Goal: Task Accomplishment & Management: Complete application form

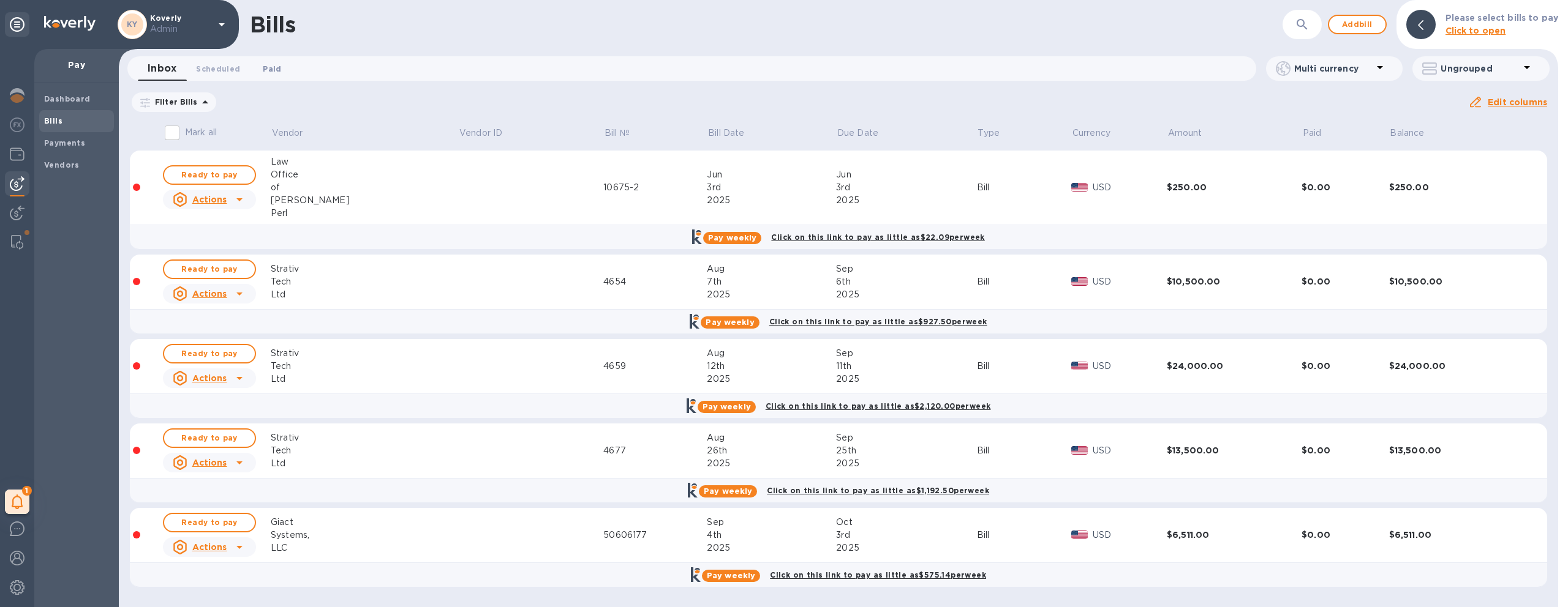
click at [268, 73] on span "Paid 0" at bounding box center [272, 69] width 18 height 13
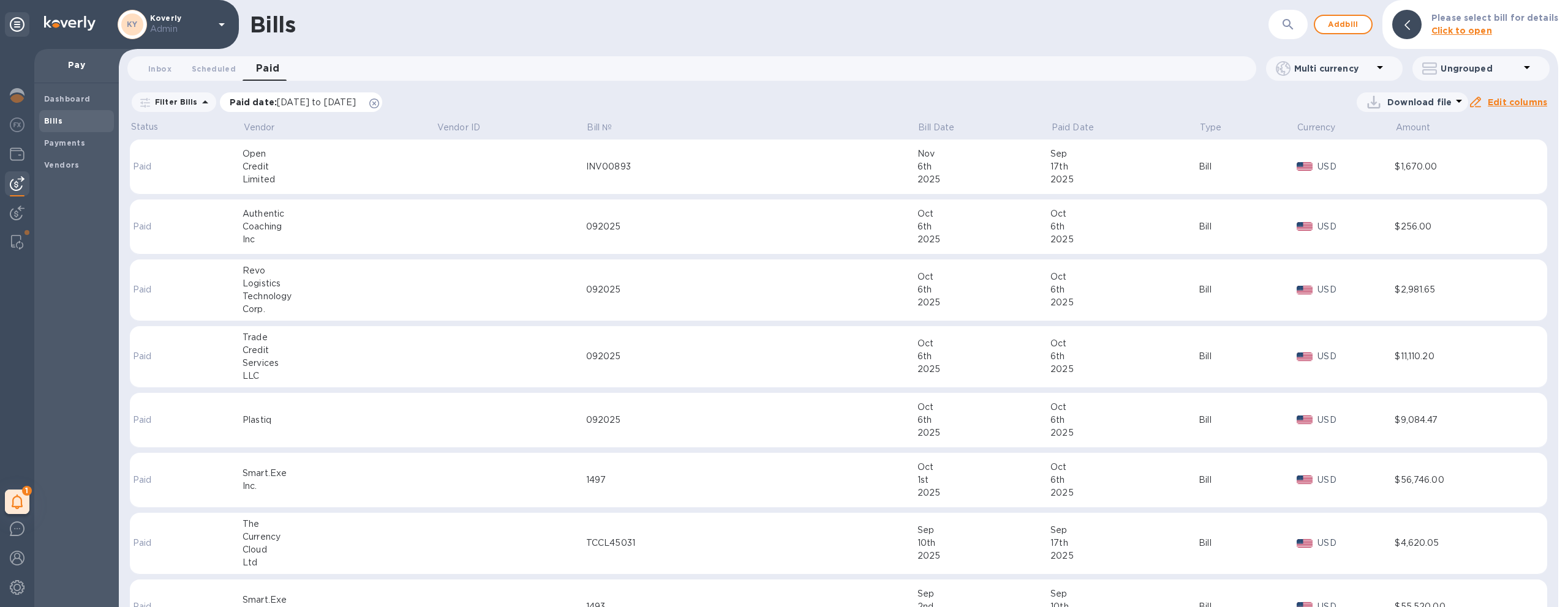
click at [379, 106] on icon at bounding box center [374, 103] width 10 height 10
drag, startPoint x: 230, startPoint y: 83, endPoint x: 214, endPoint y: 79, distance: 16.5
click at [227, 83] on div "Inbox 0 Scheduled 0 Paid 0 Multi currency Ungrouped" at bounding box center [838, 70] width 1444 height 29
click at [164, 71] on span "Inbox 0" at bounding box center [160, 69] width 23 height 13
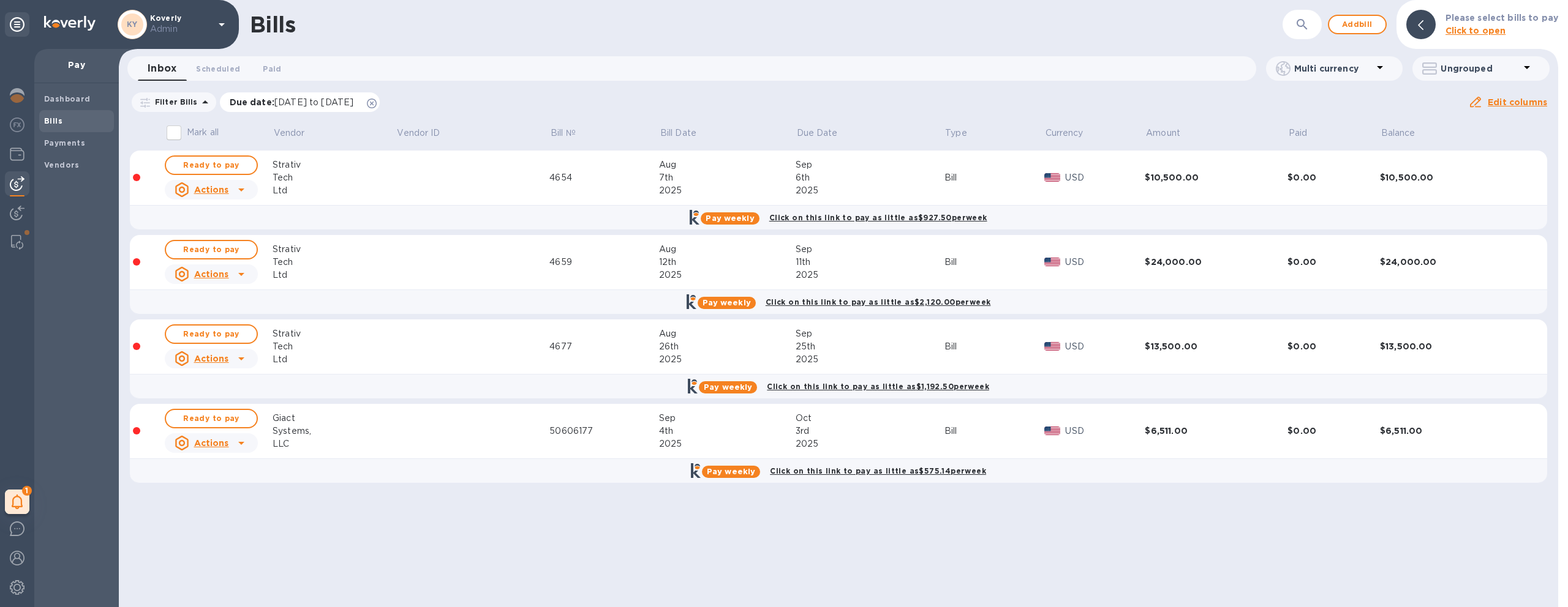
click at [376, 103] on icon at bounding box center [371, 103] width 10 height 10
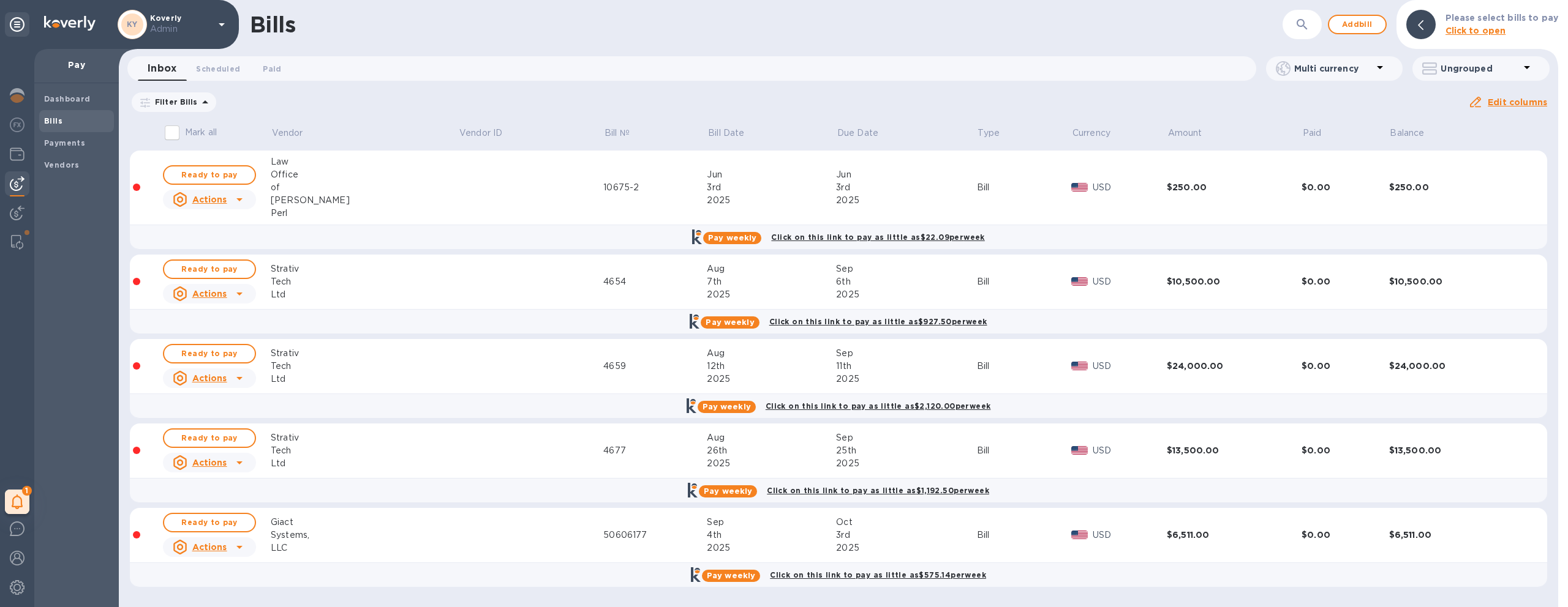
click at [333, 535] on div "Systems," at bounding box center [364, 535] width 188 height 13
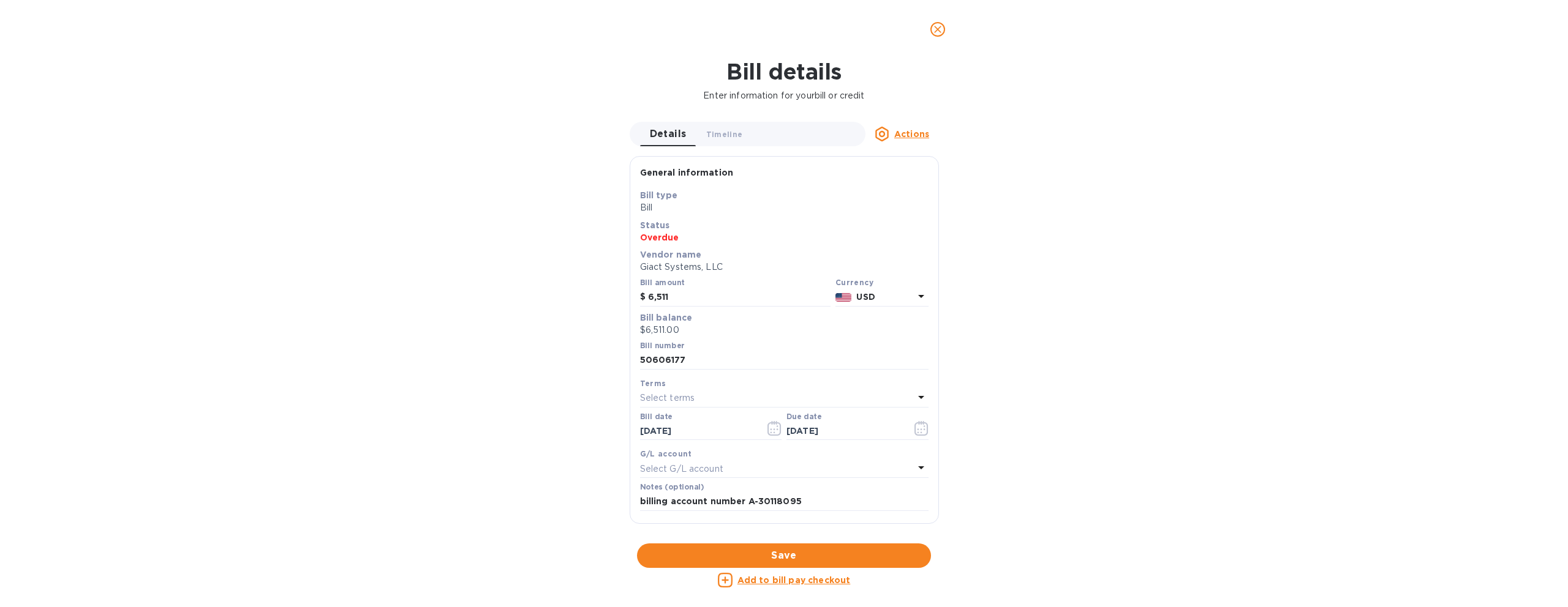
click at [933, 32] on icon "close" at bounding box center [937, 29] width 12 height 12
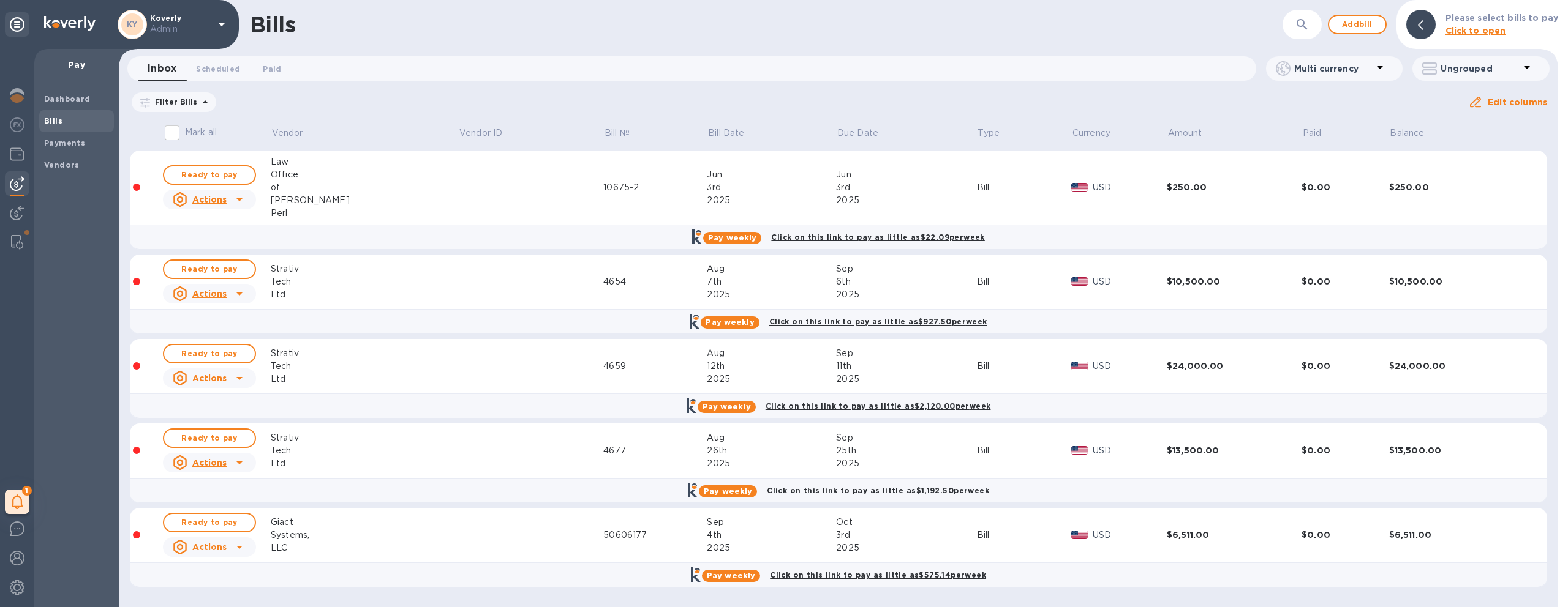
click at [604, 518] on td "50606177" at bounding box center [655, 535] width 103 height 55
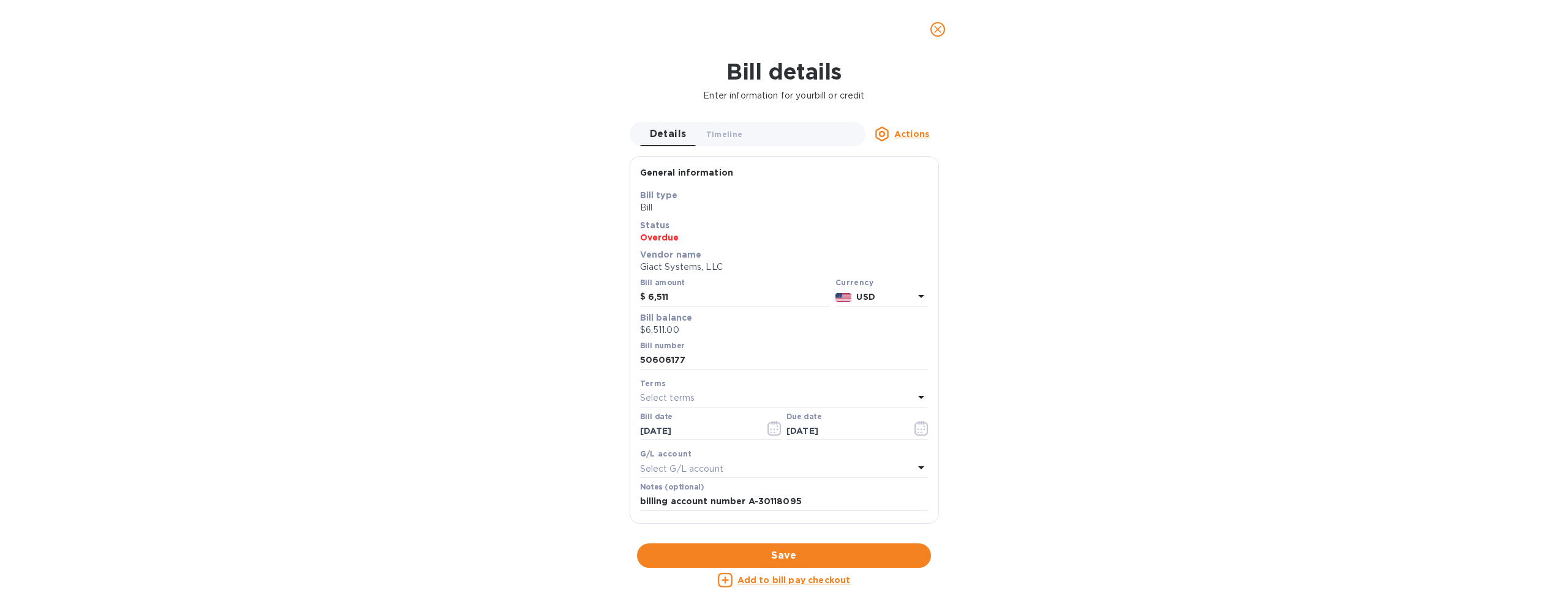
scroll to position [125, 0]
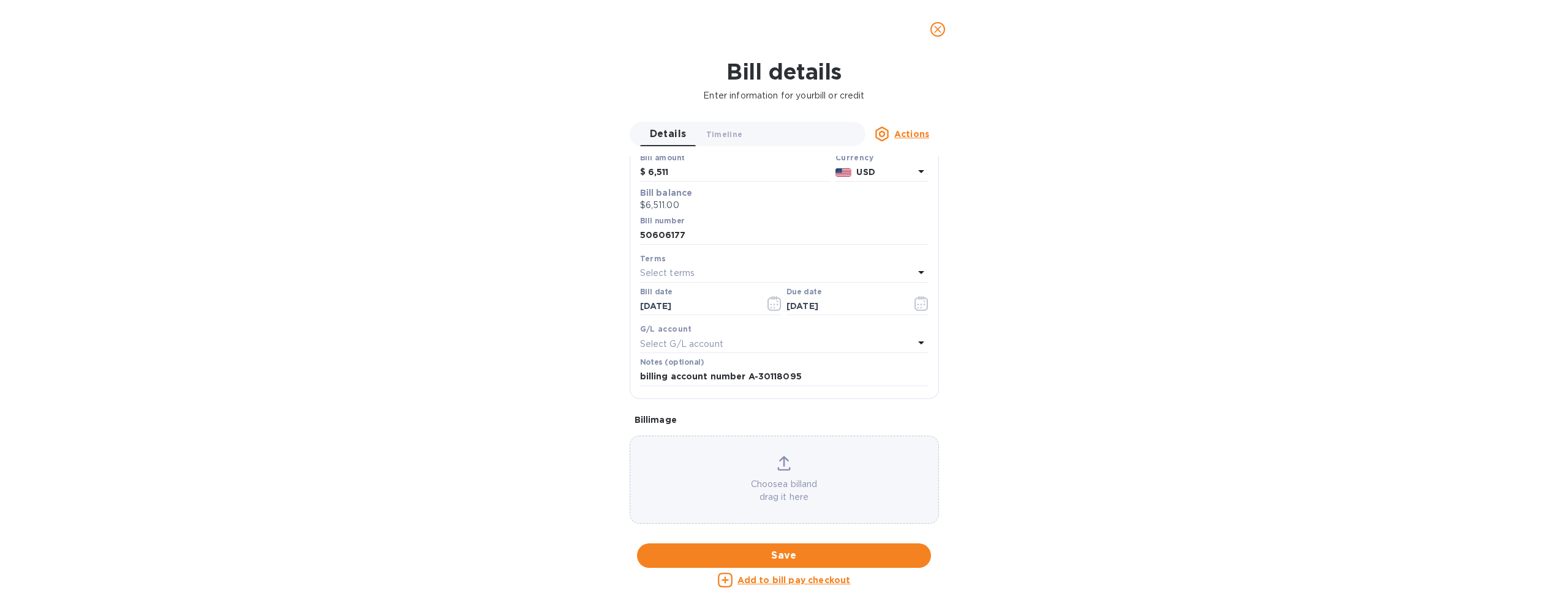
click at [933, 34] on icon "close" at bounding box center [937, 29] width 12 height 12
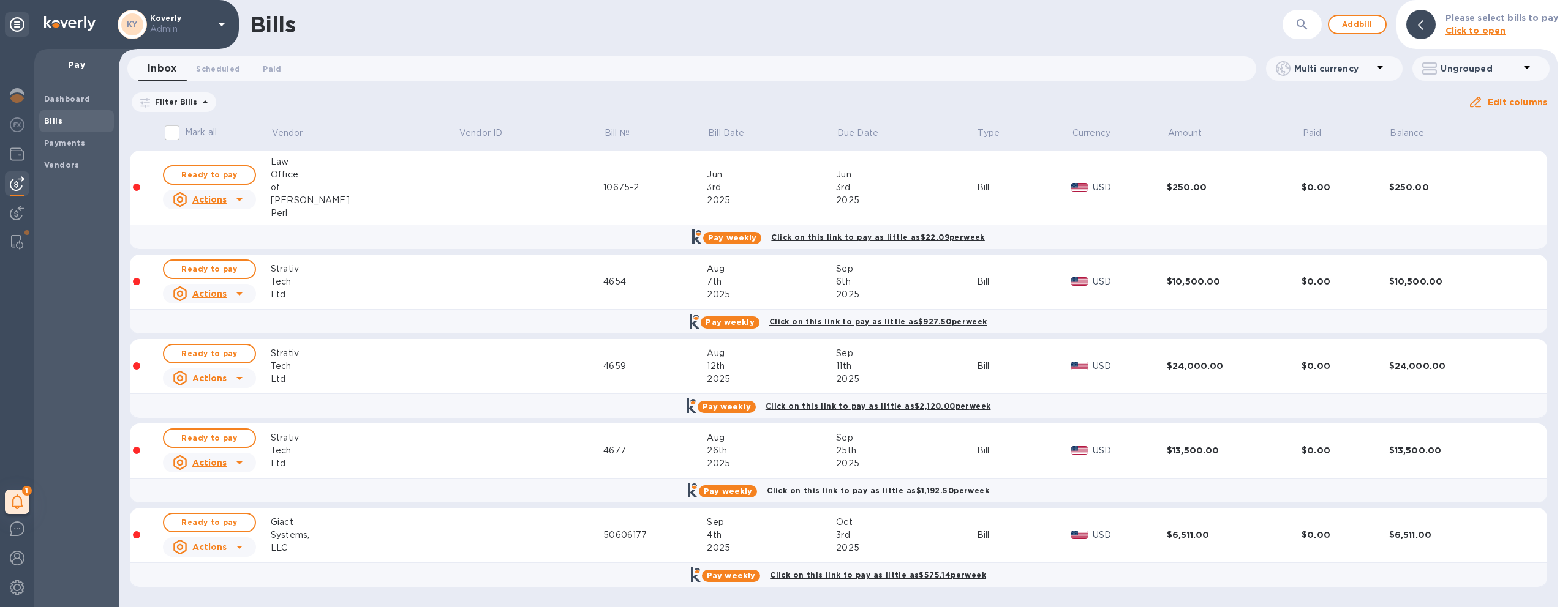
click at [316, 519] on div "Giact" at bounding box center [364, 522] width 188 height 13
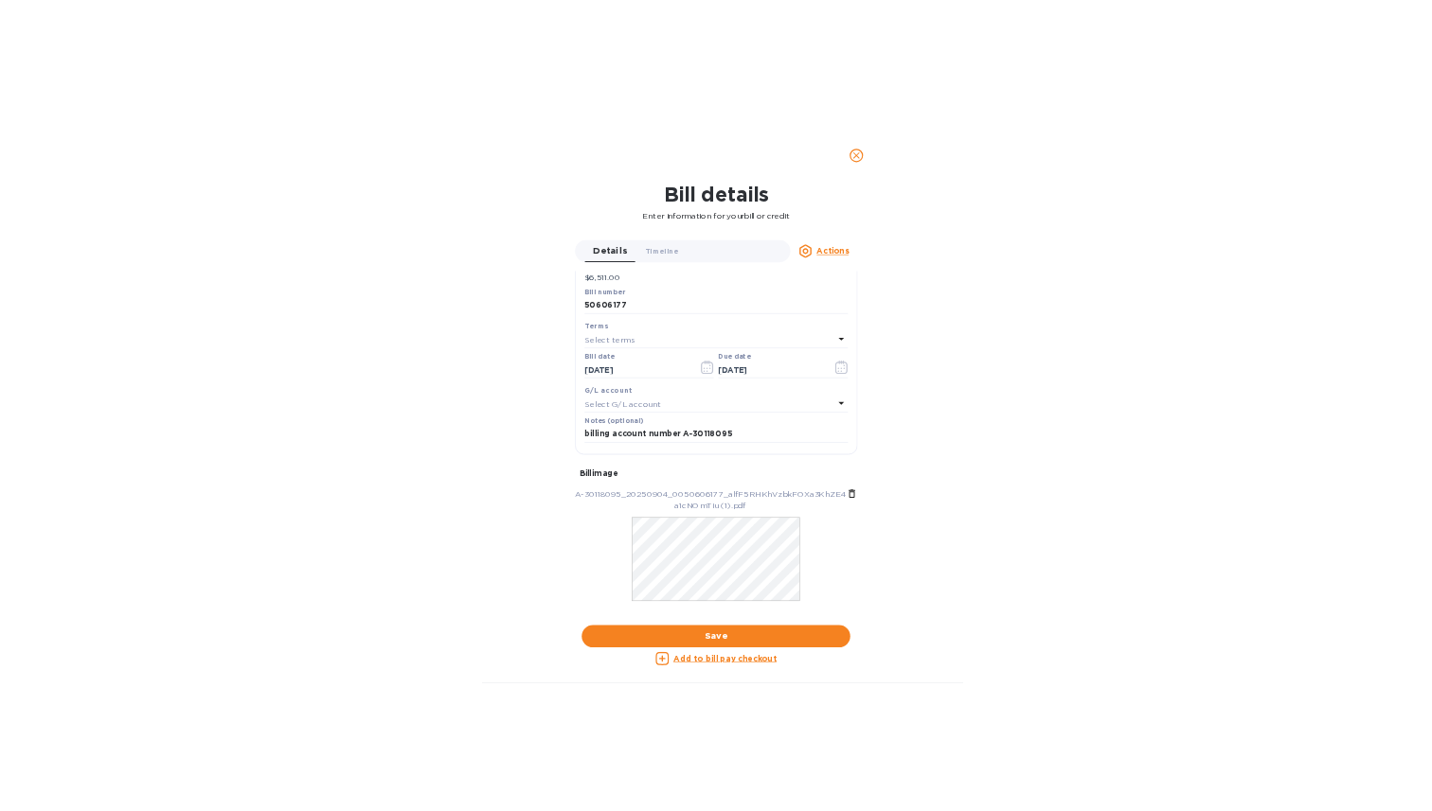
scroll to position [271, 0]
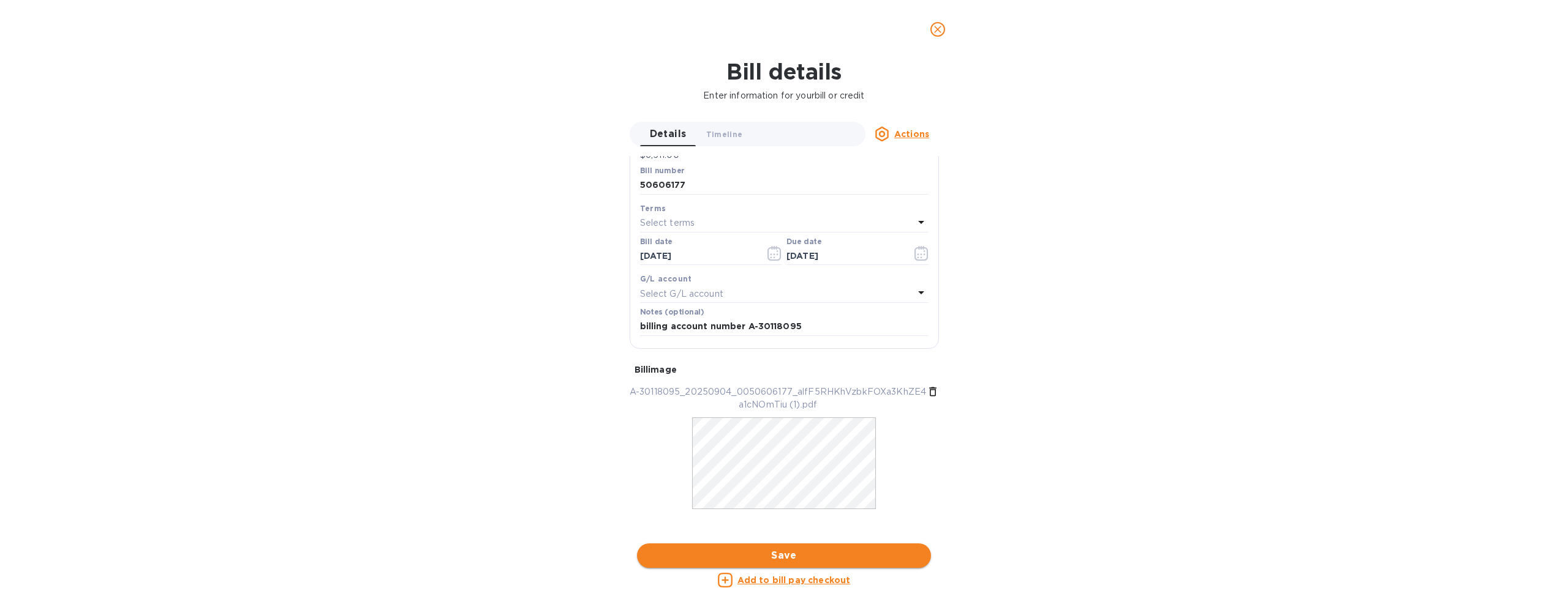
click at [824, 553] on span "Save" at bounding box center [784, 555] width 274 height 15
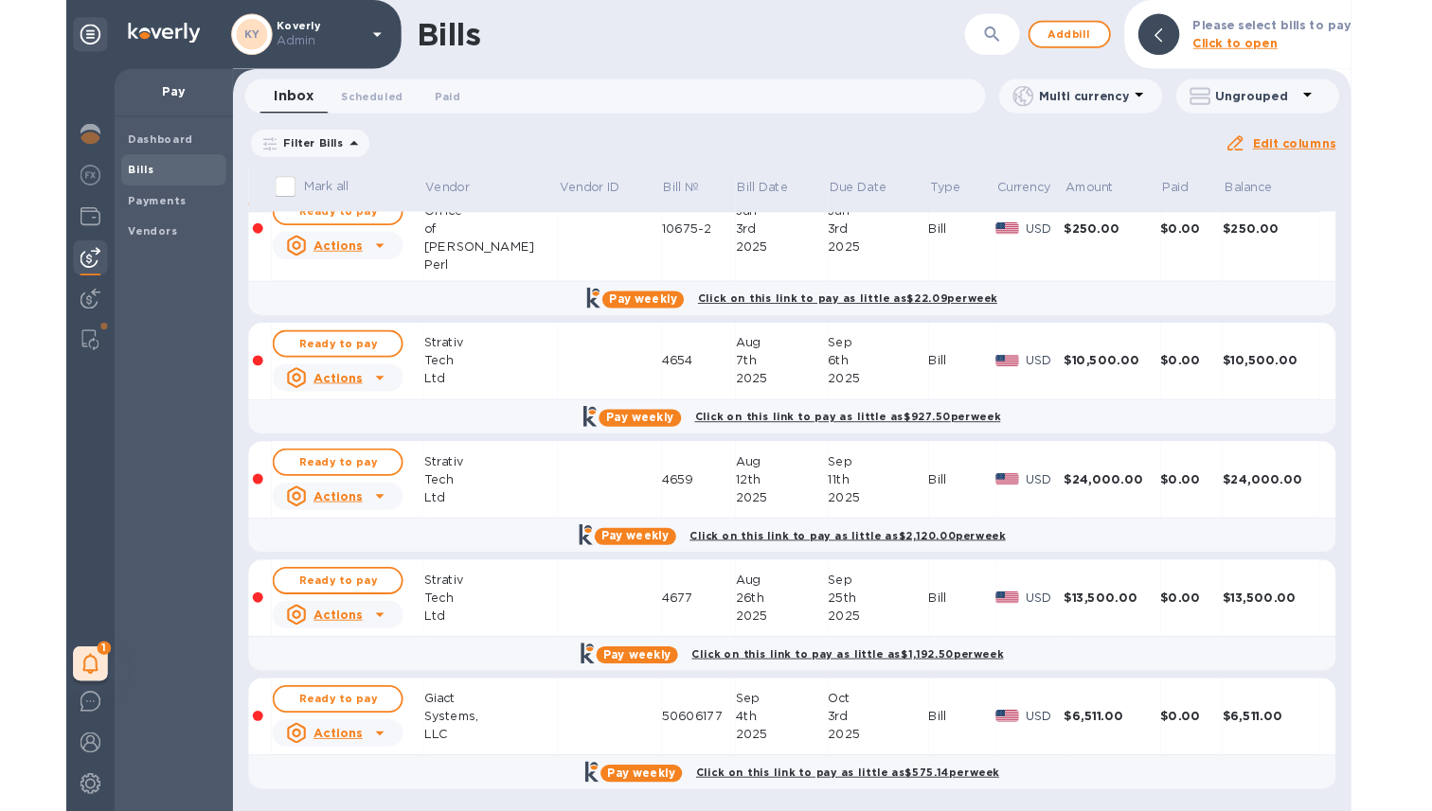
scroll to position [121, 0]
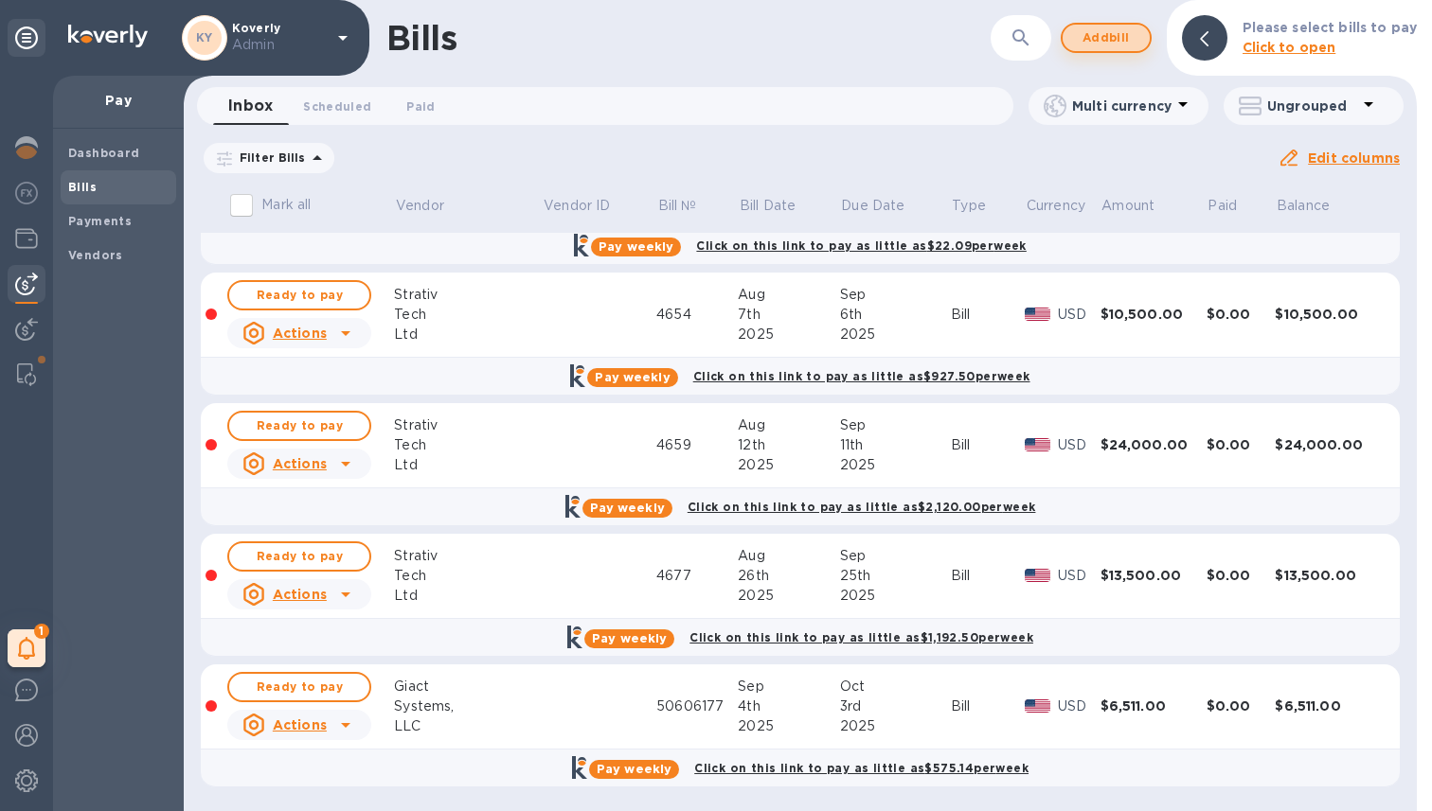
click at [1103, 42] on span "Add bill" at bounding box center [1105, 38] width 57 height 23
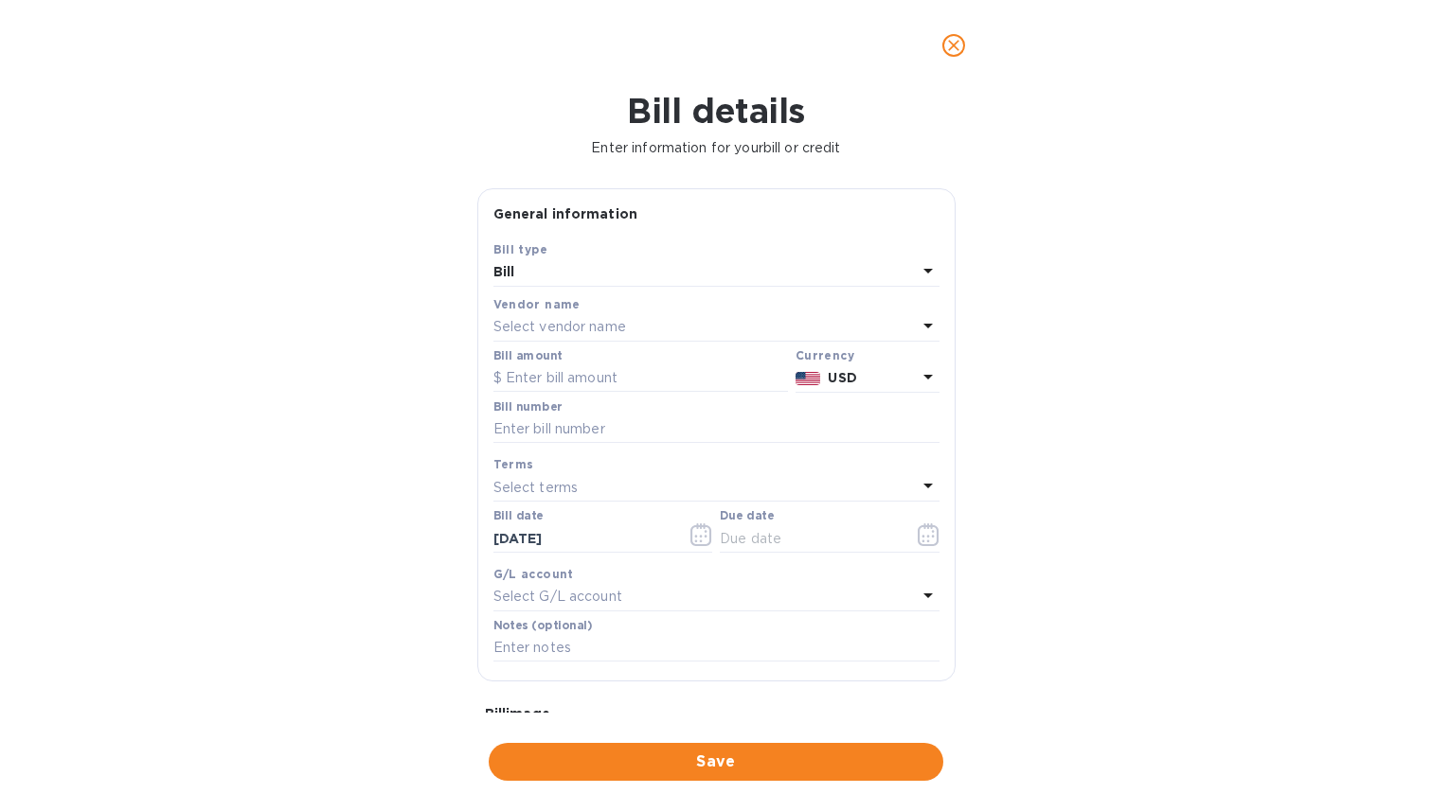
click at [561, 321] on p "Select vendor name" at bounding box center [559, 327] width 133 height 20
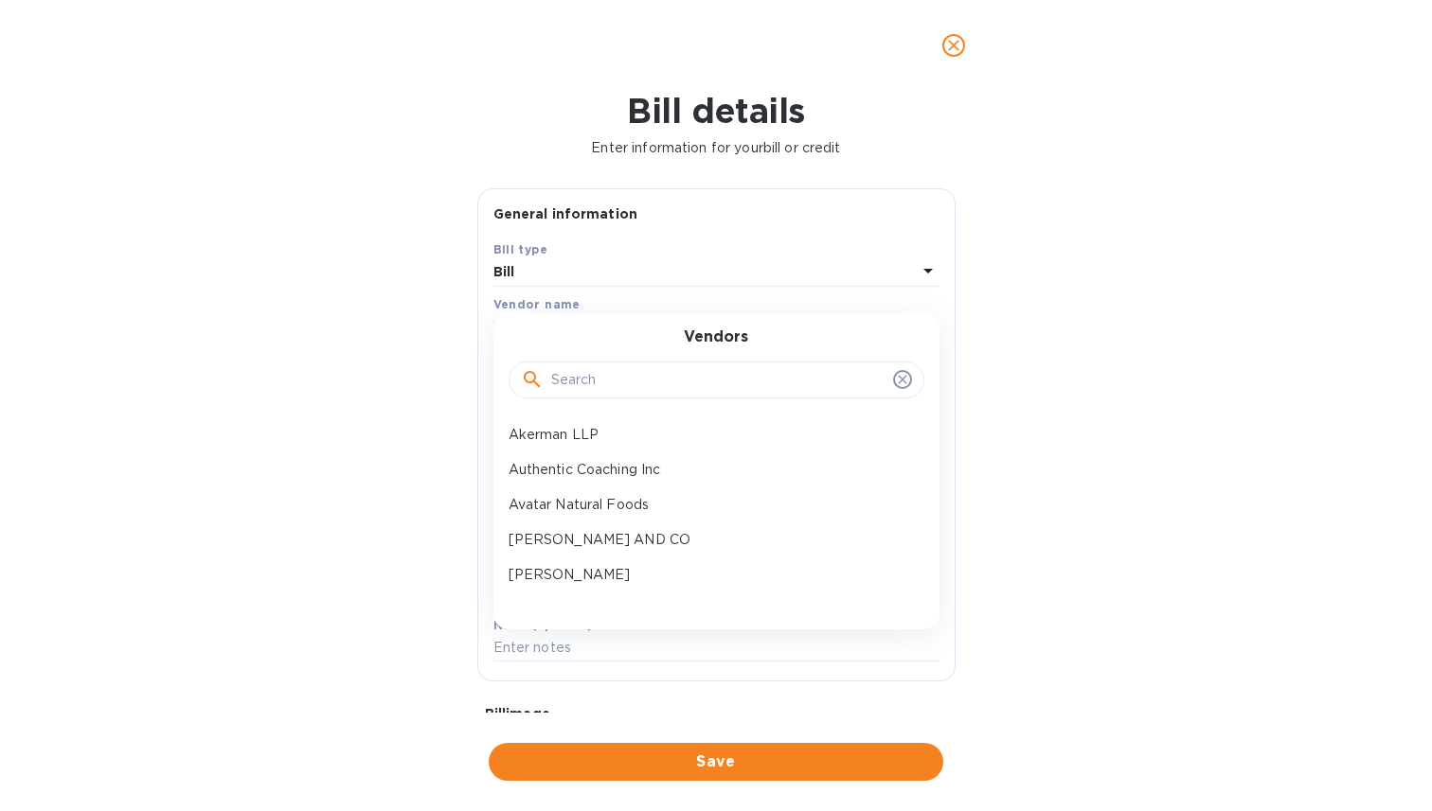
click at [600, 377] on input "text" at bounding box center [718, 380] width 334 height 28
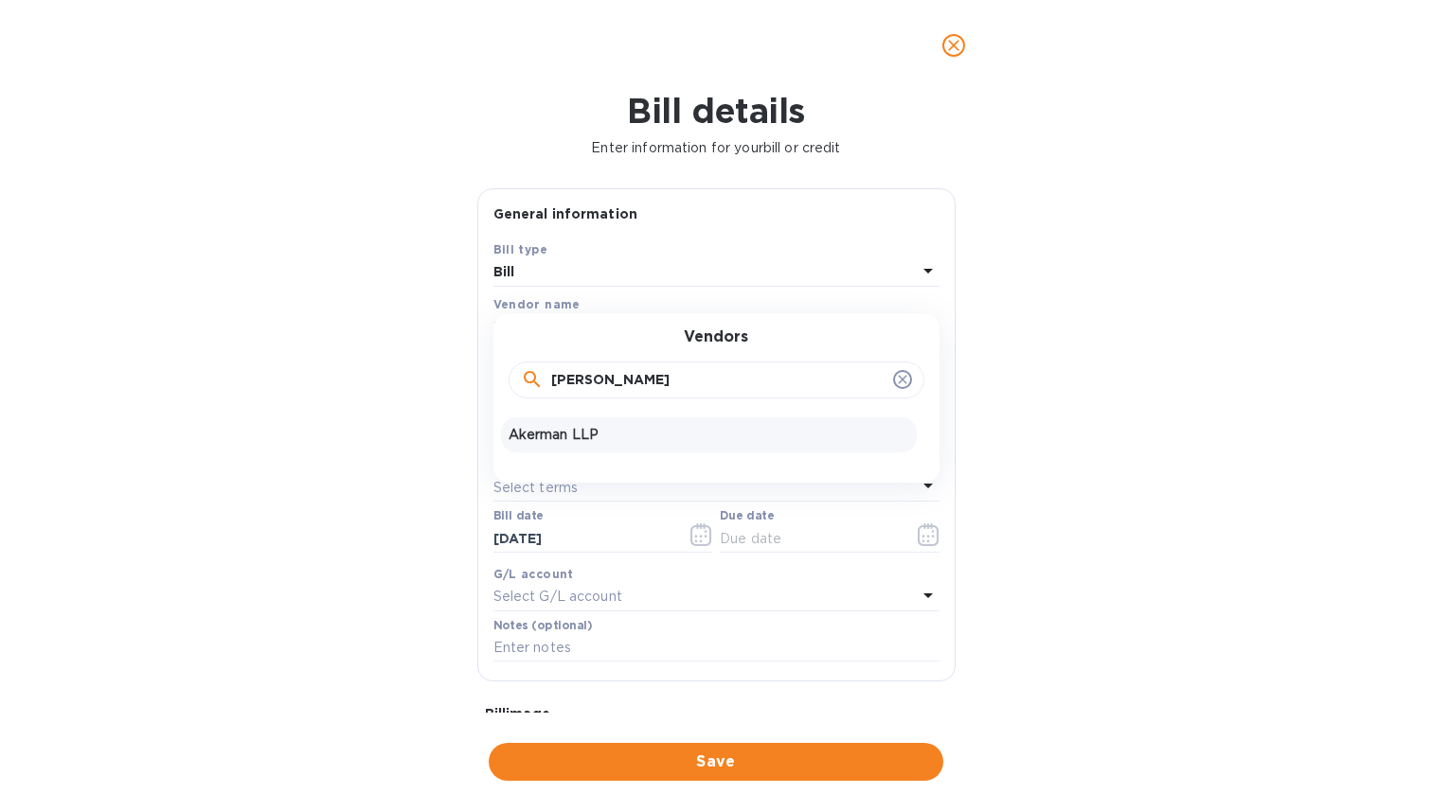
type input "[PERSON_NAME]"
click at [576, 429] on p "Akerman LLP" at bounding box center [708, 435] width 400 height 20
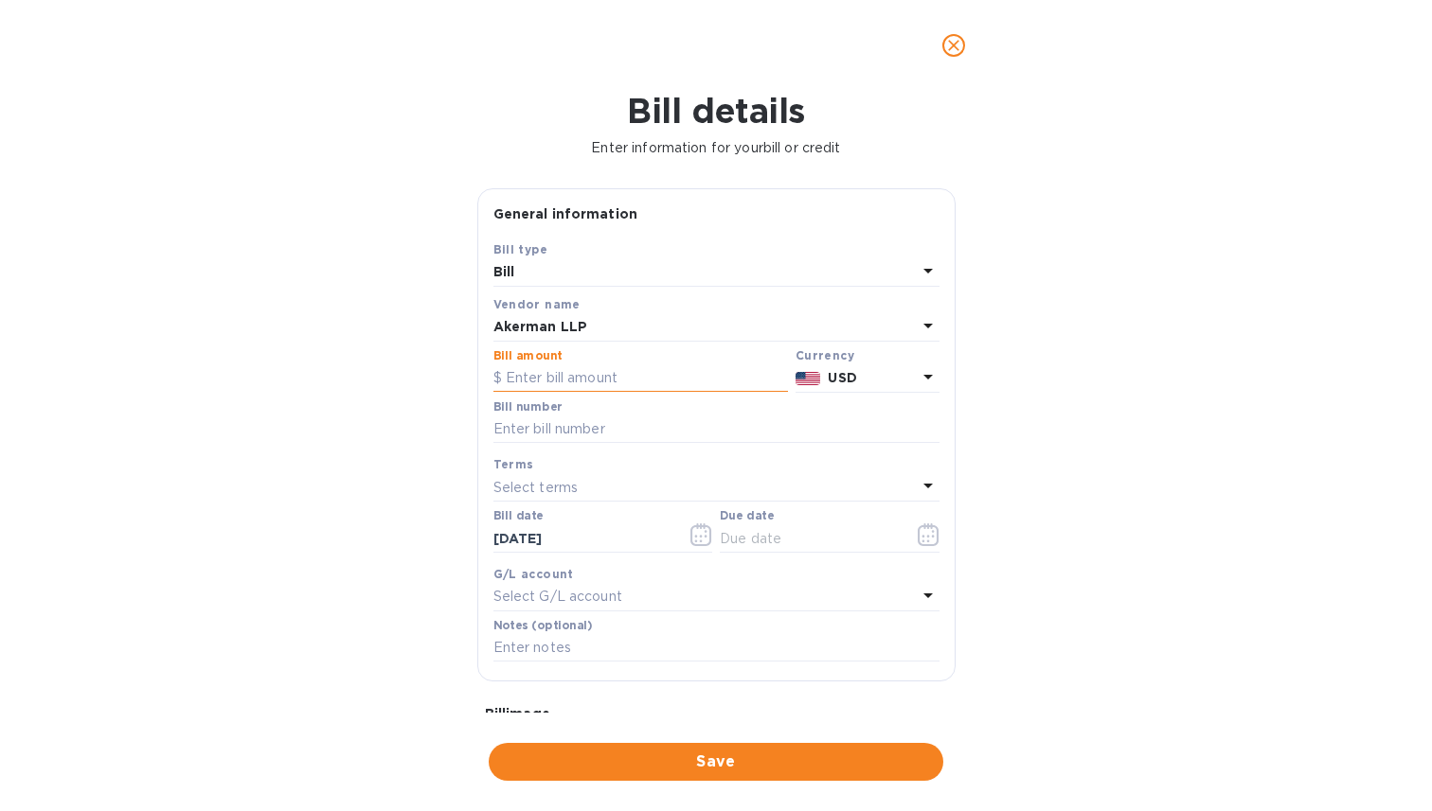
click at [596, 389] on input "text" at bounding box center [640, 379] width 294 height 28
type input "6,095.00"
click at [541, 436] on input "text" at bounding box center [716, 430] width 446 height 28
click at [540, 436] on input "text" at bounding box center [716, 430] width 446 height 28
type input "10110383"
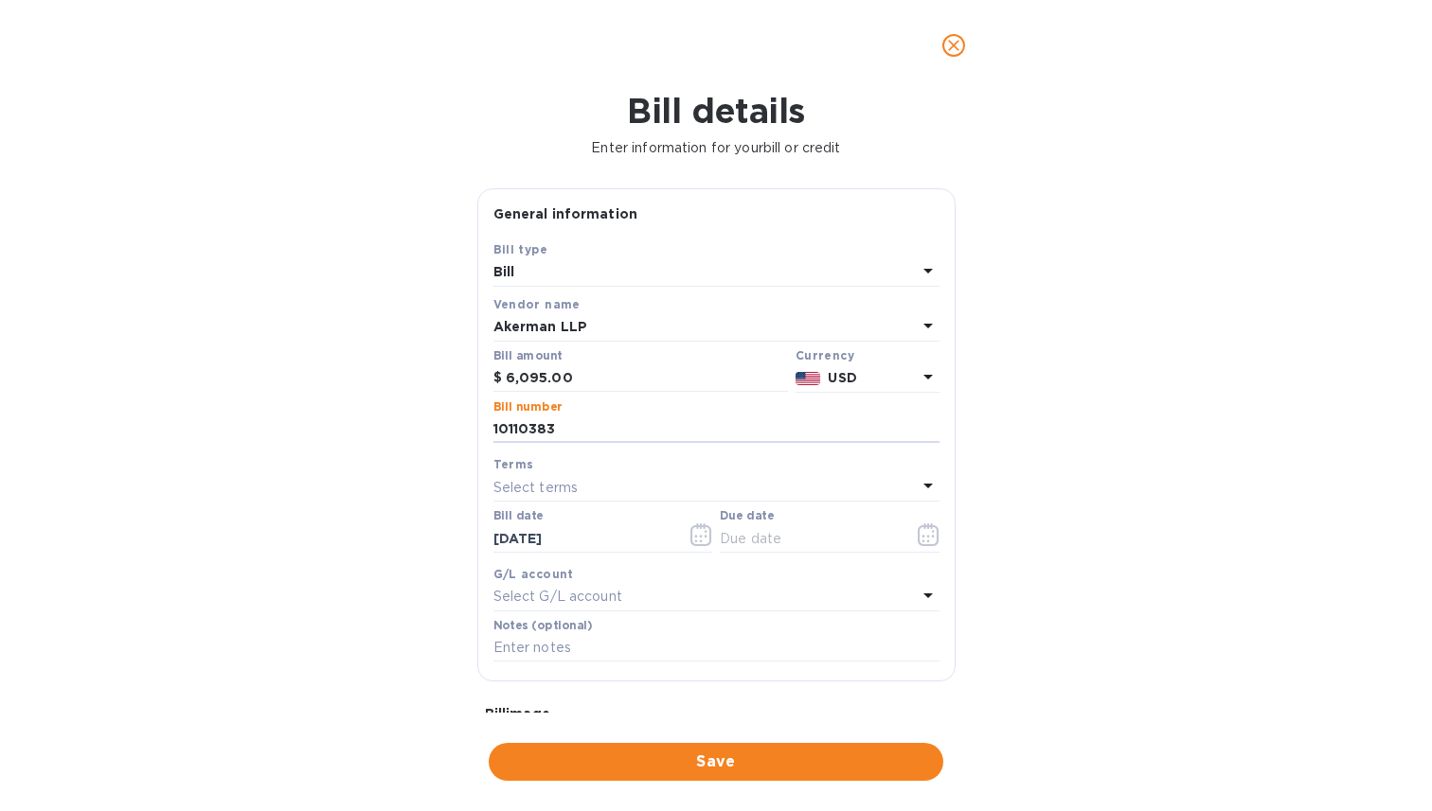
click at [502, 478] on div "Select terms" at bounding box center [704, 487] width 423 height 27
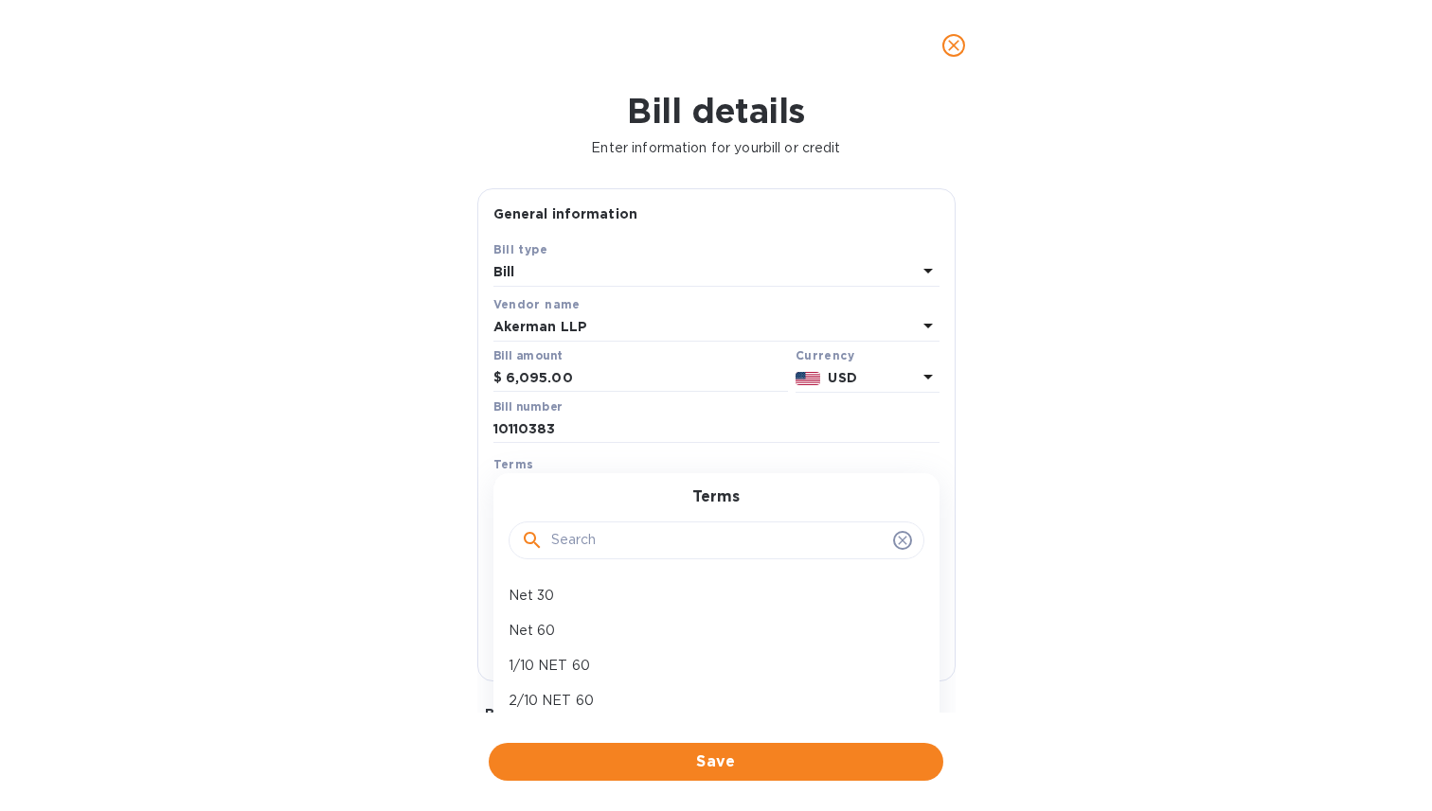
click at [581, 545] on input "text" at bounding box center [718, 540] width 334 height 28
type input "due"
click at [587, 604] on p "Due on receipt" at bounding box center [708, 596] width 400 height 20
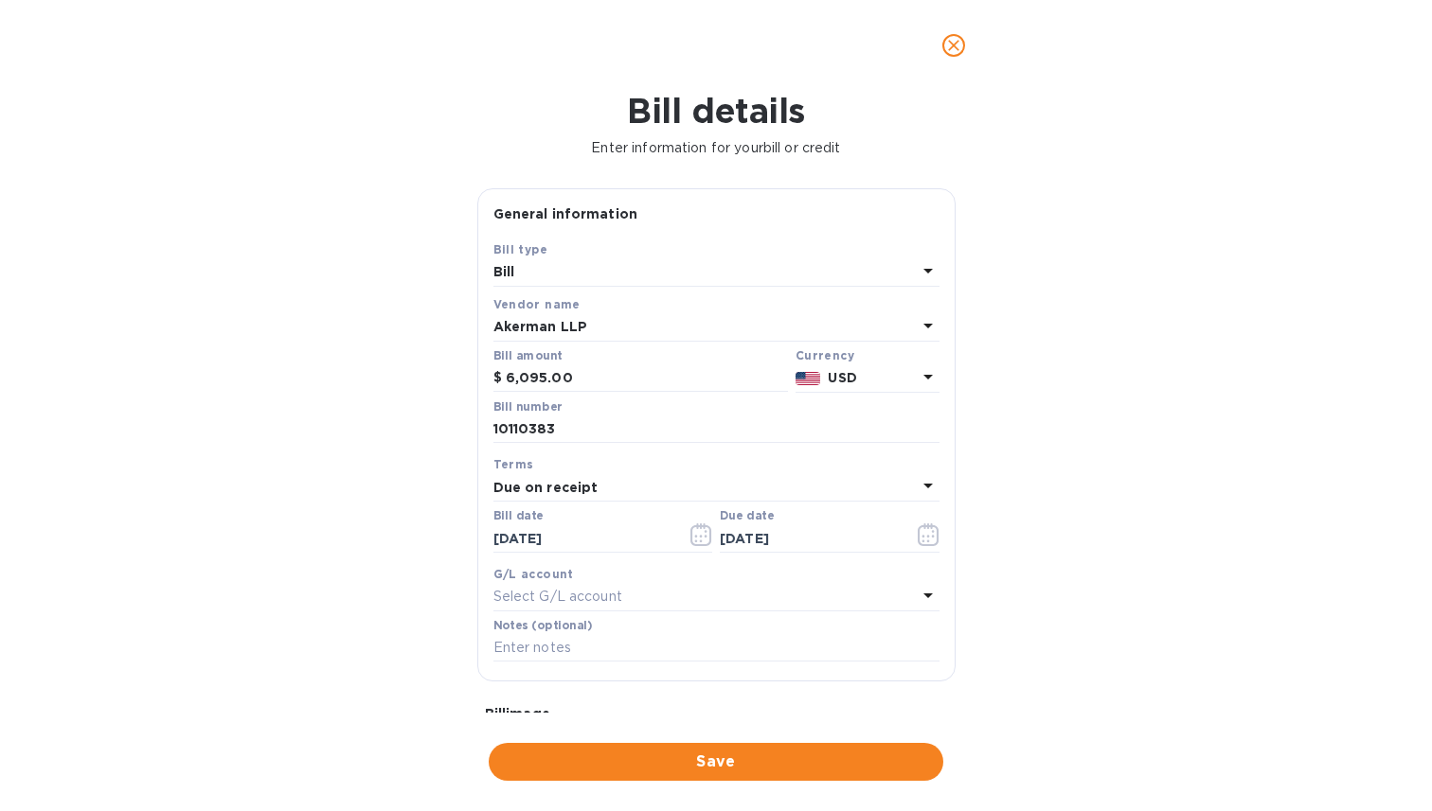
type input "[DATE]"
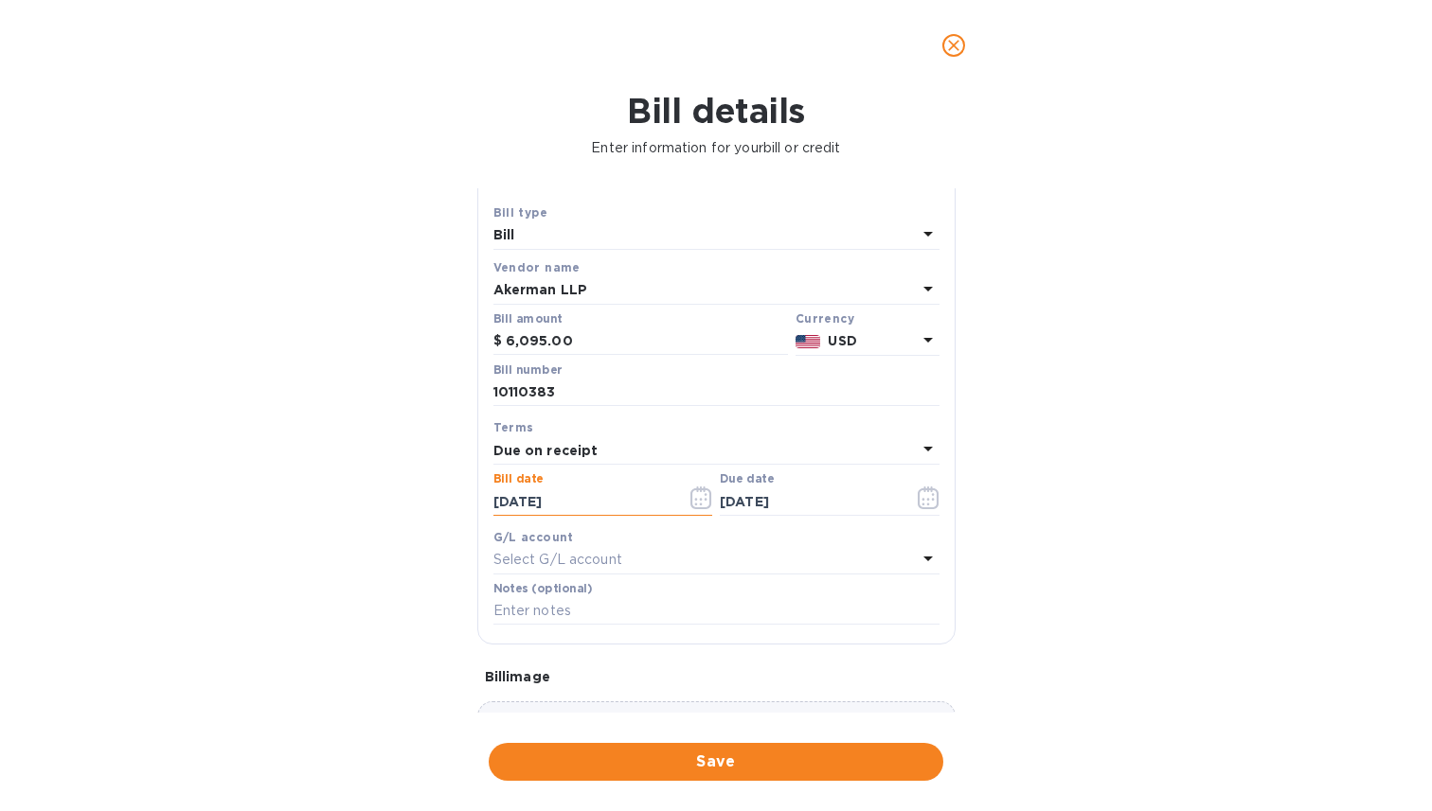
click at [520, 496] on input "[DATE]" at bounding box center [582, 502] width 179 height 28
click at [690, 495] on icon "button" at bounding box center [701, 498] width 22 height 23
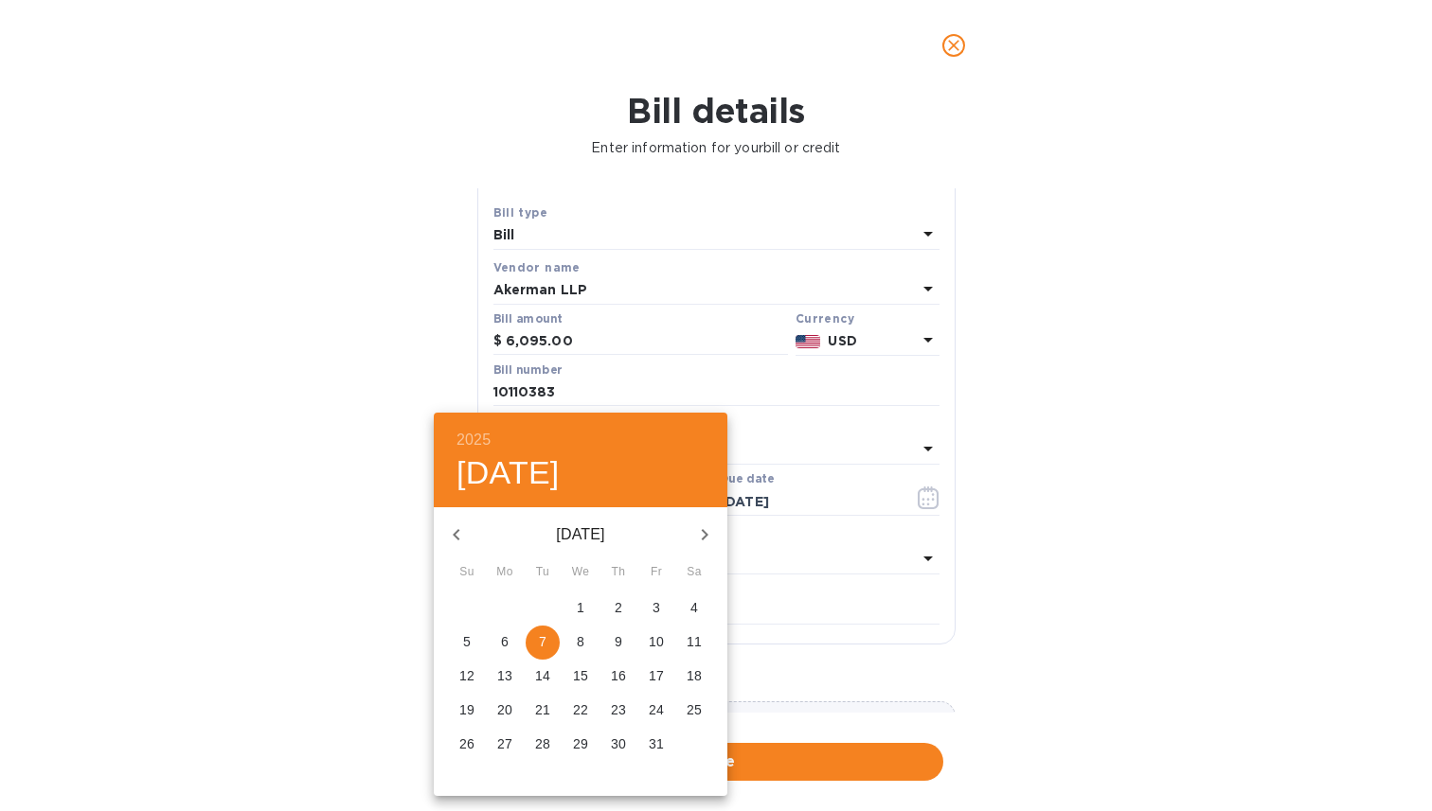
click at [459, 534] on icon "button" at bounding box center [456, 535] width 23 height 23
click at [614, 708] on p "25" at bounding box center [618, 710] width 15 height 19
type input "[DATE]"
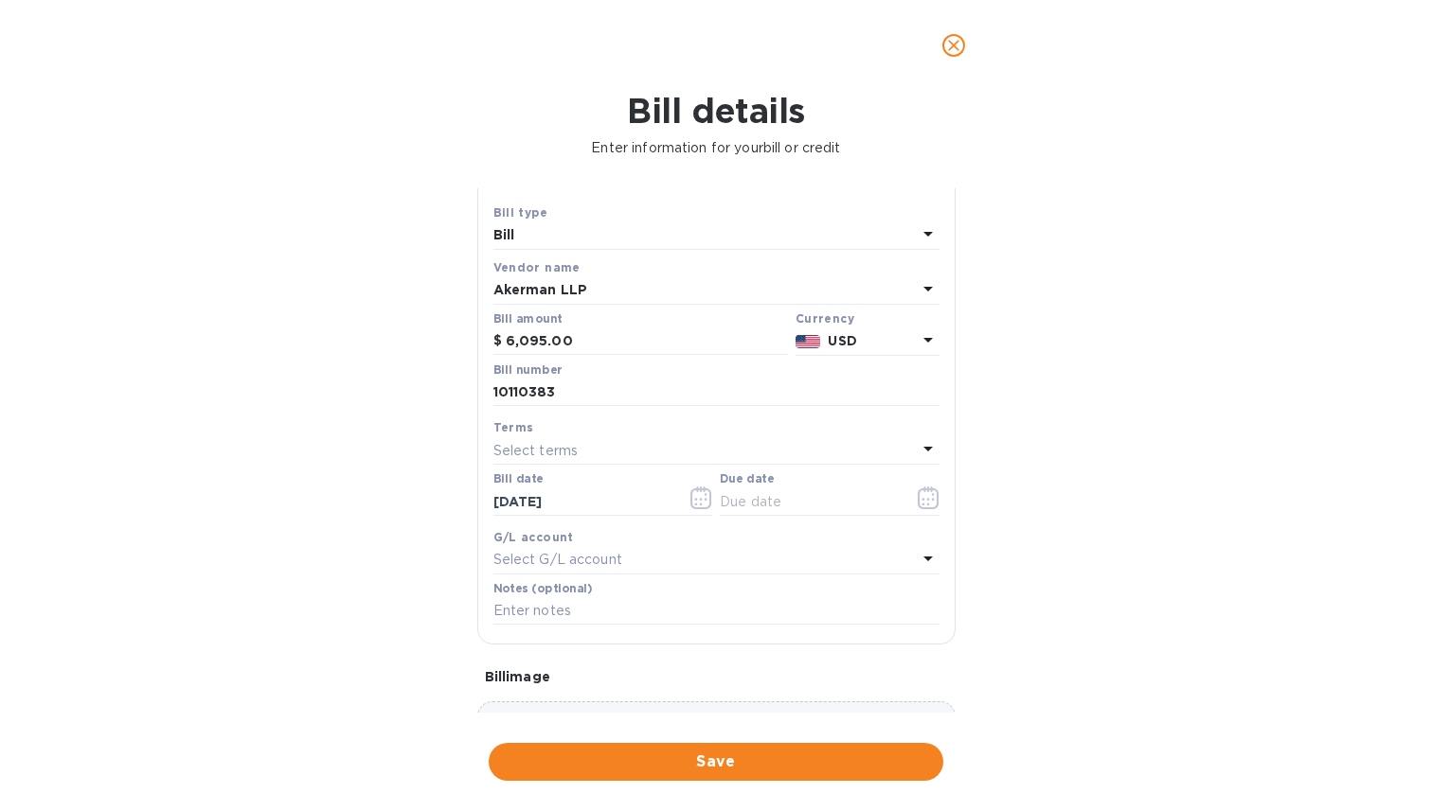
click at [699, 450] on div "Select terms" at bounding box center [704, 450] width 423 height 27
click at [699, 458] on div "Net 30" at bounding box center [704, 450] width 423 height 27
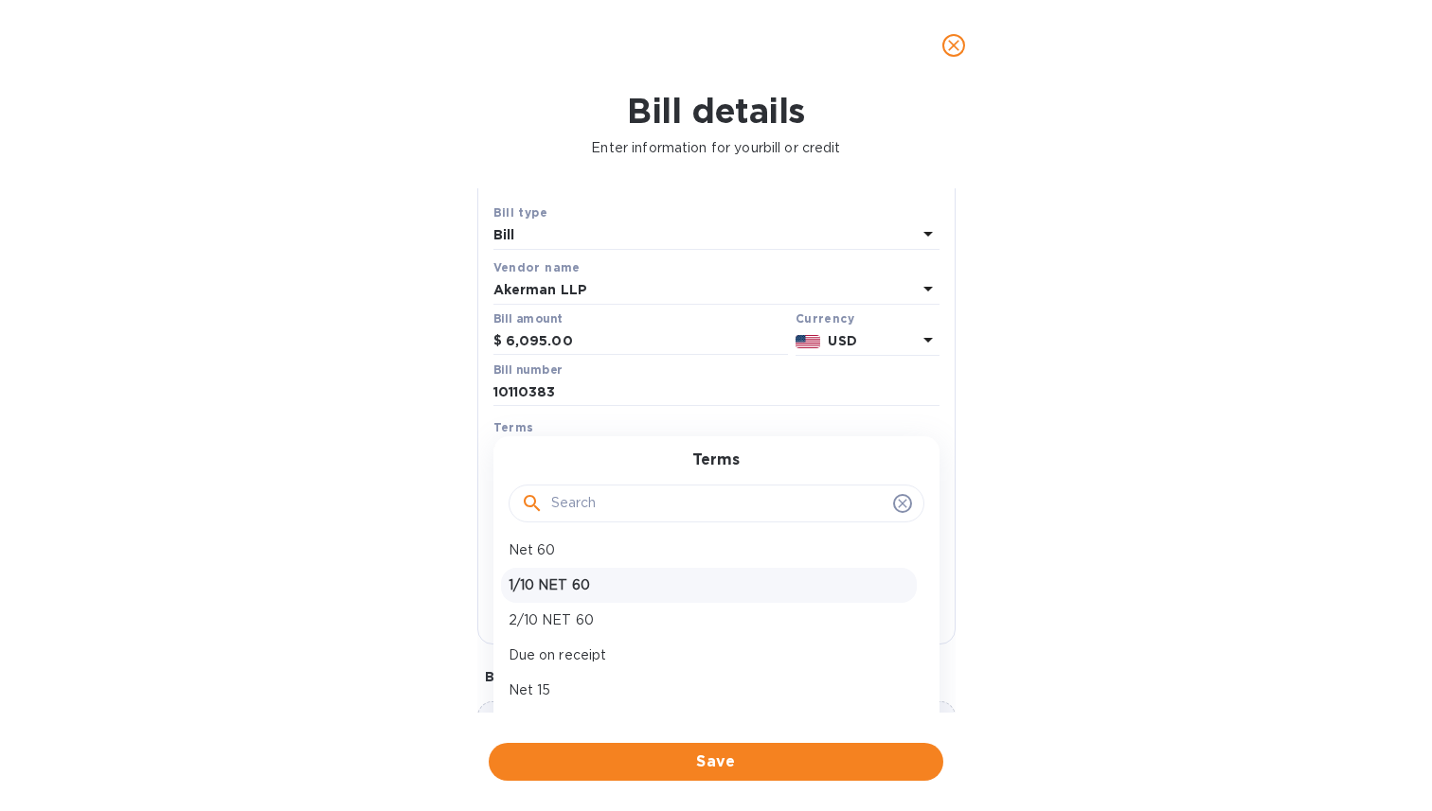
scroll to position [63, 0]
click at [626, 634] on p "Due on receipt" at bounding box center [708, 636] width 400 height 20
type input "[DATE]"
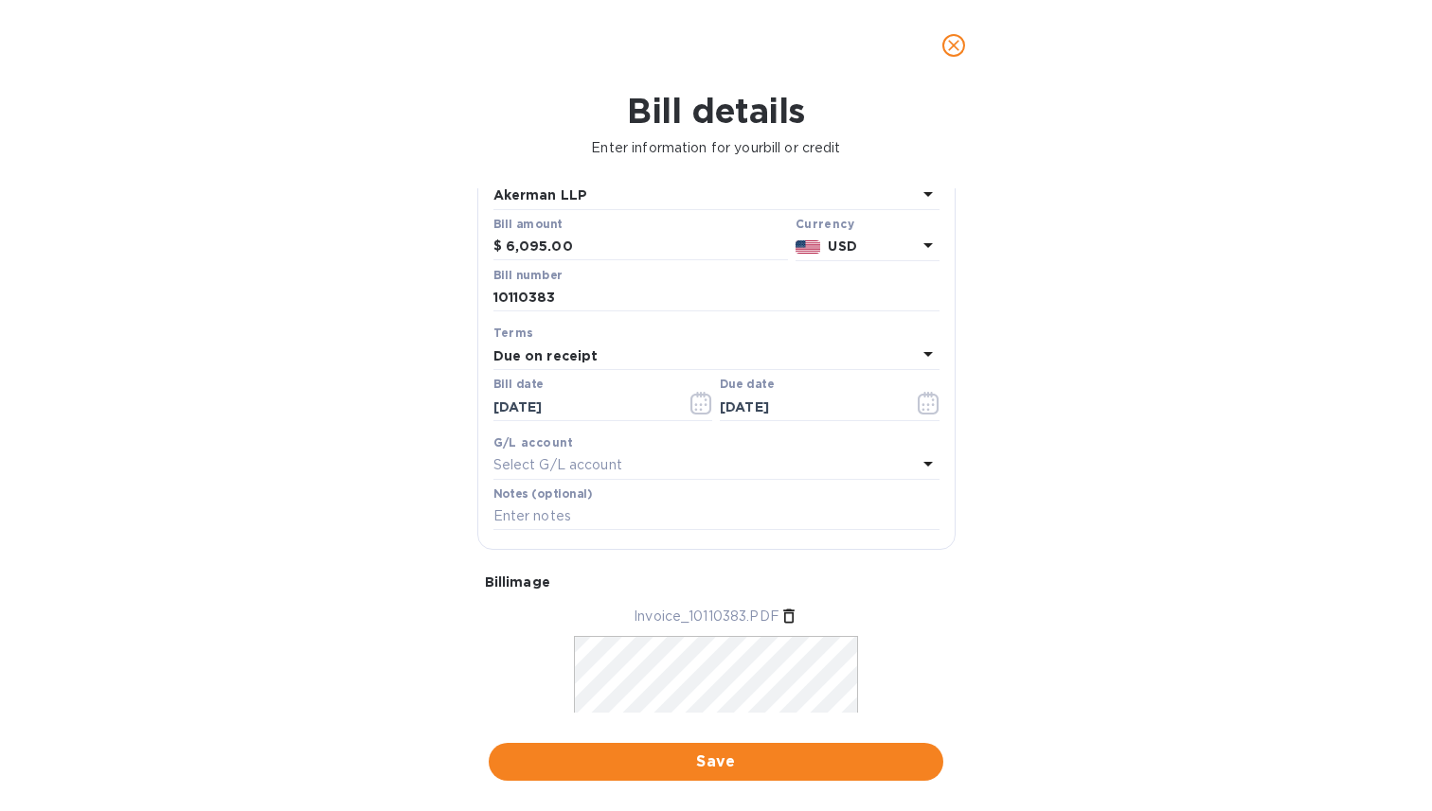
scroll to position [0, 0]
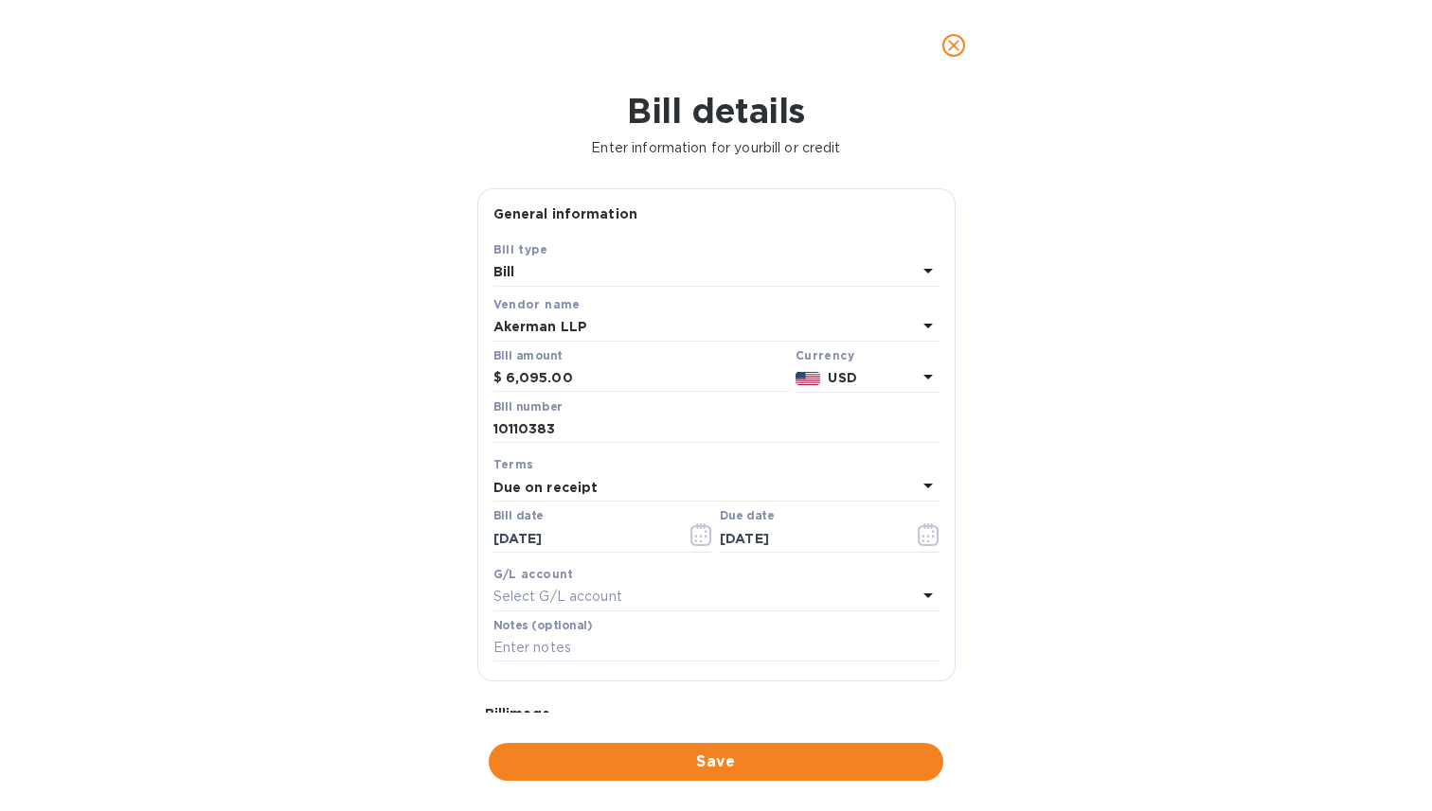
drag, startPoint x: 715, startPoint y: 756, endPoint x: 1090, endPoint y: 525, distance: 439.9
click at [1090, 525] on div "Bill details Enter information for your bill or credit General information Save…" at bounding box center [716, 451] width 1432 height 721
click at [902, 275] on div "Bill" at bounding box center [704, 272] width 423 height 27
click at [1077, 291] on div "Bill details Enter information for your bill or credit General information Save…" at bounding box center [716, 451] width 1432 height 721
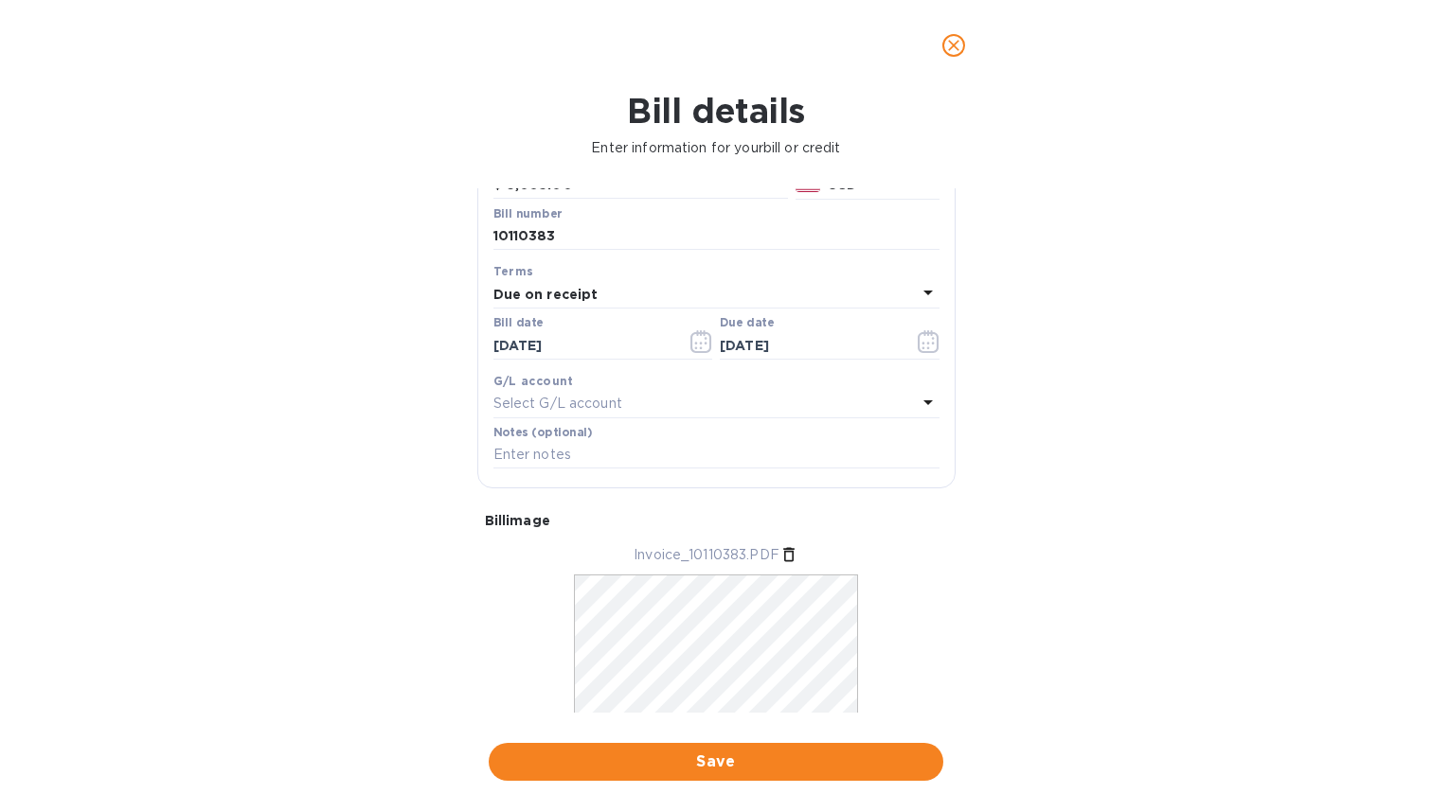
scroll to position [245, 0]
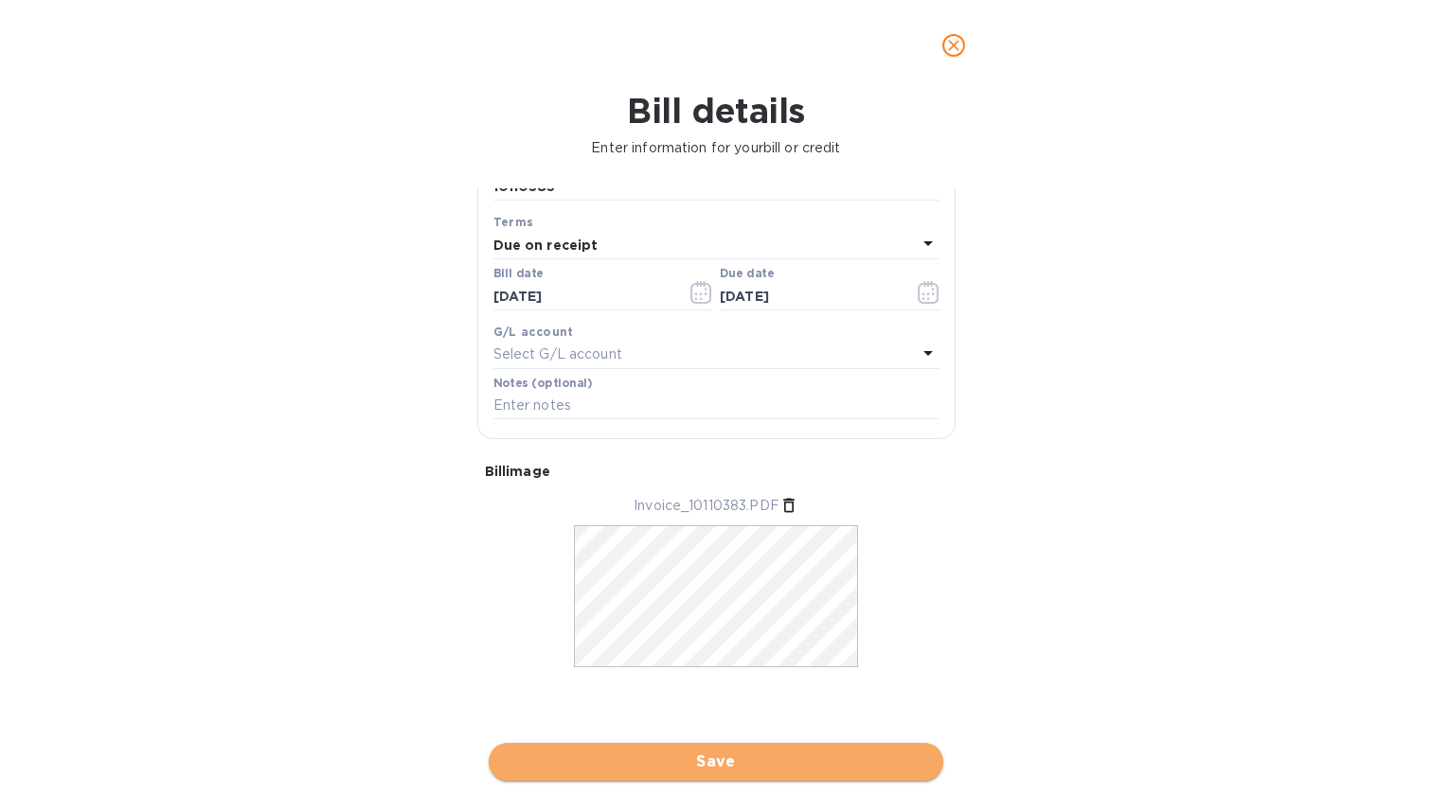
click at [856, 752] on span "Save" at bounding box center [716, 762] width 424 height 23
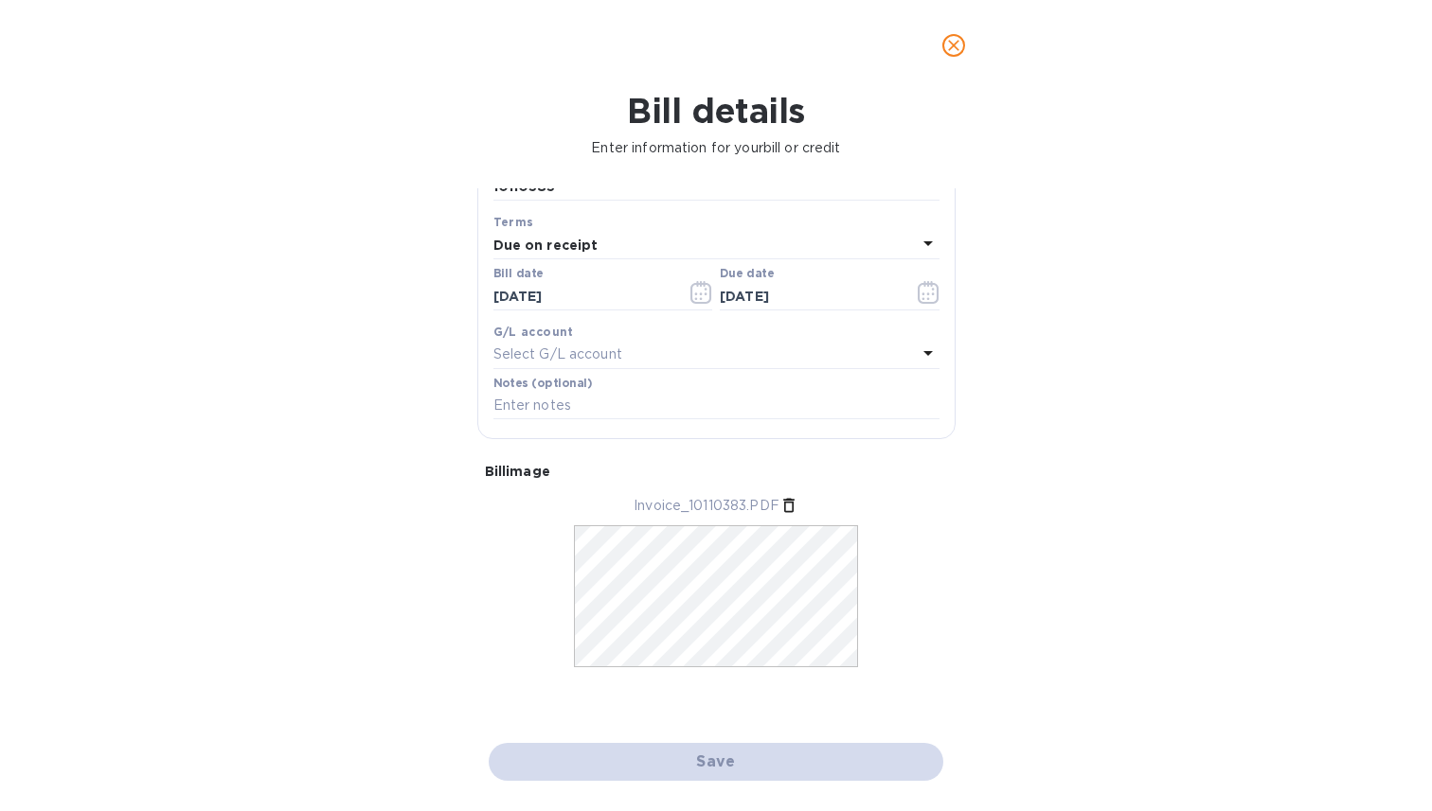
scroll to position [0, 0]
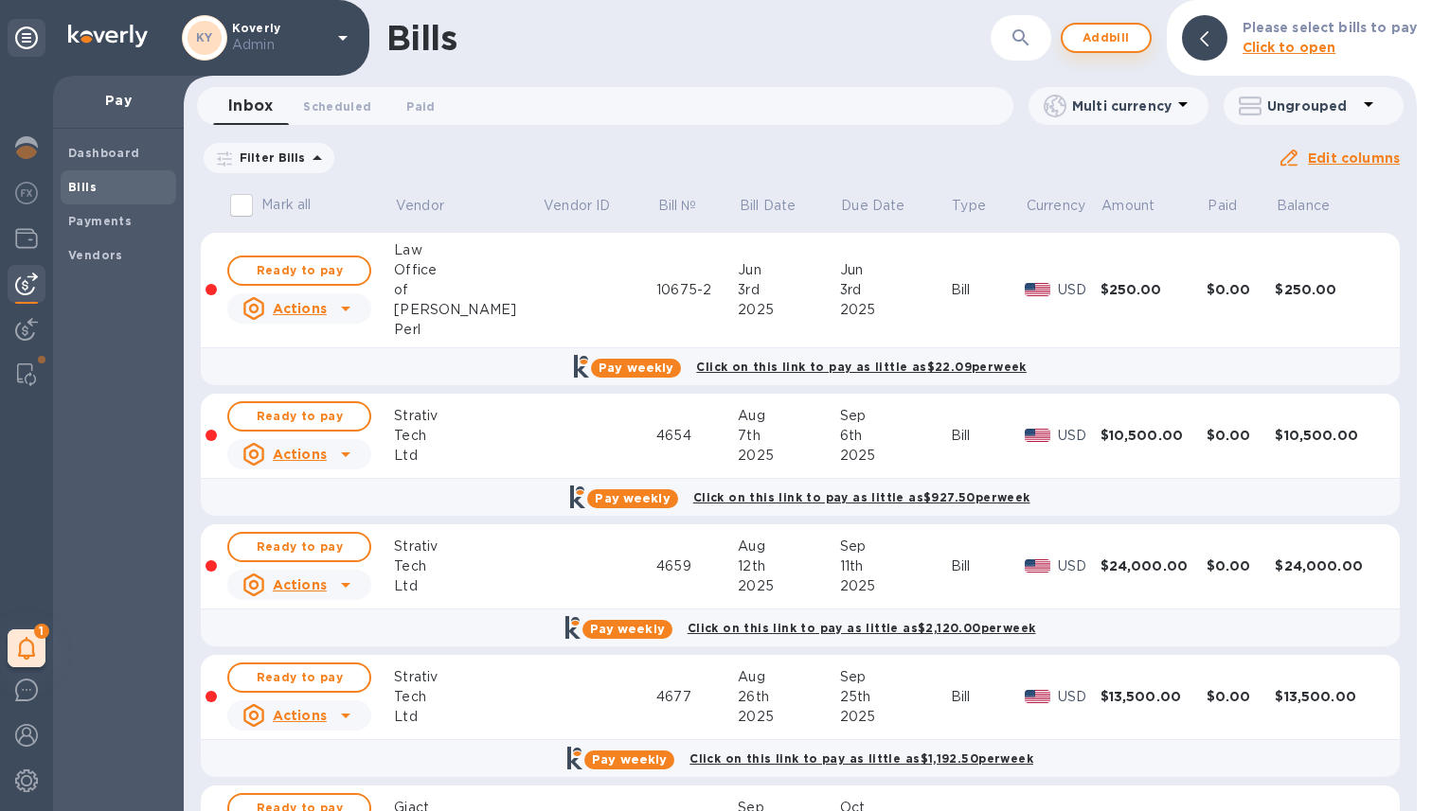
click at [1115, 37] on span "Add bill" at bounding box center [1105, 38] width 57 height 23
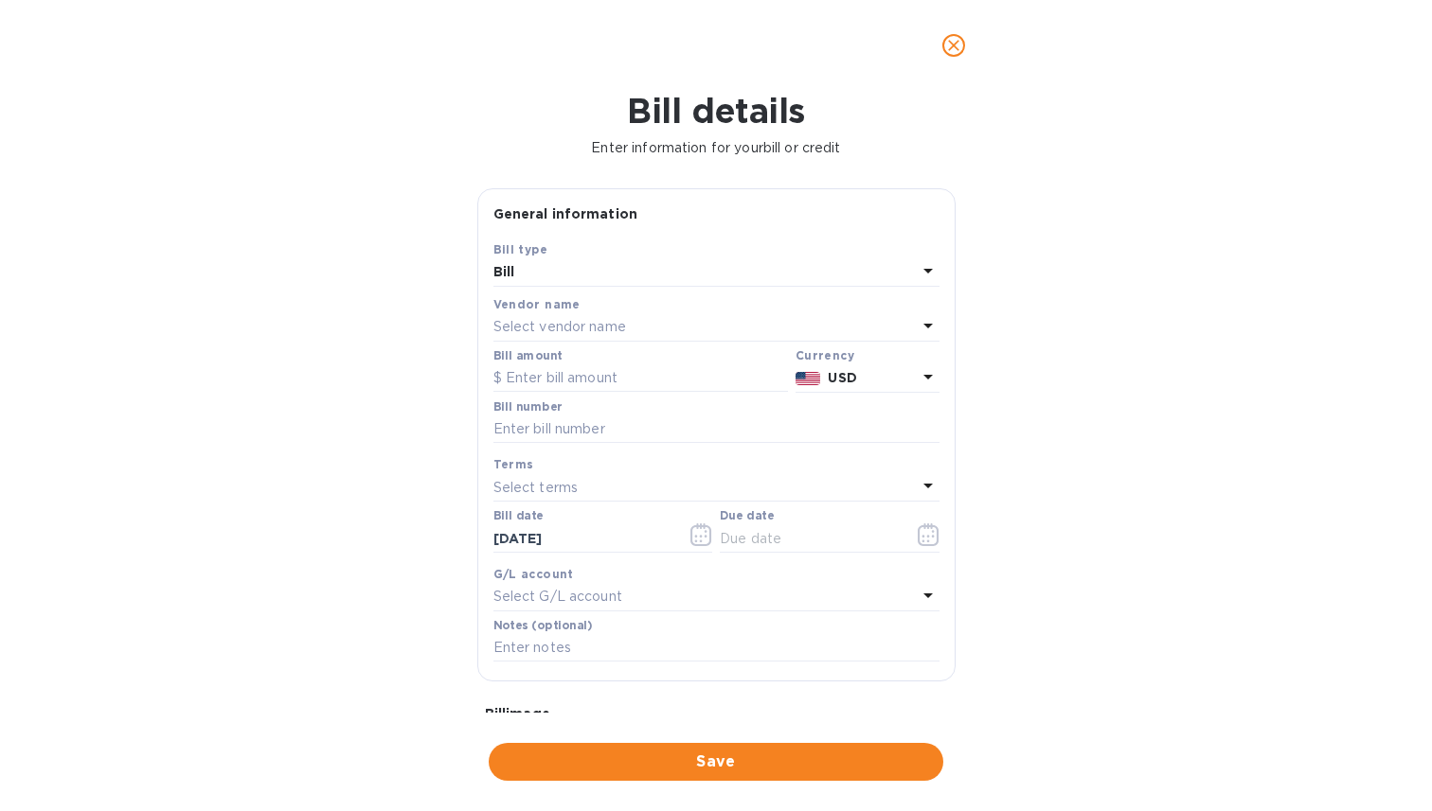
click at [569, 326] on p "Select vendor name" at bounding box center [559, 327] width 133 height 20
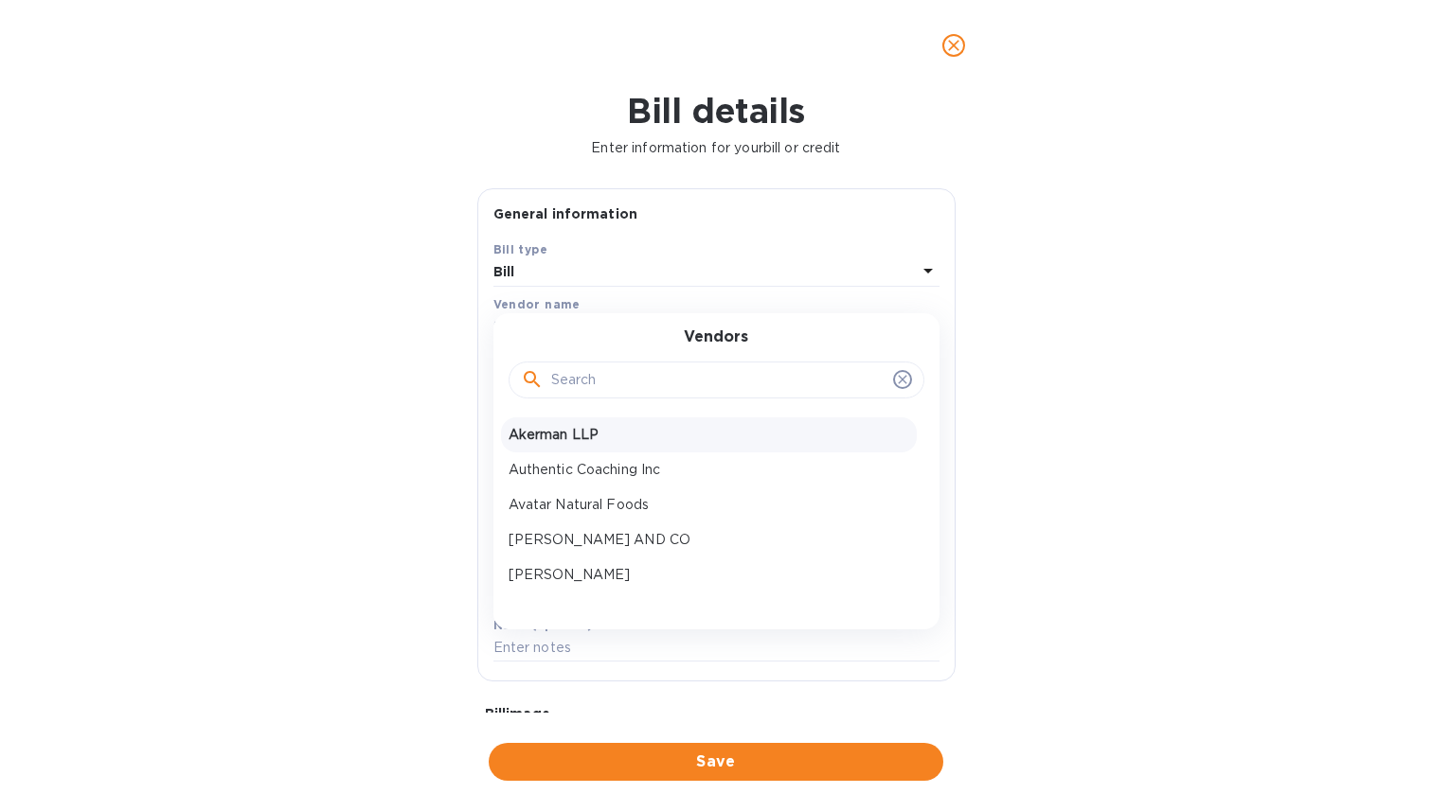
click at [557, 442] on p "Akerman LLP" at bounding box center [708, 435] width 400 height 20
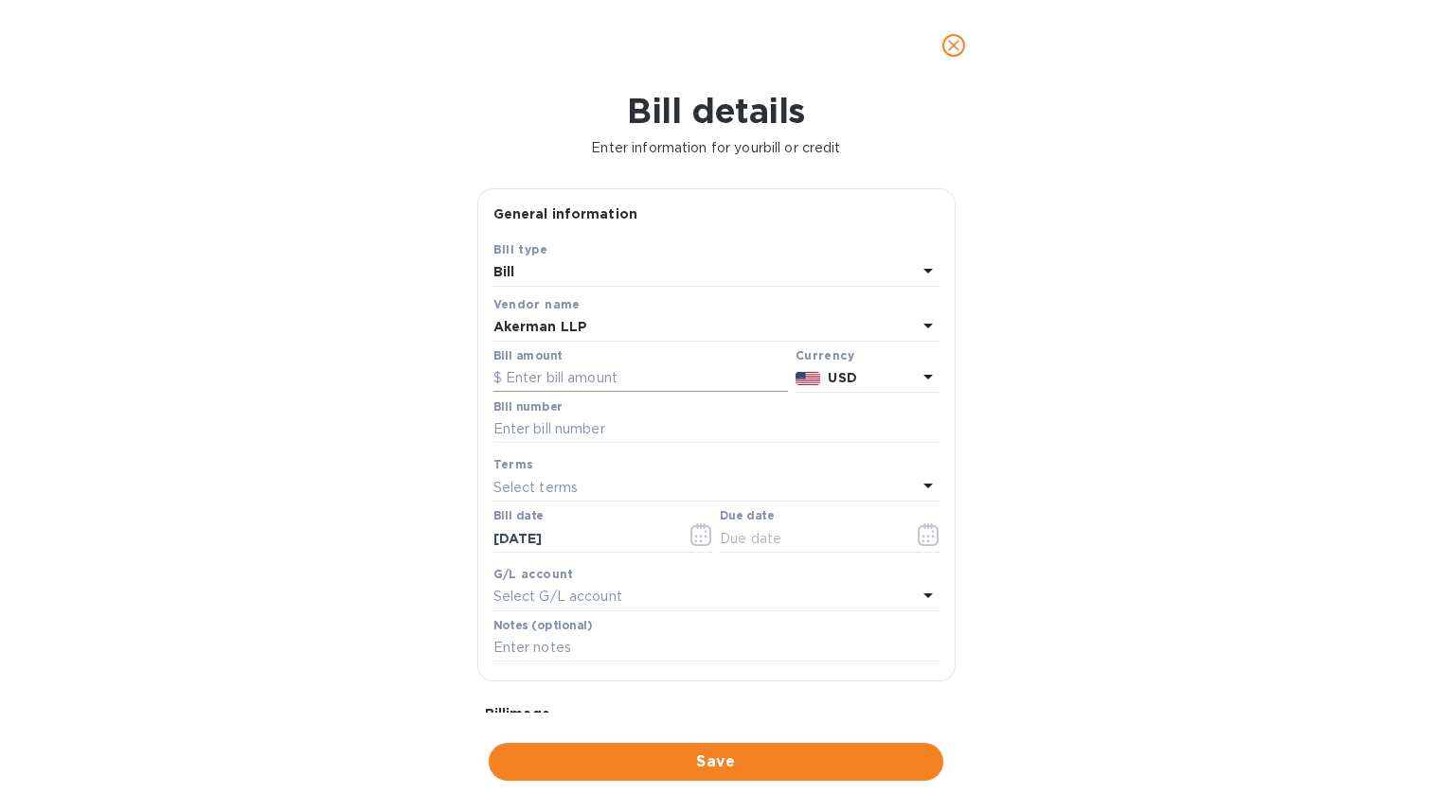
click at [625, 368] on input "text" at bounding box center [640, 379] width 294 height 28
type input "537.50"
click at [579, 440] on input "text" at bounding box center [716, 430] width 446 height 28
click at [565, 437] on input "text" at bounding box center [716, 430] width 446 height 28
type input "10100811"
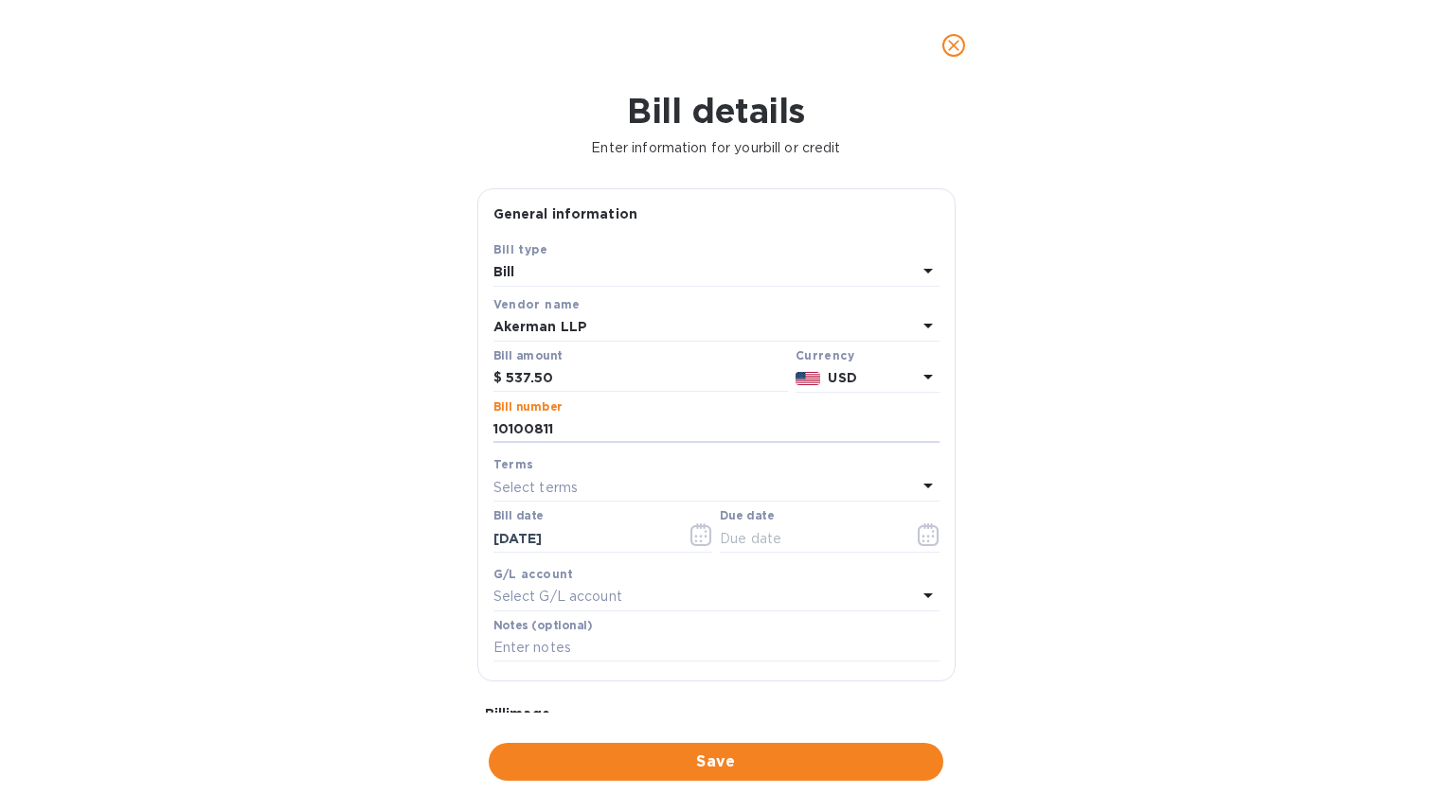
click at [399, 401] on div "Bill details Enter information for your bill or credit General information Save…" at bounding box center [716, 451] width 1432 height 721
click at [820, 486] on div "Select terms" at bounding box center [704, 487] width 423 height 27
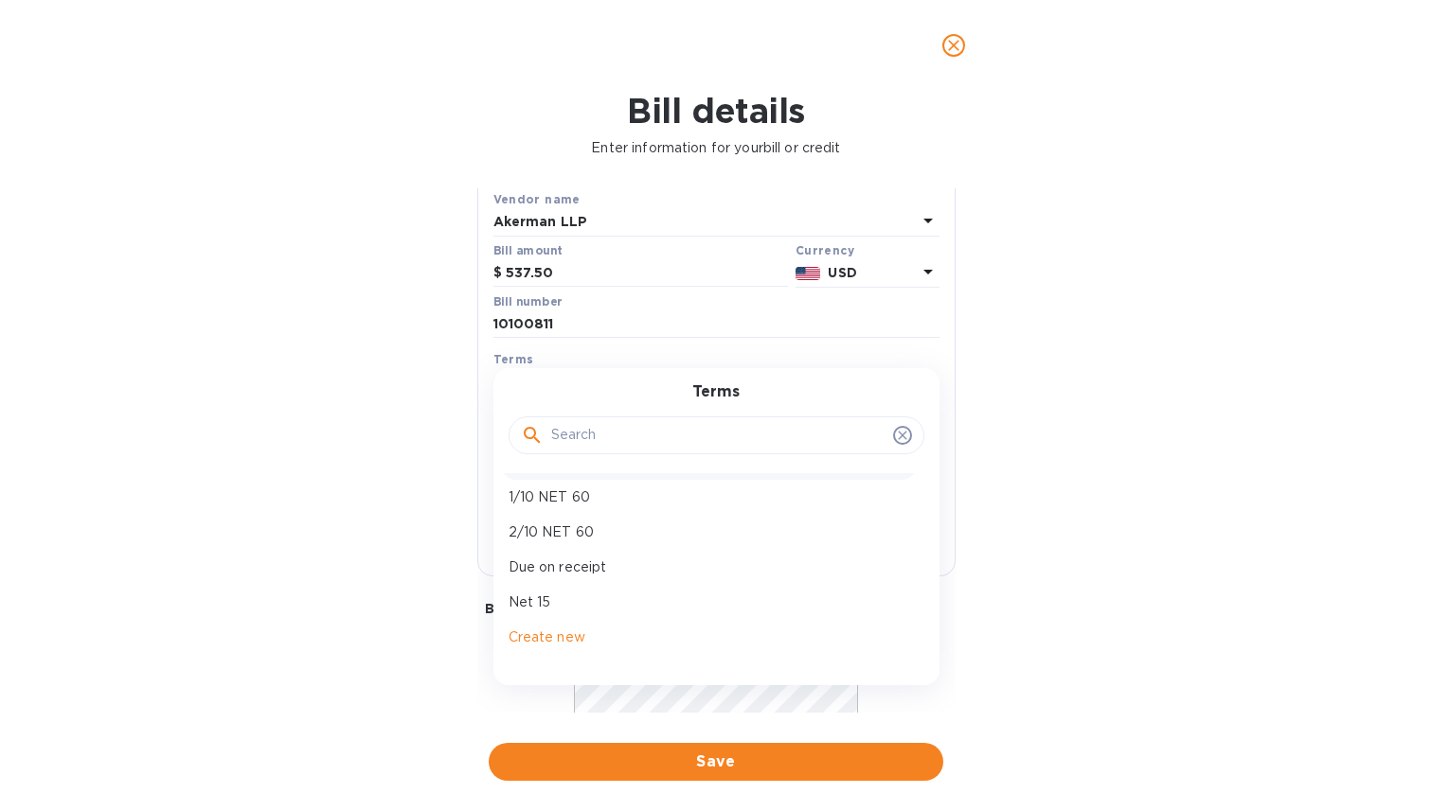
scroll to position [131, 0]
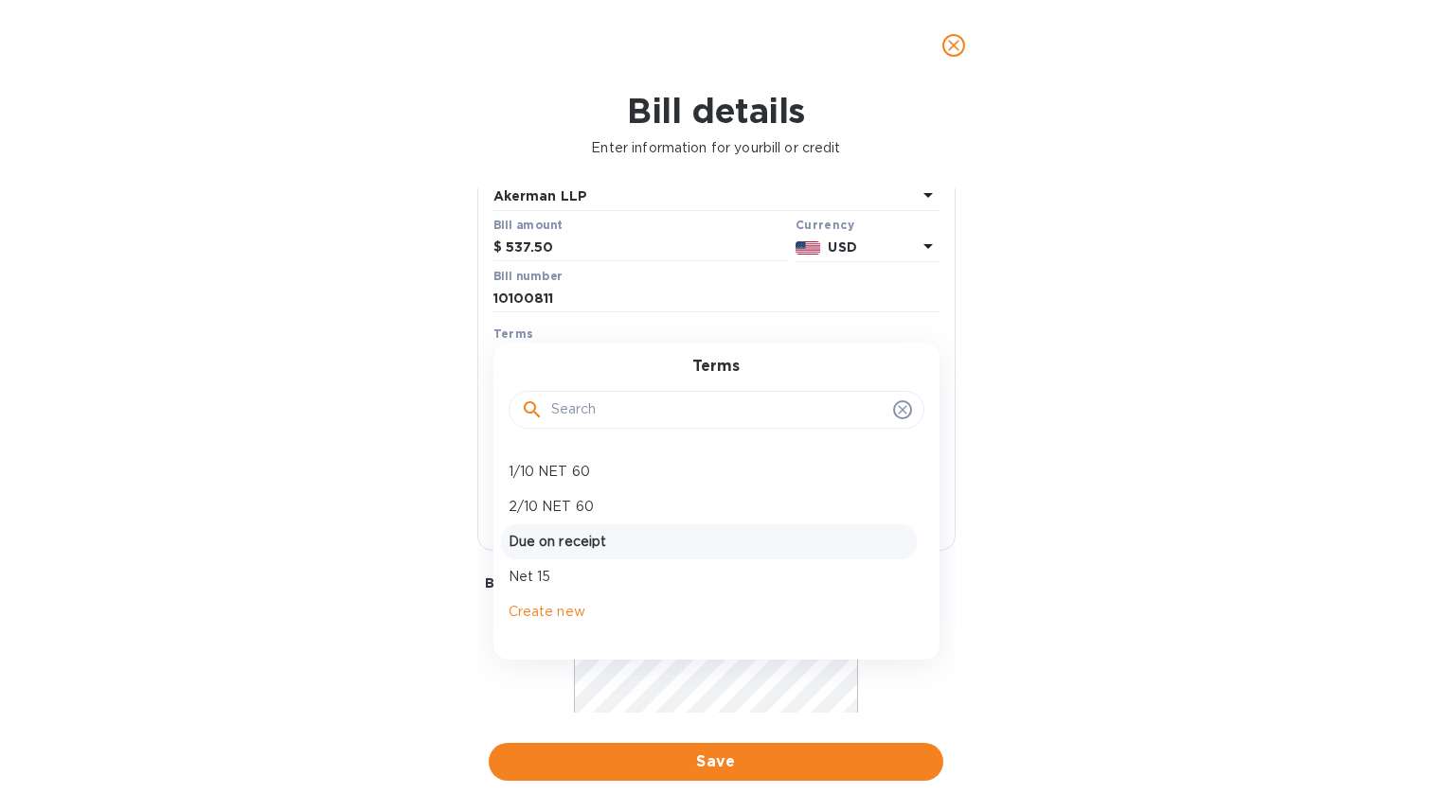
click at [649, 552] on p "Due on receipt" at bounding box center [708, 542] width 400 height 20
type input "[DATE]"
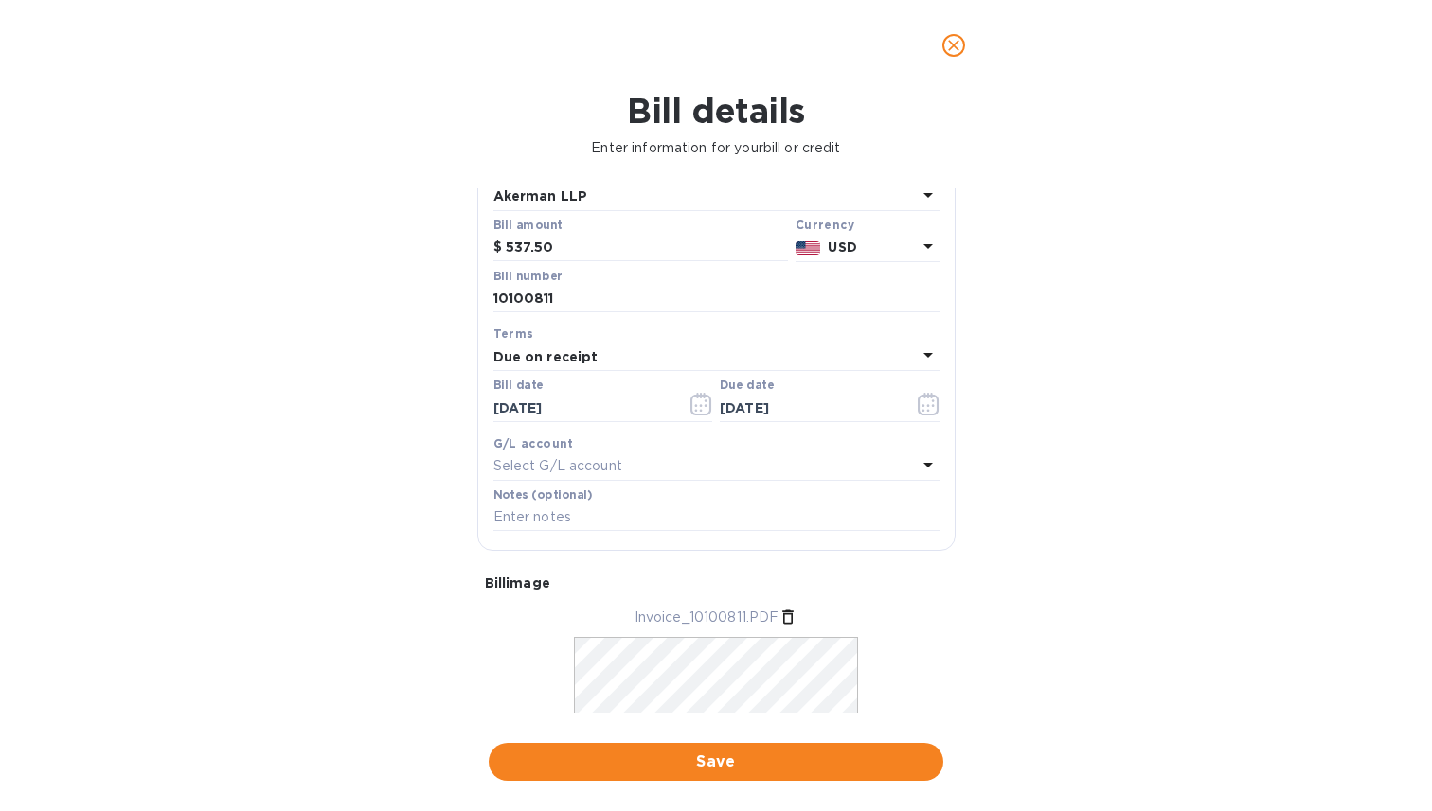
click at [596, 429] on div "Bill date [DATE]" at bounding box center [602, 402] width 227 height 55
click at [620, 399] on input "[DATE]" at bounding box center [582, 408] width 179 height 28
click at [694, 407] on icon "button" at bounding box center [701, 404] width 22 height 23
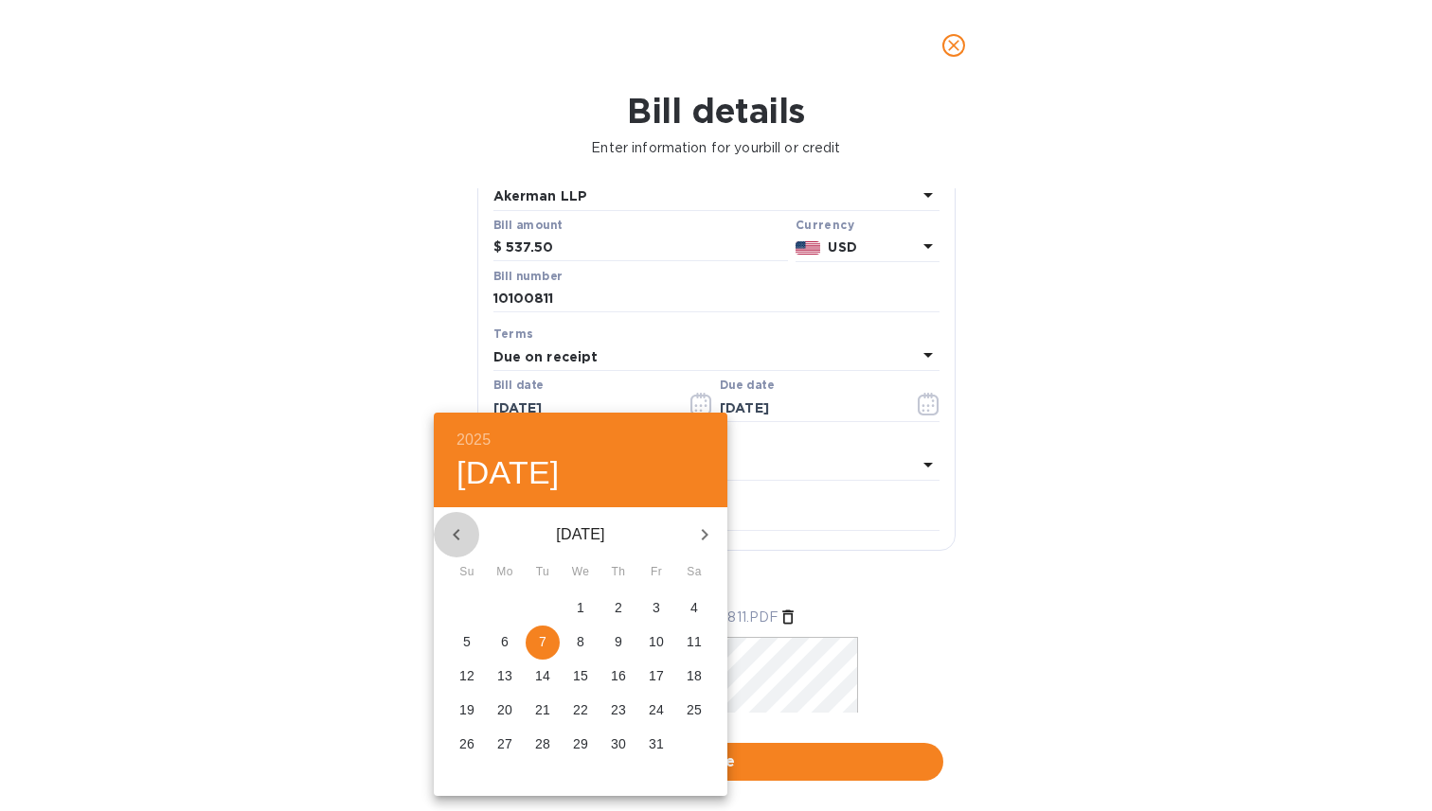
click at [457, 525] on icon "button" at bounding box center [456, 535] width 23 height 23
click at [608, 682] on span "14" at bounding box center [618, 676] width 34 height 19
type input "[DATE]"
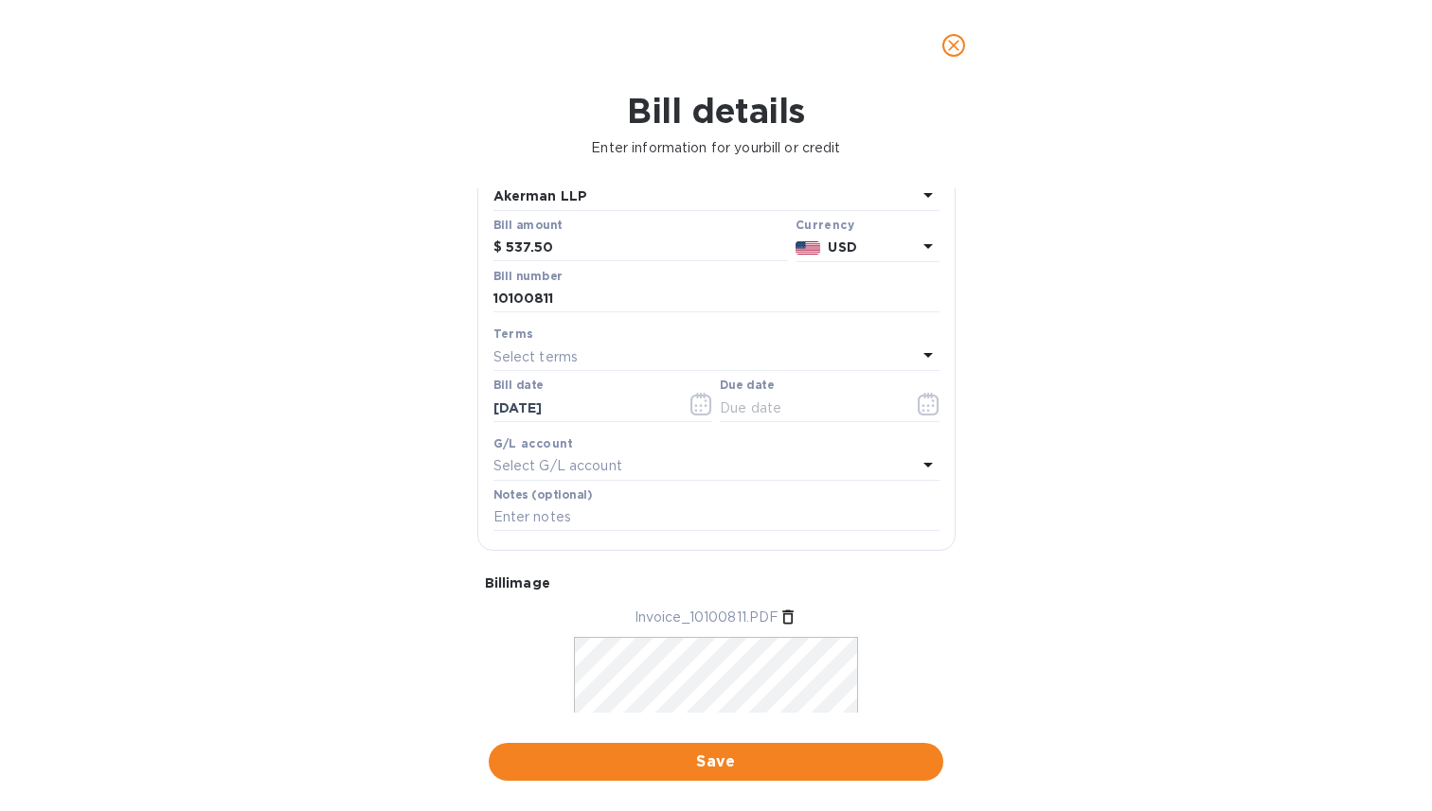
click at [607, 357] on div "Select terms" at bounding box center [704, 357] width 423 height 27
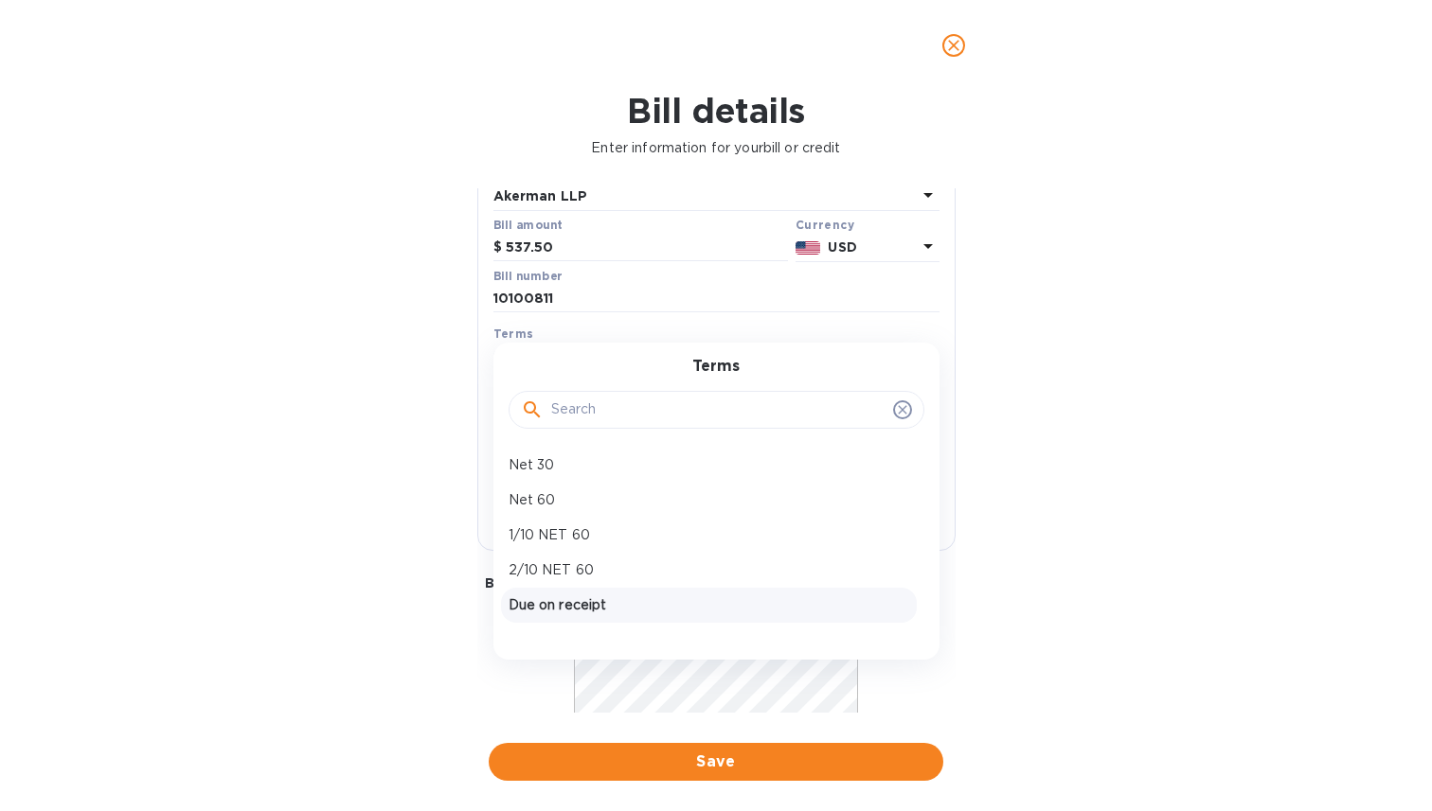
click at [577, 607] on p "Due on receipt" at bounding box center [708, 606] width 400 height 20
type input "[DATE]"
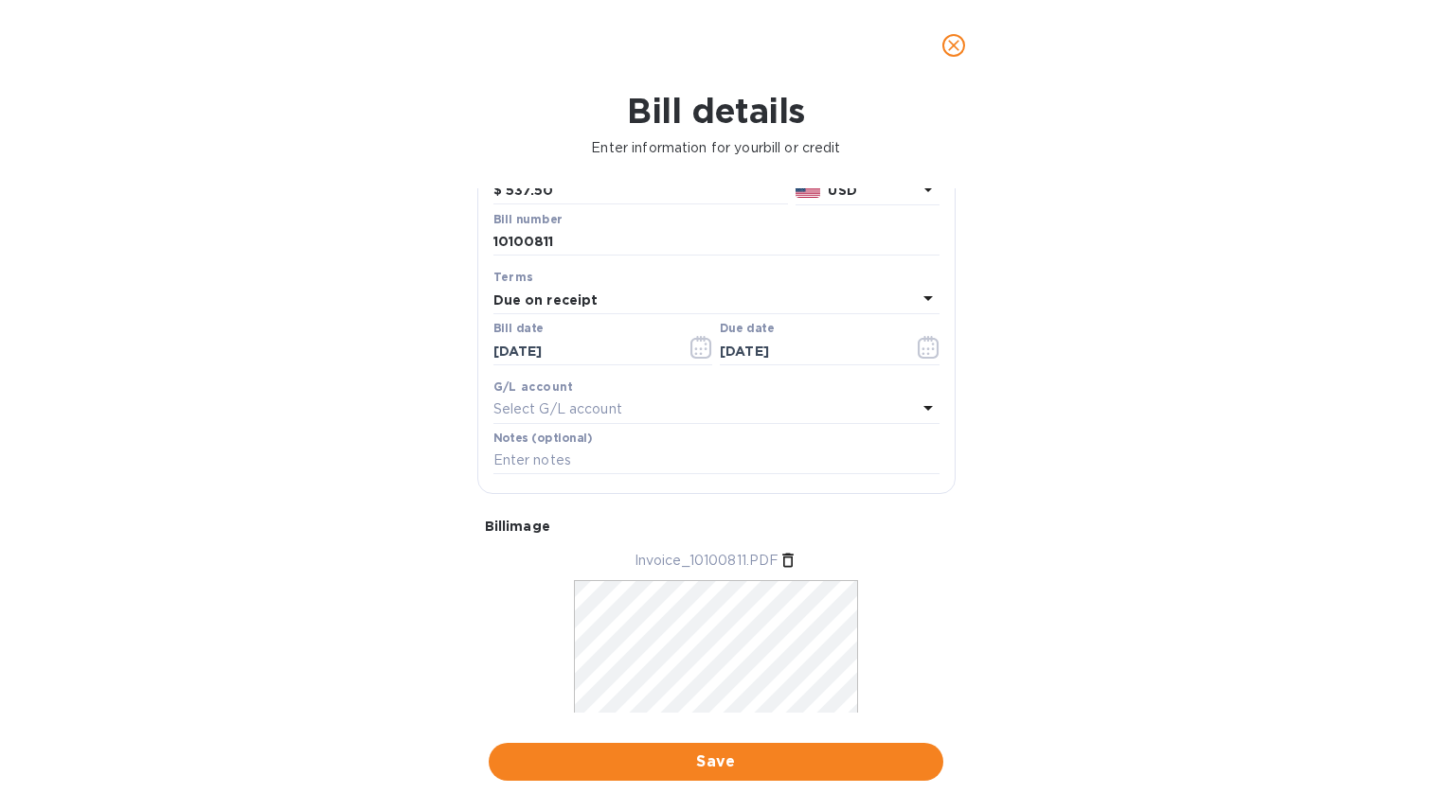
scroll to position [245, 0]
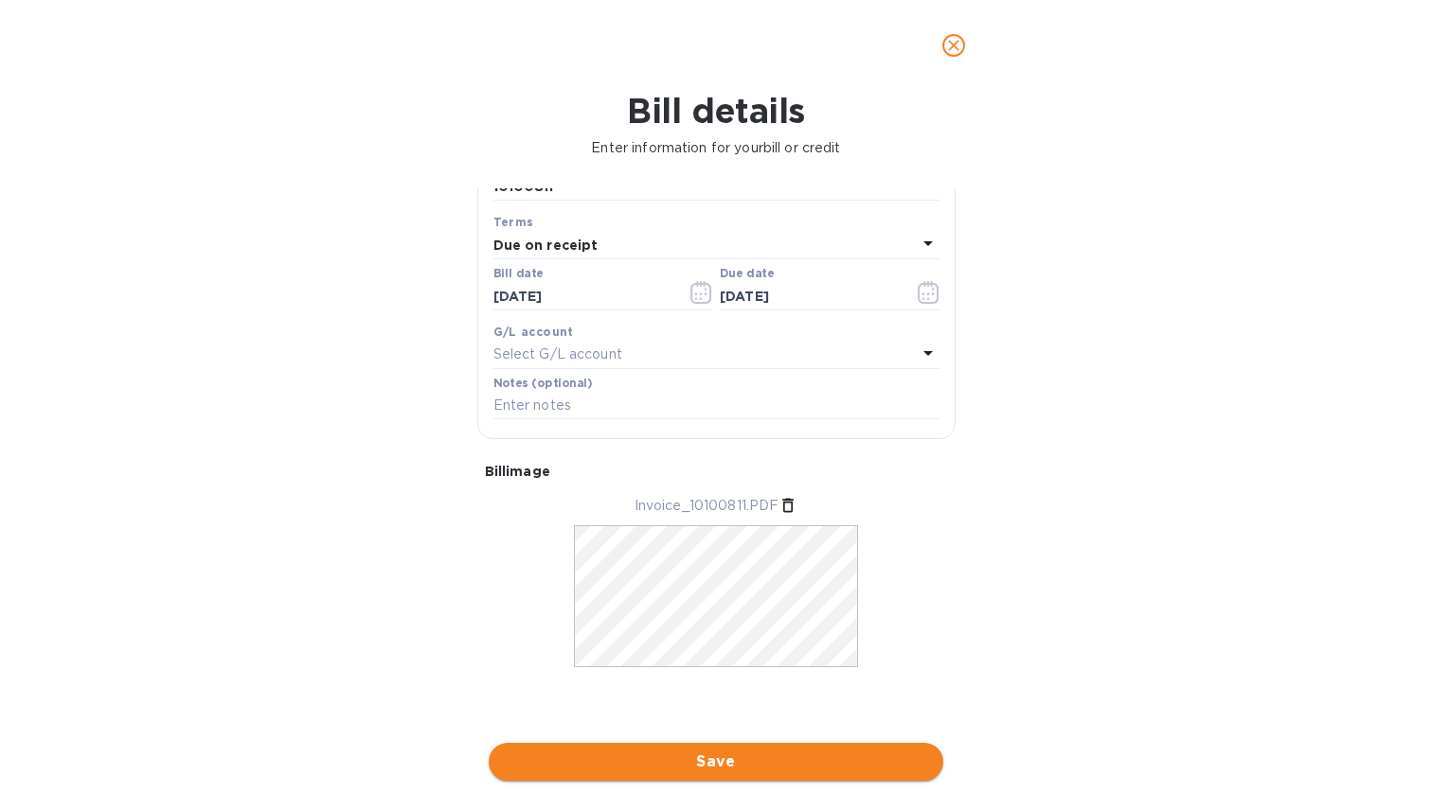
click at [734, 763] on span "Save" at bounding box center [716, 762] width 424 height 23
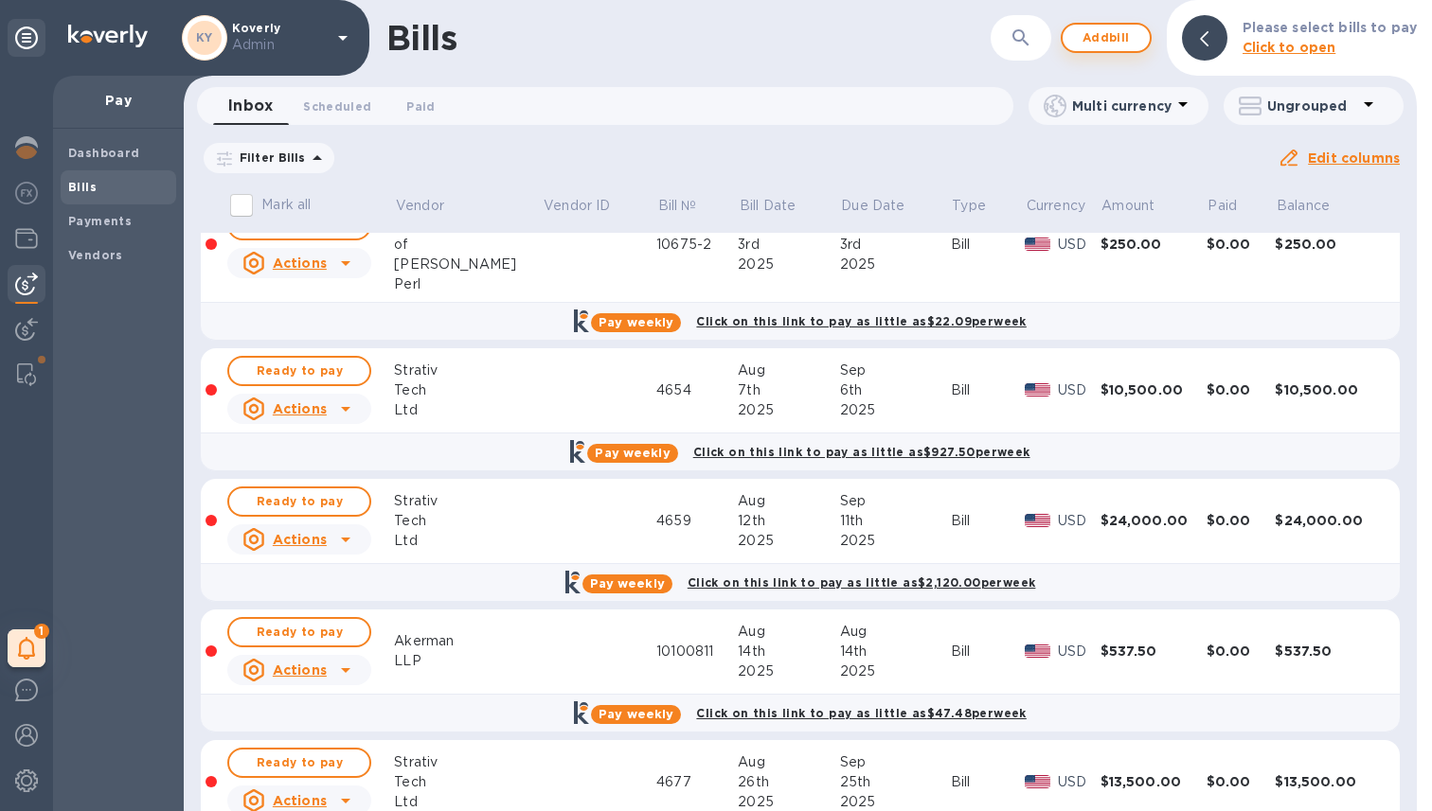
scroll to position [0, 0]
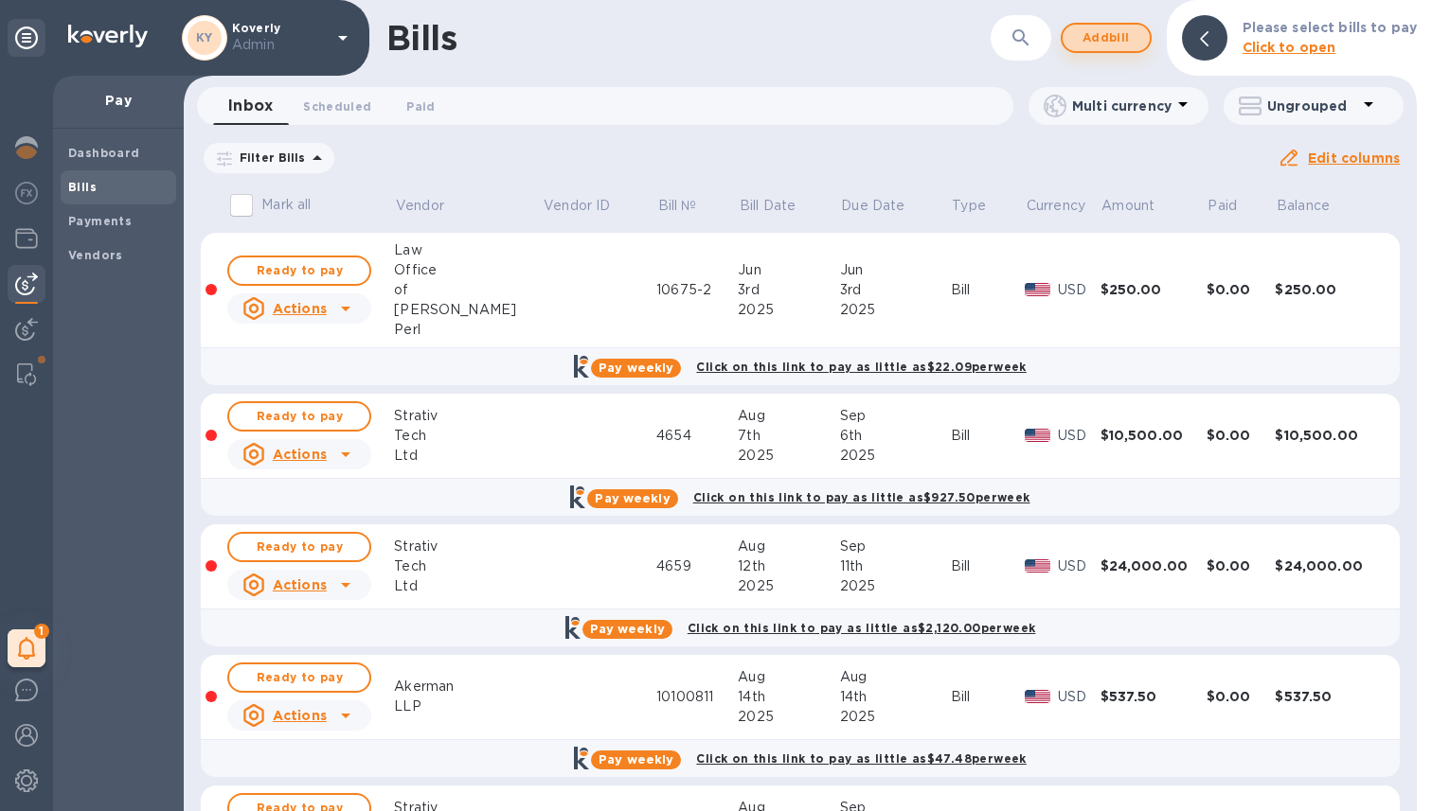
click at [1124, 43] on span "Add bill" at bounding box center [1105, 38] width 57 height 23
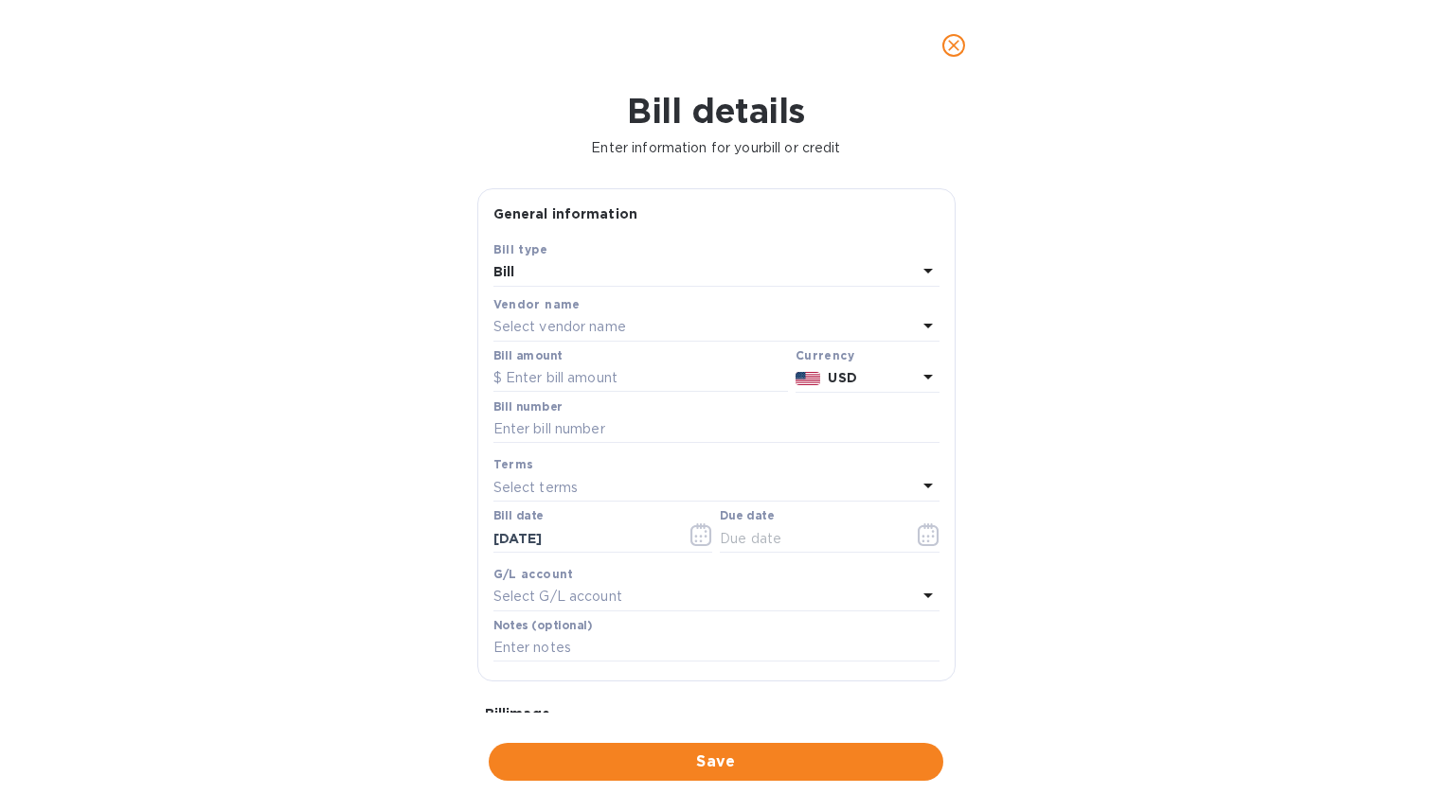
click at [810, 334] on div "Select vendor name" at bounding box center [704, 327] width 423 height 27
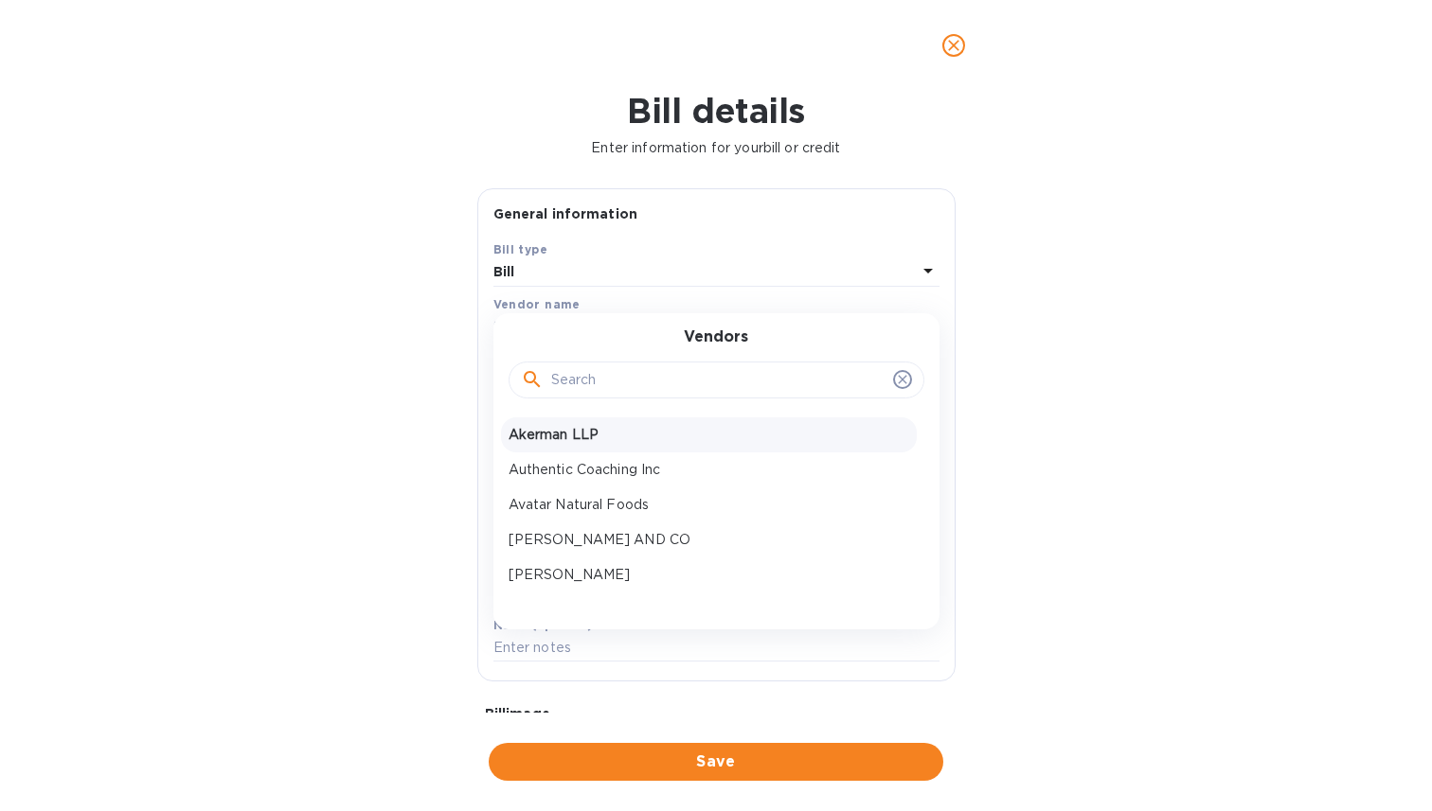
click at [718, 424] on div "Akerman LLP" at bounding box center [709, 435] width 416 height 35
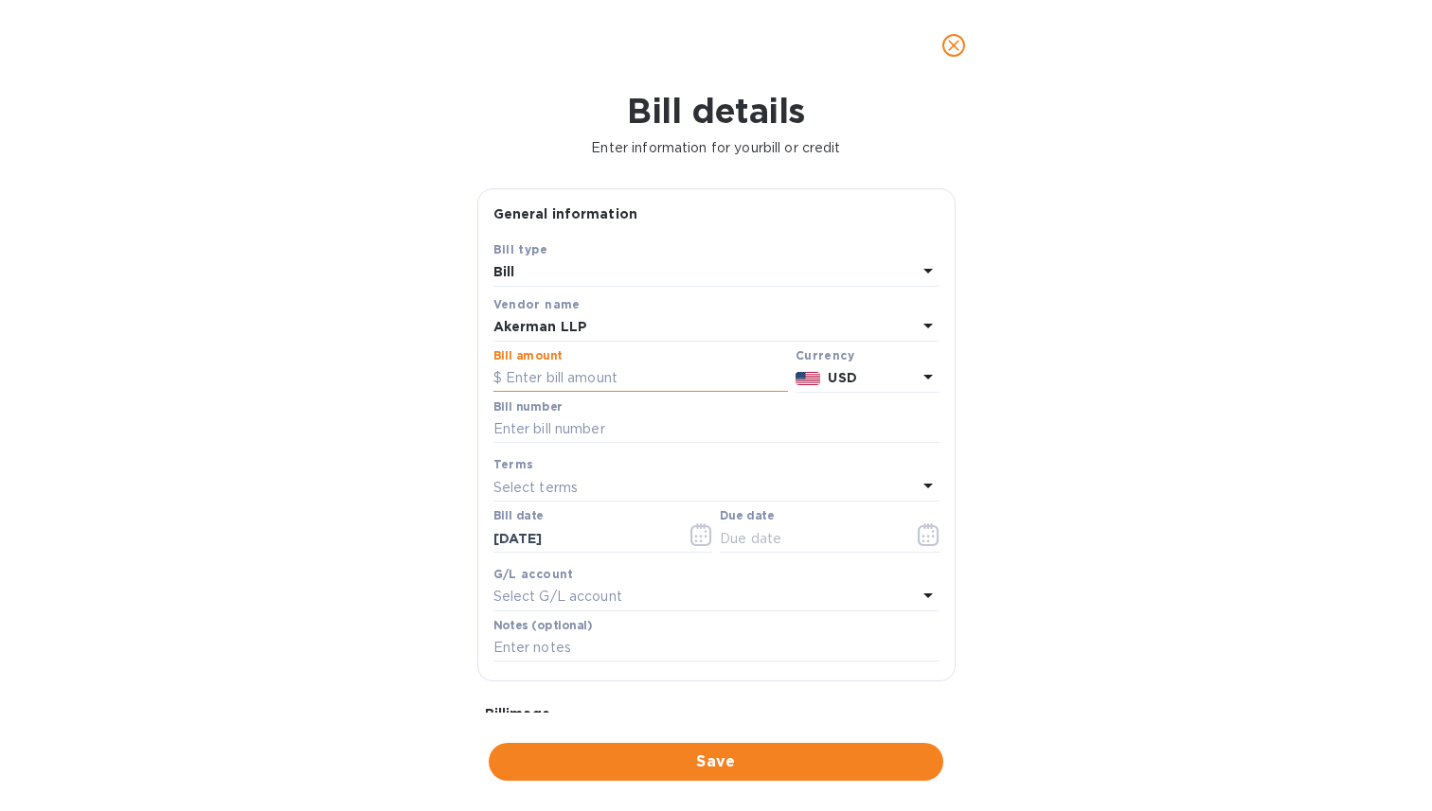
click at [652, 387] on input "text" at bounding box center [640, 379] width 294 height 28
type input "2,918.50"
click at [597, 441] on input "text" at bounding box center [716, 430] width 446 height 28
type input "10083205"
click at [524, 519] on label "Bill date" at bounding box center [518, 516] width 50 height 11
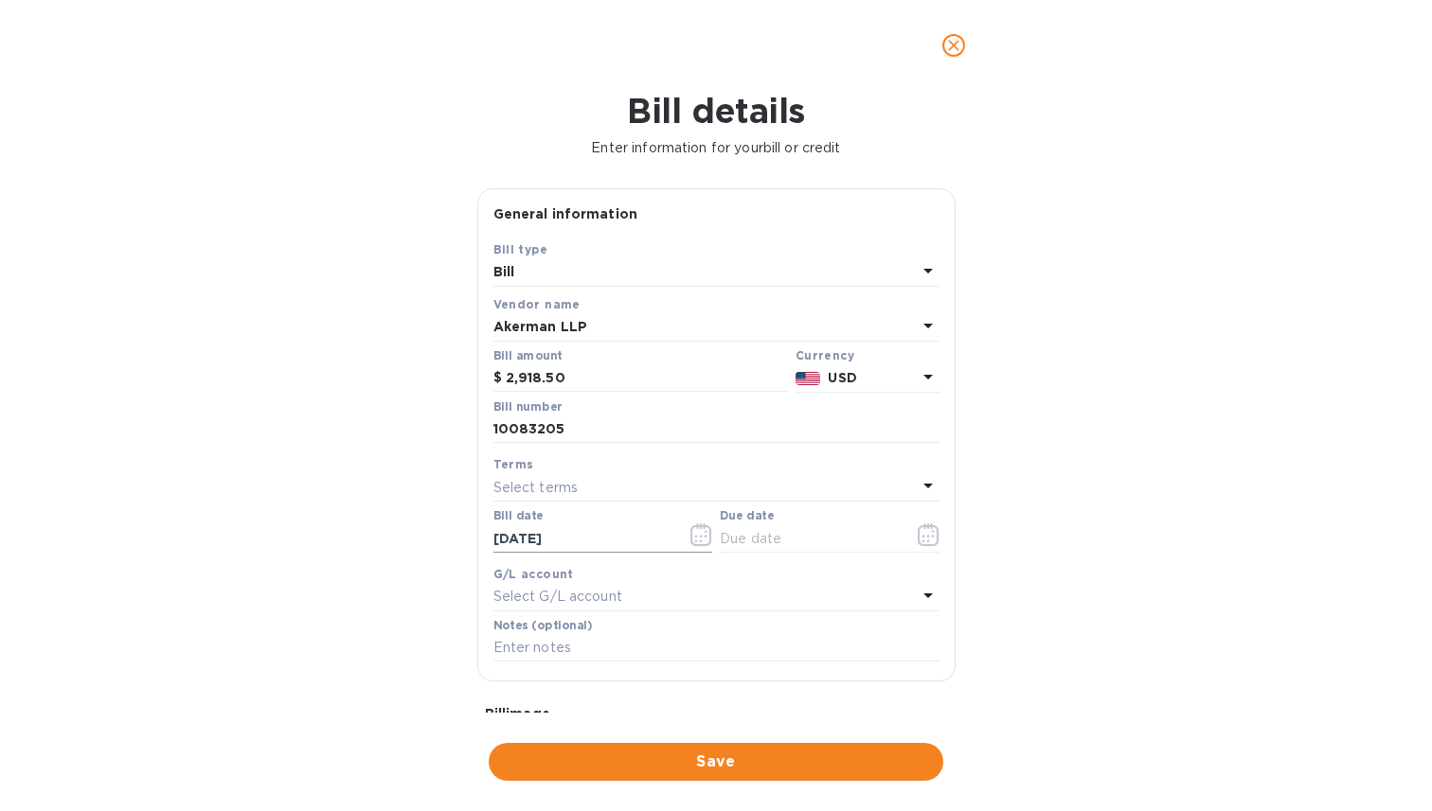
click at [615, 533] on input "[DATE]" at bounding box center [582, 539] width 179 height 28
click at [697, 541] on icon "button" at bounding box center [701, 535] width 22 height 23
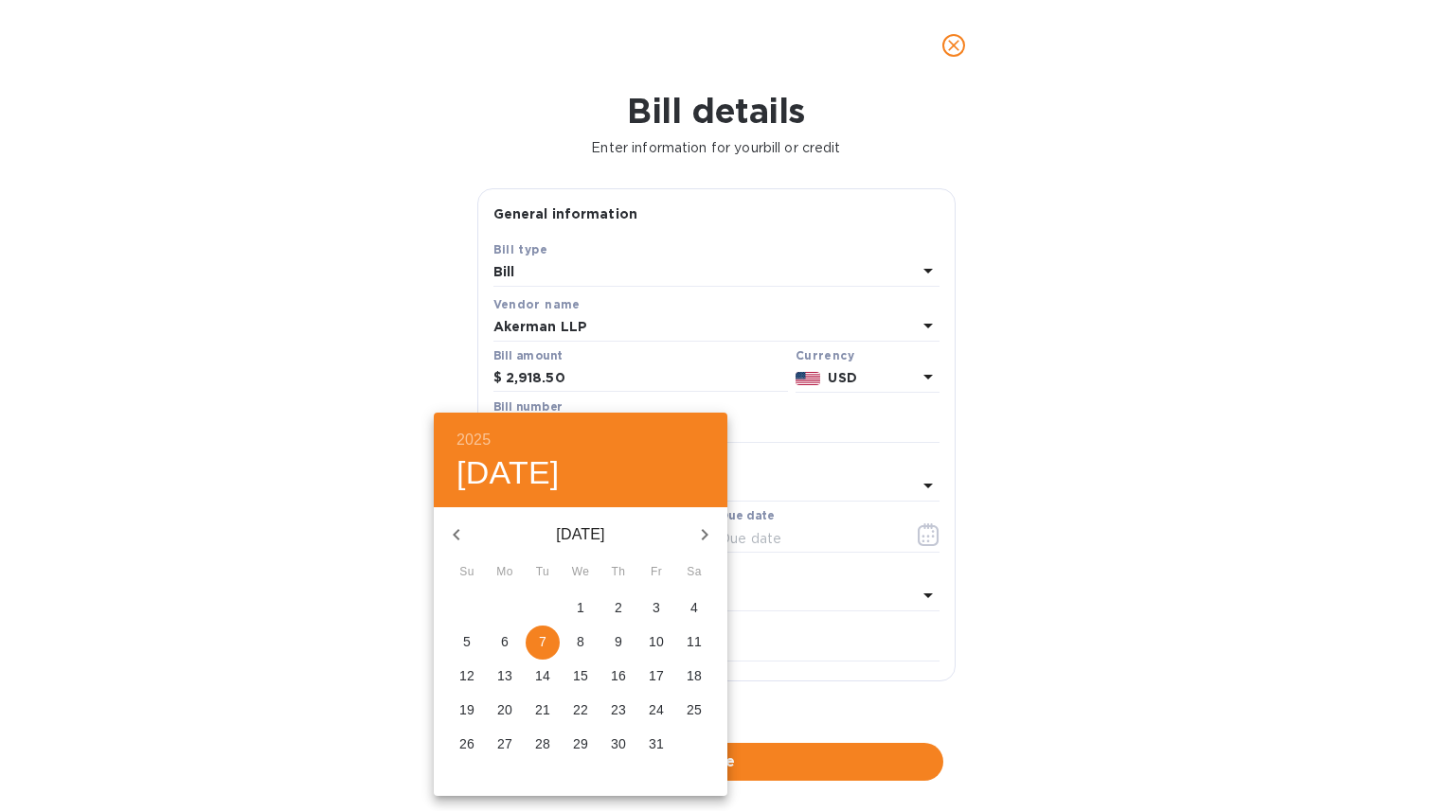
click at [468, 526] on button "button" at bounding box center [456, 534] width 45 height 45
click at [457, 535] on icon "button" at bounding box center [456, 535] width 23 height 23
click at [580, 644] on p "11" at bounding box center [580, 641] width 15 height 19
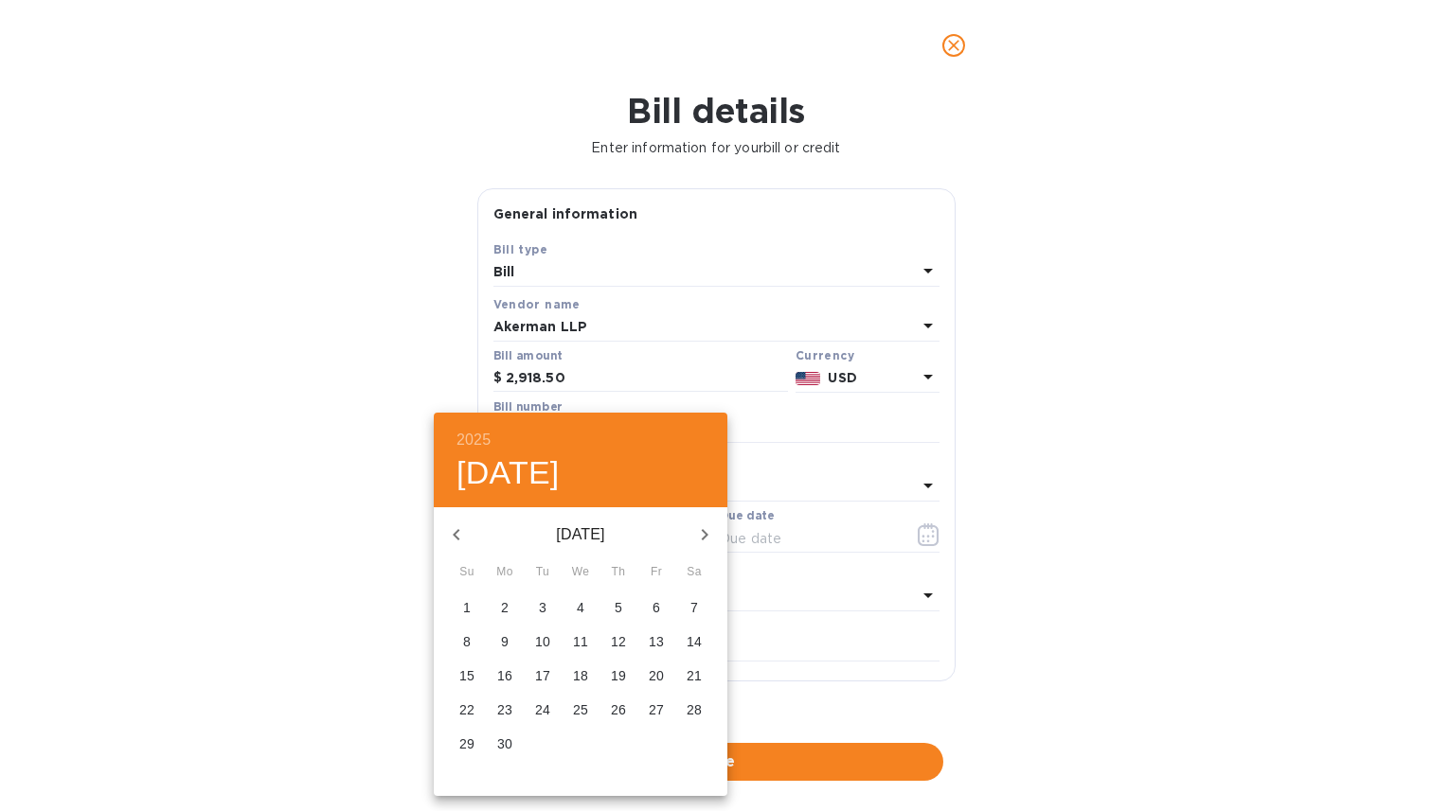
type input "[DATE]"
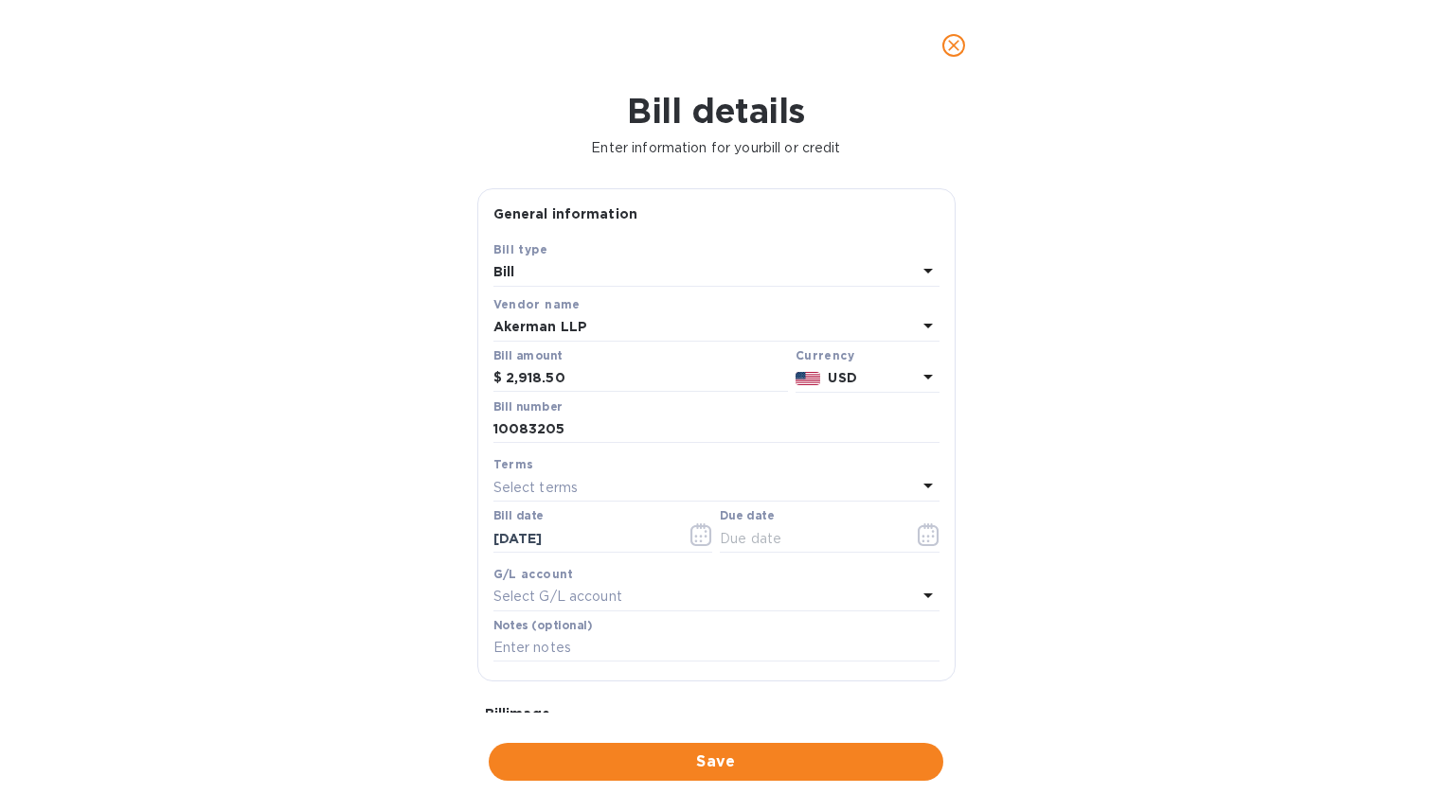
click at [616, 496] on div "Select terms" at bounding box center [704, 487] width 423 height 27
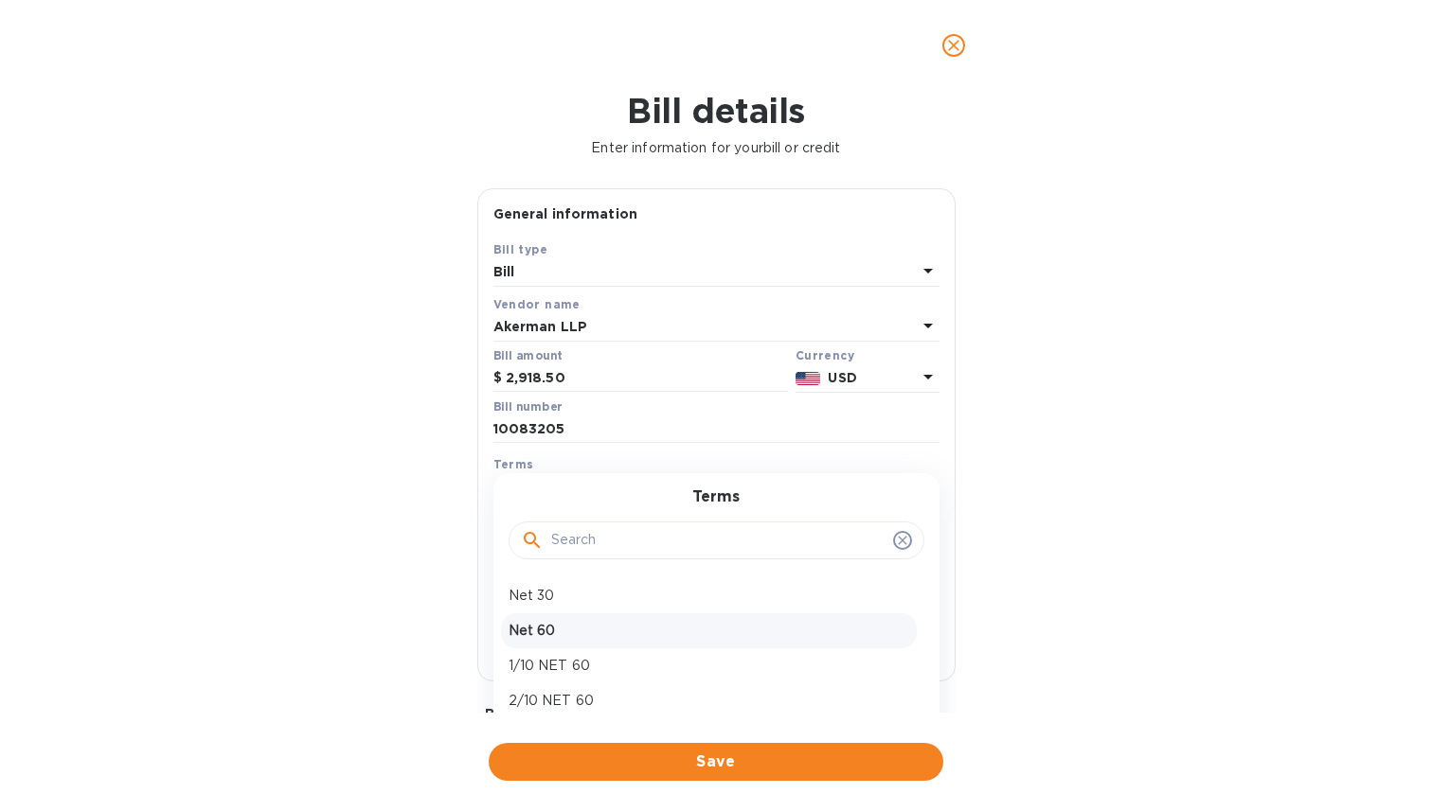
scroll to position [63, 0]
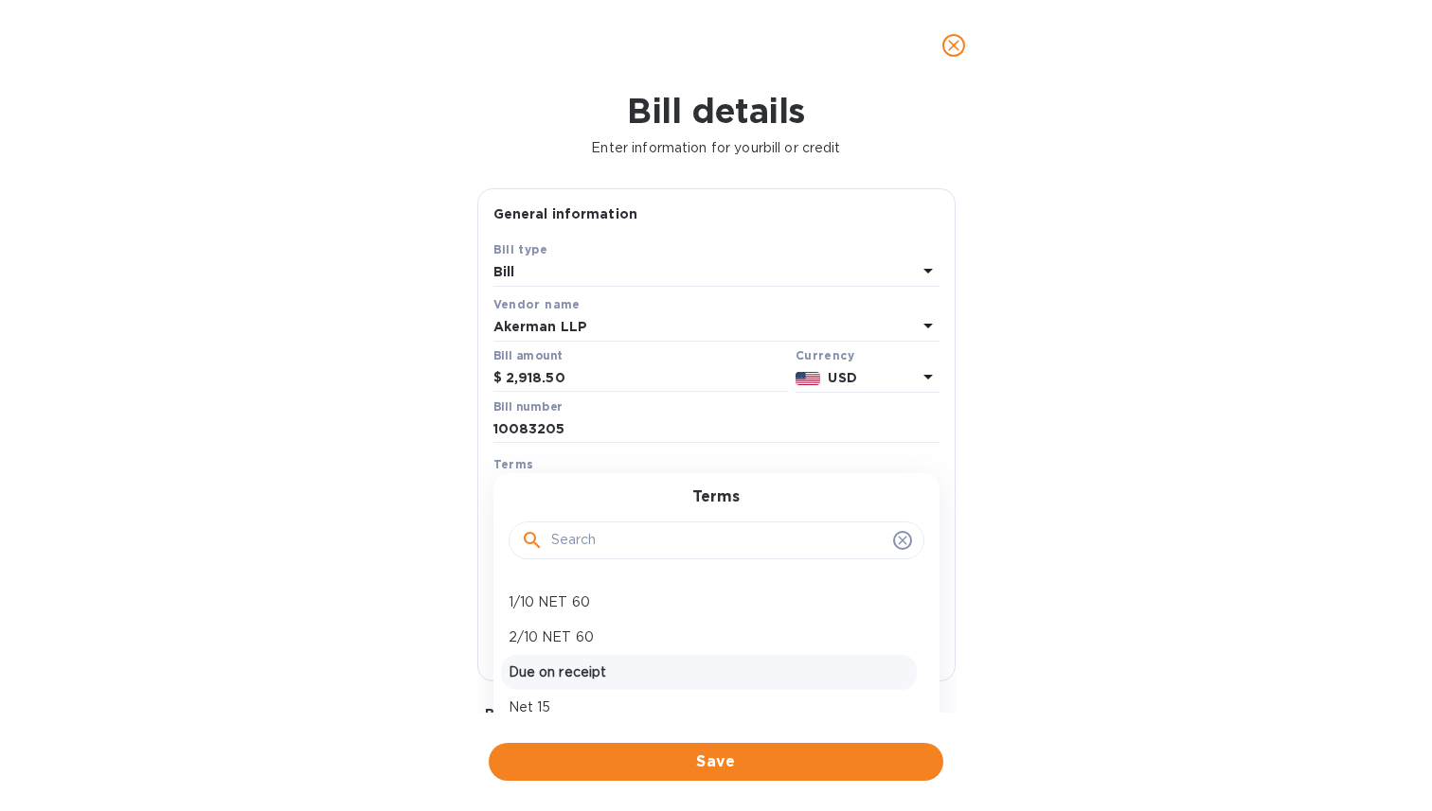
click at [573, 668] on p "Due on receipt" at bounding box center [708, 673] width 400 height 20
type input "[DATE]"
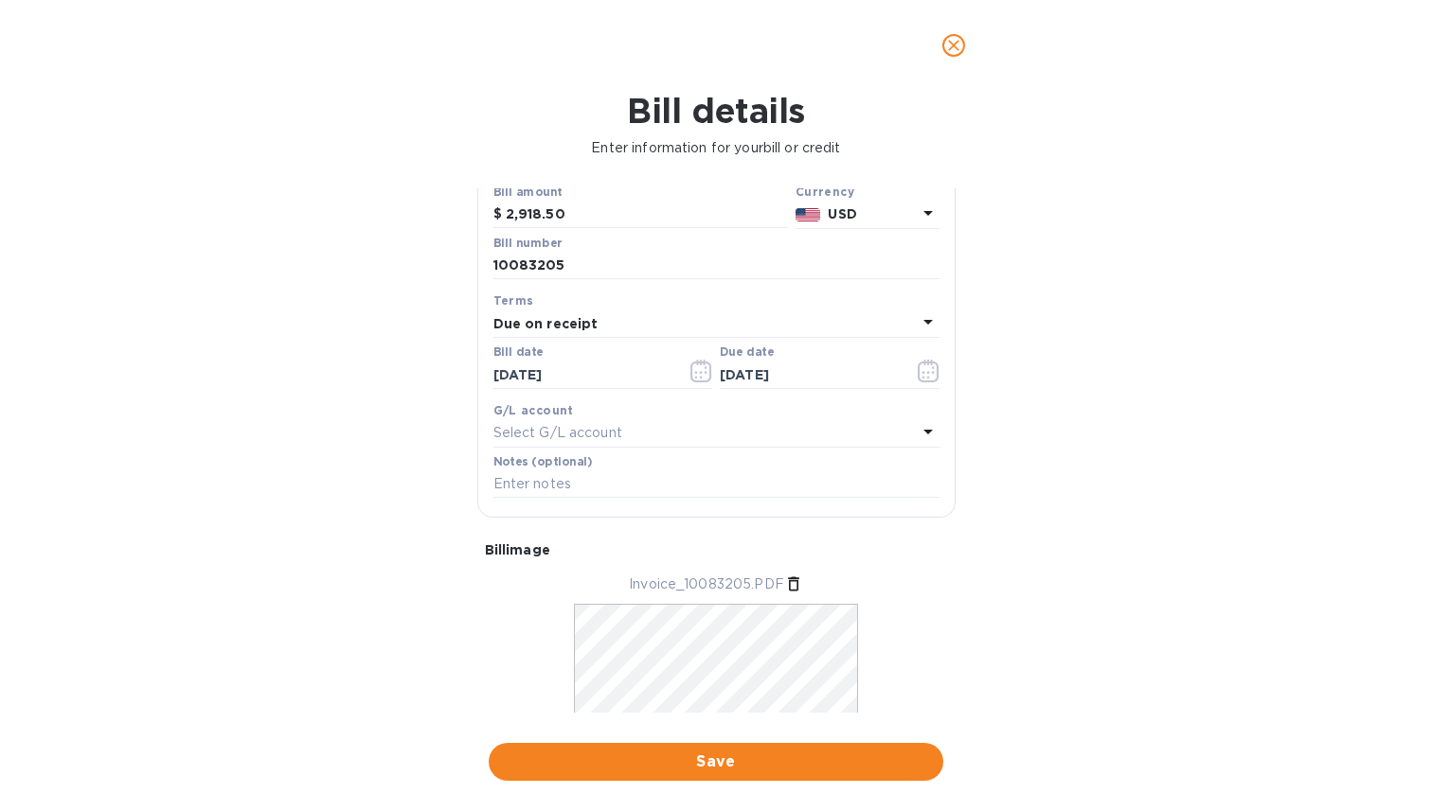
scroll to position [140, 0]
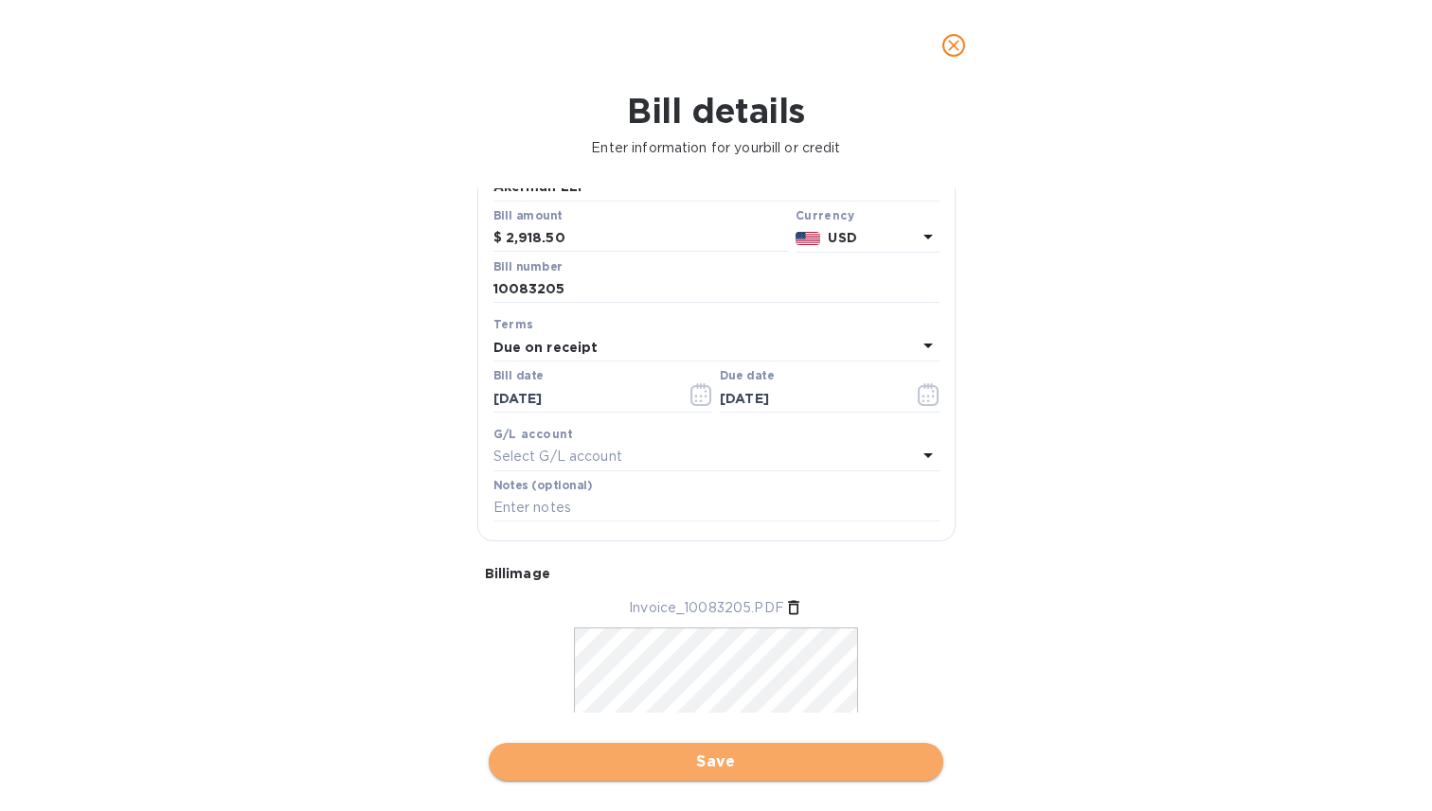
click at [750, 765] on span "Save" at bounding box center [716, 762] width 424 height 23
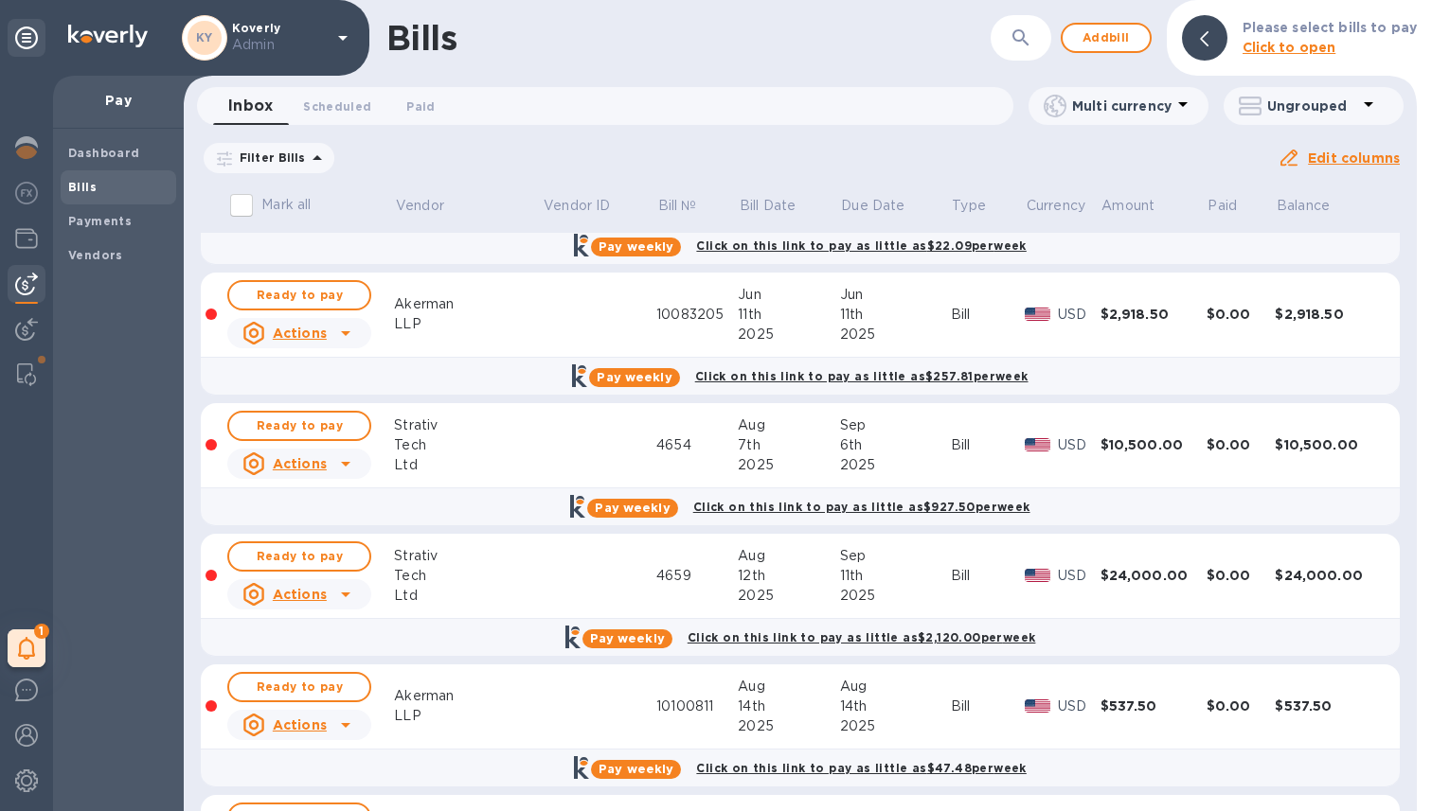
scroll to position [0, 0]
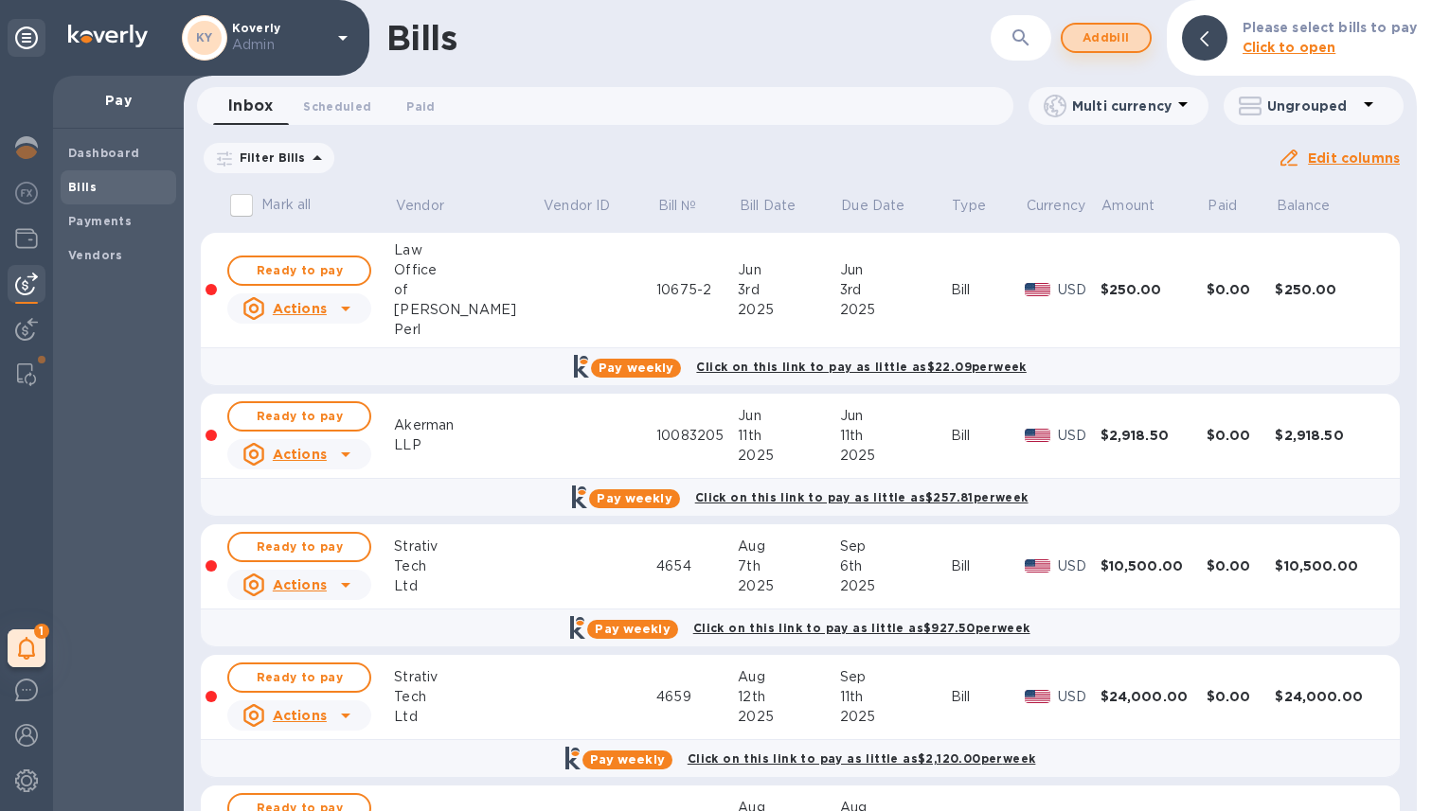
click at [1088, 36] on span "Add bill" at bounding box center [1105, 38] width 57 height 23
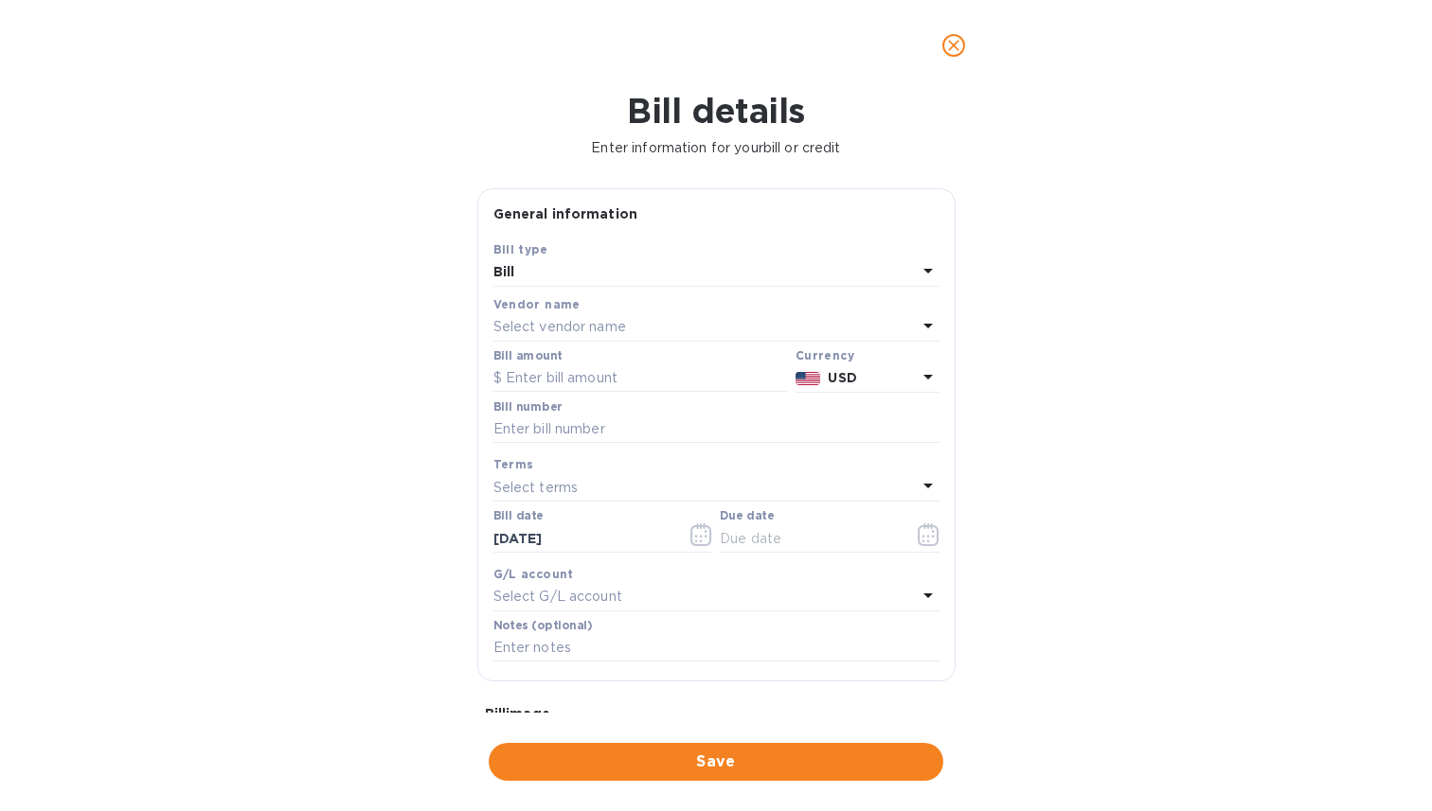
click at [622, 326] on p "Select vendor name" at bounding box center [559, 327] width 133 height 20
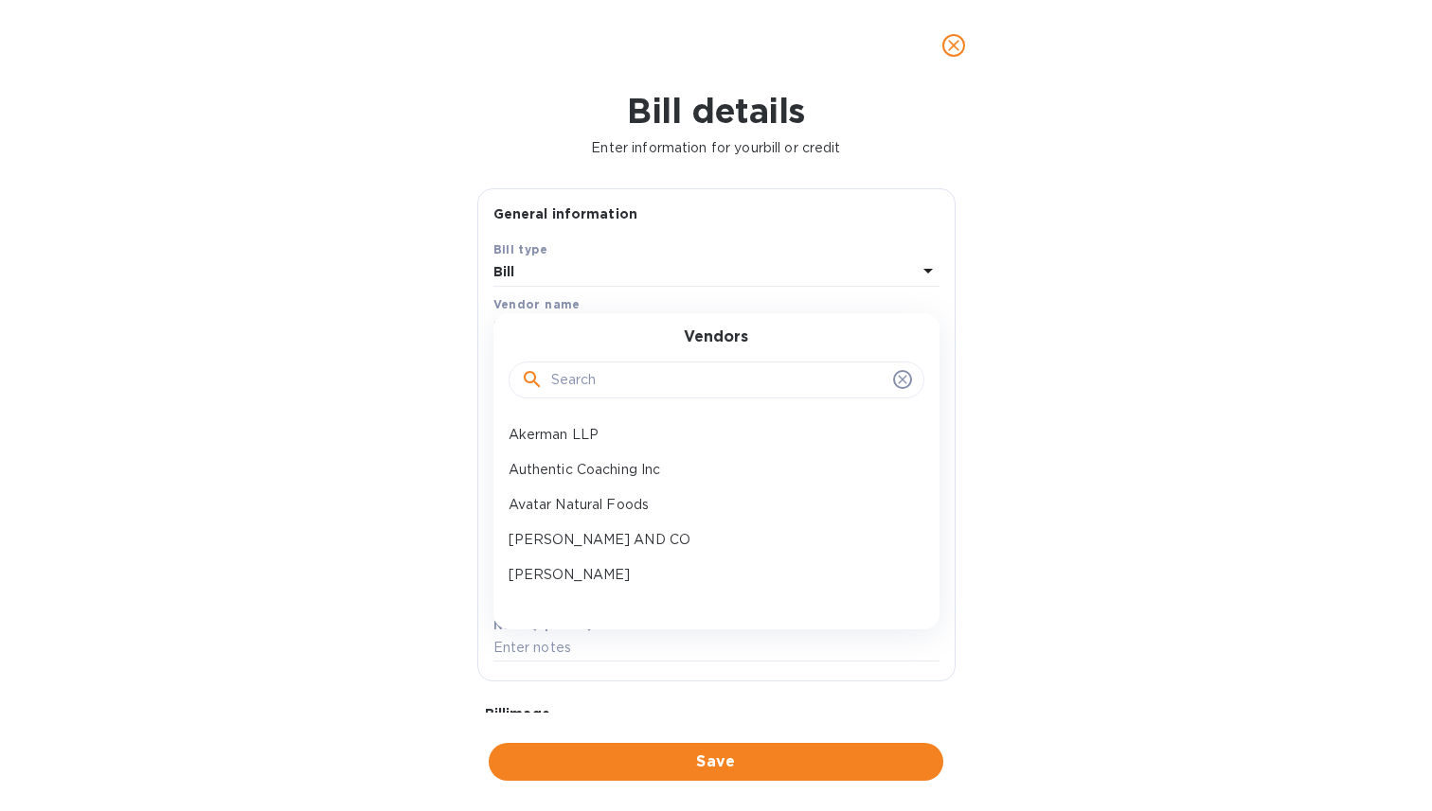
click at [584, 371] on input "text" at bounding box center [718, 380] width 334 height 28
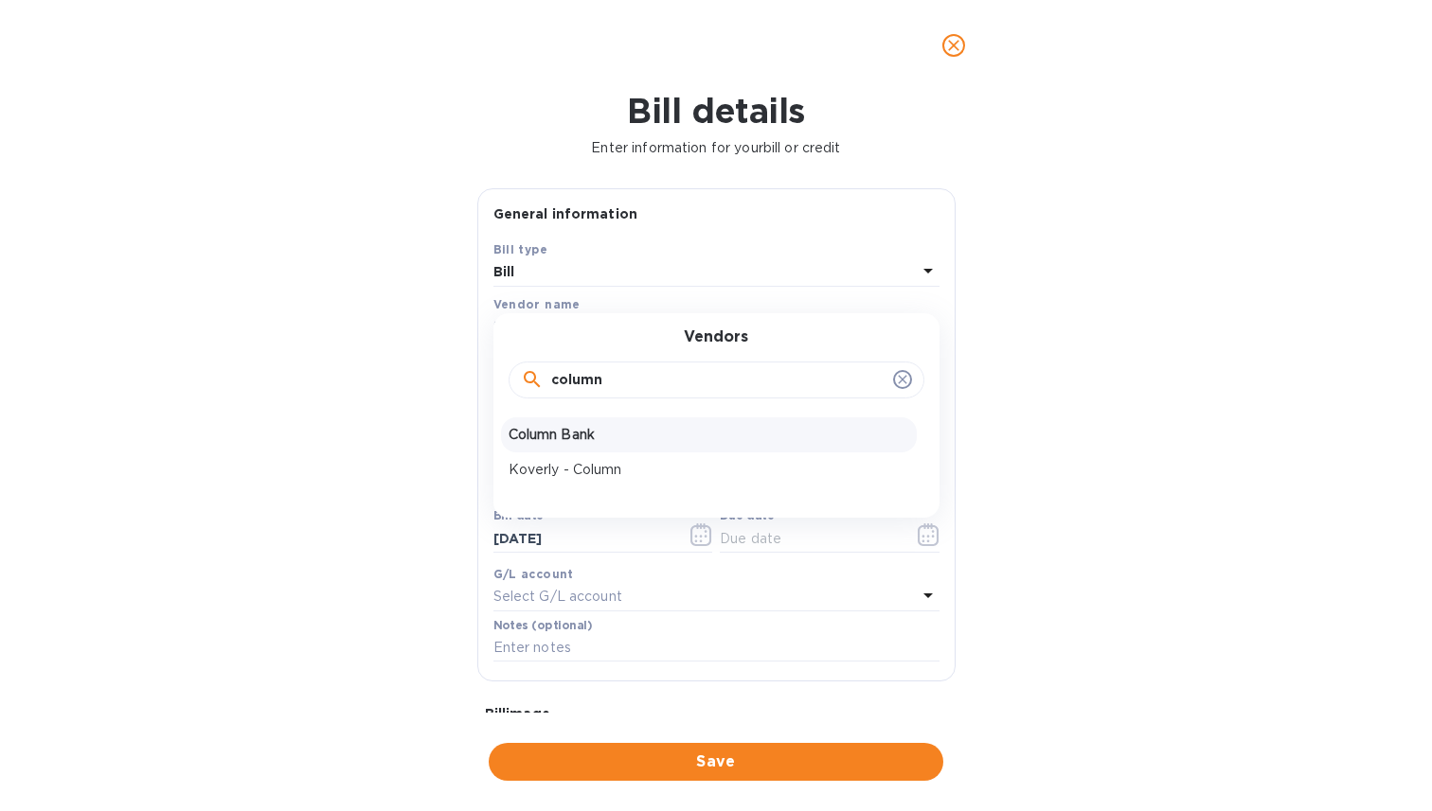
type input "column"
click at [584, 434] on p "Column Bank" at bounding box center [708, 435] width 400 height 20
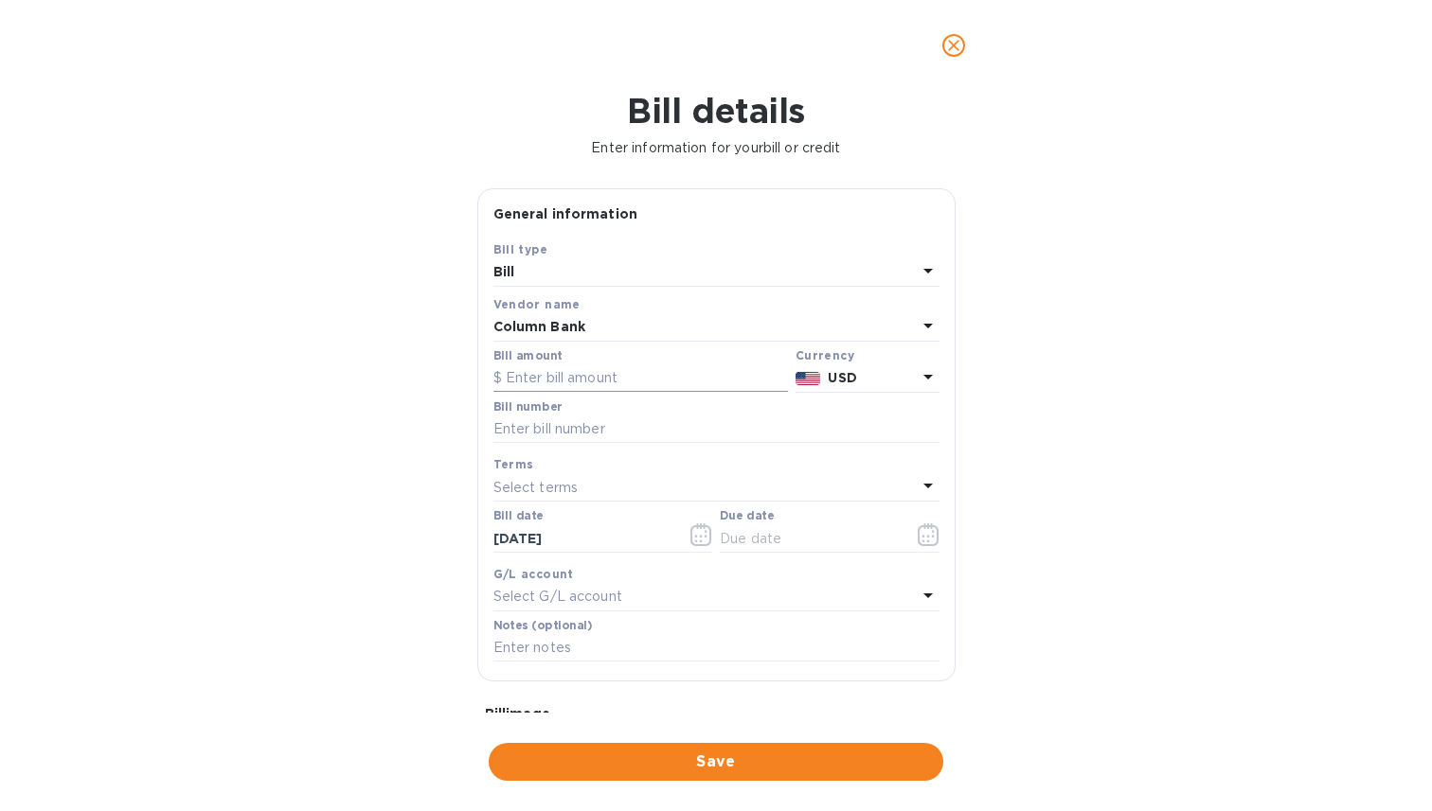
click at [548, 379] on input "text" at bounding box center [640, 379] width 294 height 28
type input "25,000"
click at [564, 427] on input "text" at bounding box center [716, 430] width 446 height 28
paste input "C-KOVERLYINC-SFBO-[DATE]"
type input "C-KOVERLYINC-SFBO-[DATE]"
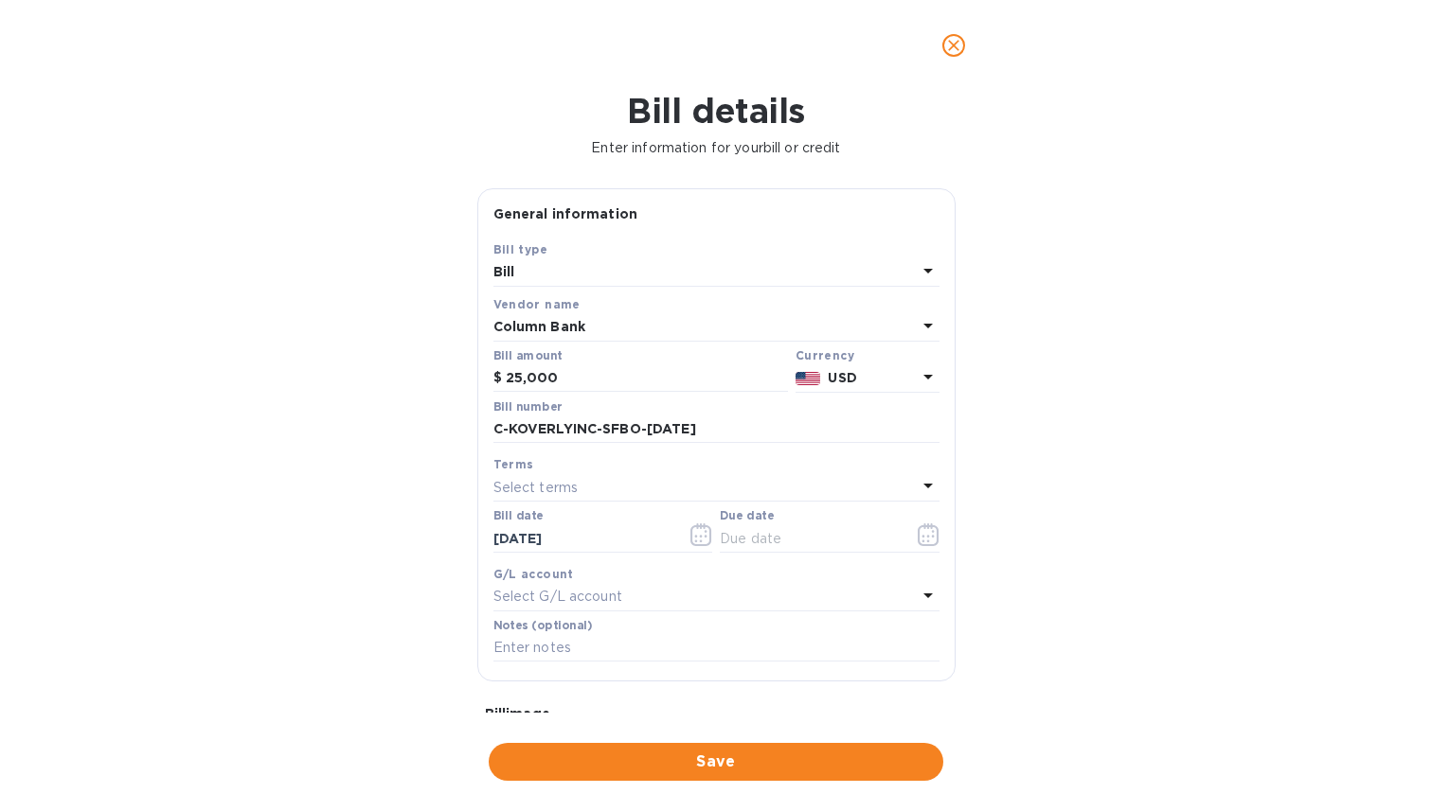
click at [606, 488] on div "Select terms" at bounding box center [704, 487] width 423 height 27
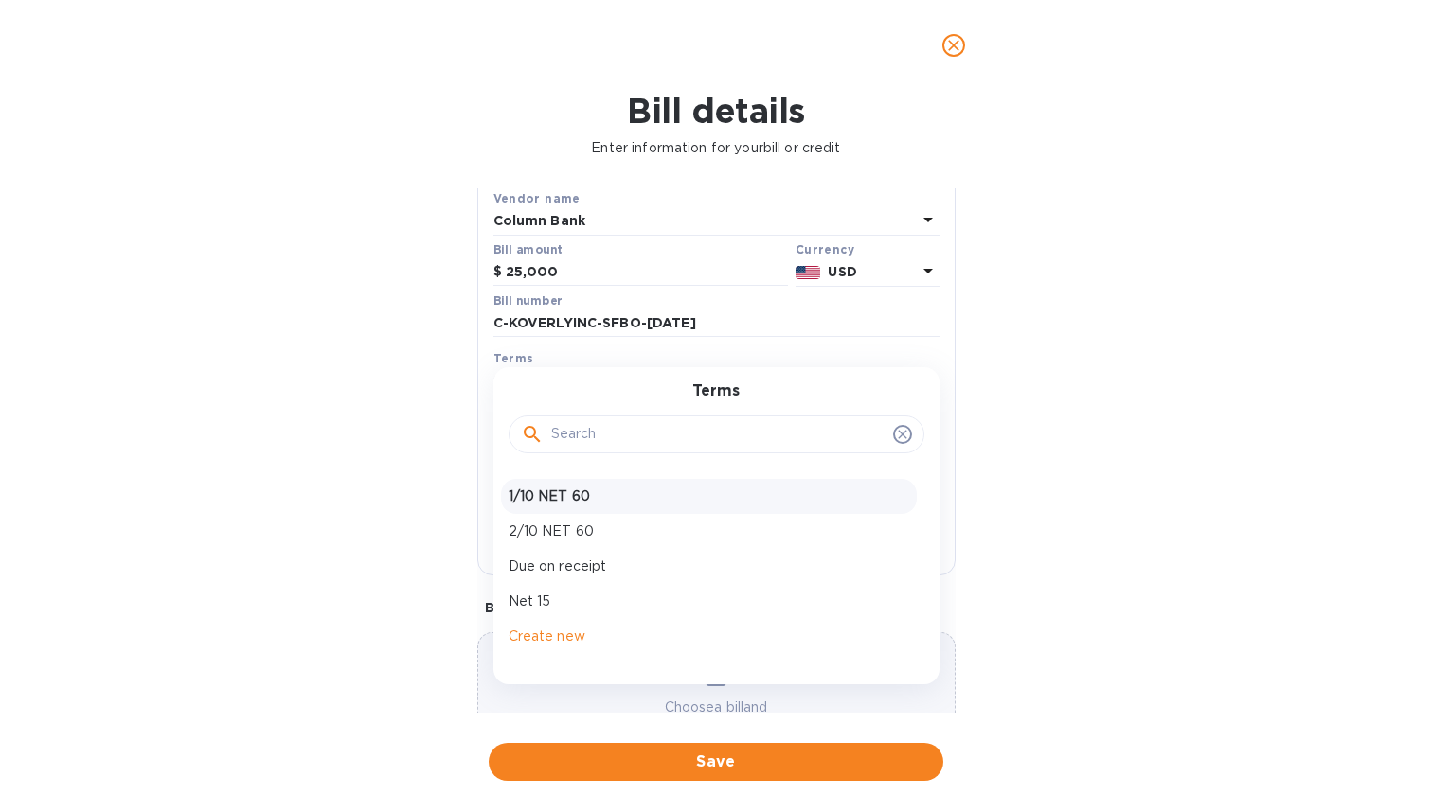
scroll to position [156, 0]
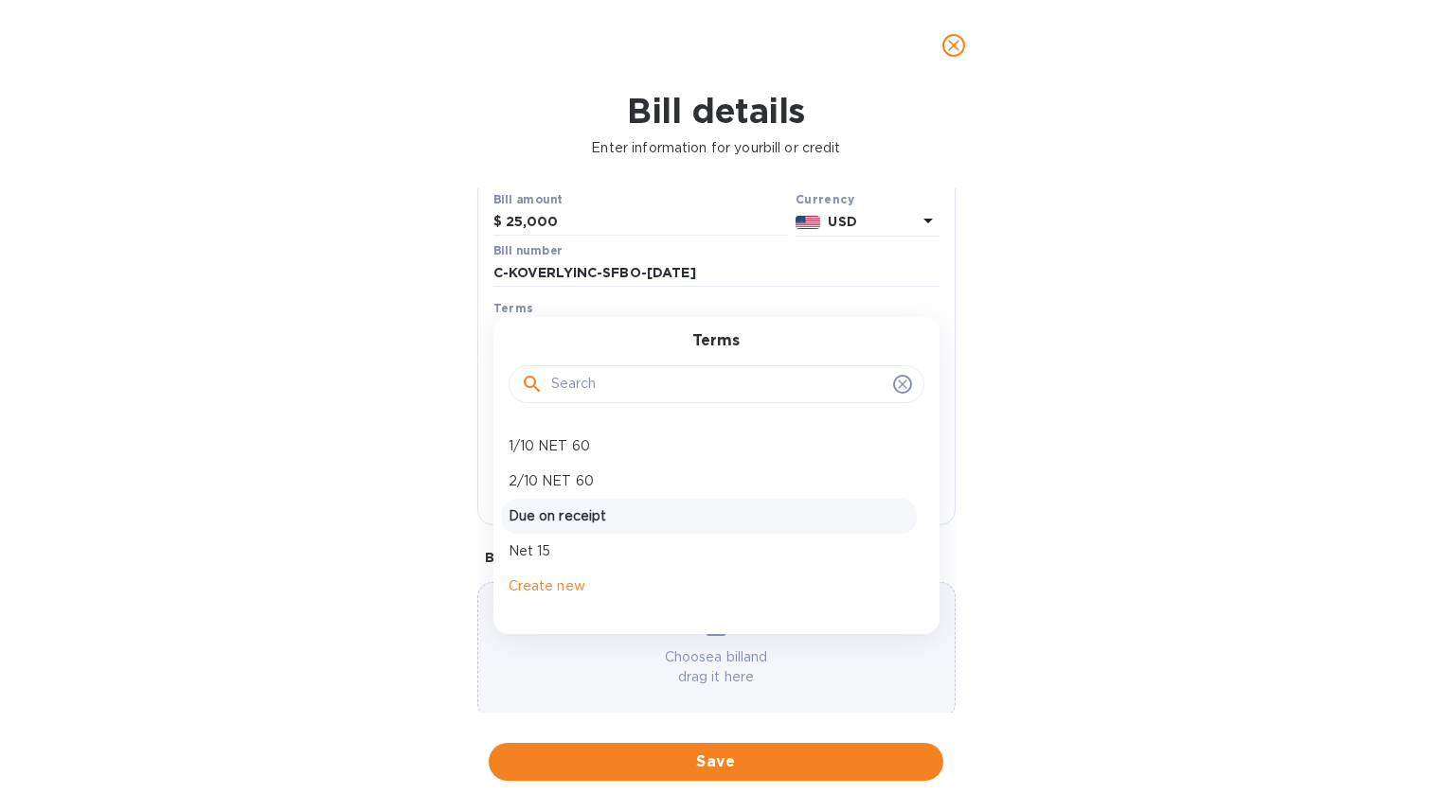
click at [578, 523] on p "Due on receipt" at bounding box center [708, 517] width 400 height 20
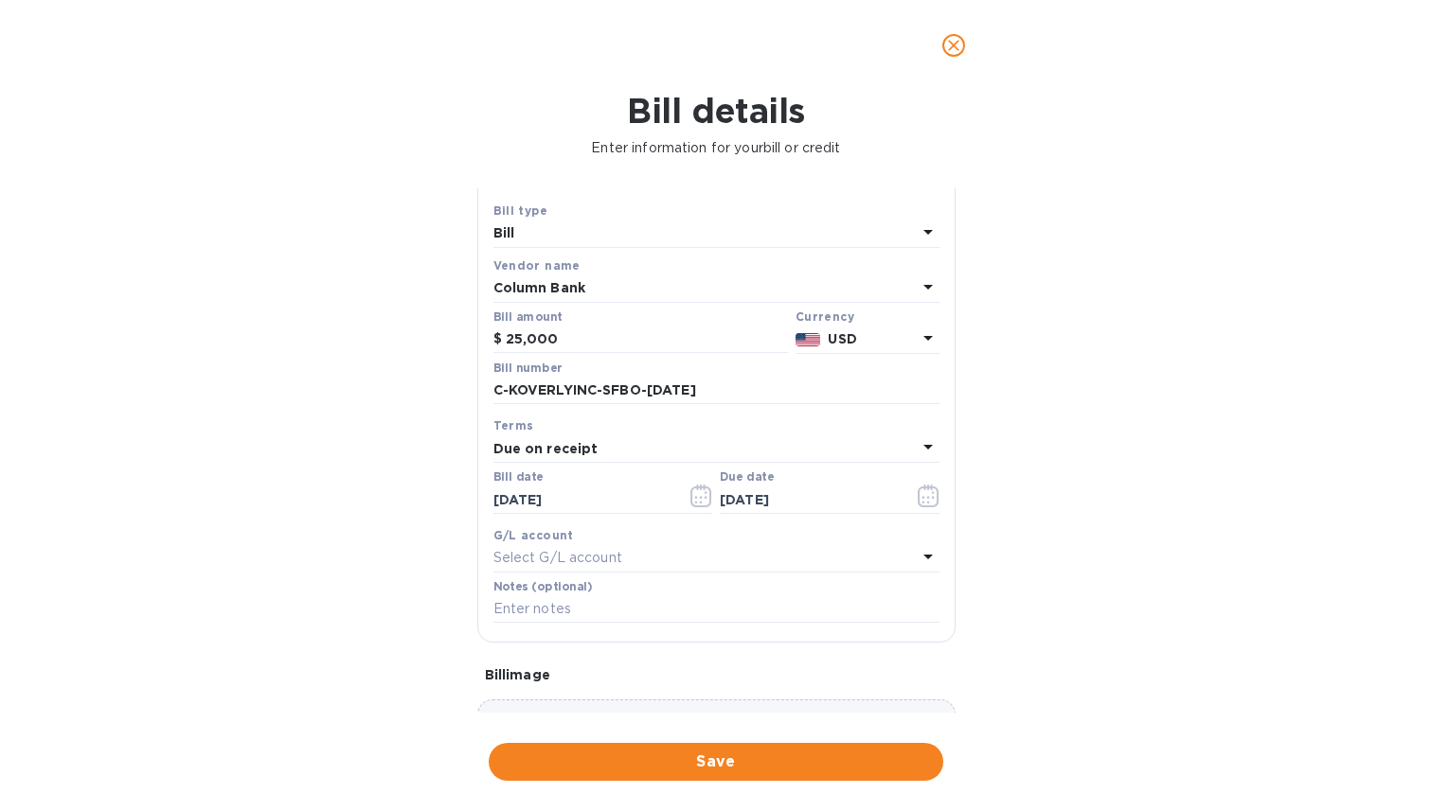
scroll to position [35, 0]
click at [581, 460] on b "Due on receipt" at bounding box center [545, 452] width 105 height 15
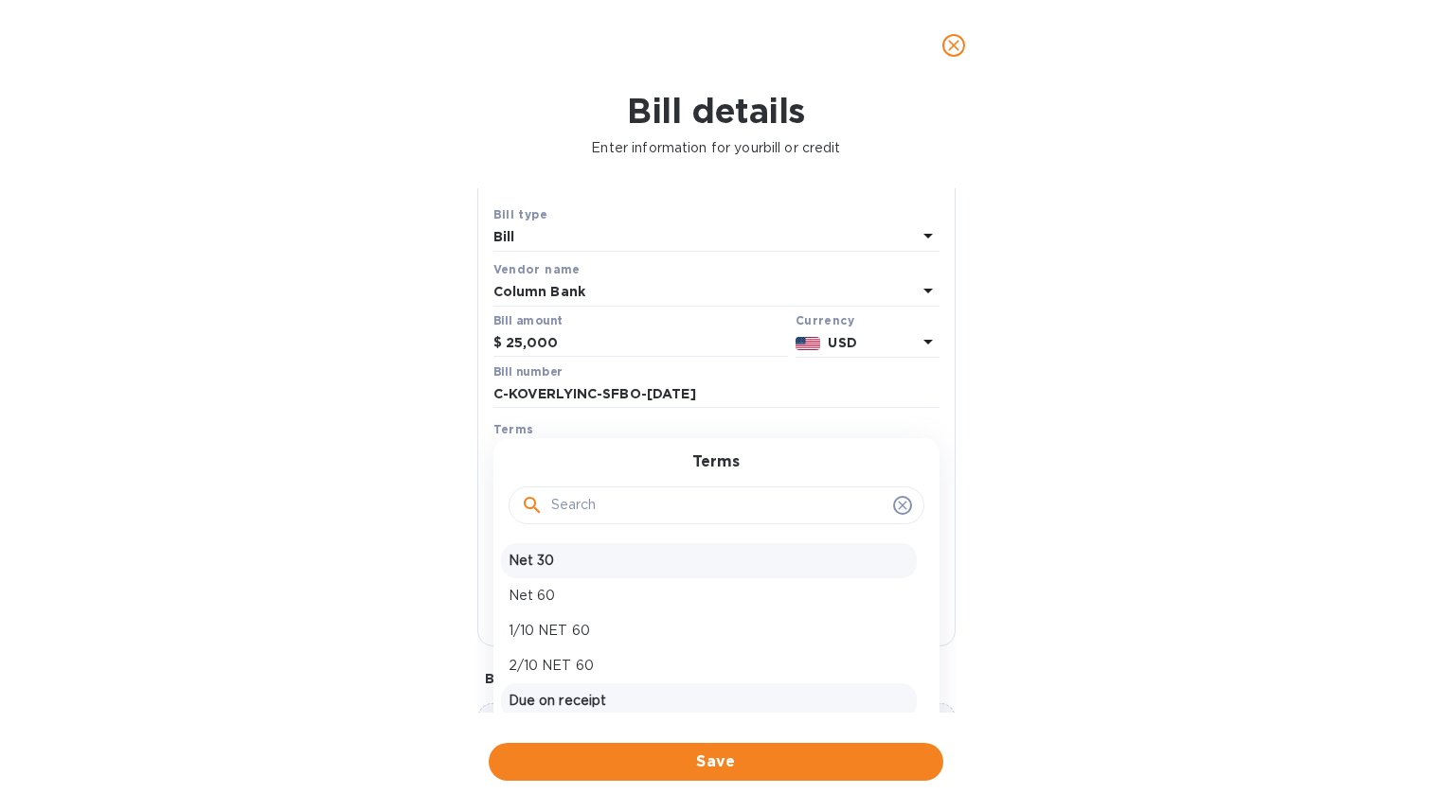
click at [578, 561] on p "Net 30" at bounding box center [708, 561] width 400 height 20
type input "[DATE]"
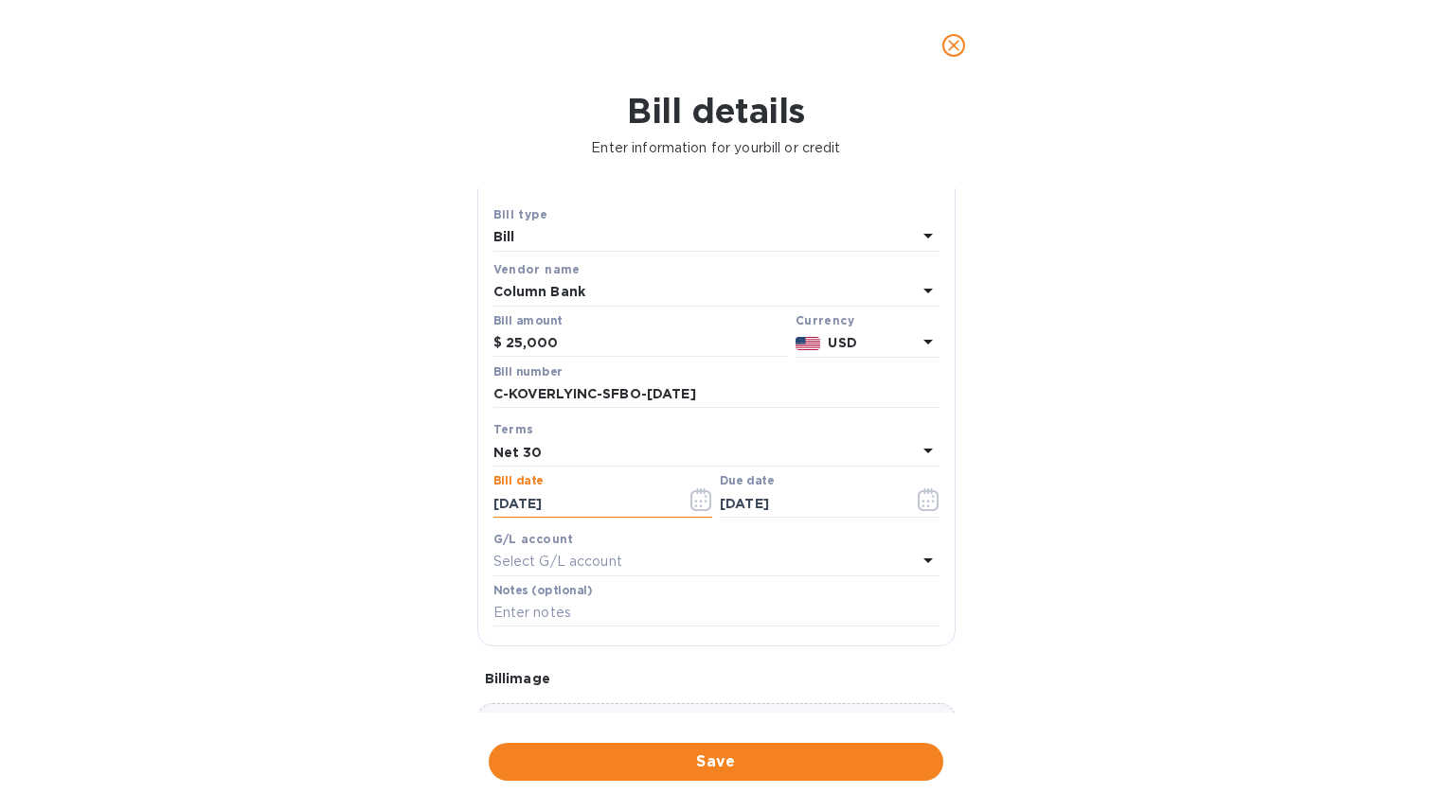
click at [551, 515] on input "[DATE]" at bounding box center [582, 503] width 179 height 28
click at [532, 507] on input "[DATE]" at bounding box center [582, 503] width 179 height 28
type input "[DATE]"
click button "Save" at bounding box center [0, 0] width 0 height 0
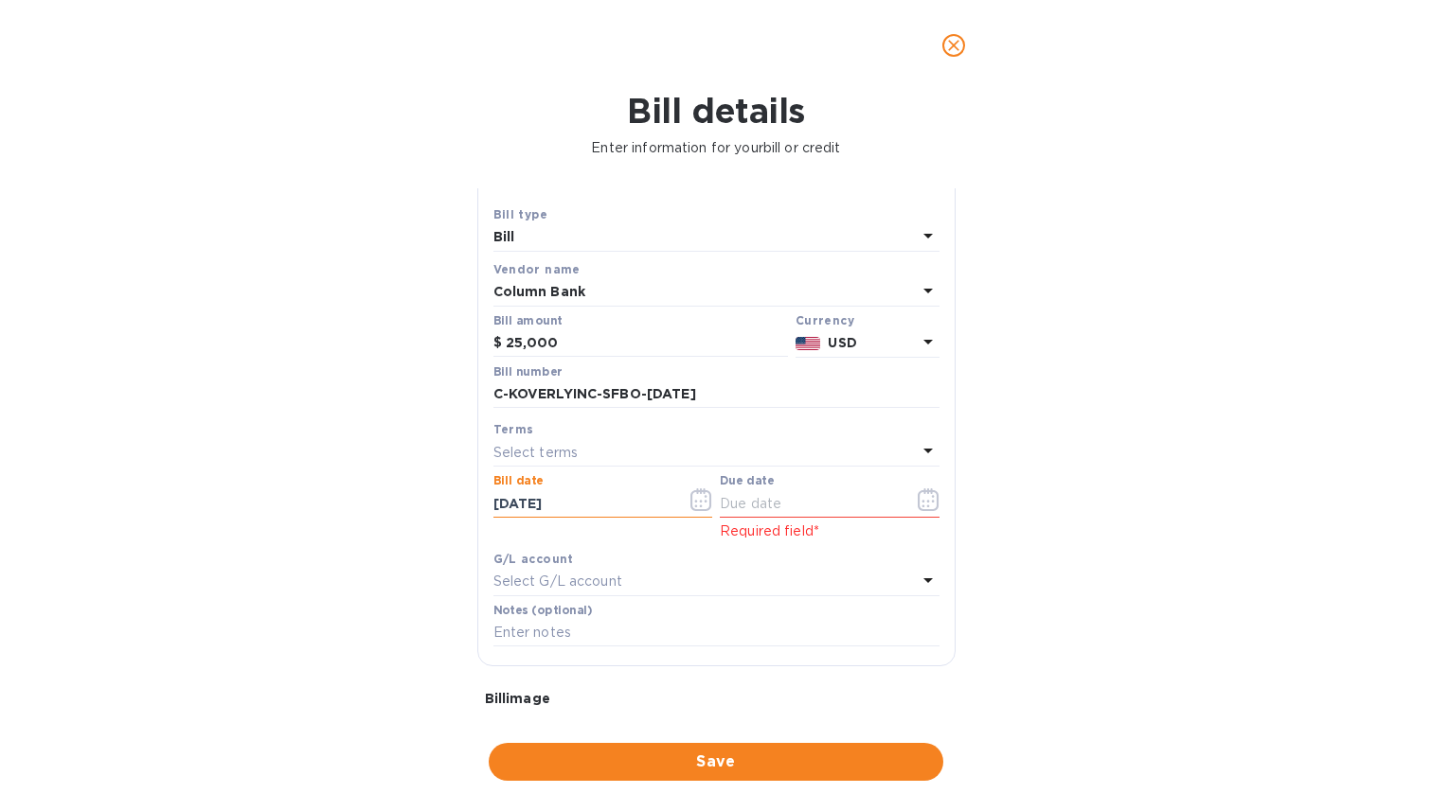
click at [596, 449] on div "Select terms" at bounding box center [704, 452] width 423 height 27
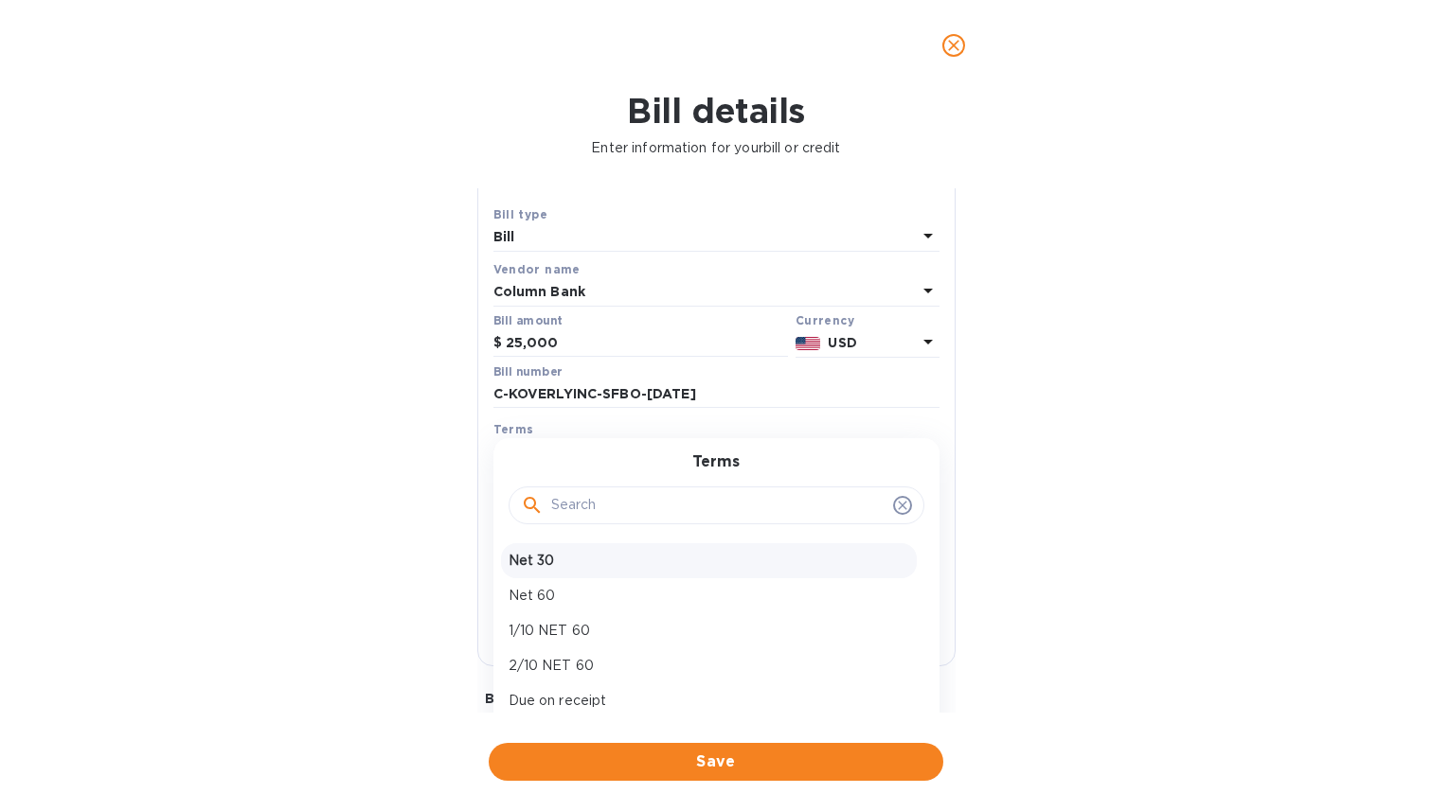
click at [578, 565] on p "Net 30" at bounding box center [708, 561] width 400 height 20
type input "[DATE]"
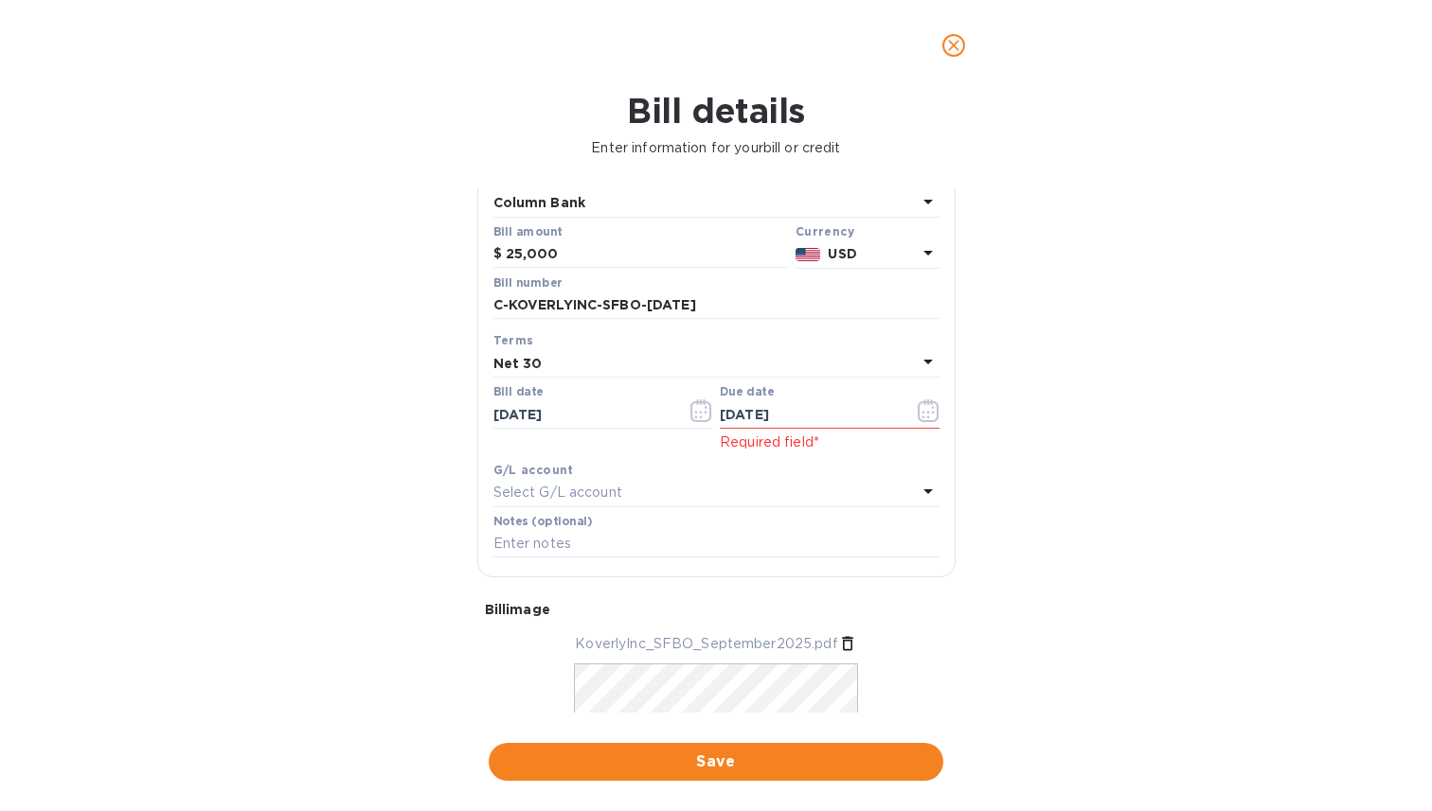
scroll to position [265, 0]
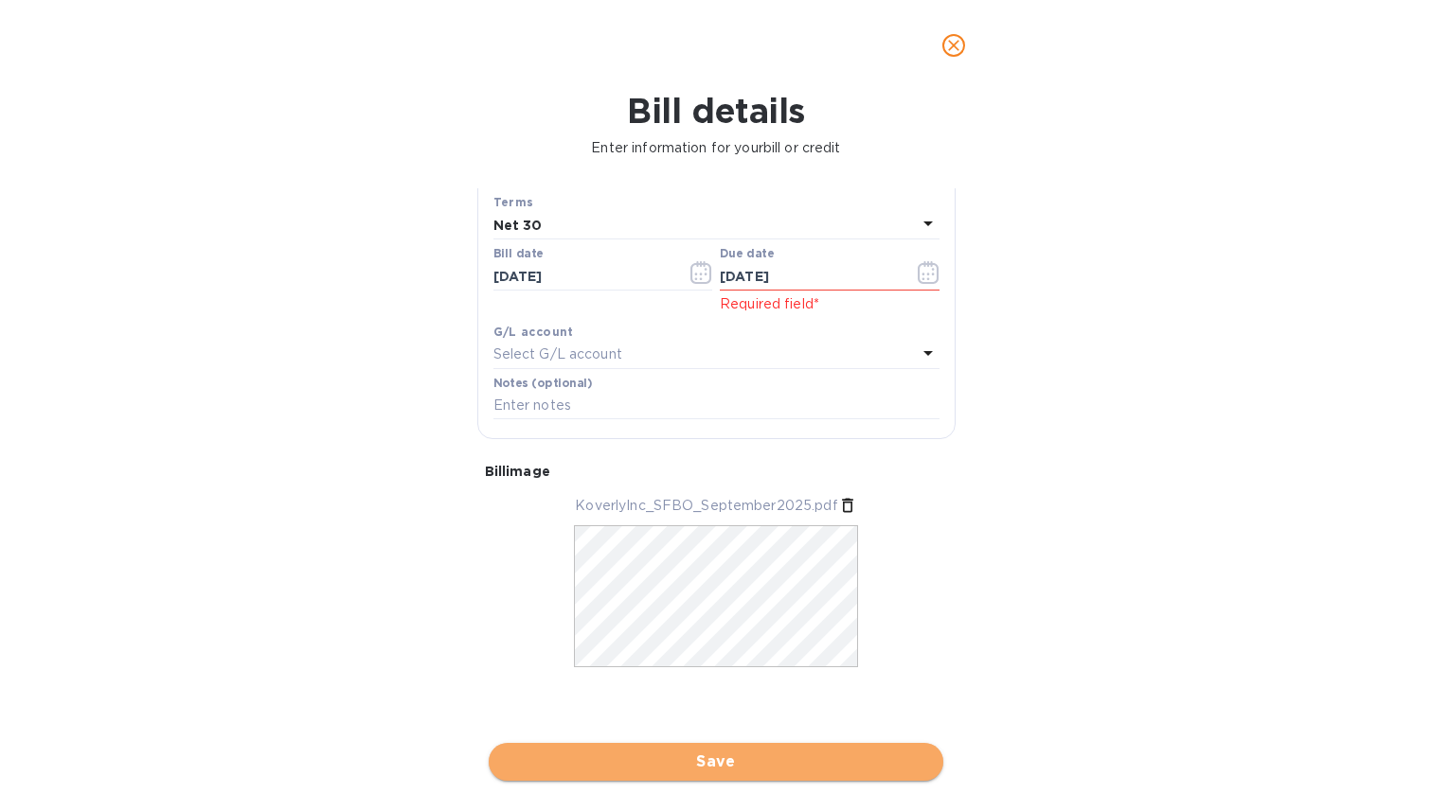
click at [741, 767] on span "Save" at bounding box center [716, 762] width 424 height 23
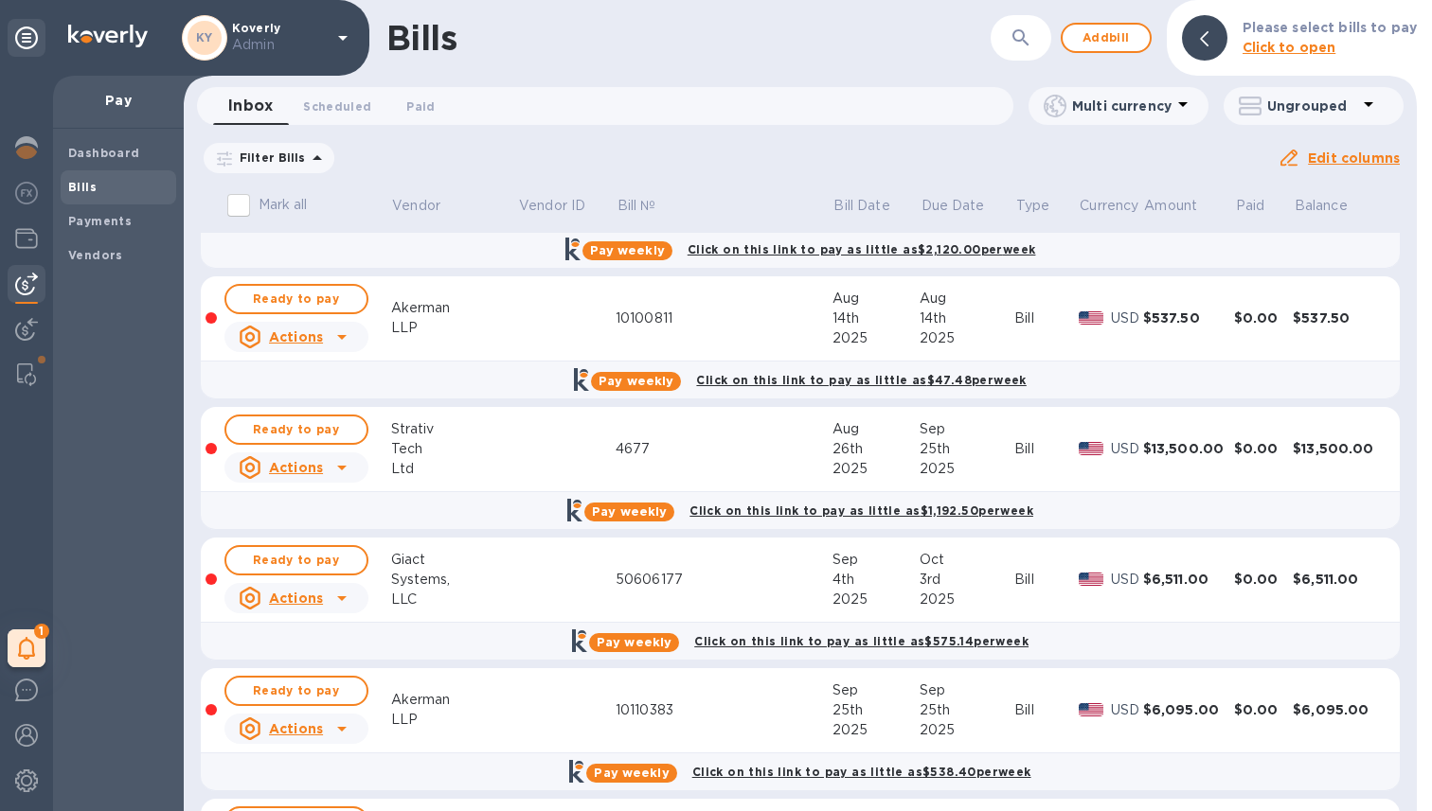
scroll to position [644, 0]
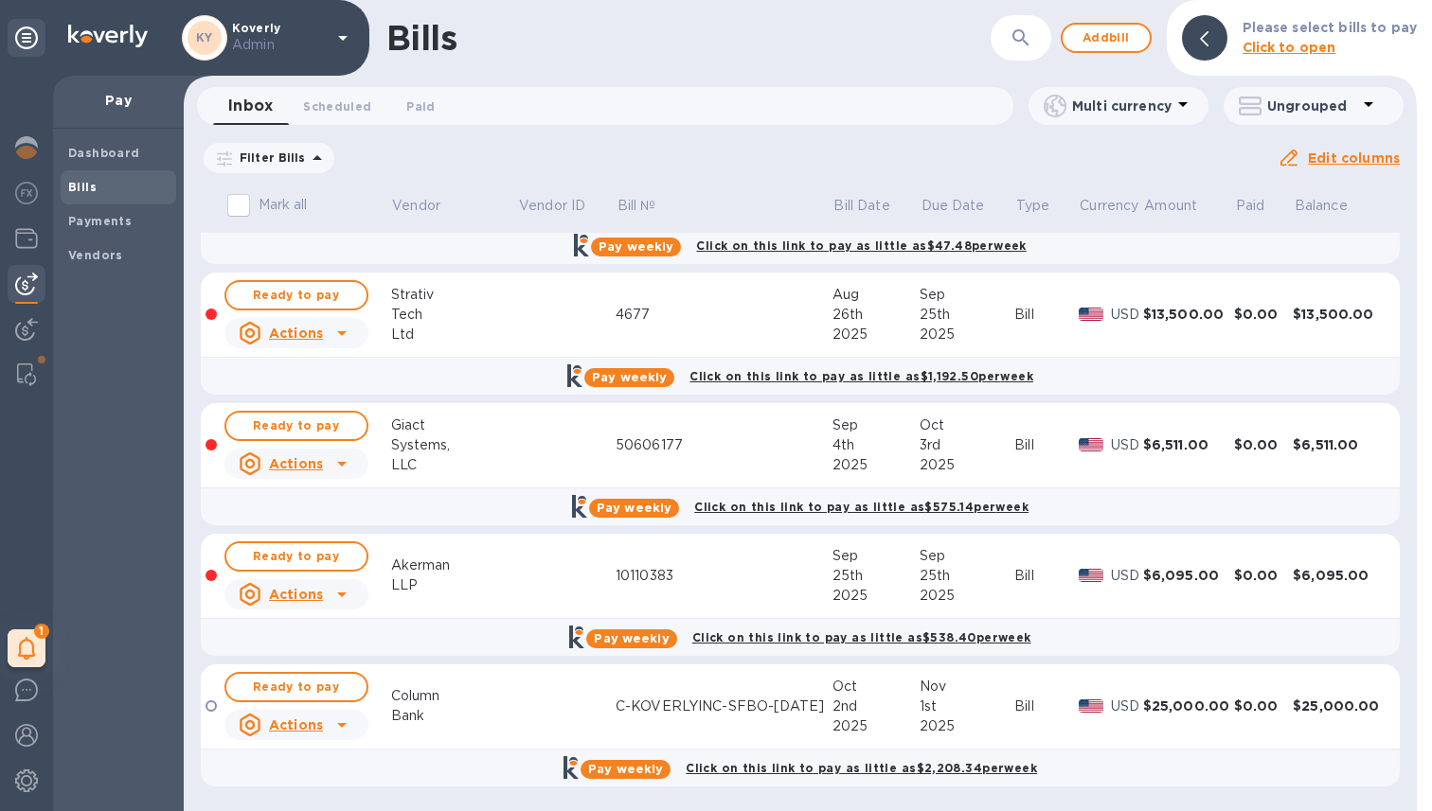
click at [408, 696] on div "Column" at bounding box center [454, 696] width 127 height 20
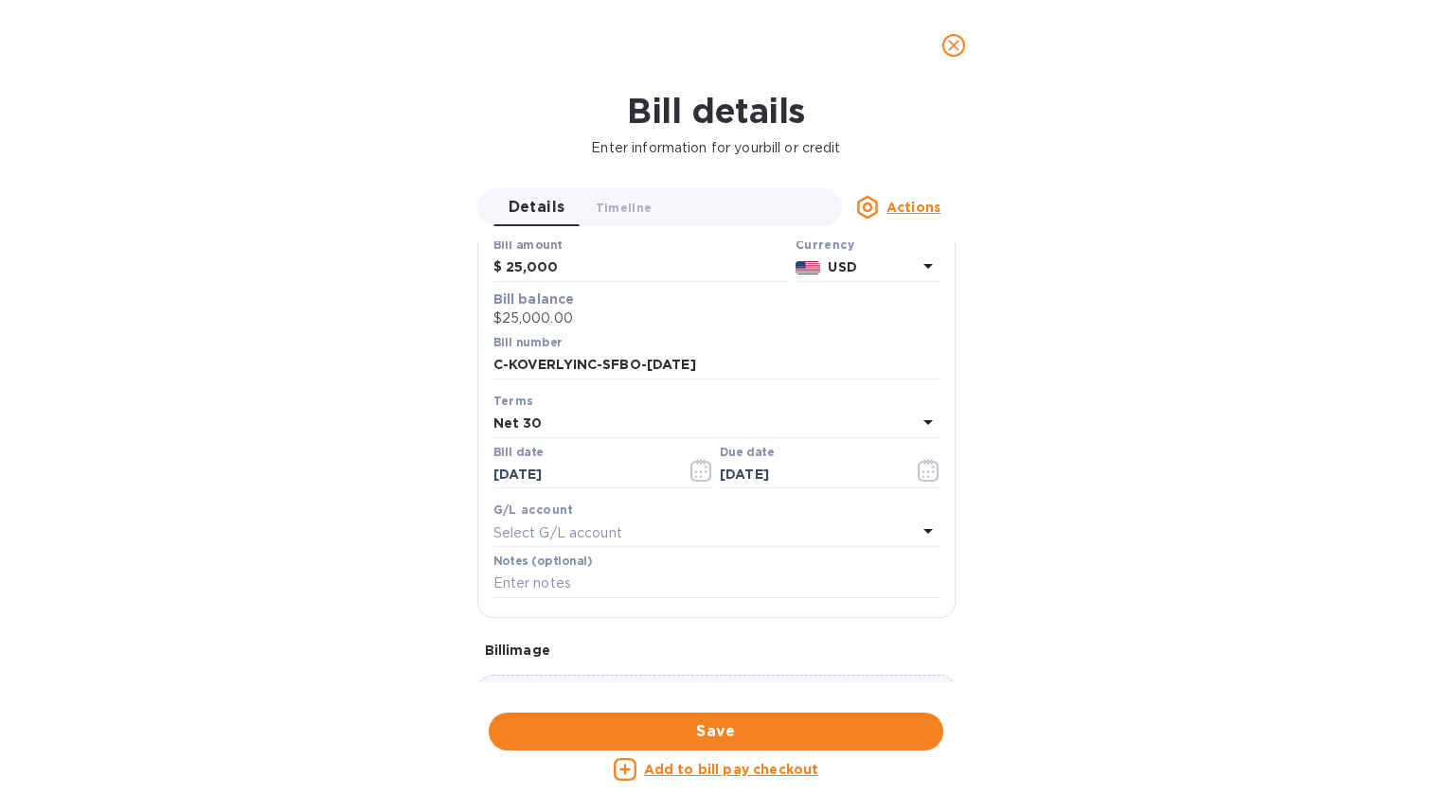
scroll to position [208, 0]
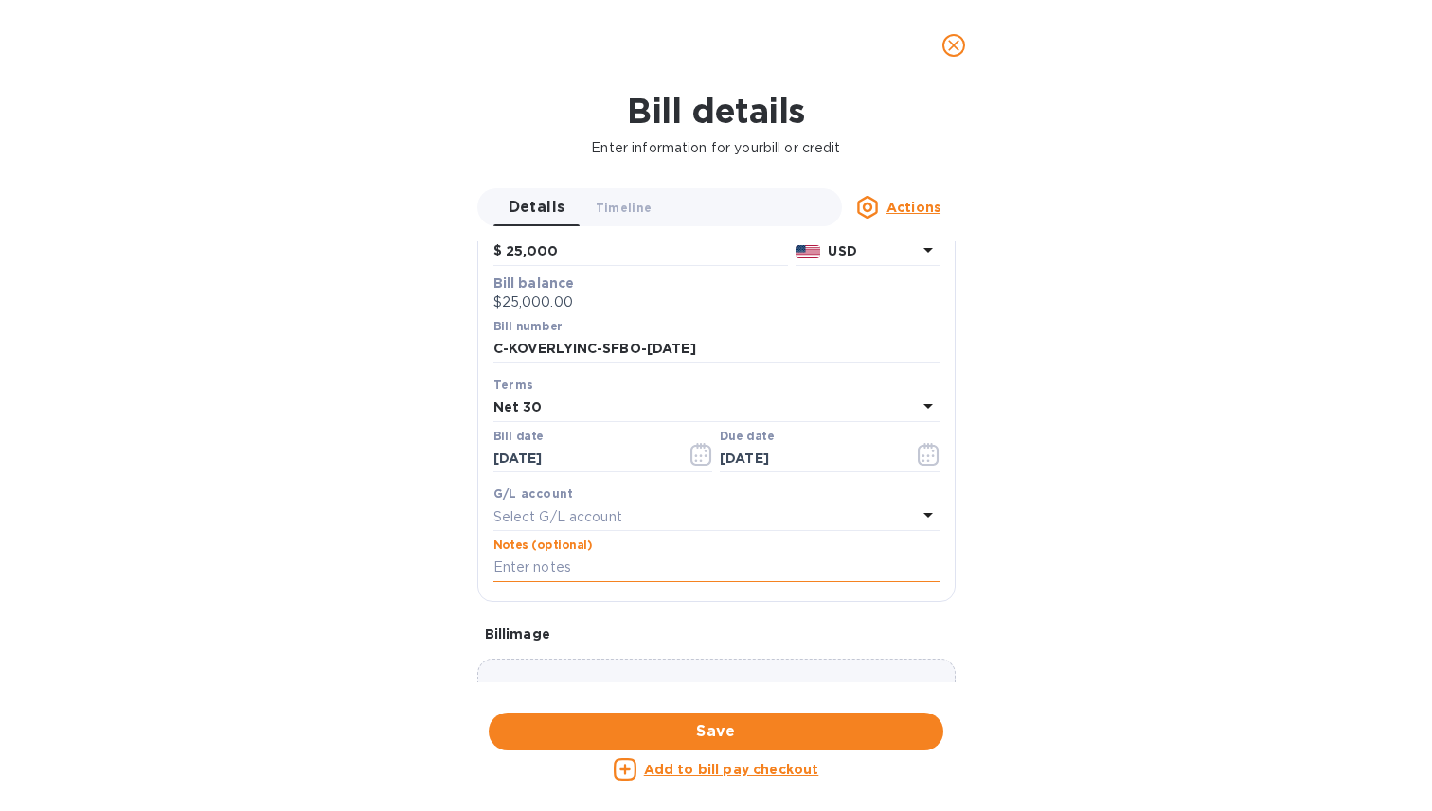
click at [562, 578] on input "text" at bounding box center [716, 568] width 446 height 28
drag, startPoint x: 774, startPoint y: 349, endPoint x: 497, endPoint y: 346, distance: 276.5
click at [497, 346] on input "C-KOVERLYINC-SFBO-[DATE]" at bounding box center [716, 349] width 446 height 28
click at [554, 567] on input "text" at bounding box center [716, 568] width 446 height 28
paste input "C-KOVERLYINC-SFBO-[DATE]"
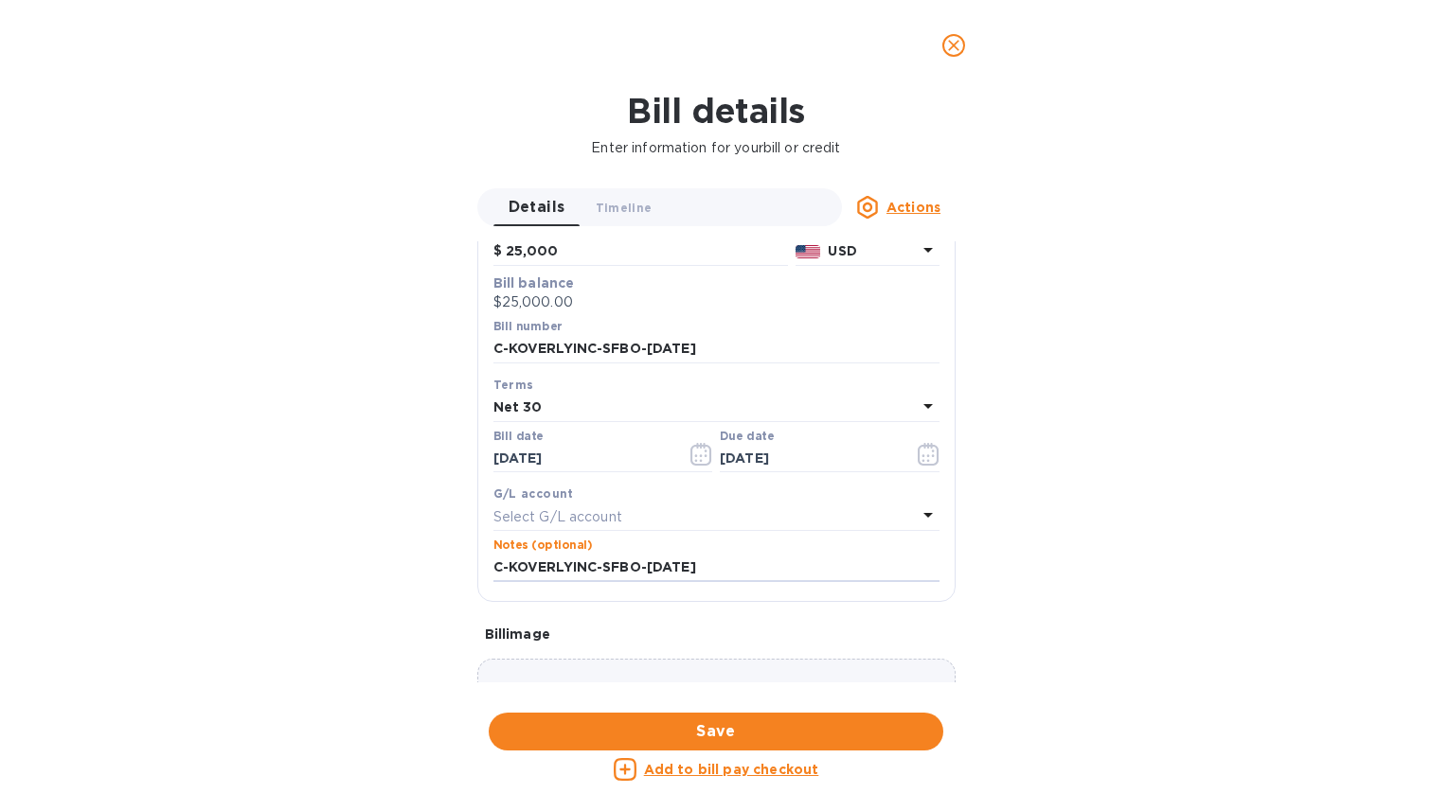
type input "C-KOVERLYINC-SFBO-[DATE]"
click at [382, 610] on div "Bill details Enter information for your bill or credit Details 0 Timeline 0 Act…" at bounding box center [716, 451] width 1432 height 721
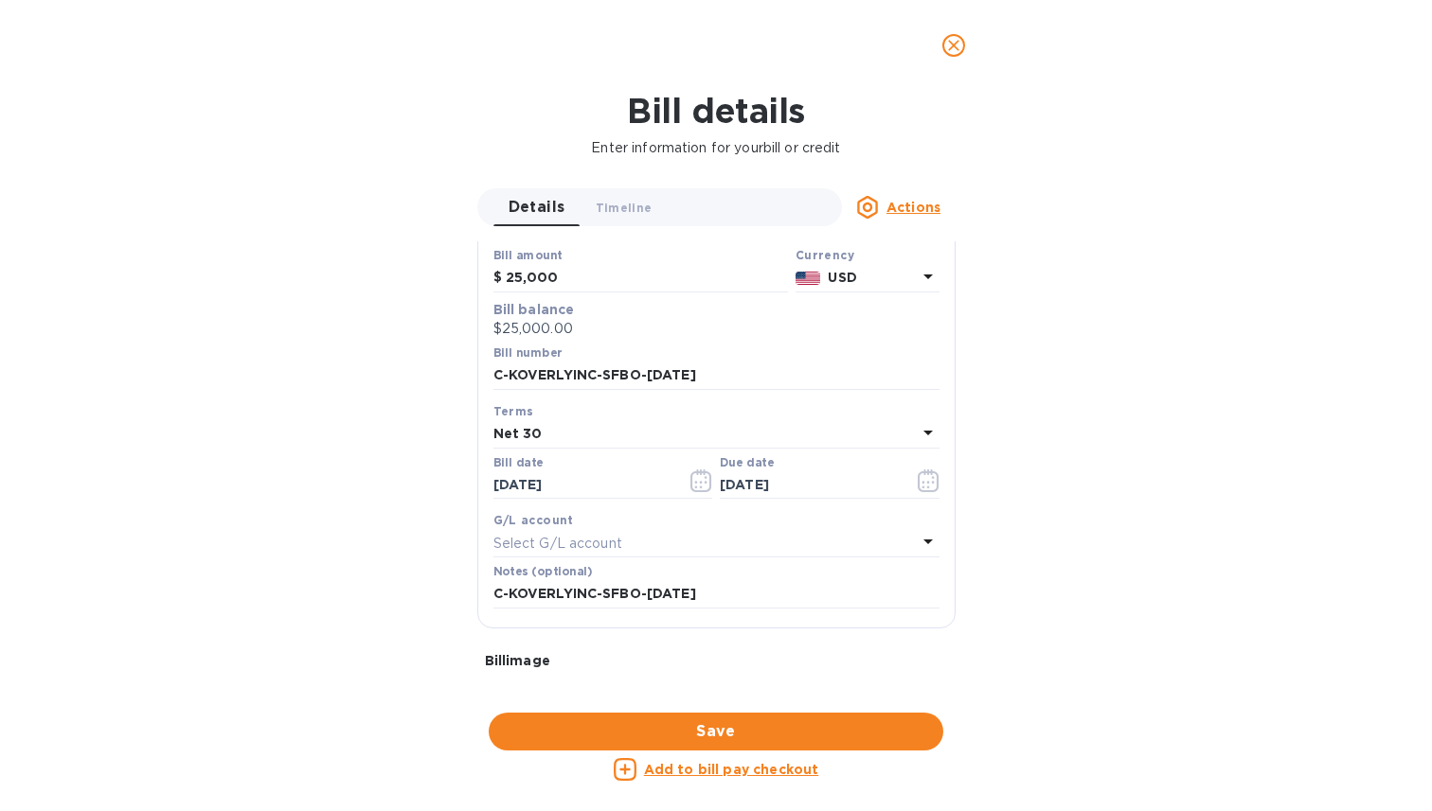
scroll to position [322, 0]
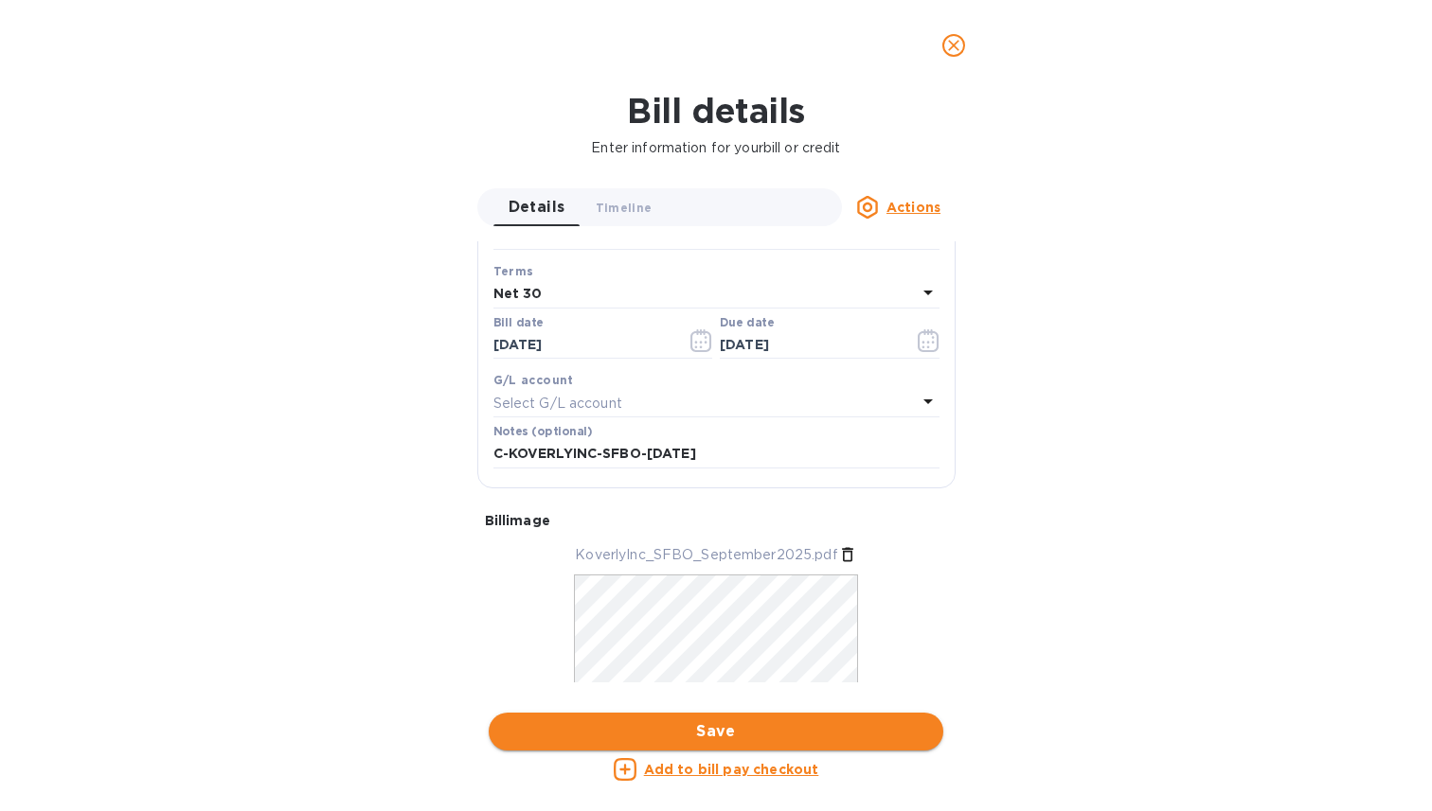
click at [707, 740] on span "Save" at bounding box center [716, 732] width 424 height 23
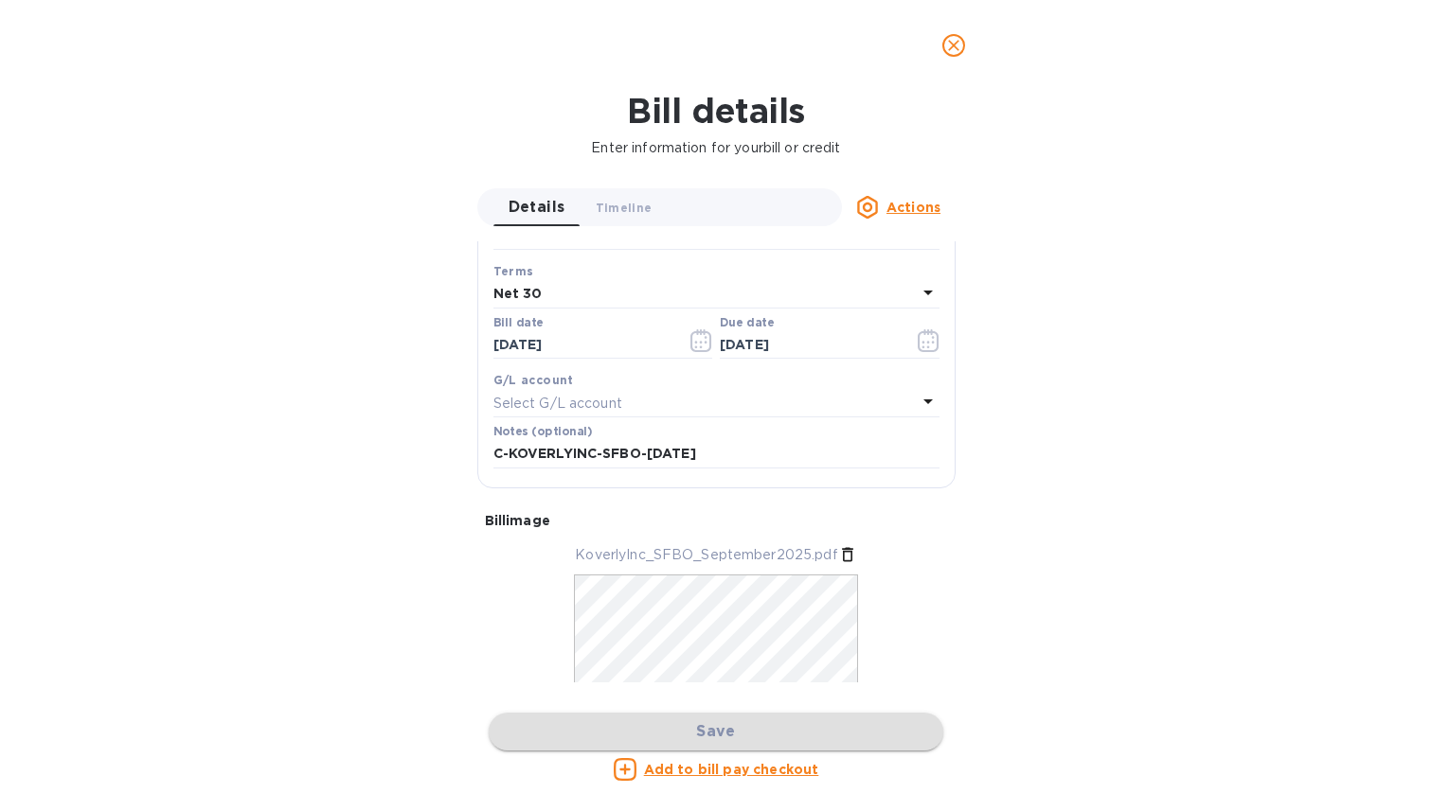
scroll to position [0, 0]
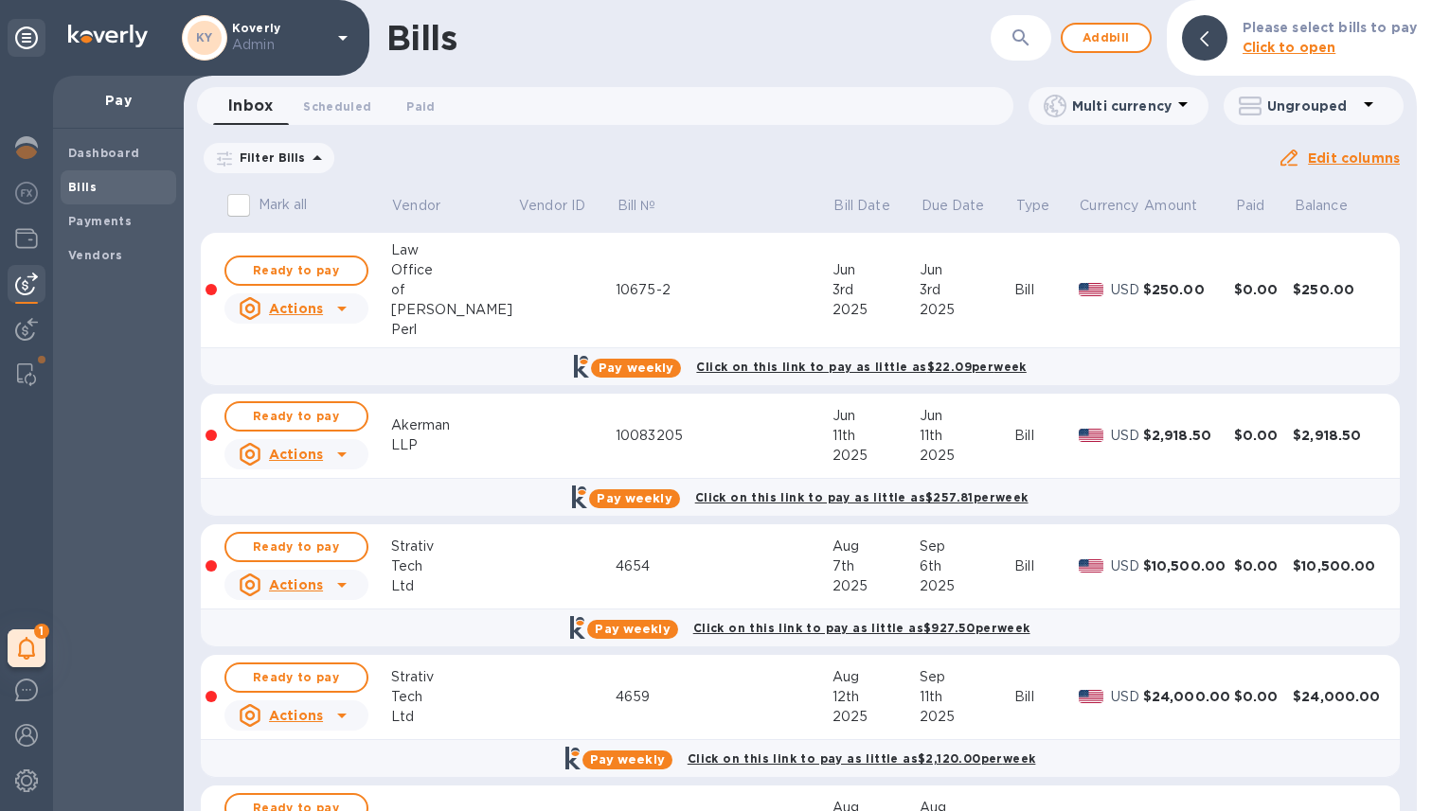
click at [549, 431] on td at bounding box center [566, 436] width 98 height 85
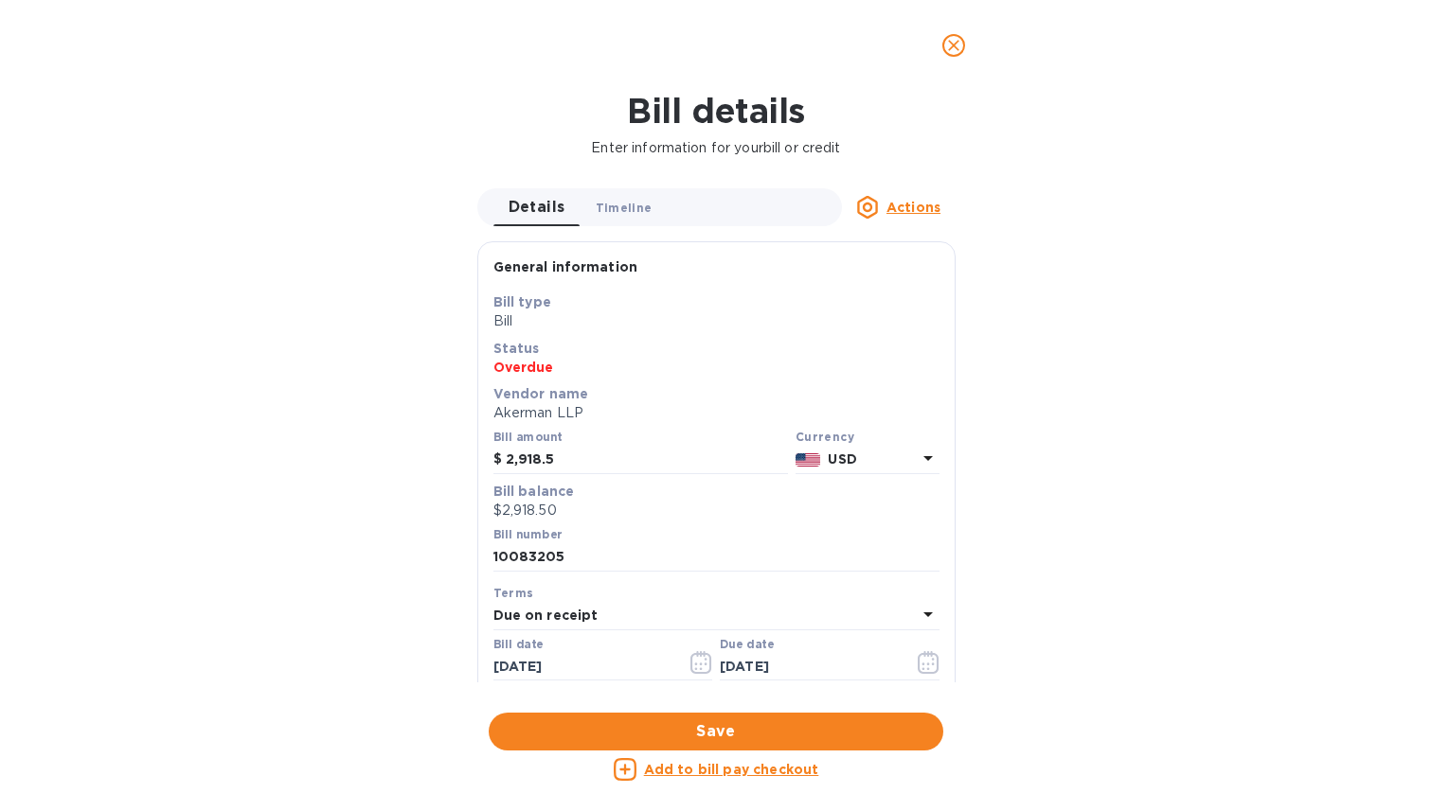
click at [649, 206] on button "Timeline 0" at bounding box center [623, 207] width 87 height 38
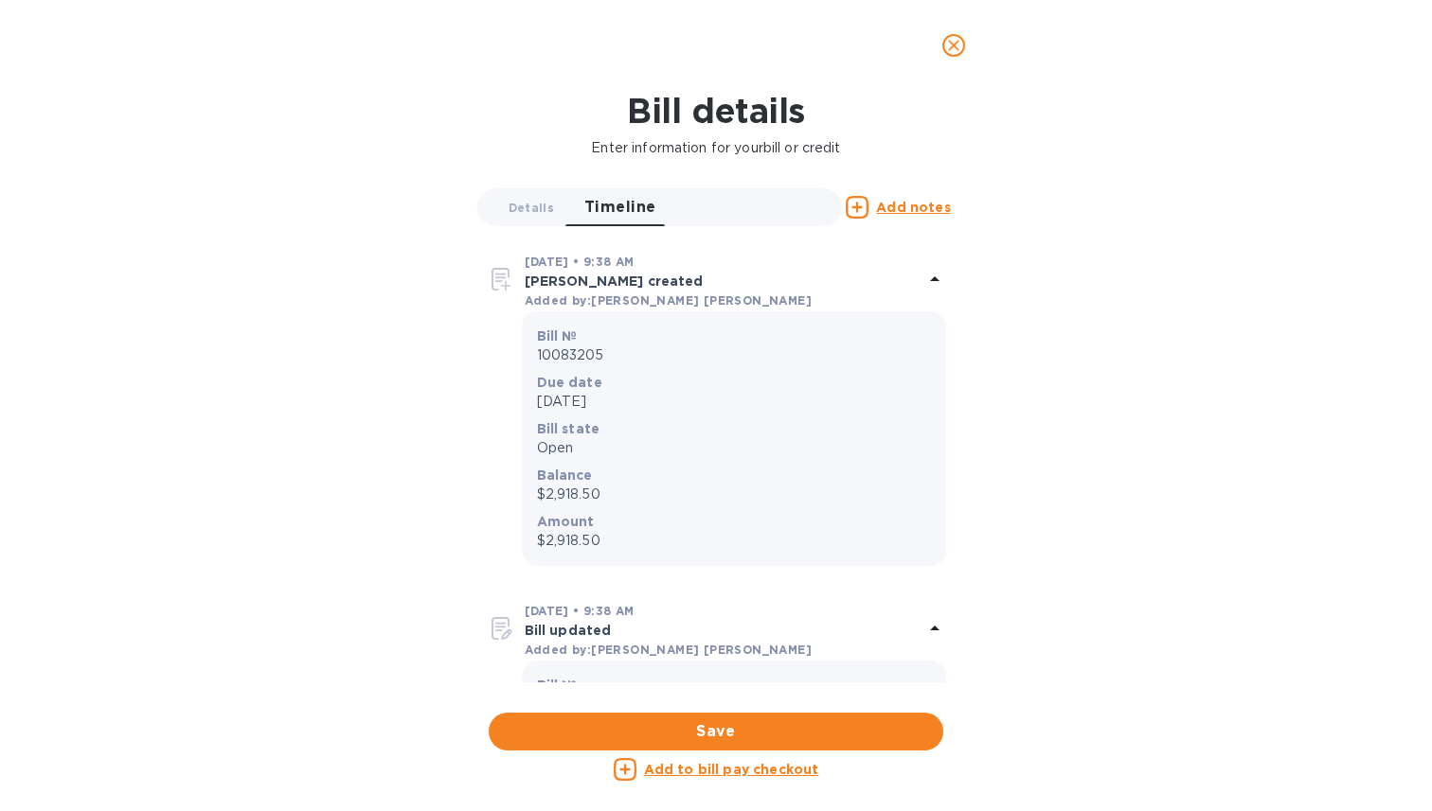
scroll to position [87, 0]
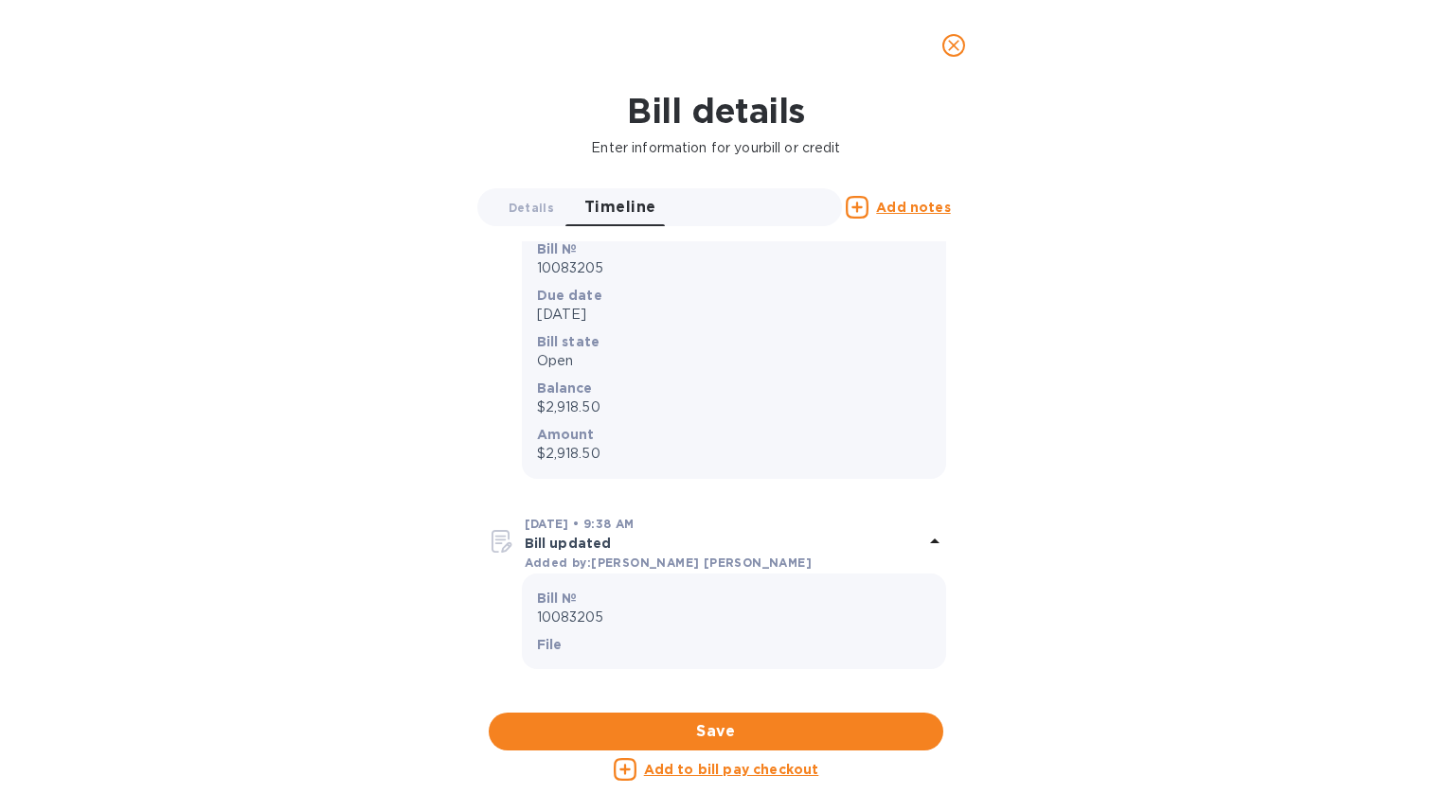
click at [558, 613] on p "10083205" at bounding box center [734, 618] width 394 height 20
click at [579, 621] on p "10083205" at bounding box center [734, 618] width 394 height 20
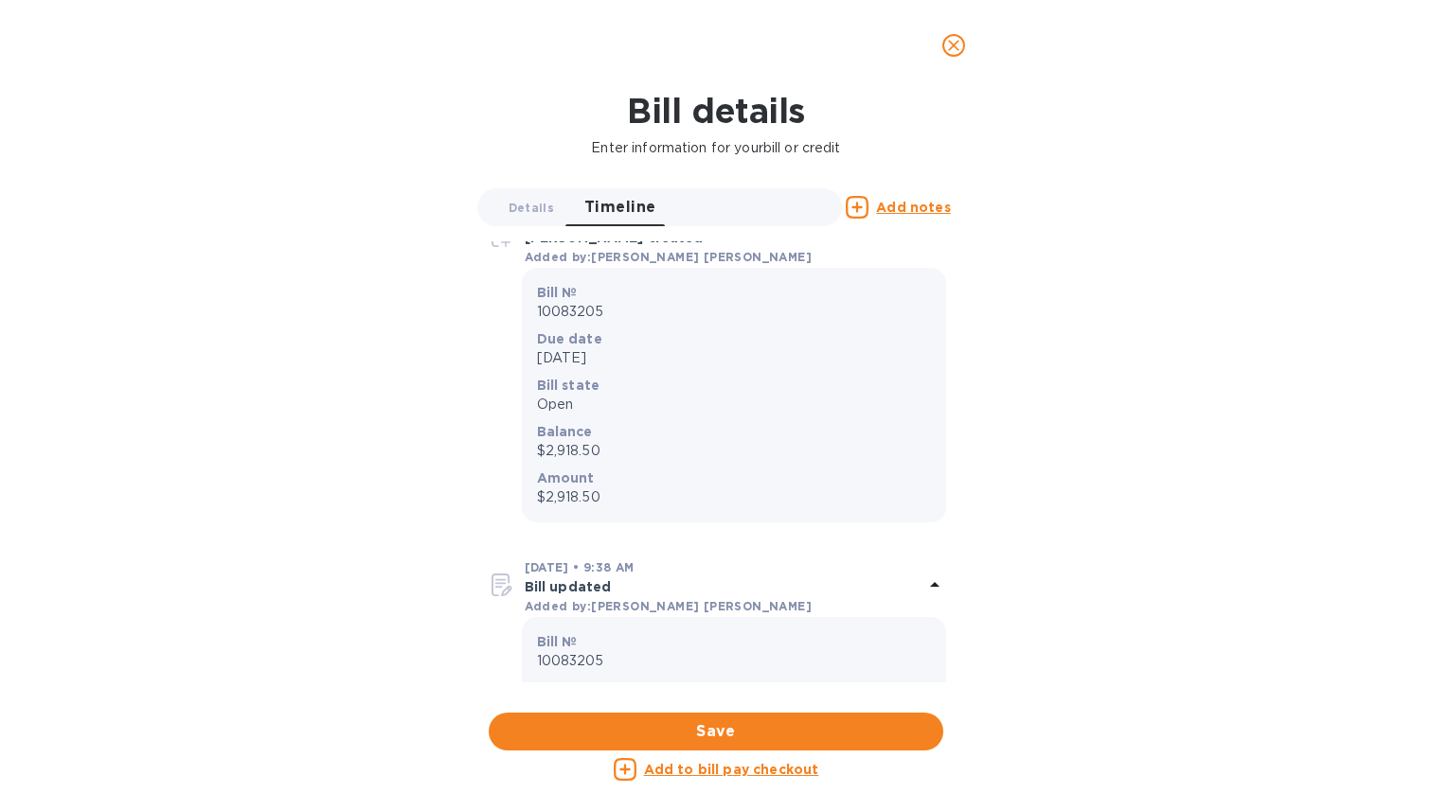
scroll to position [0, 0]
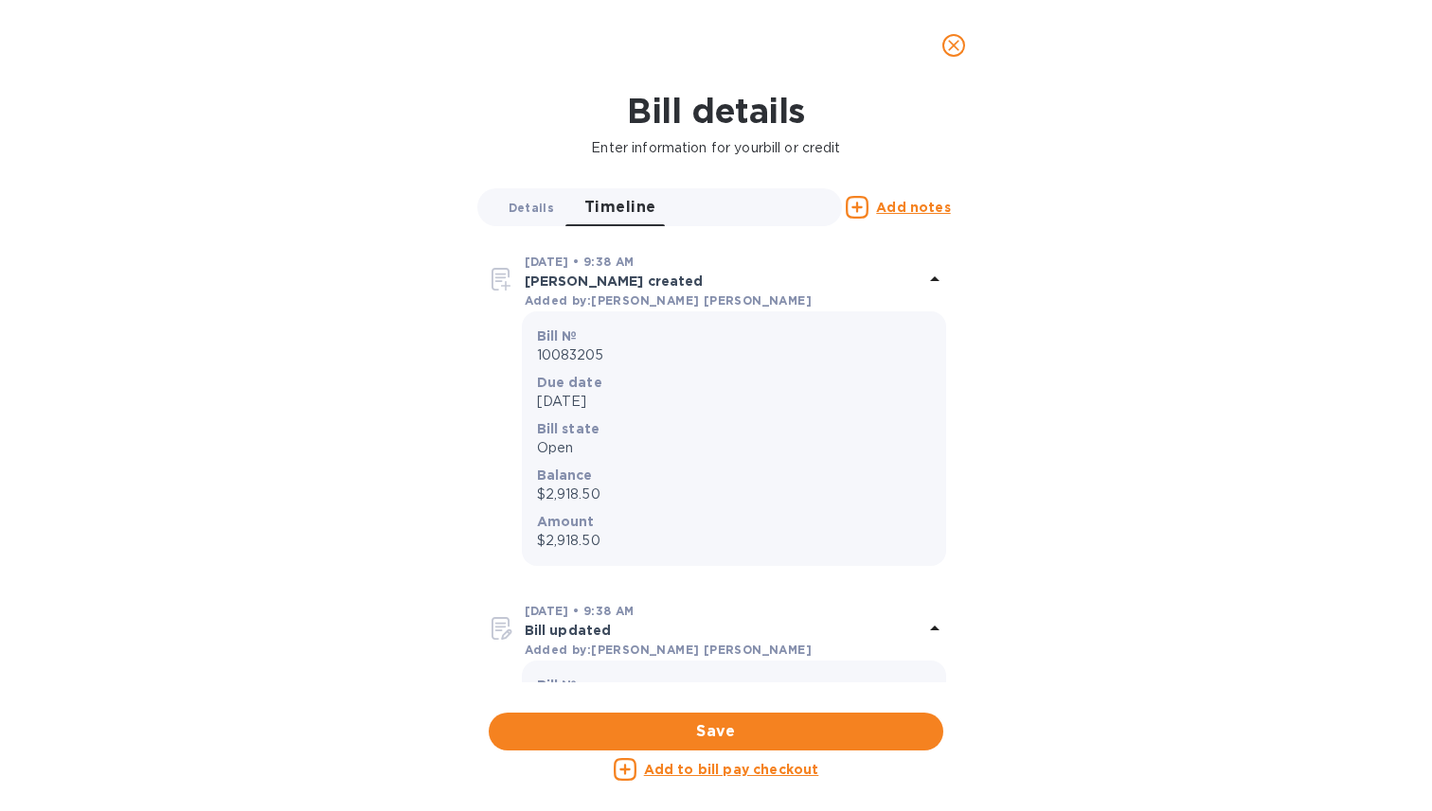
click at [517, 213] on span "Details 0" at bounding box center [530, 208] width 45 height 20
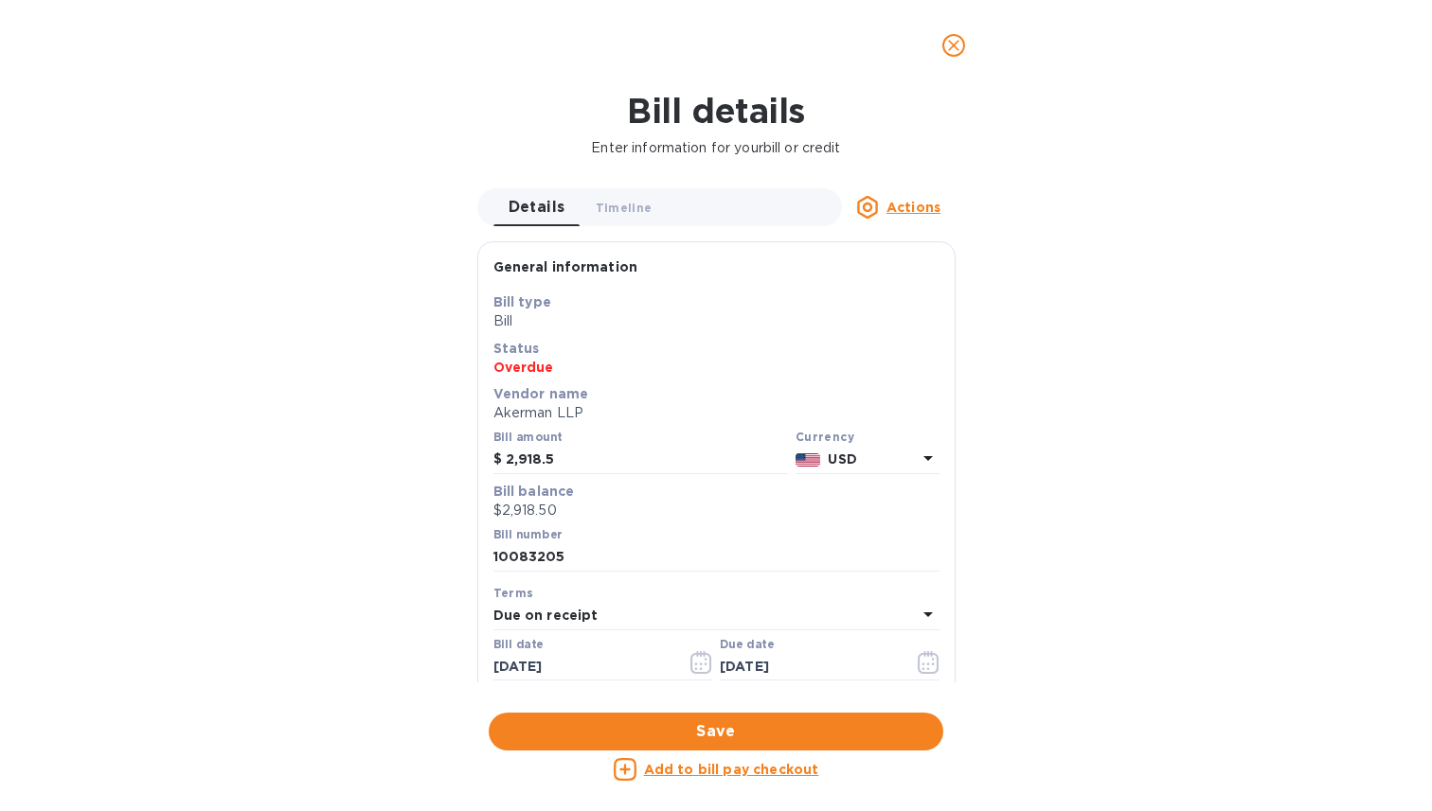
click at [955, 49] on icon "close" at bounding box center [953, 45] width 19 height 19
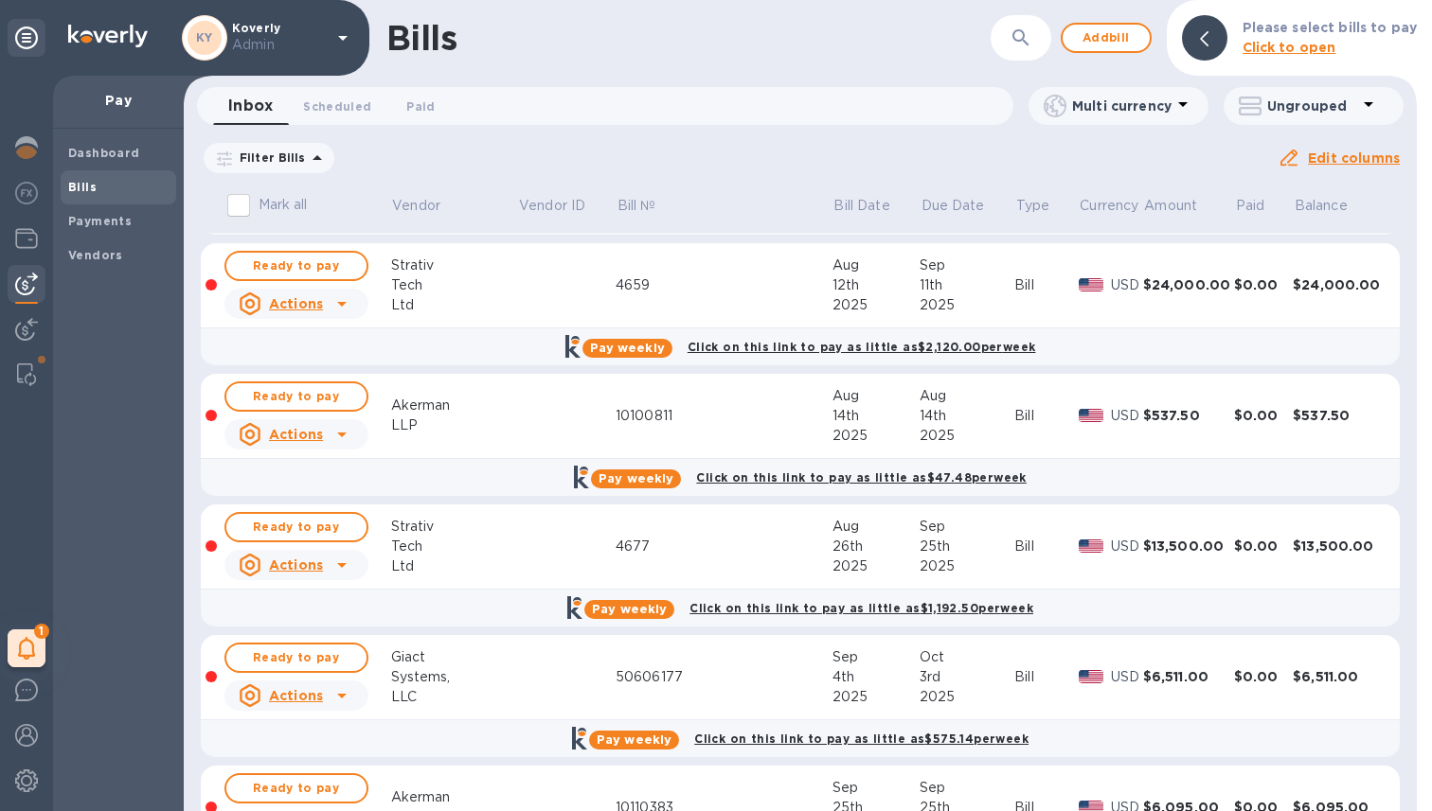
scroll to position [459, 0]
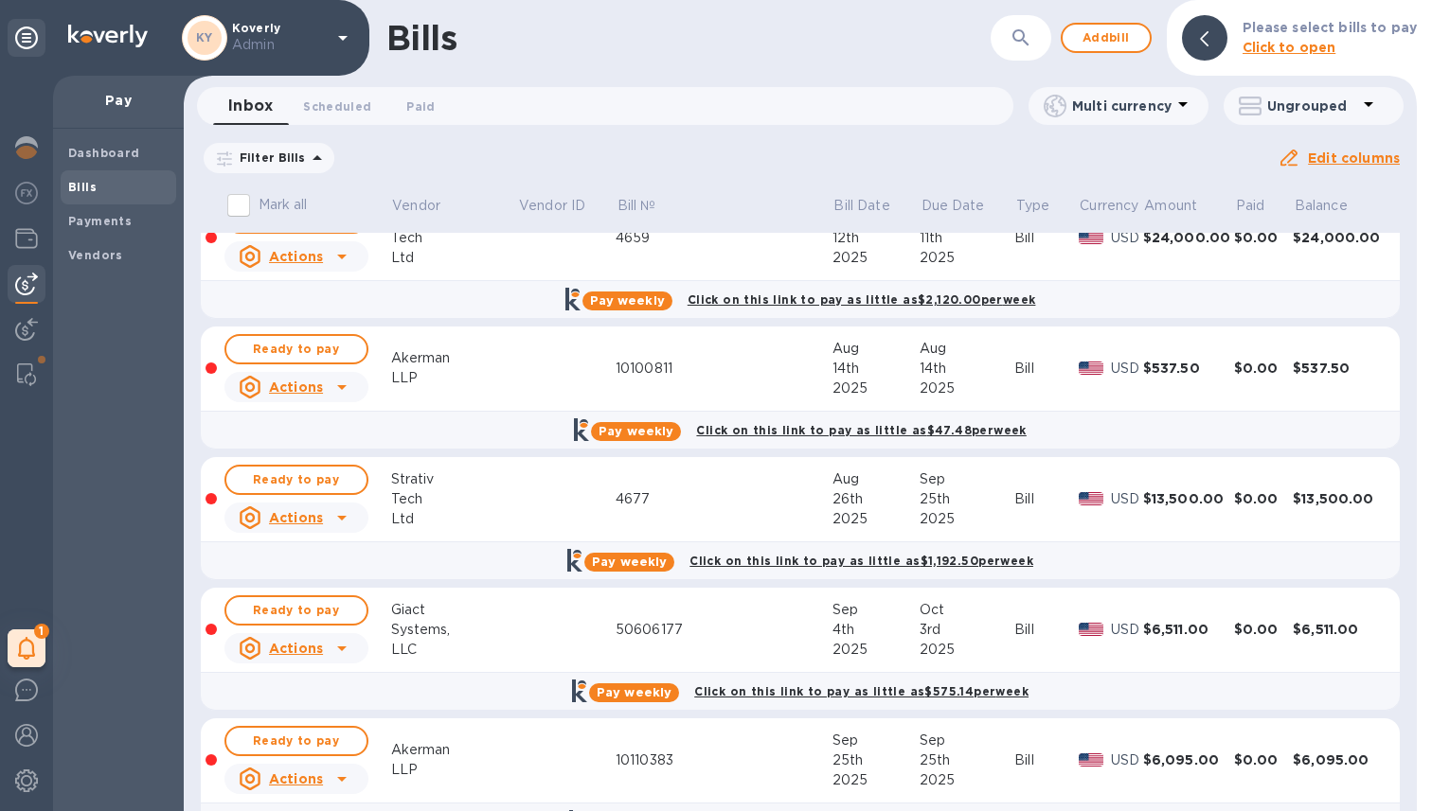
click at [517, 621] on td at bounding box center [566, 630] width 98 height 85
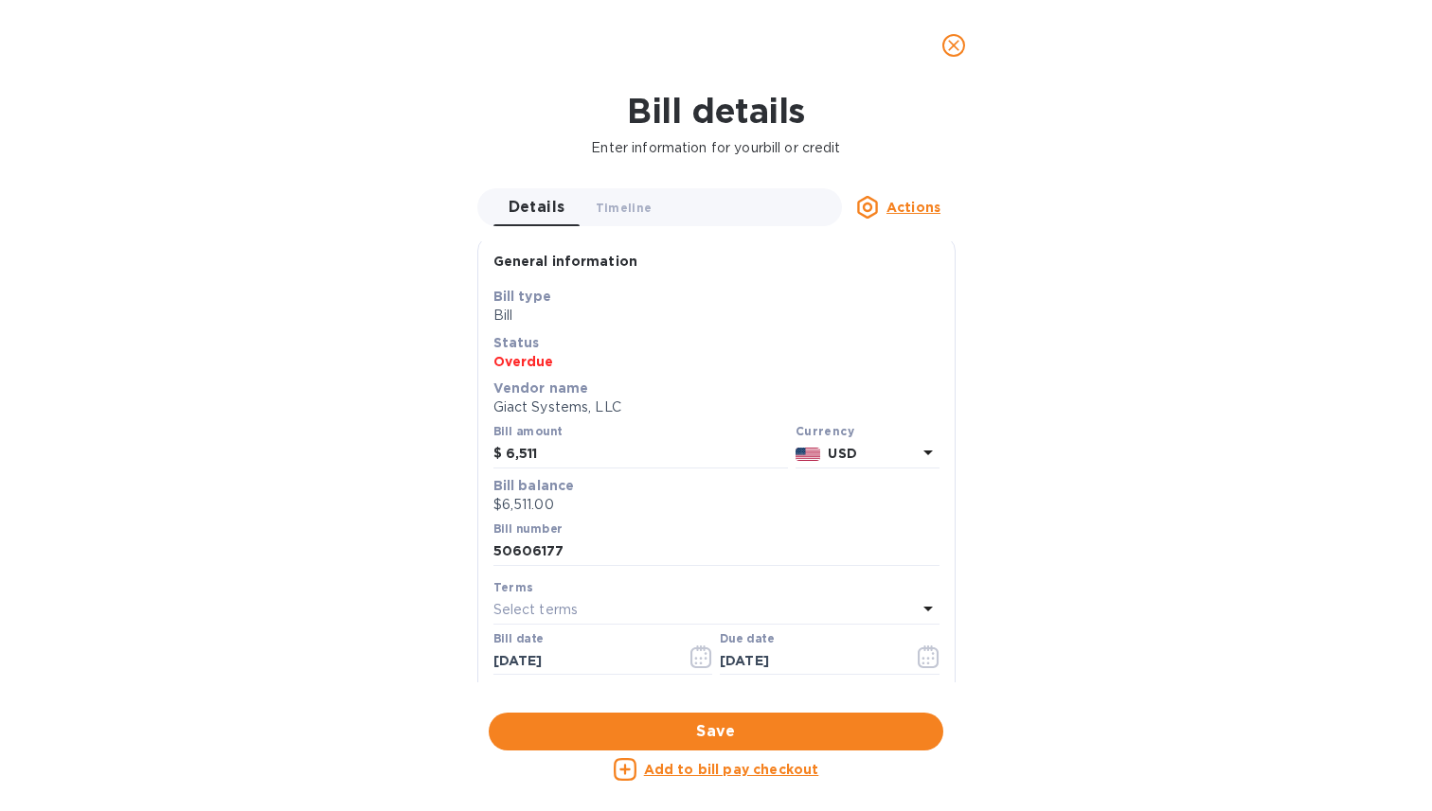
scroll to position [0, 0]
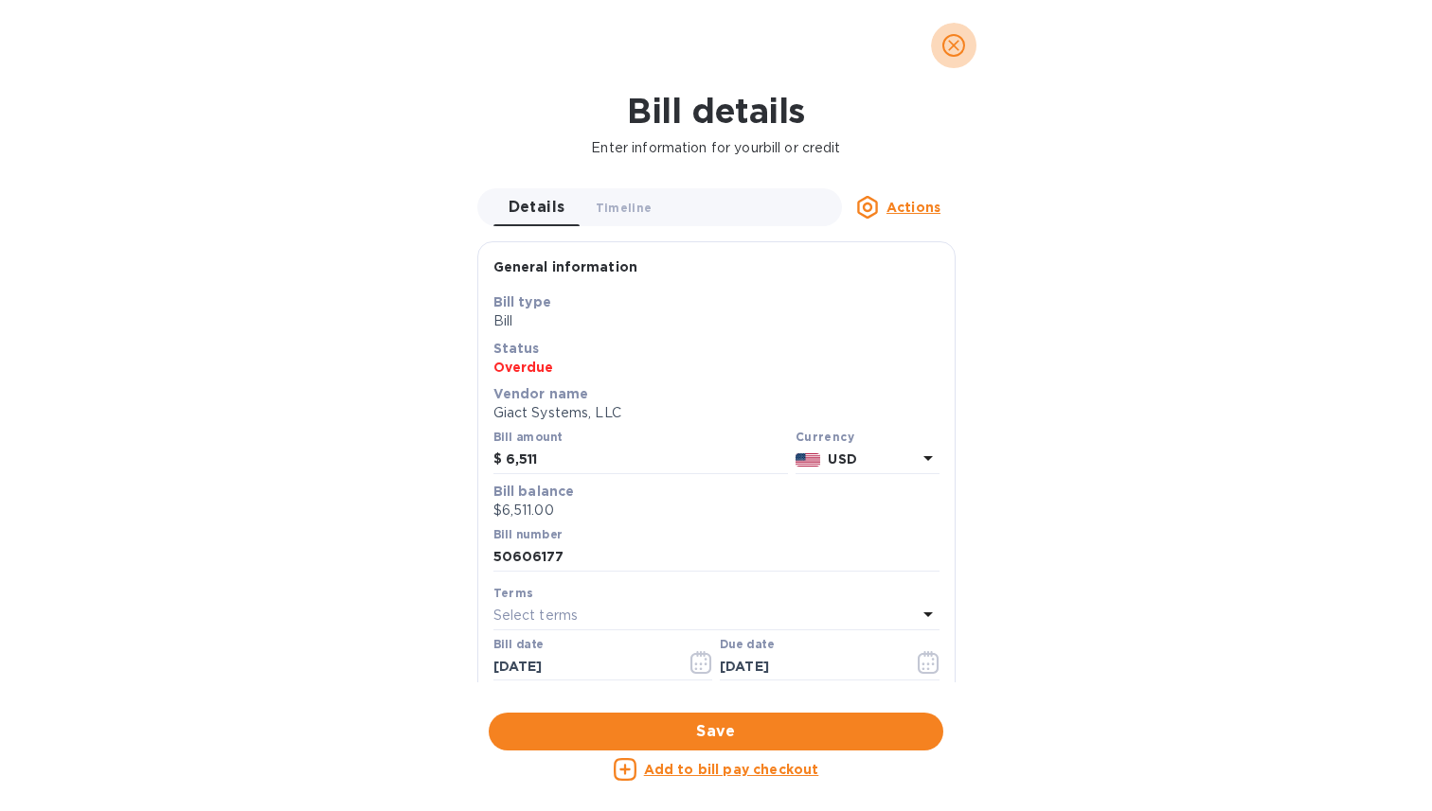
click at [961, 51] on icon "close" at bounding box center [953, 45] width 19 height 19
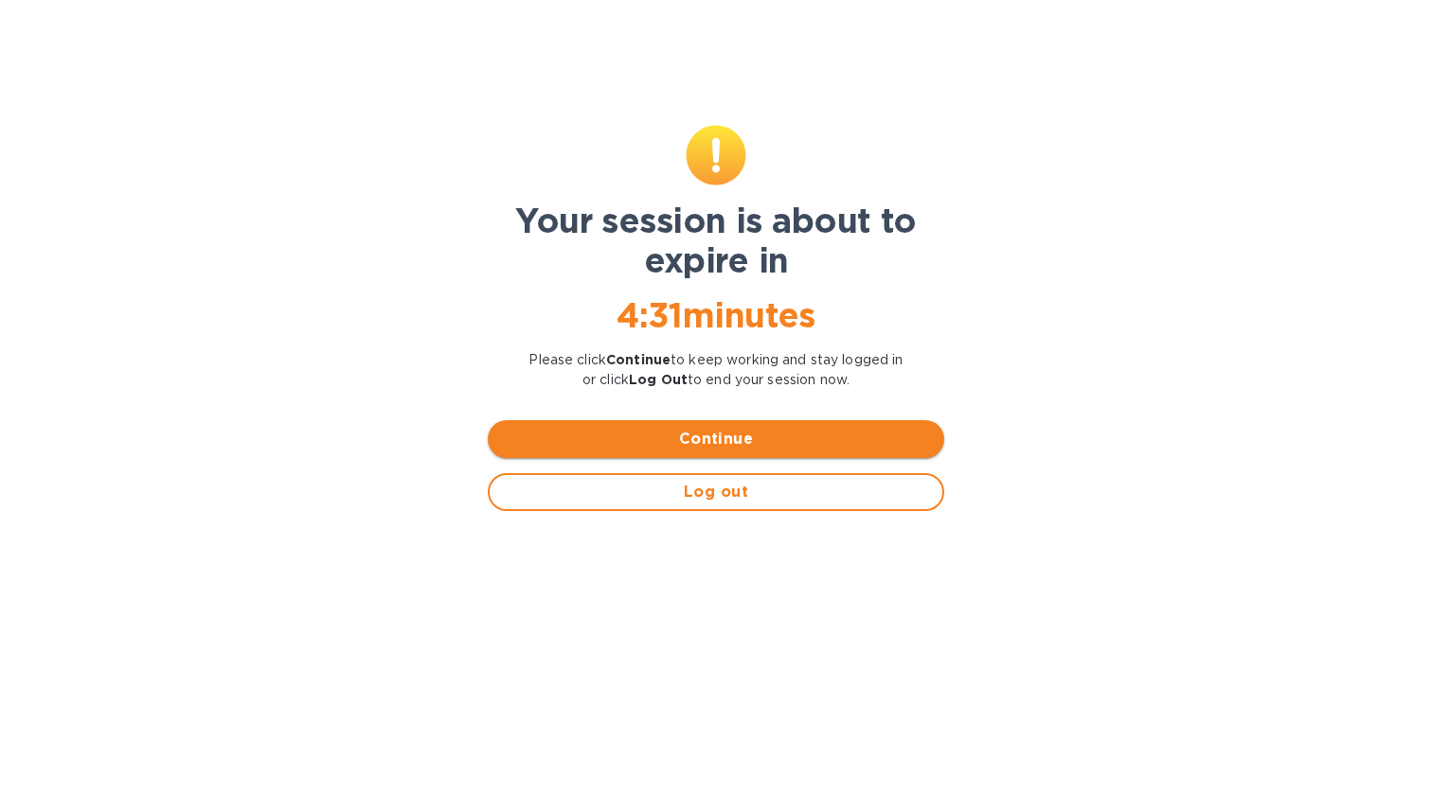
click at [623, 442] on span "Continue" at bounding box center [716, 439] width 426 height 23
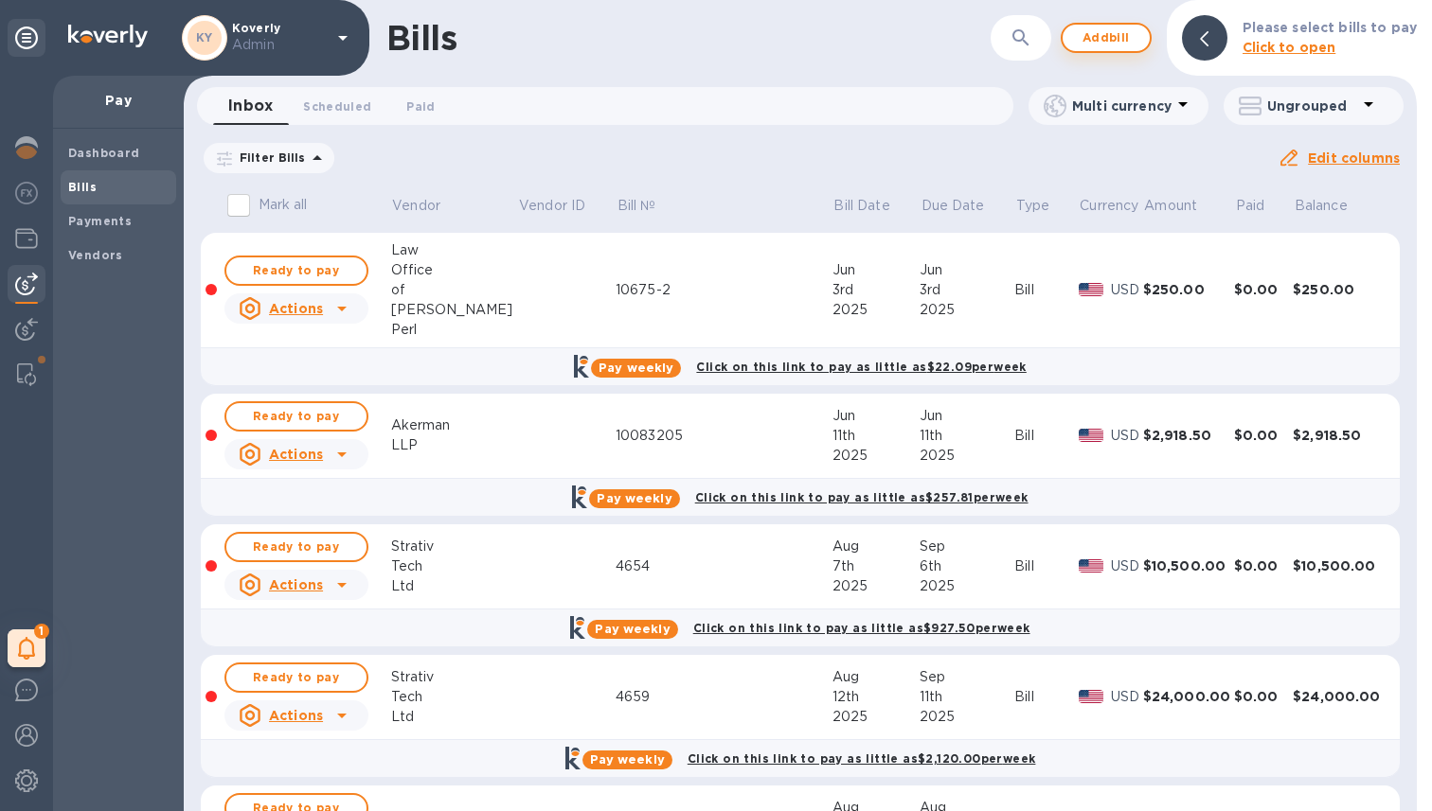
click at [1098, 49] on button "Add bill" at bounding box center [1105, 38] width 91 height 30
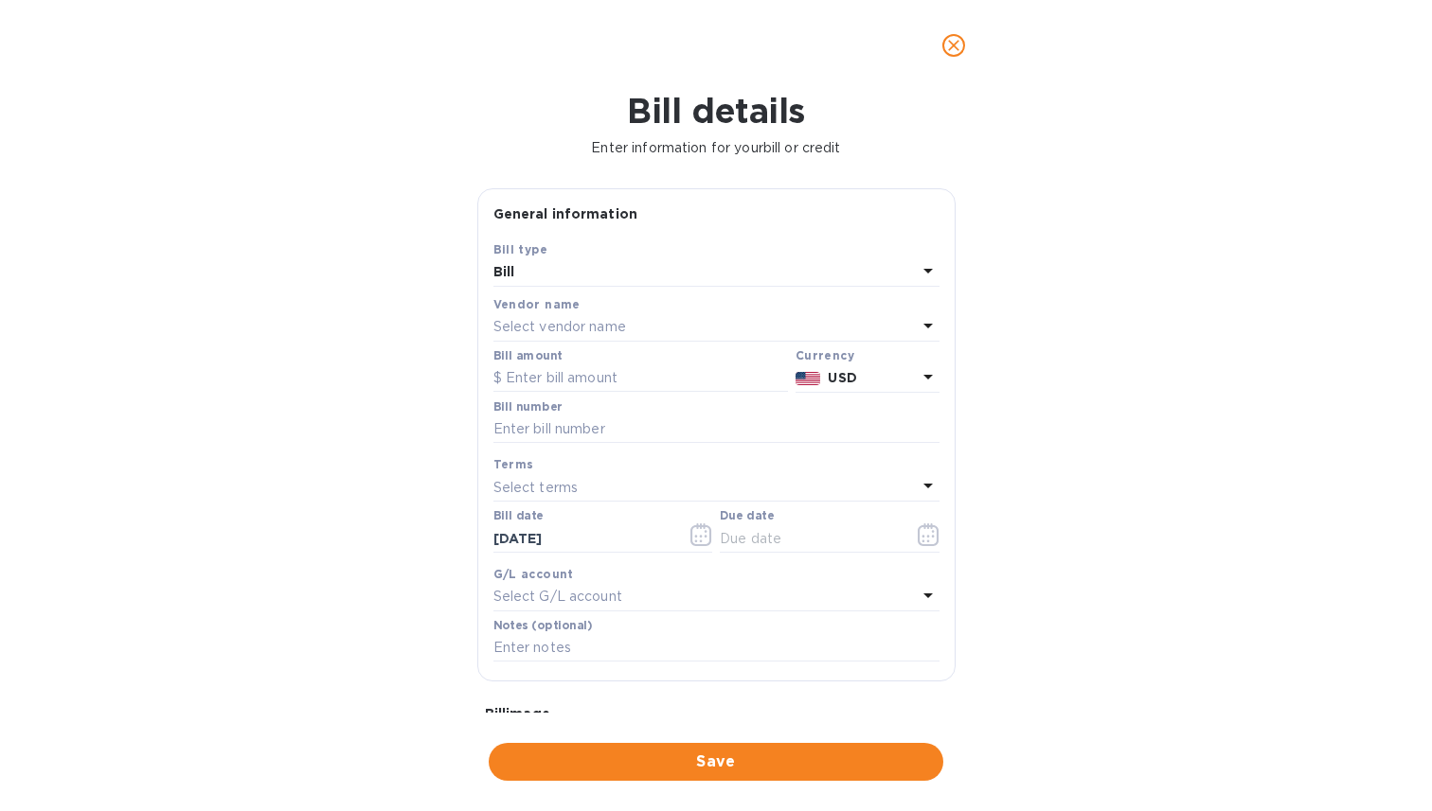
click at [713, 328] on div "Select vendor name" at bounding box center [704, 327] width 423 height 27
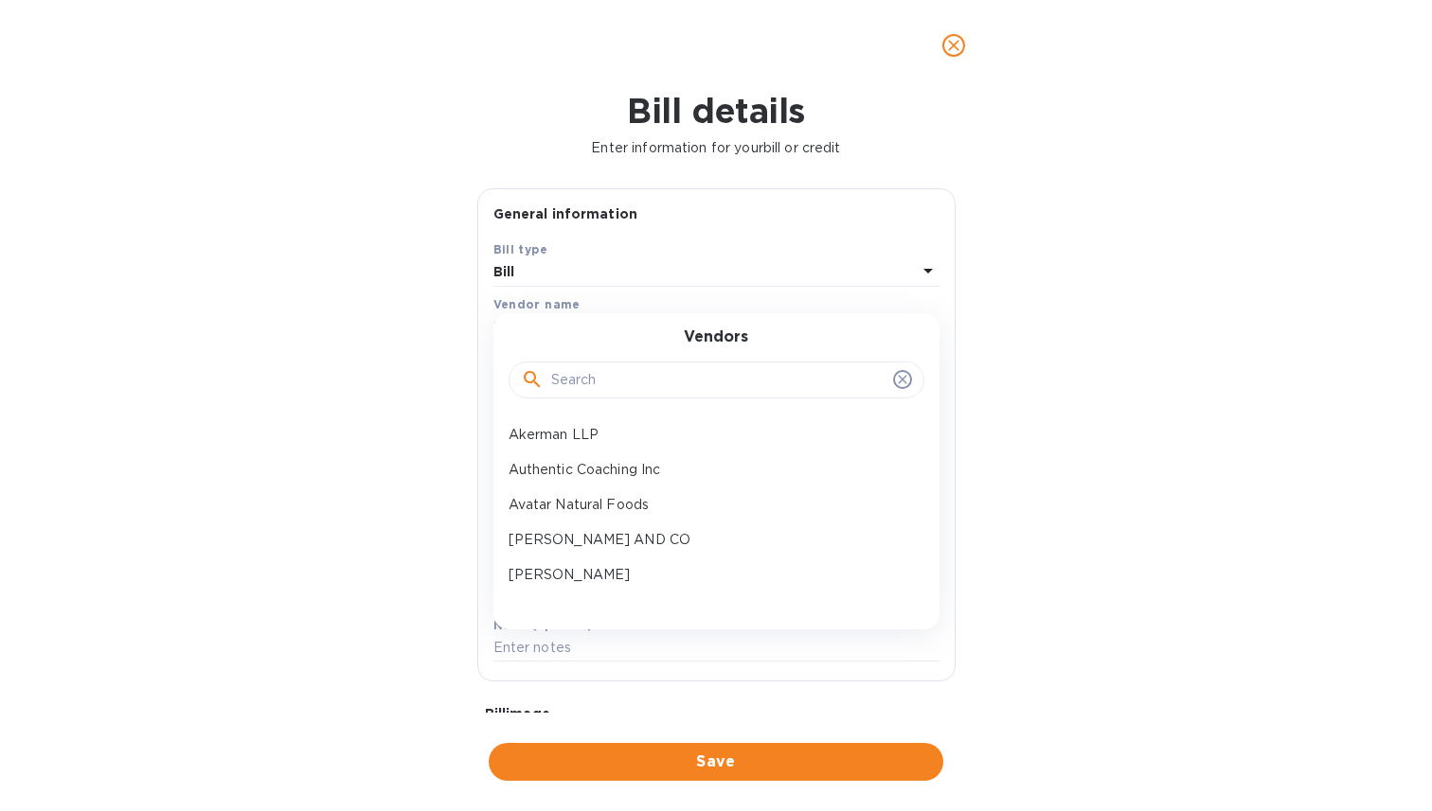
click at [643, 372] on input "text" at bounding box center [718, 380] width 334 height 28
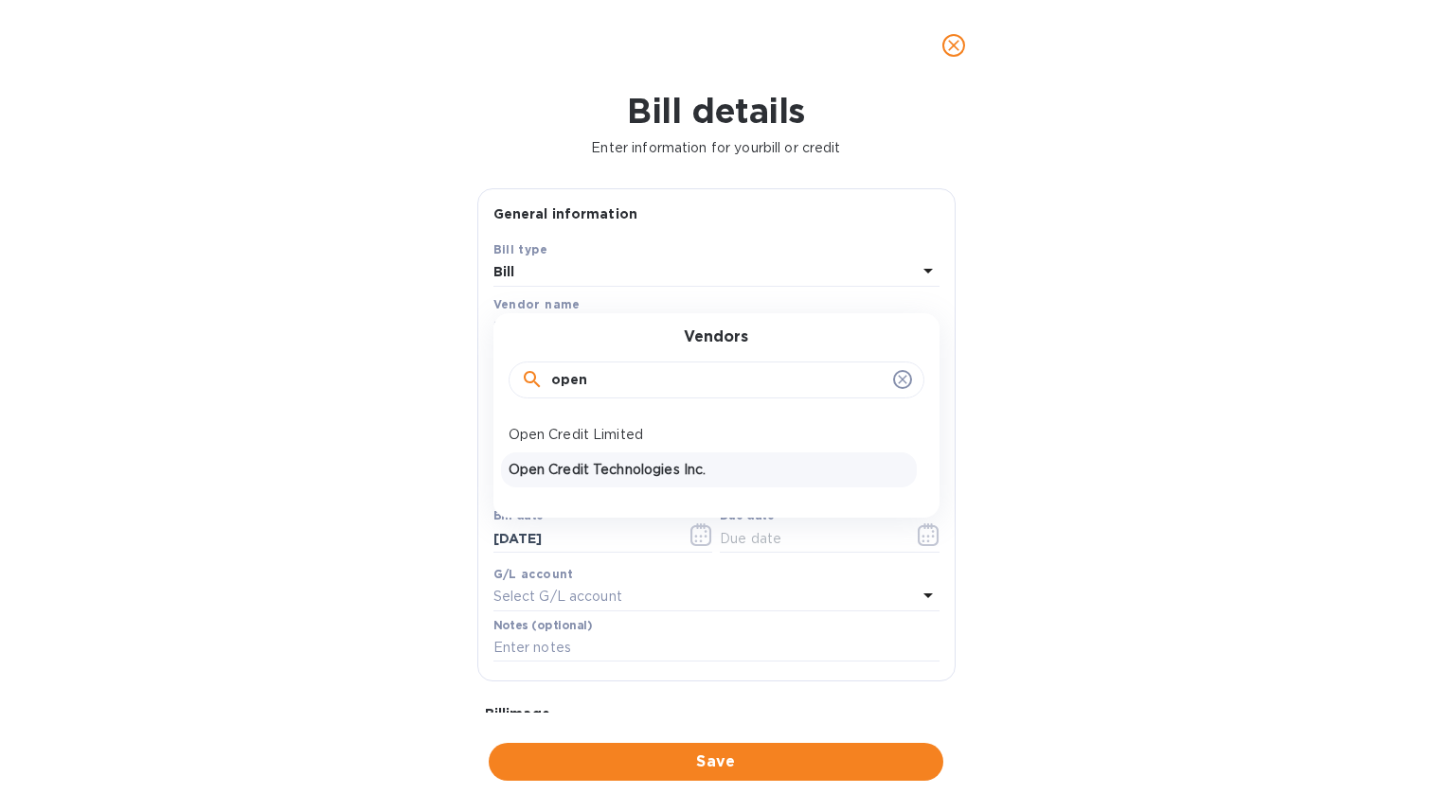
type input "open"
click at [620, 475] on p "Open Credit Technologies Inc." at bounding box center [708, 470] width 400 height 20
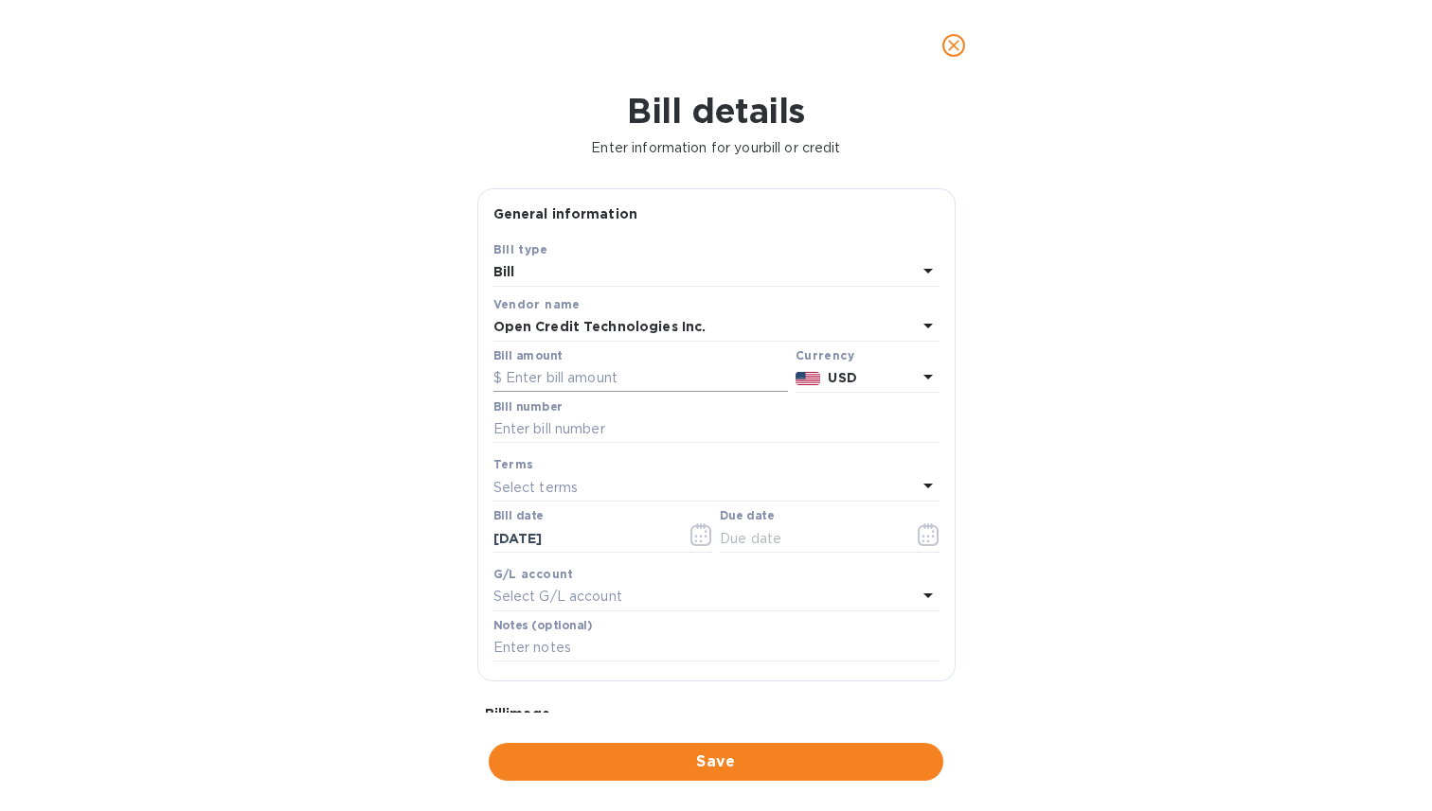
click at [615, 377] on input "text" at bounding box center [640, 379] width 294 height 28
type input "1,593.75"
click at [672, 436] on input "text" at bounding box center [716, 430] width 446 height 28
type input "INV00520"
click at [374, 475] on div "Bill details Enter information for your bill or credit General information Save…" at bounding box center [716, 451] width 1432 height 721
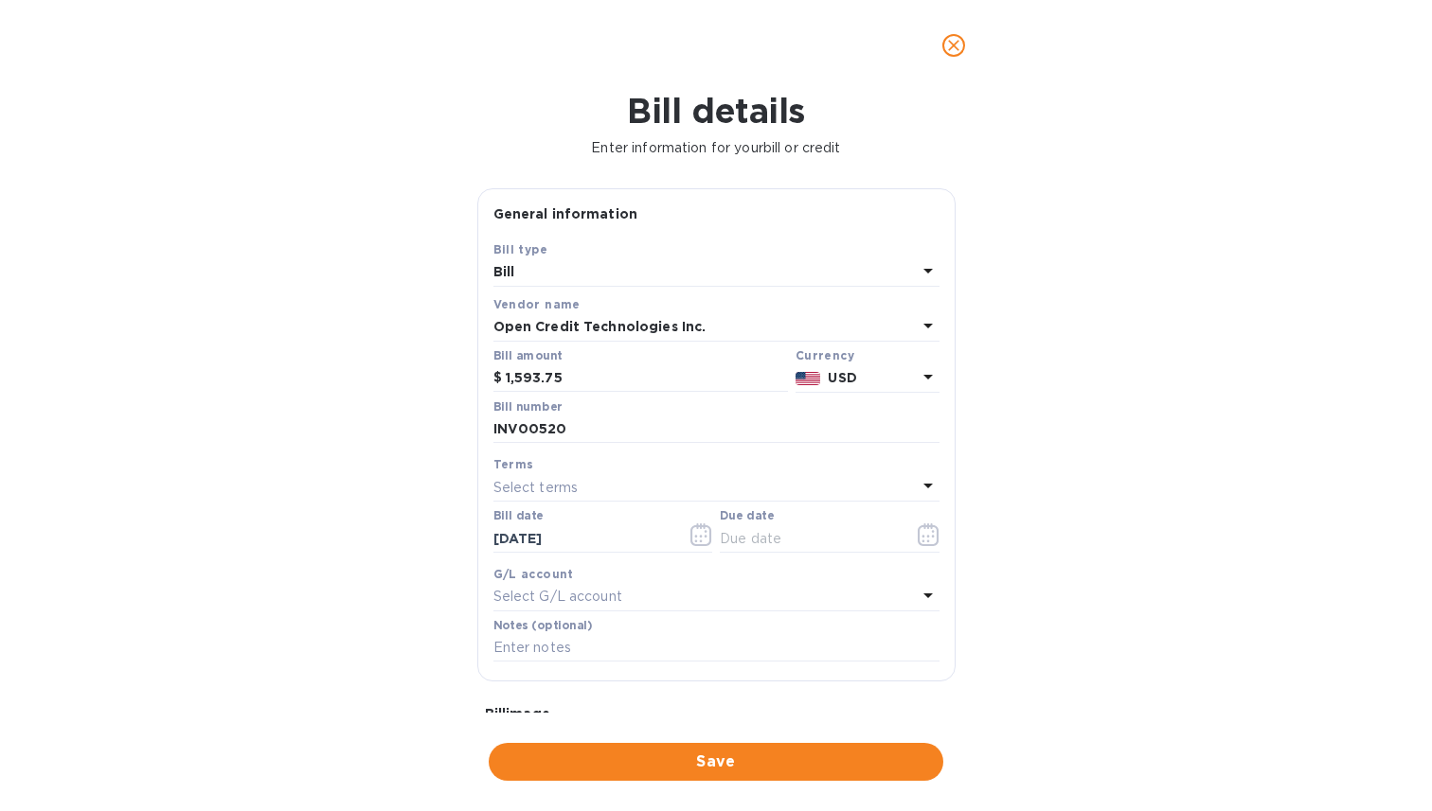
click at [556, 484] on p "Select terms" at bounding box center [535, 488] width 85 height 20
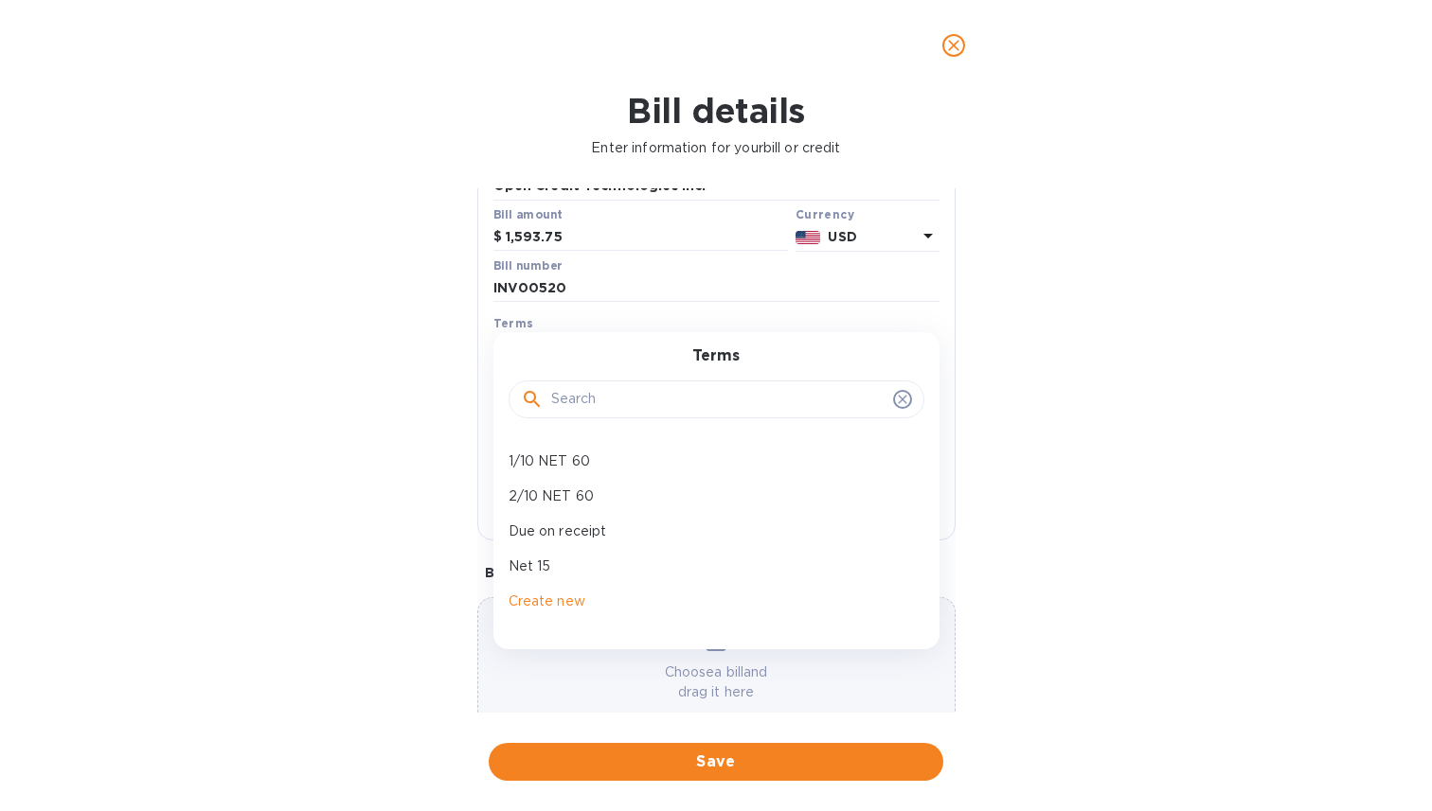
scroll to position [160, 0]
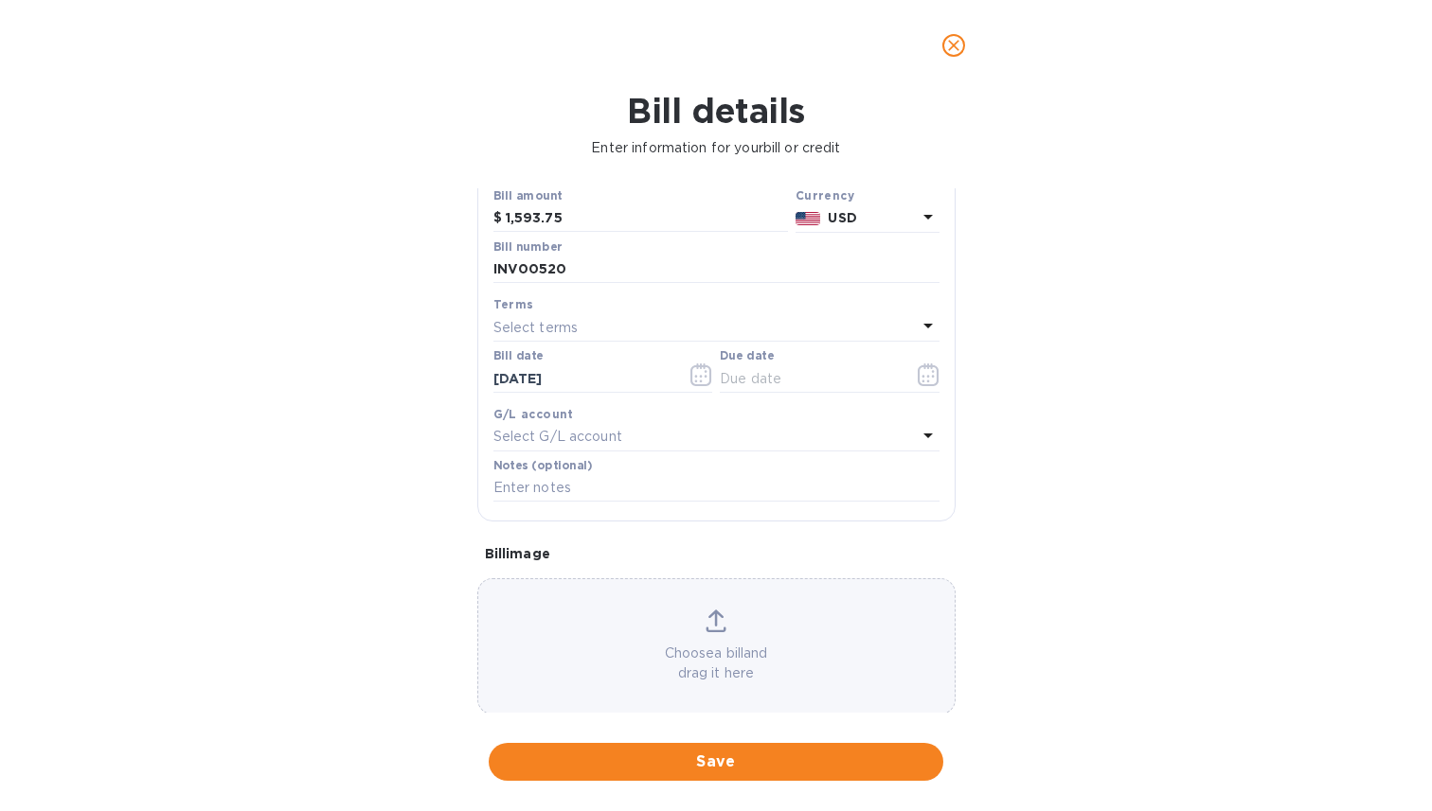
click at [367, 515] on div "Bill details Enter information for your bill or credit General information Save…" at bounding box center [716, 451] width 1432 height 721
click at [555, 381] on input "[DATE]" at bounding box center [582, 379] width 179 height 28
click at [529, 382] on input "[DATE]" at bounding box center [582, 379] width 179 height 28
type input "[DATE]"
click at [765, 386] on input "text" at bounding box center [809, 379] width 179 height 28
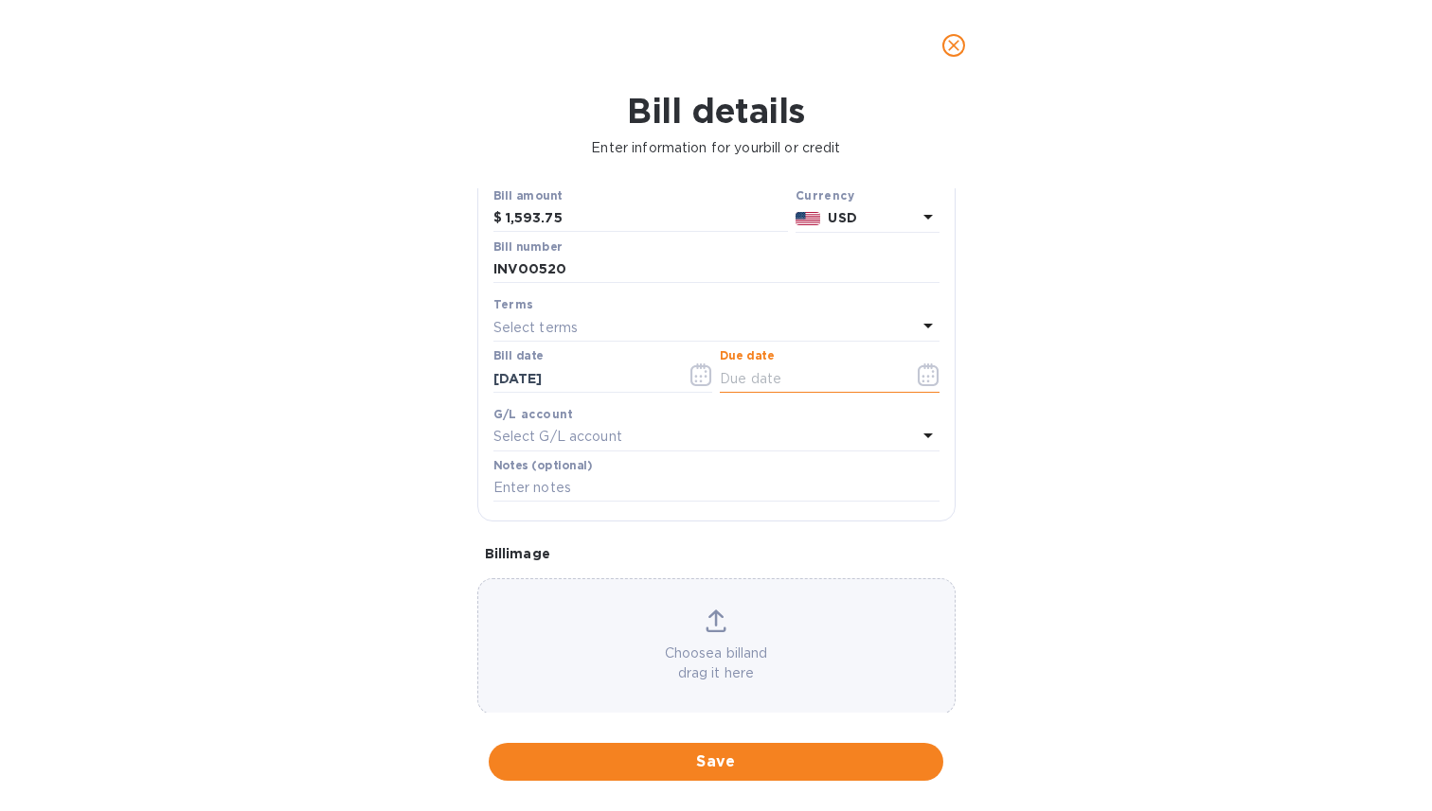
click at [930, 382] on icon "button" at bounding box center [927, 375] width 21 height 23
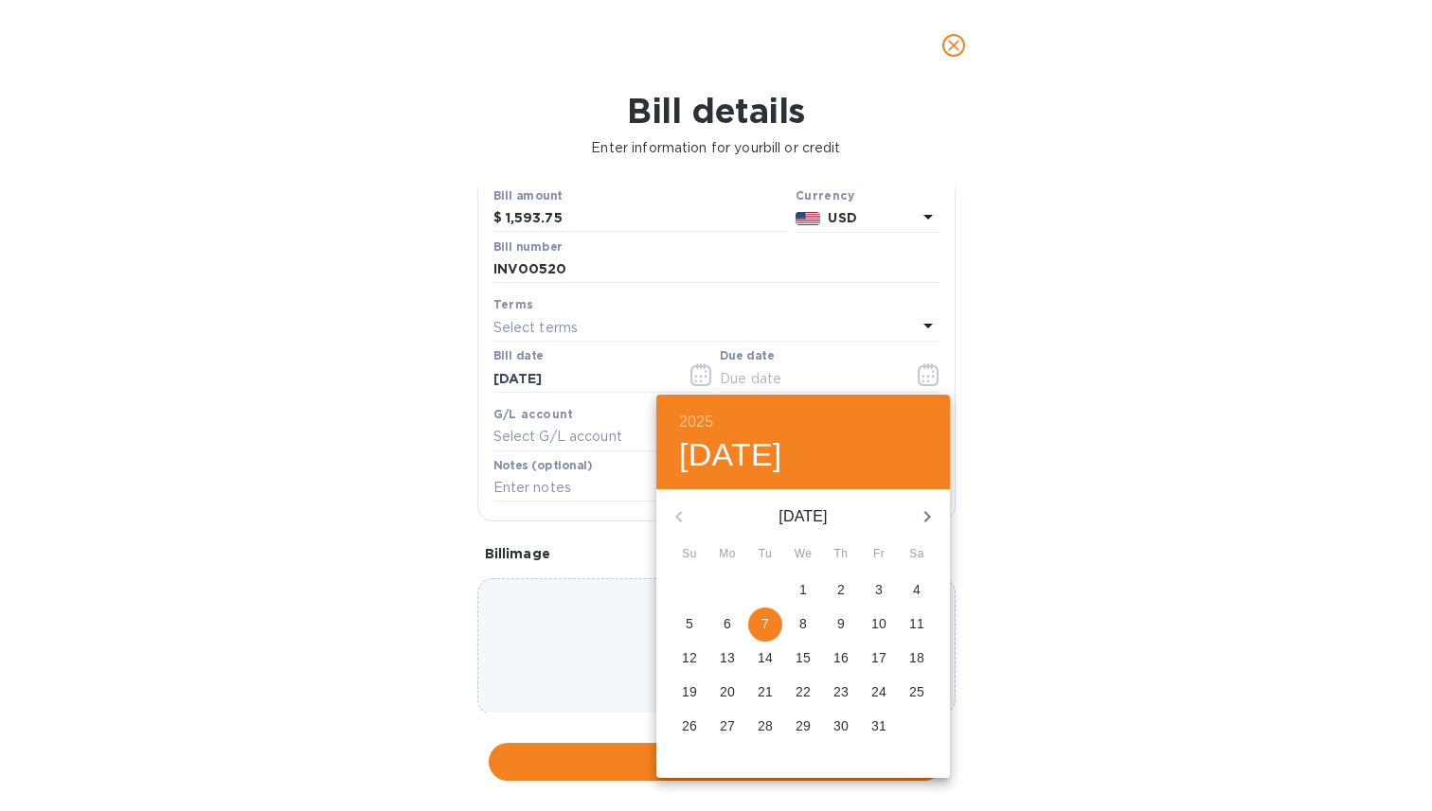
click at [809, 665] on p "15" at bounding box center [802, 658] width 15 height 19
type input "[DATE]"
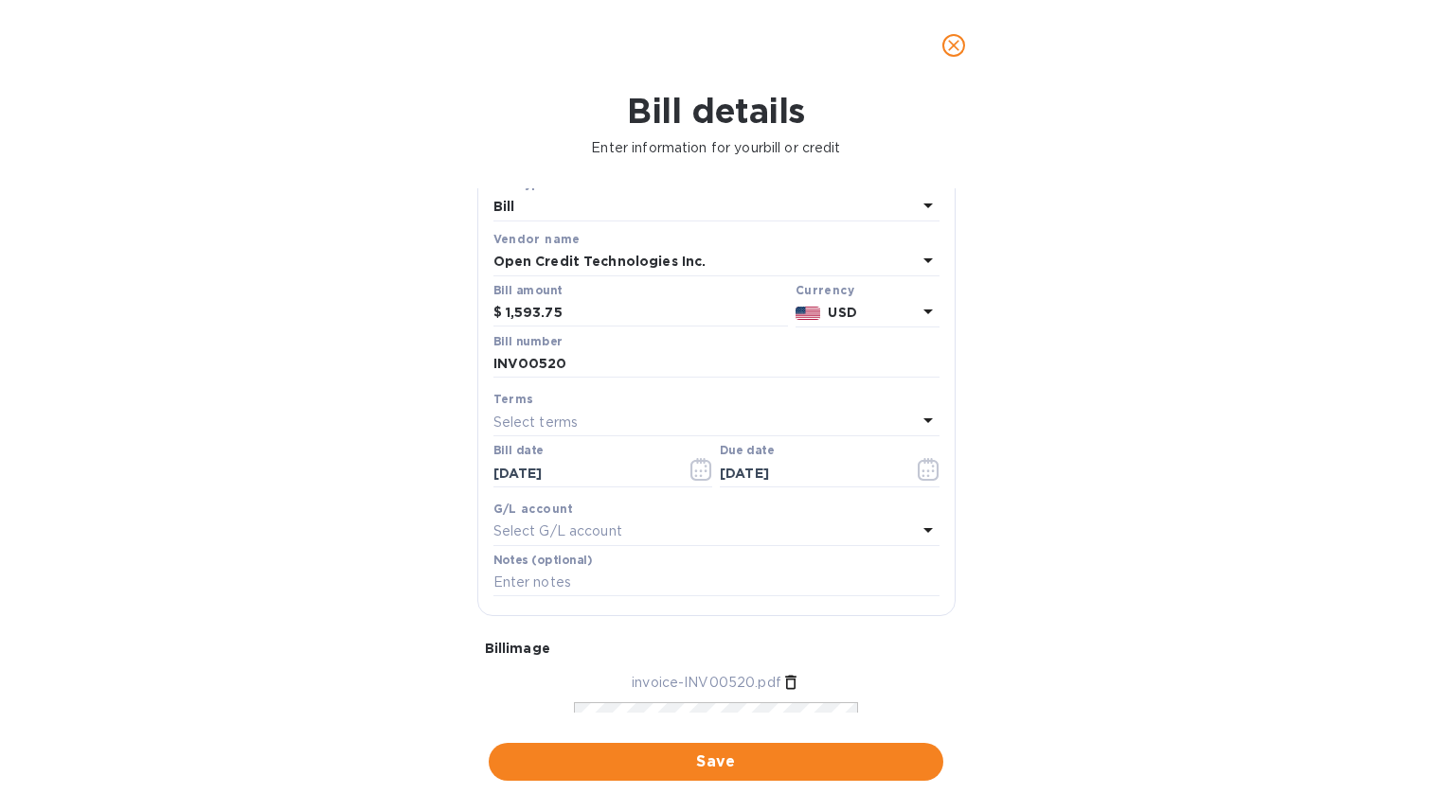
scroll to position [0, 0]
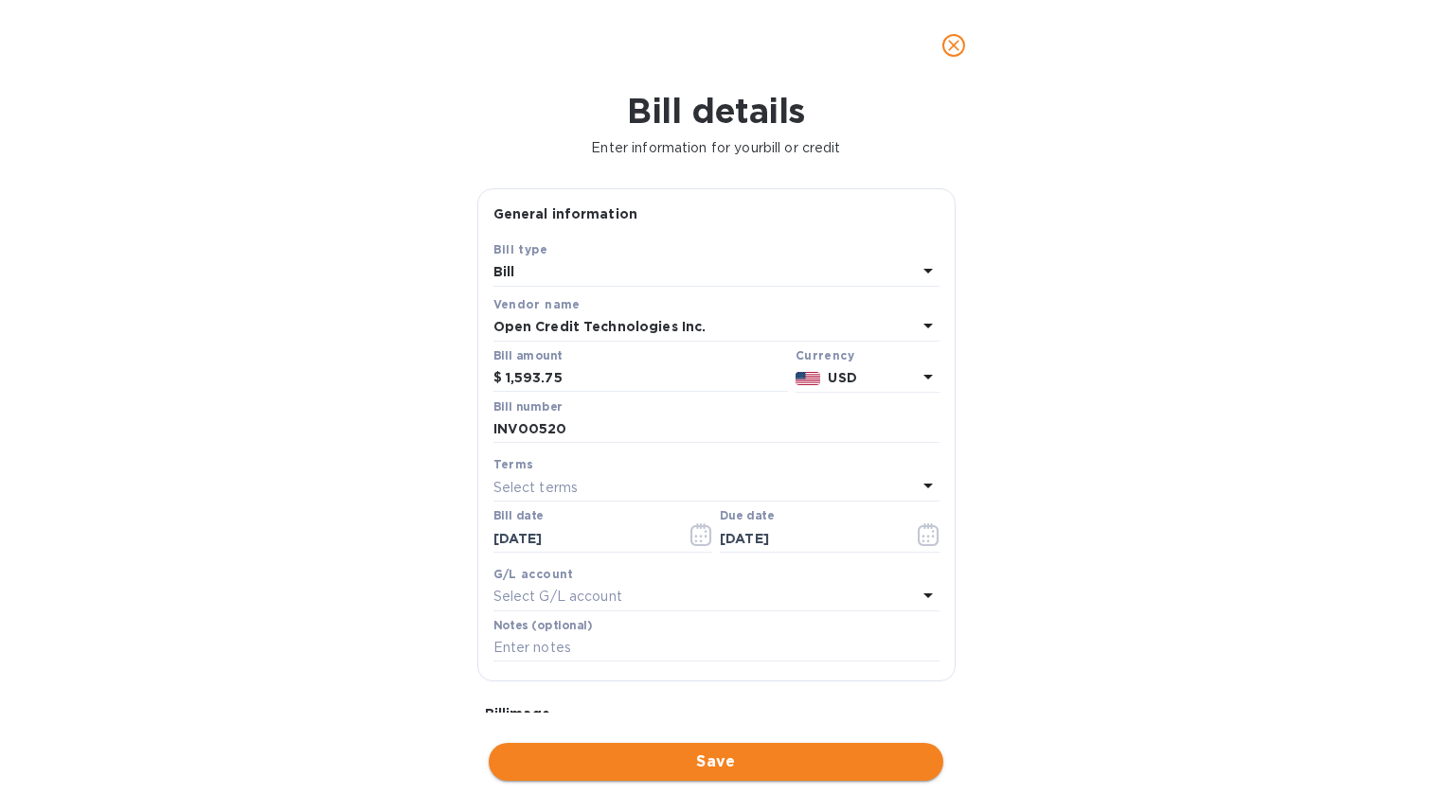
click at [702, 768] on span "Save" at bounding box center [716, 762] width 424 height 23
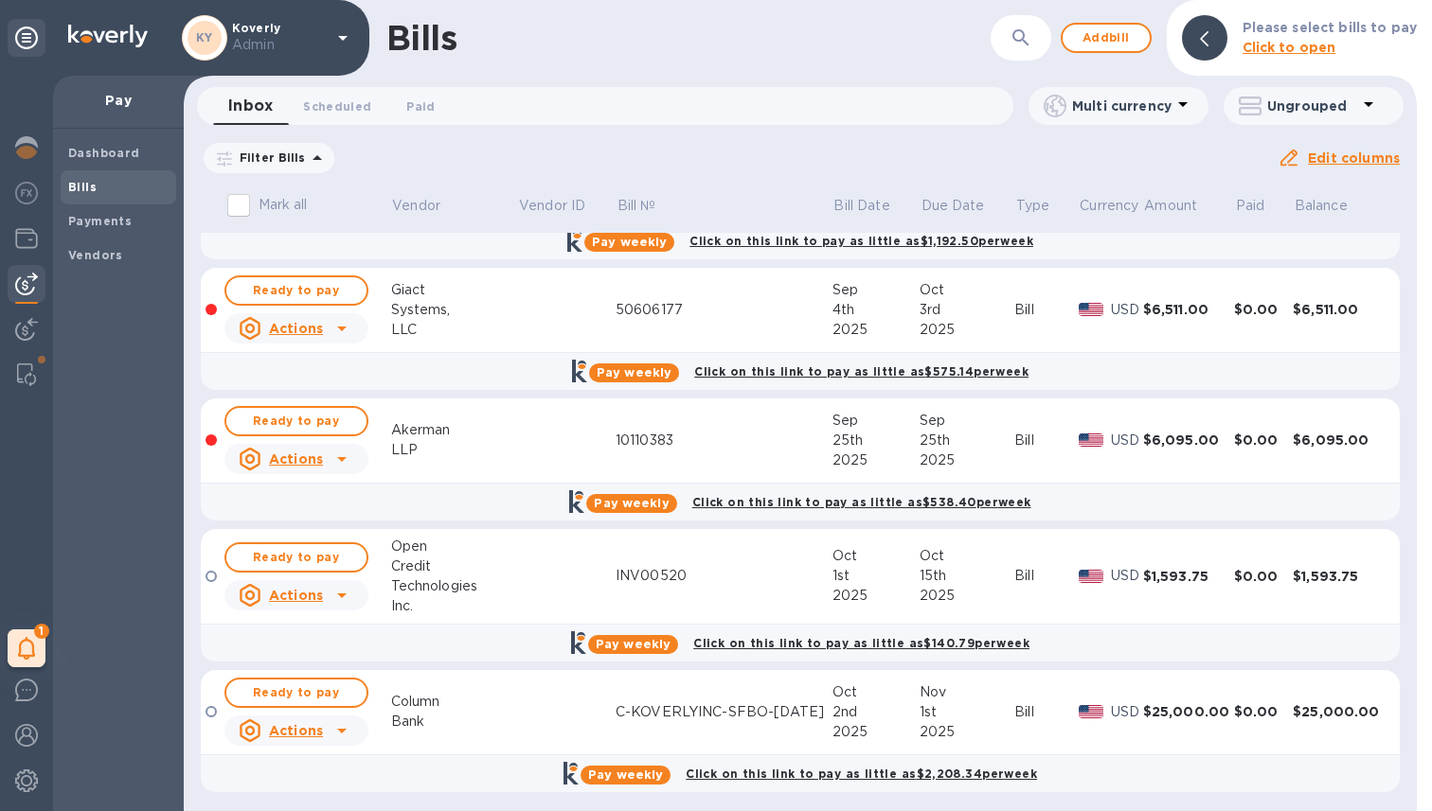
scroll to position [785, 0]
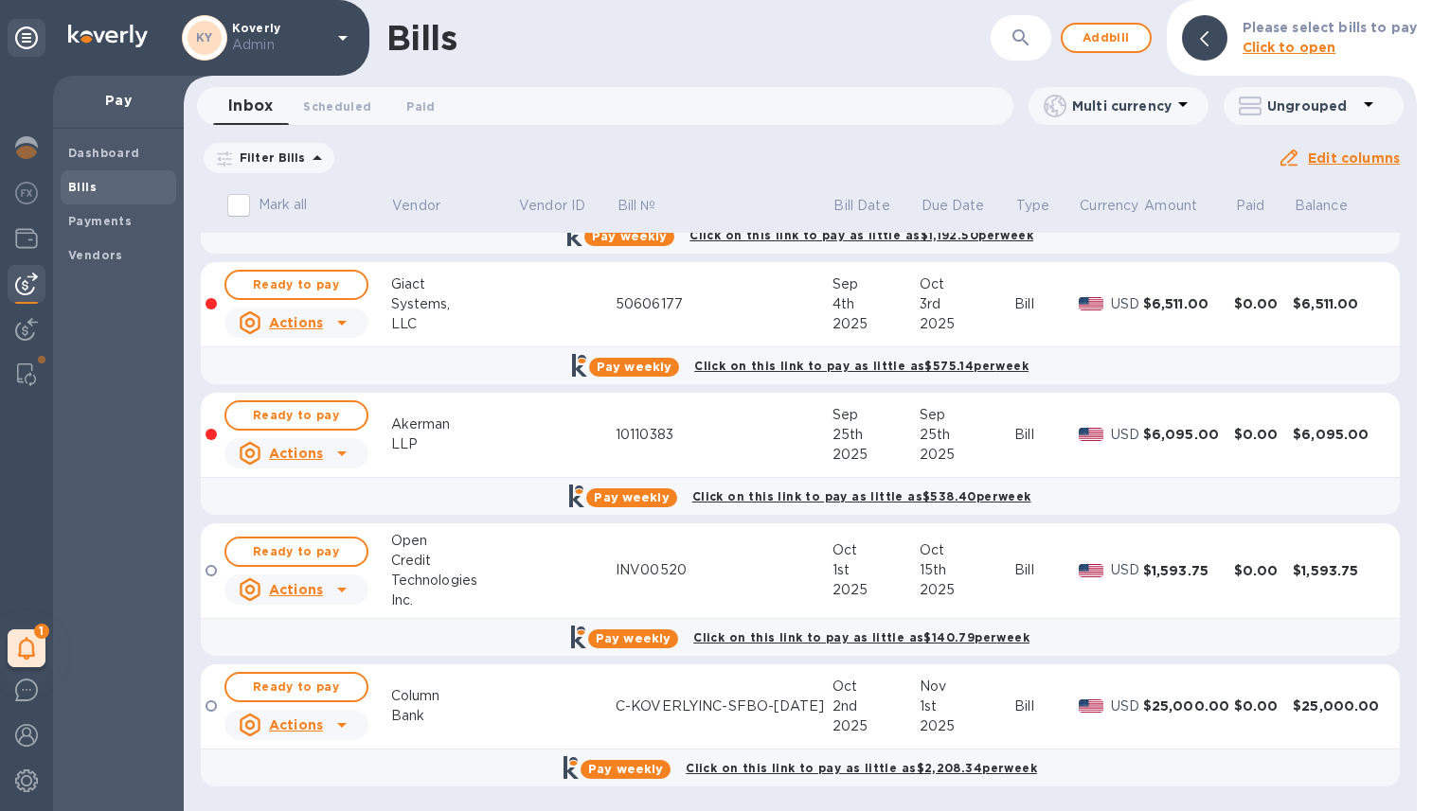
click at [517, 575] on td at bounding box center [566, 572] width 98 height 96
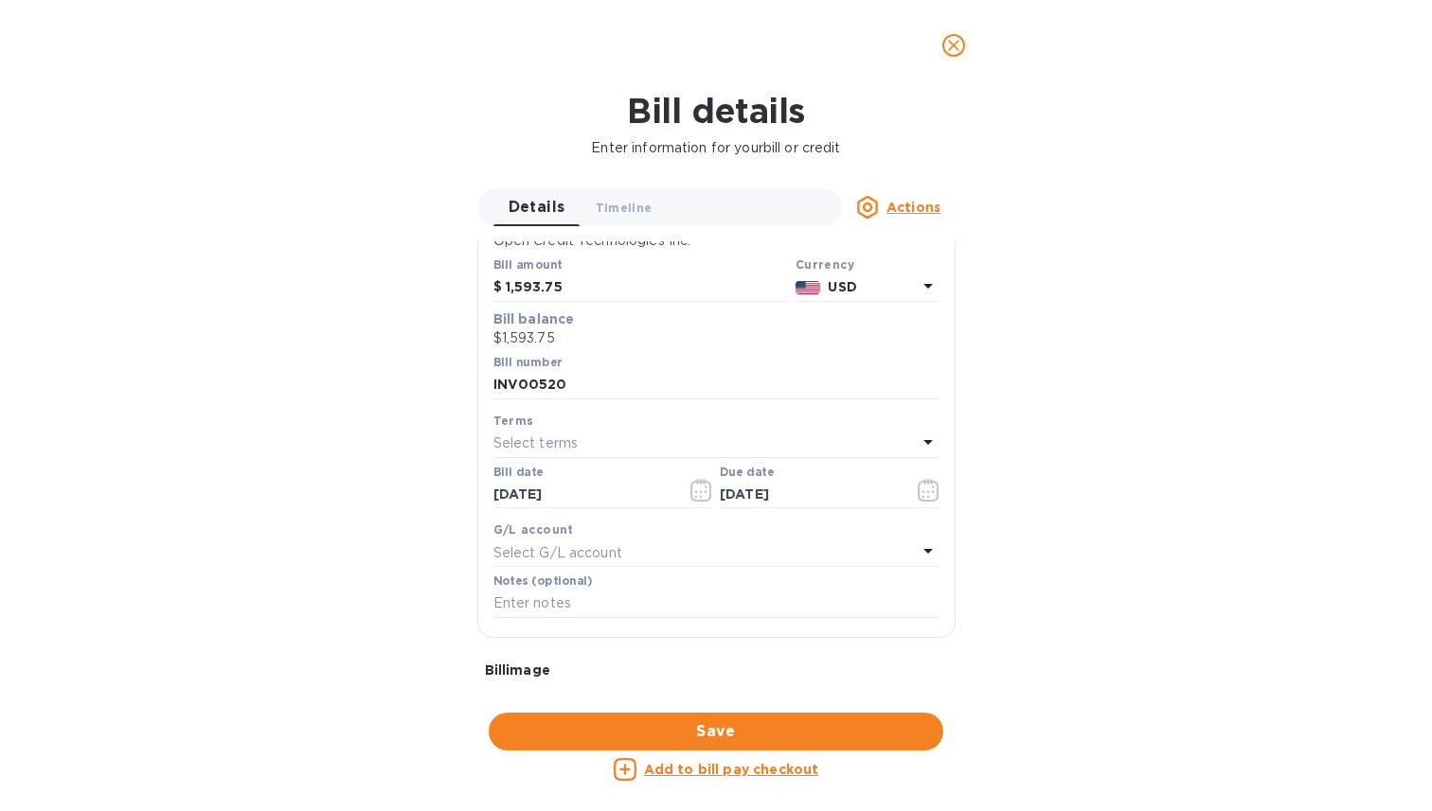
scroll to position [60, 0]
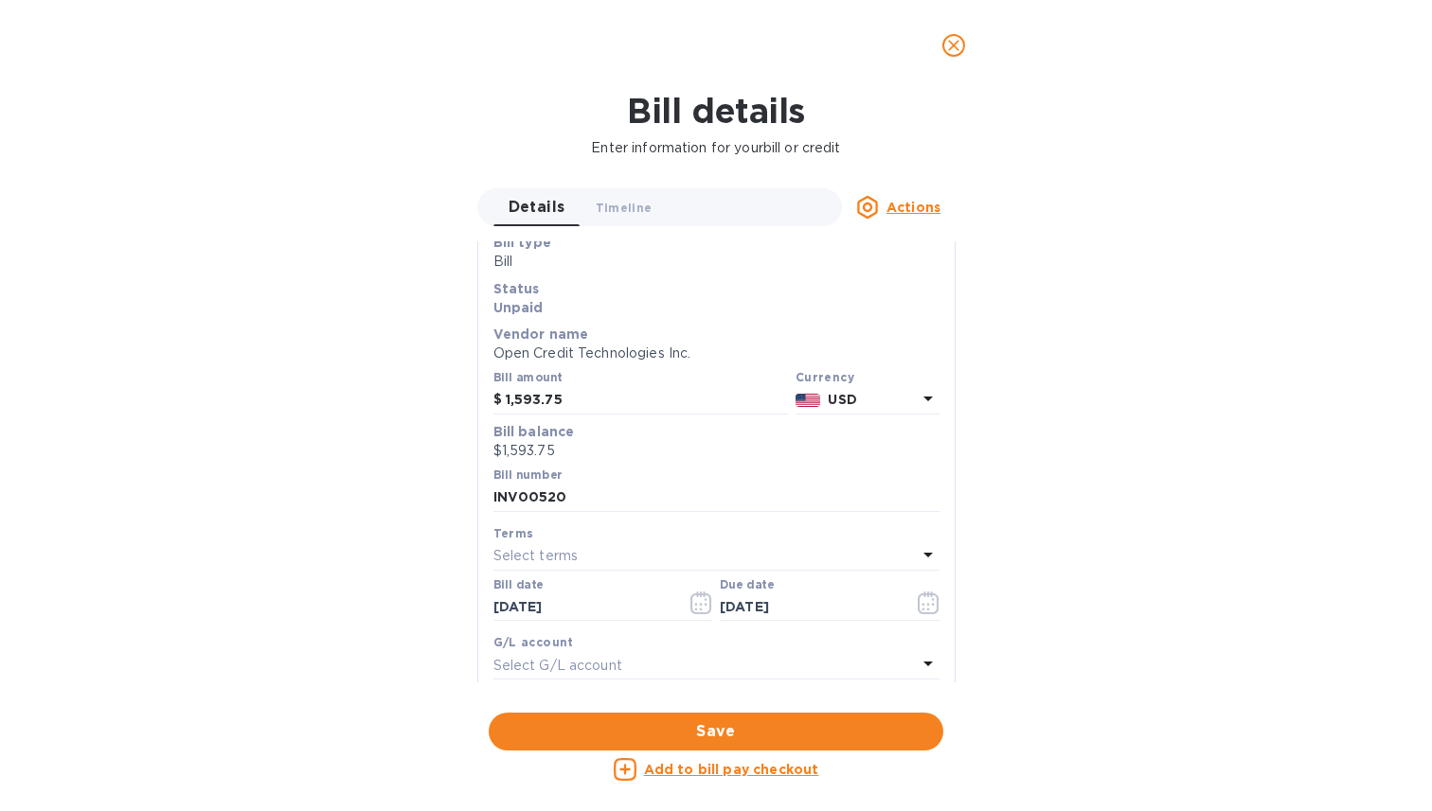
click at [963, 49] on span "close" at bounding box center [953, 45] width 23 height 23
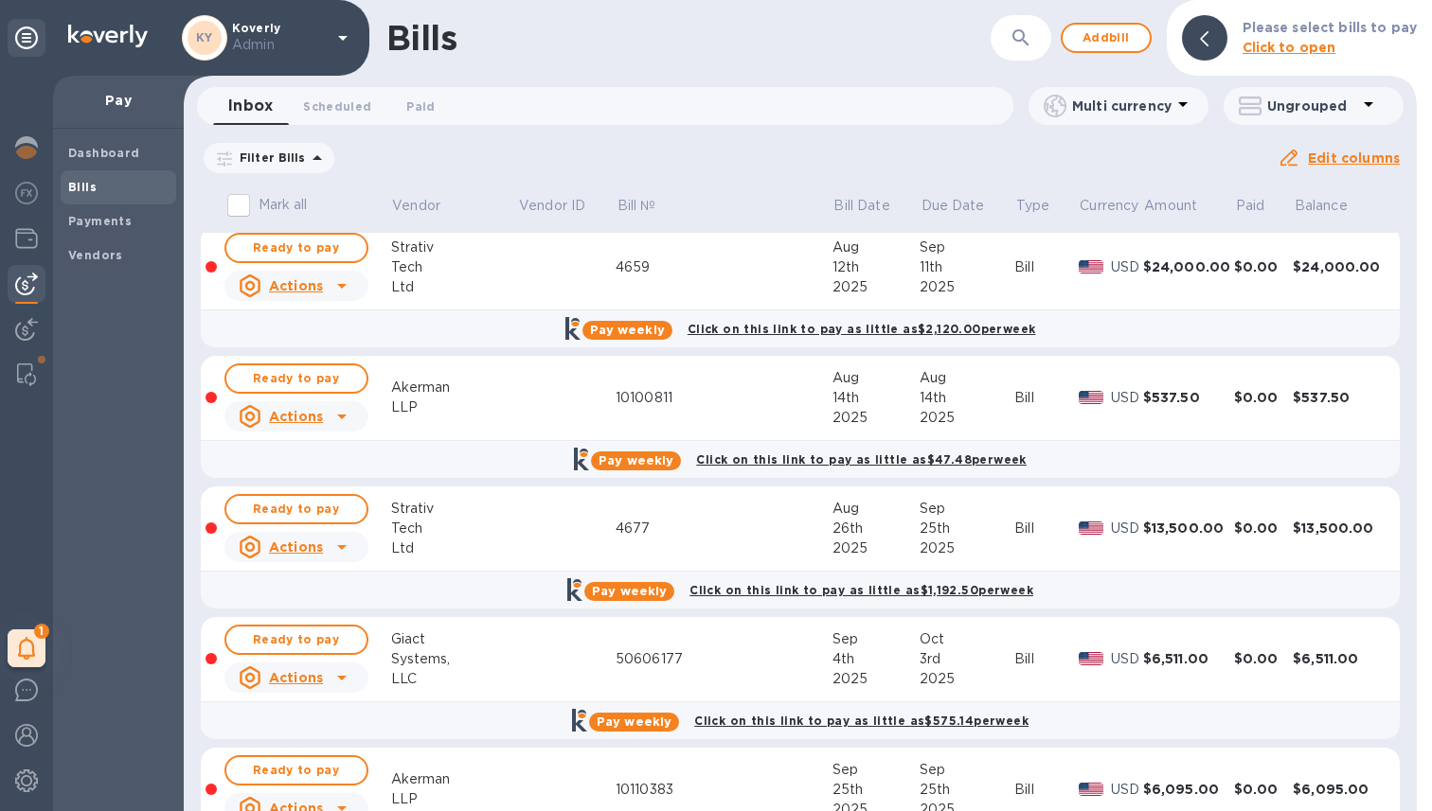
scroll to position [448, 0]
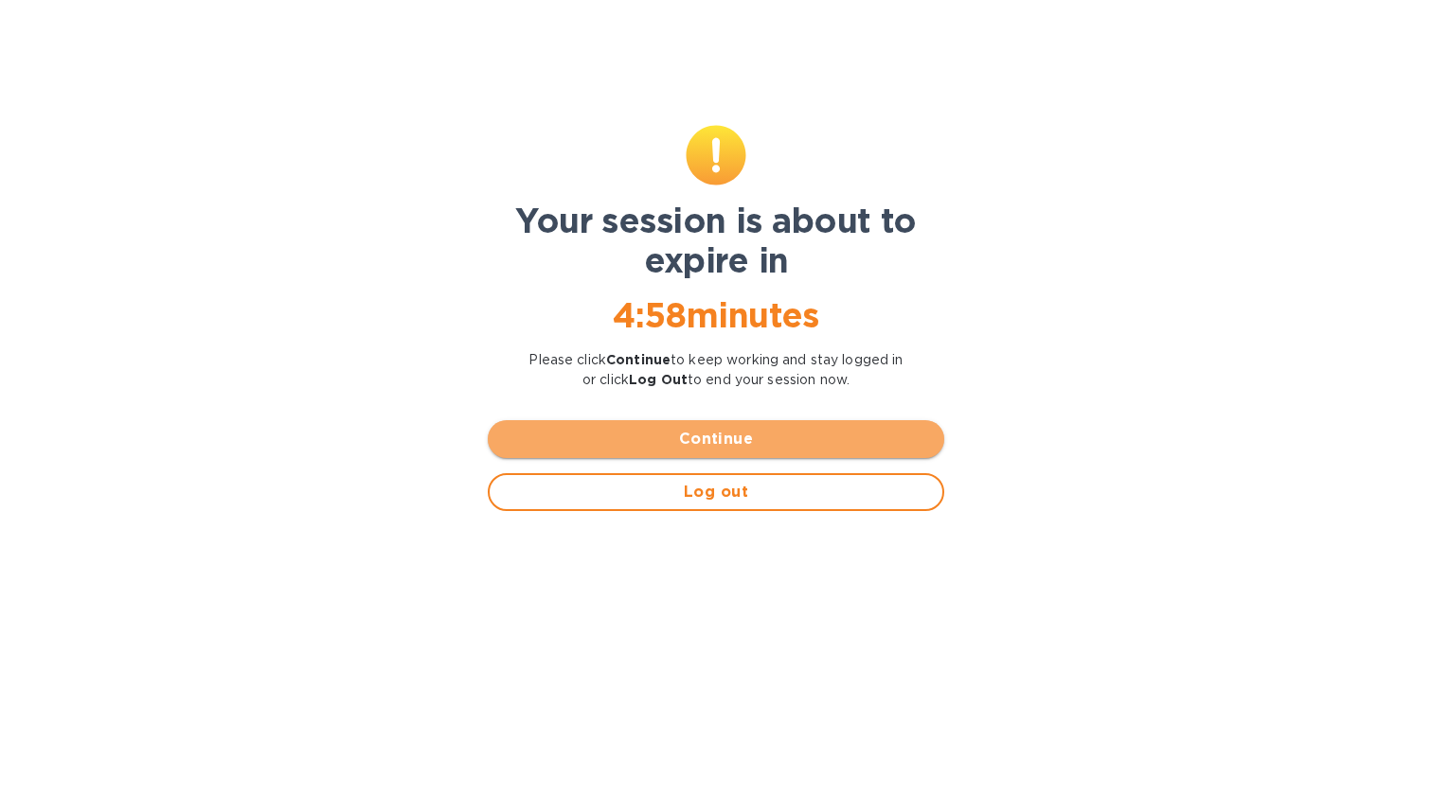
click at [753, 443] on span "Continue" at bounding box center [716, 439] width 426 height 23
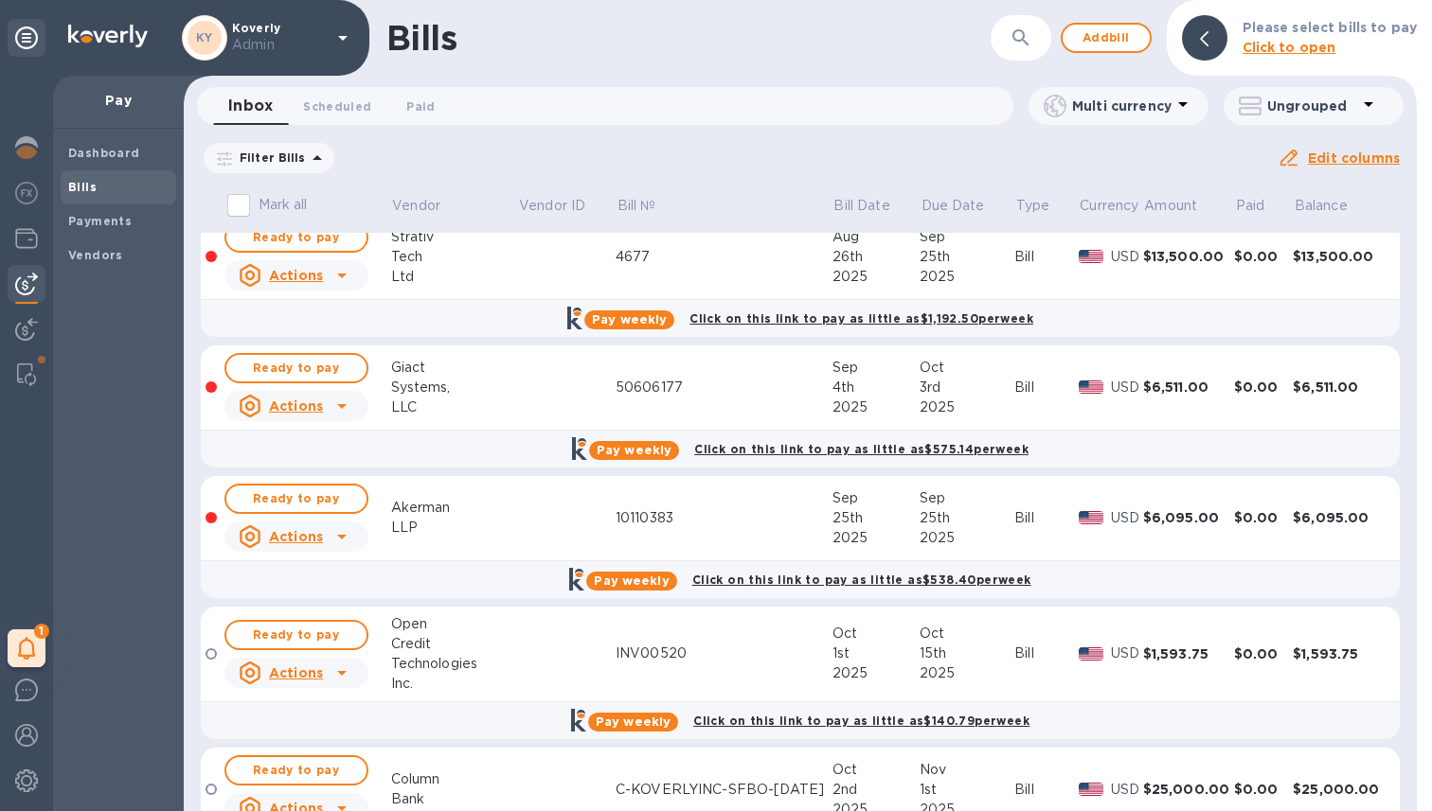
scroll to position [785, 0]
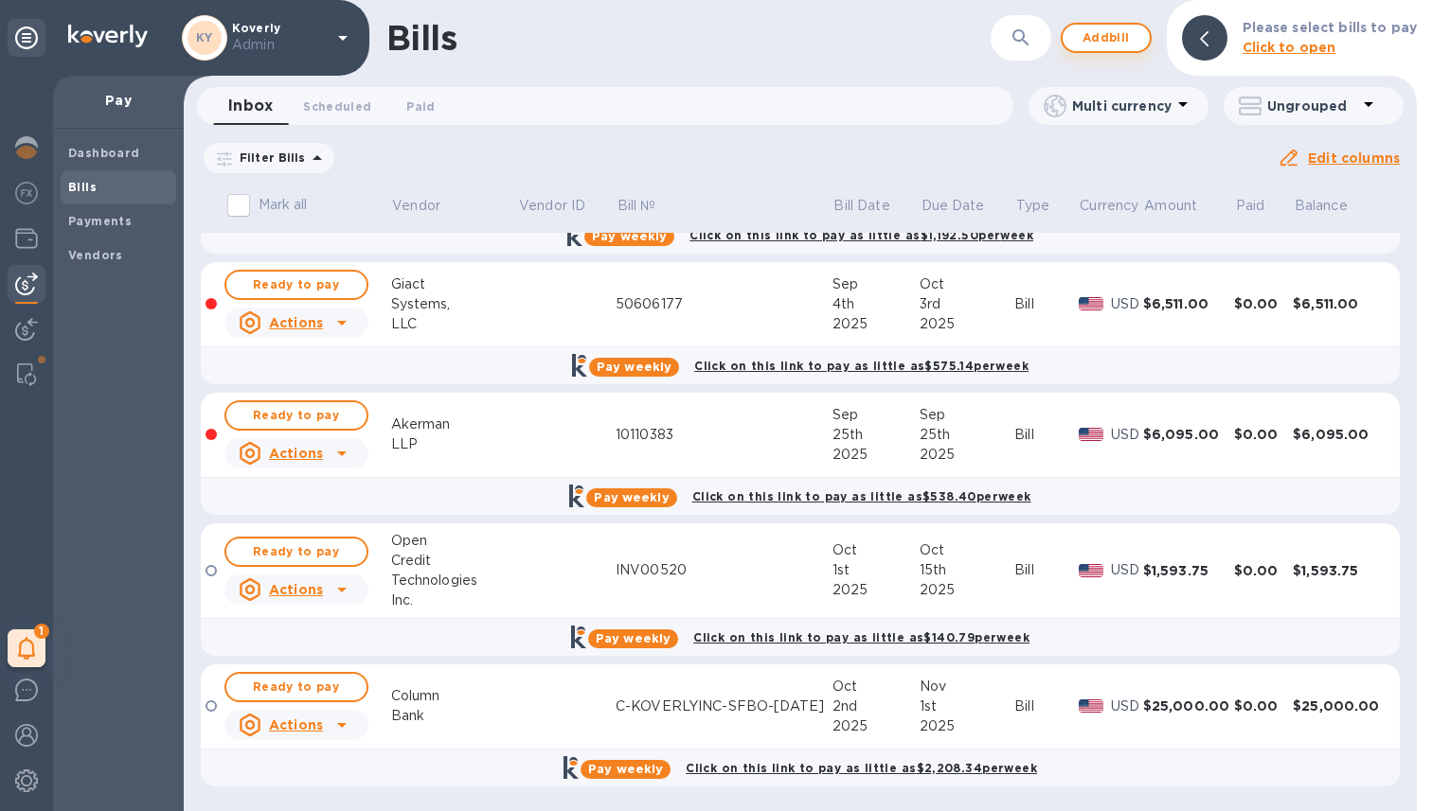
click at [1097, 38] on span "Add bill" at bounding box center [1105, 38] width 57 height 23
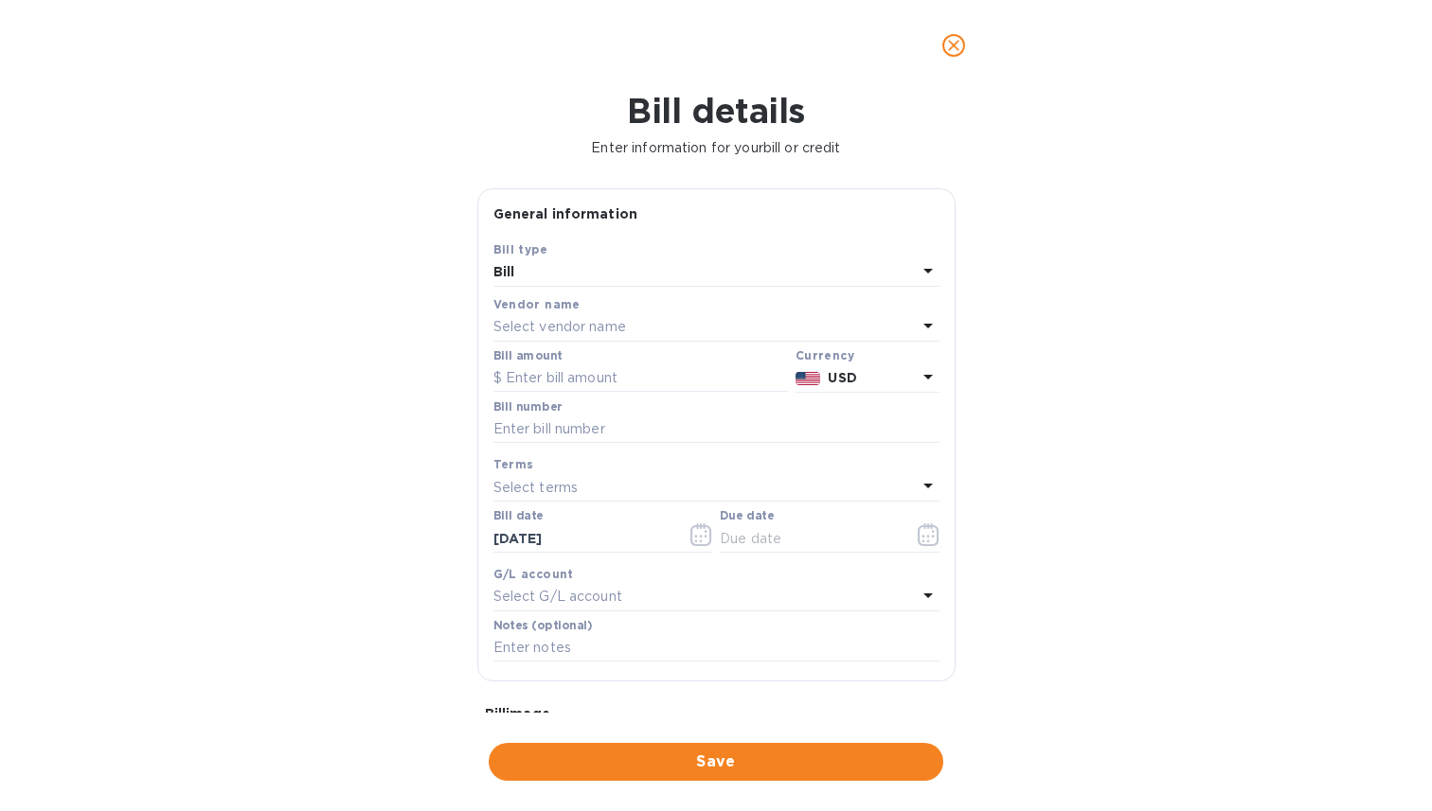
click at [560, 338] on div "Select vendor name" at bounding box center [704, 327] width 423 height 27
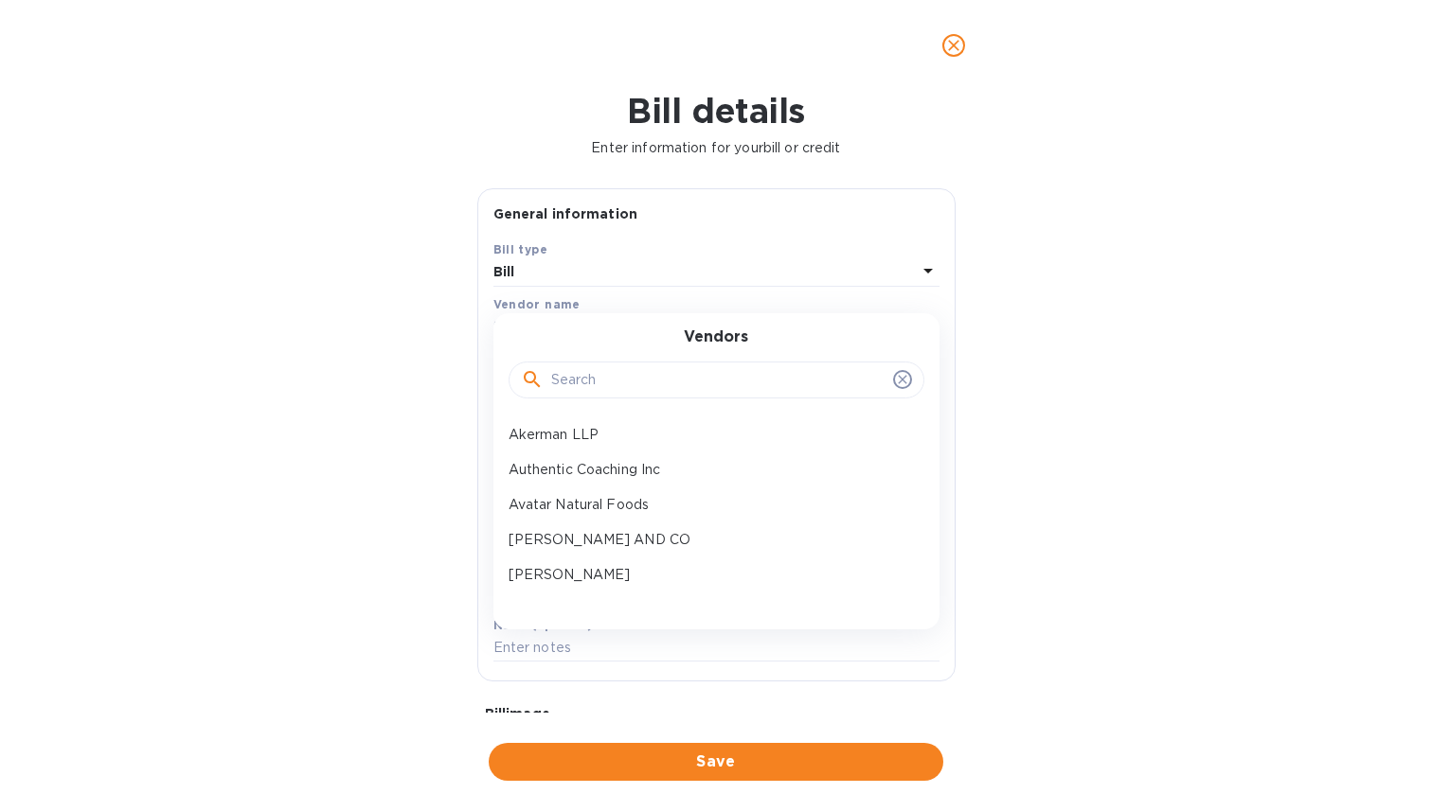
click at [605, 384] on input "text" at bounding box center [718, 380] width 334 height 28
type input "gi"
click at [606, 440] on p "Giact Systems, LLC" at bounding box center [708, 435] width 400 height 20
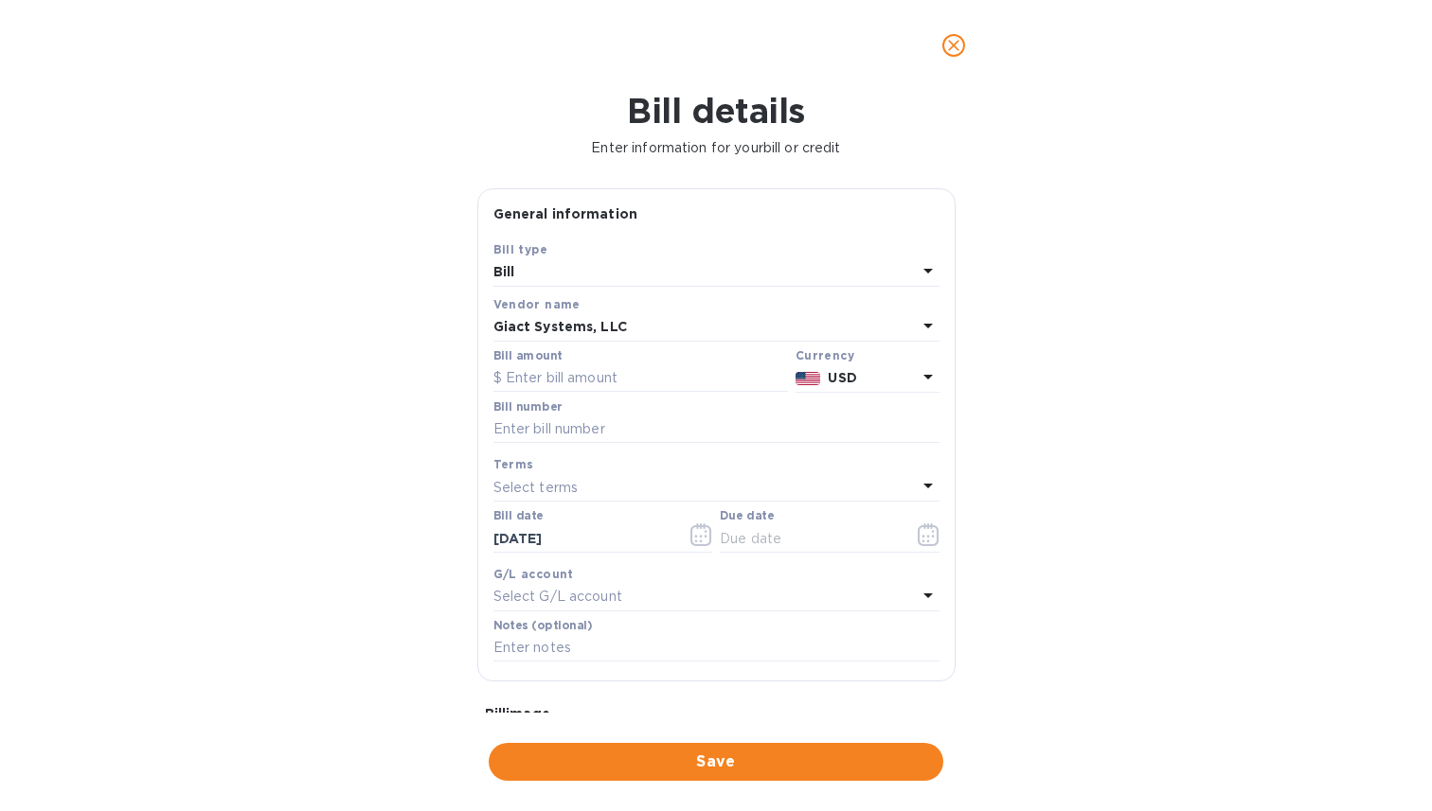
click at [571, 395] on div "Bill amount" at bounding box center [640, 371] width 302 height 51
click at [570, 378] on input "text" at bounding box center [640, 379] width 294 height 28
type input "866.33"
click at [620, 429] on input "text" at bounding box center [716, 430] width 446 height 28
paste input "50610827"
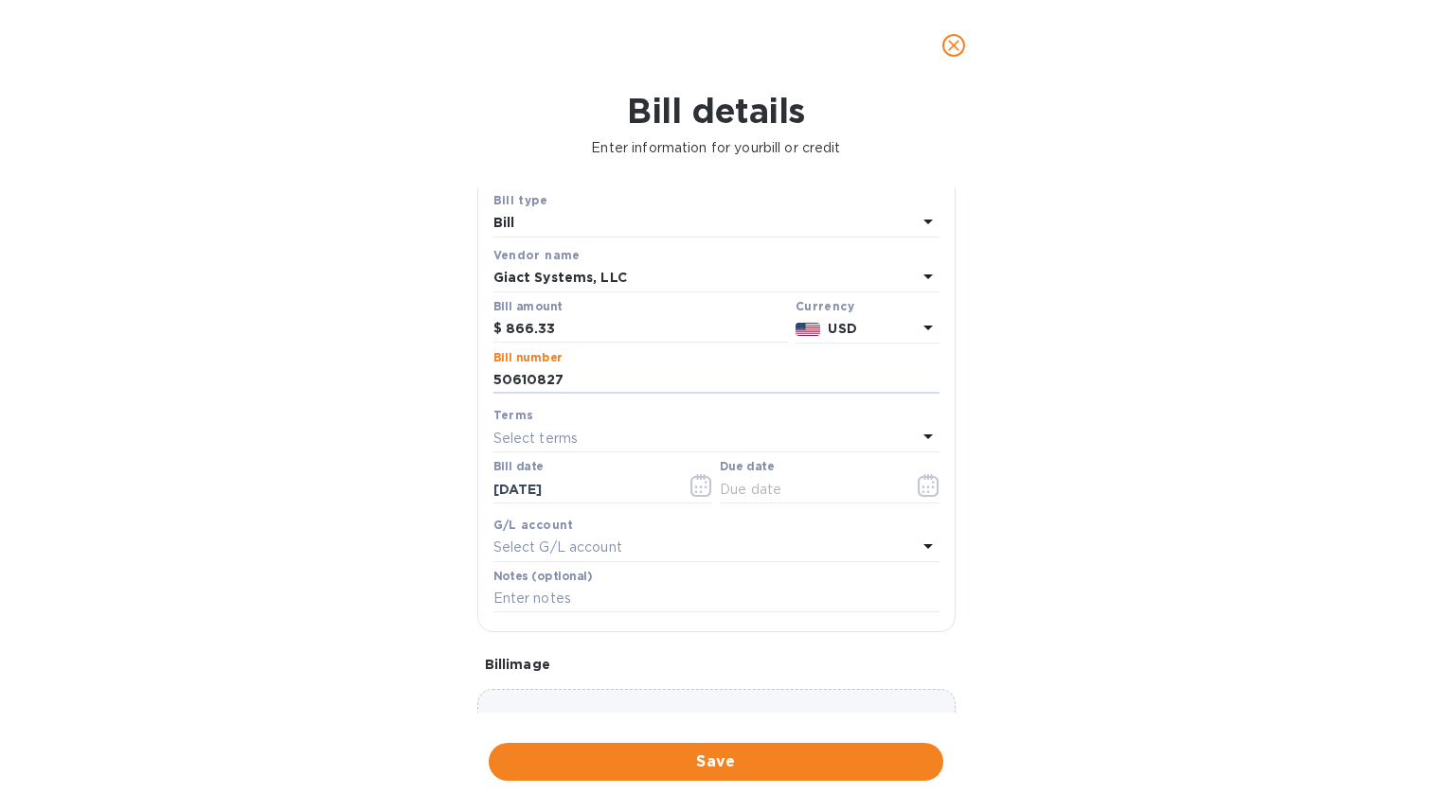
scroll to position [61, 0]
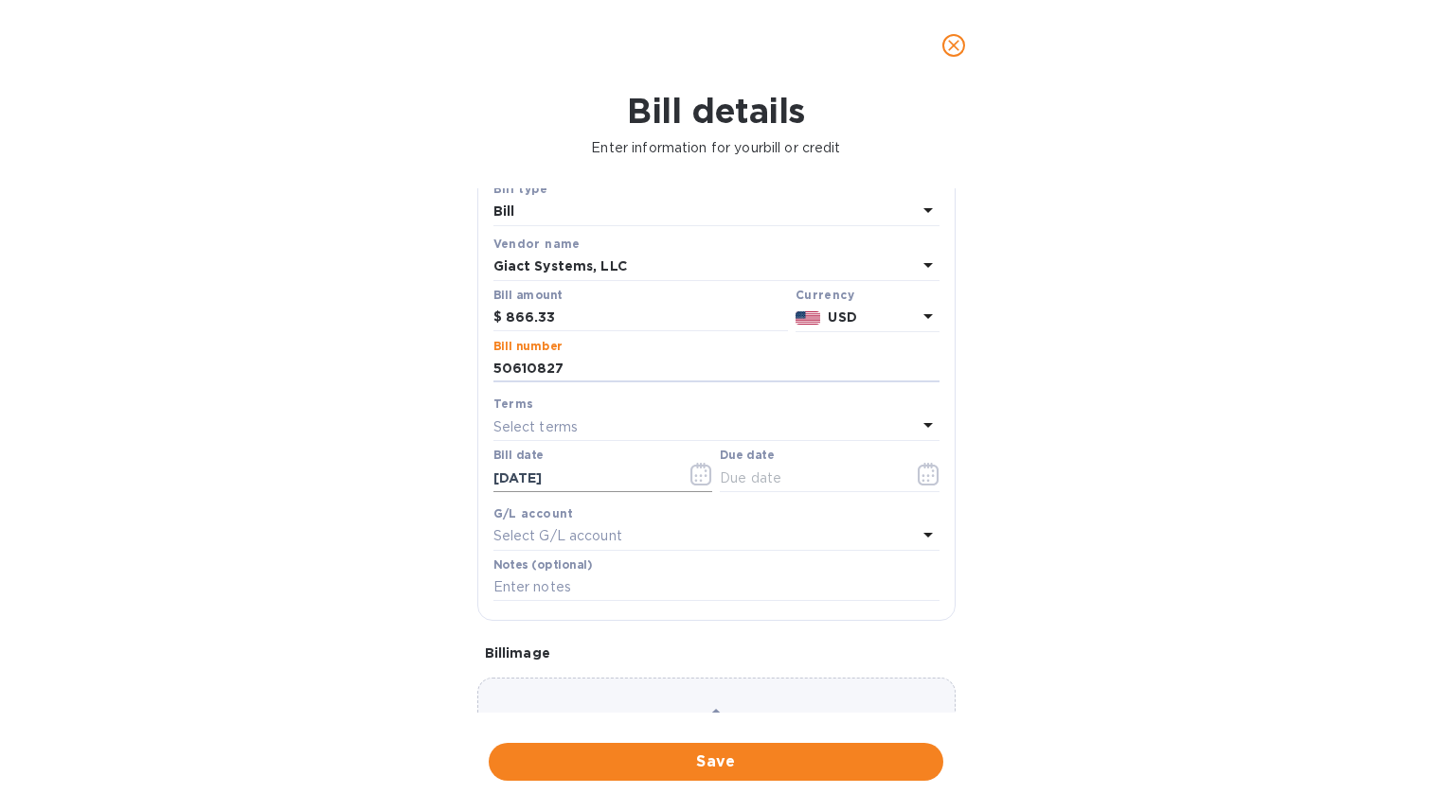
type input "50610827"
click at [531, 486] on input "[DATE]" at bounding box center [582, 478] width 179 height 28
type input "[DATE]"
click button "Save" at bounding box center [0, 0] width 0 height 0
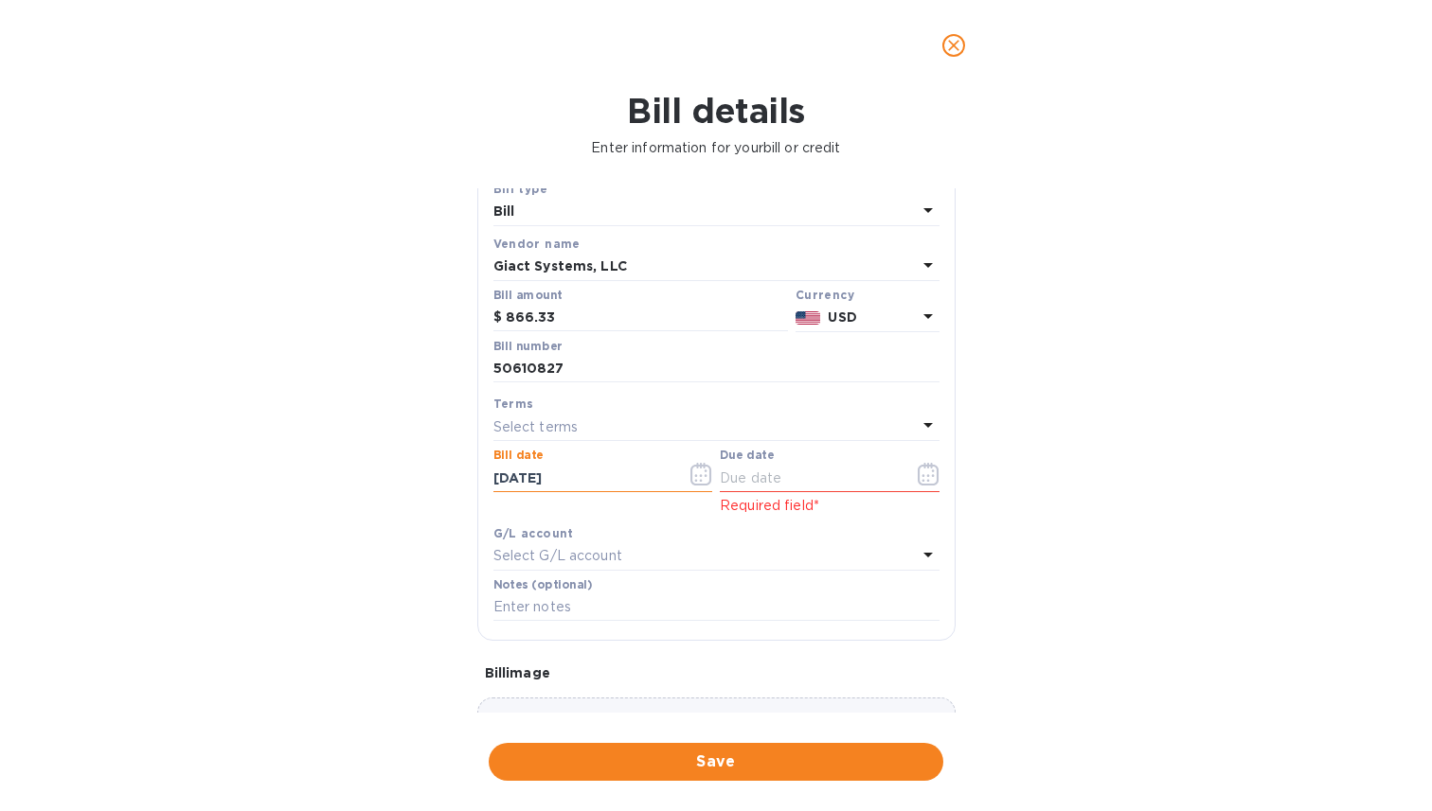
click at [735, 434] on div "Select terms" at bounding box center [704, 427] width 423 height 27
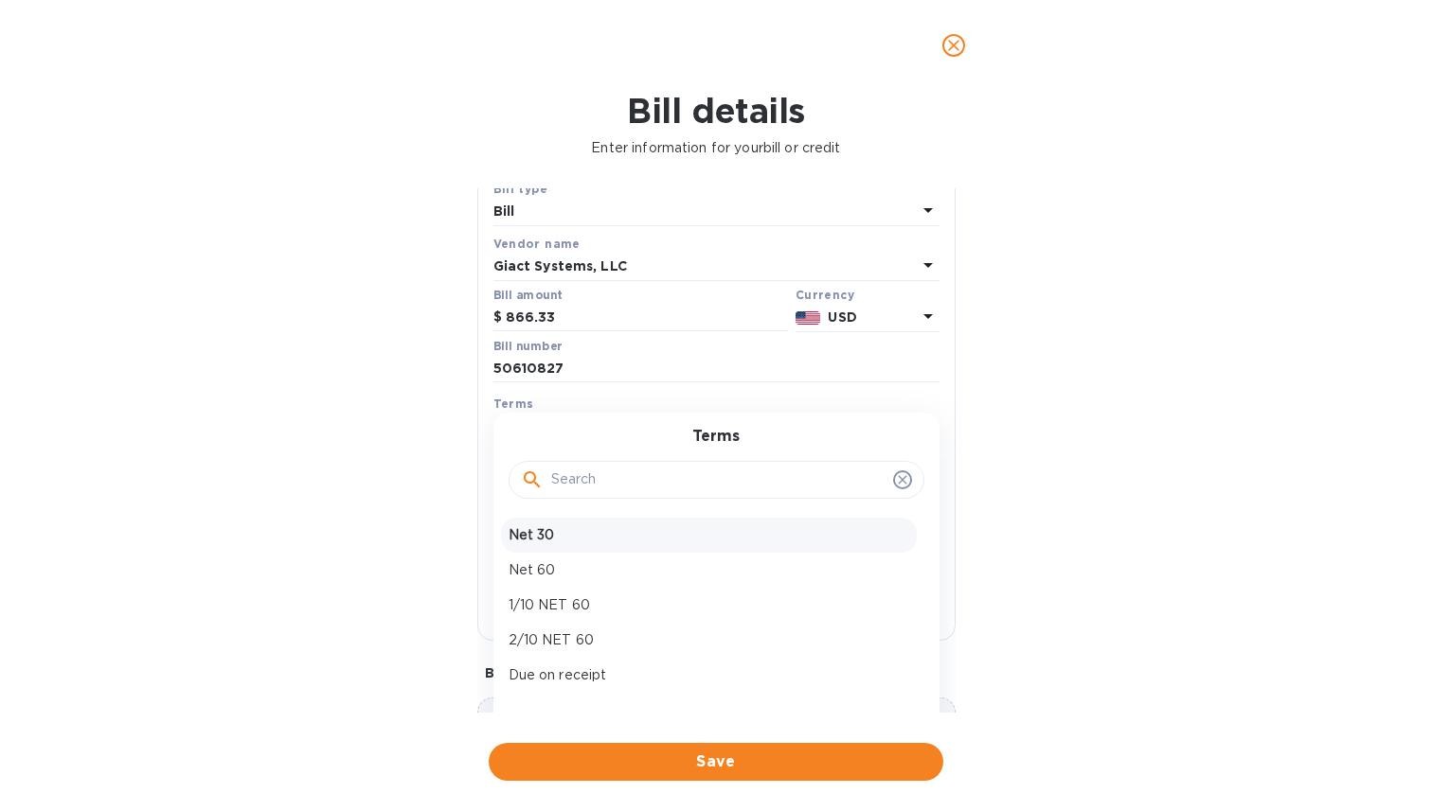
click at [655, 527] on p "Net 30" at bounding box center [708, 535] width 400 height 20
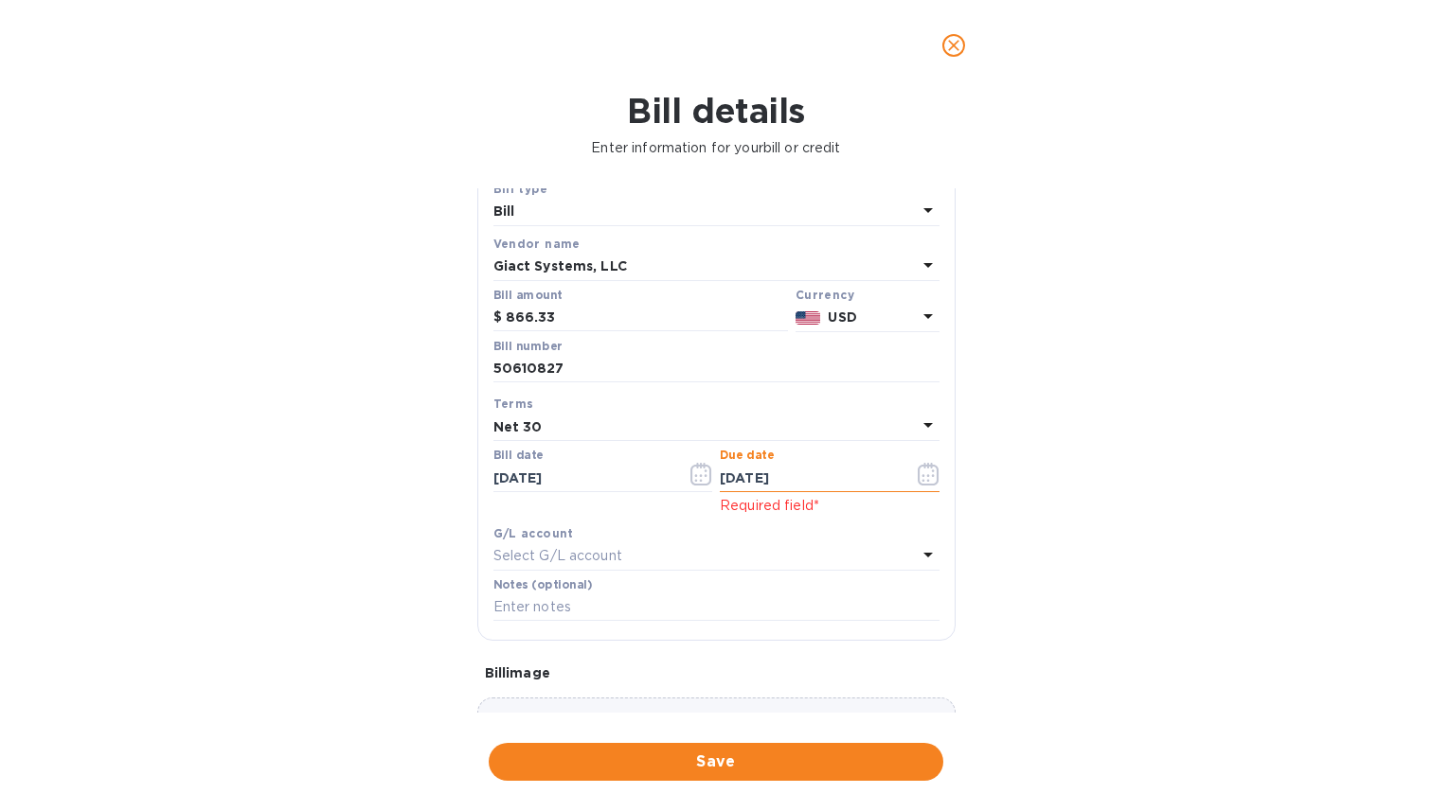
click at [751, 485] on input "[DATE]" at bounding box center [809, 478] width 179 height 28
type input "[DATE]"
click button "Save" at bounding box center [0, 0] width 0 height 0
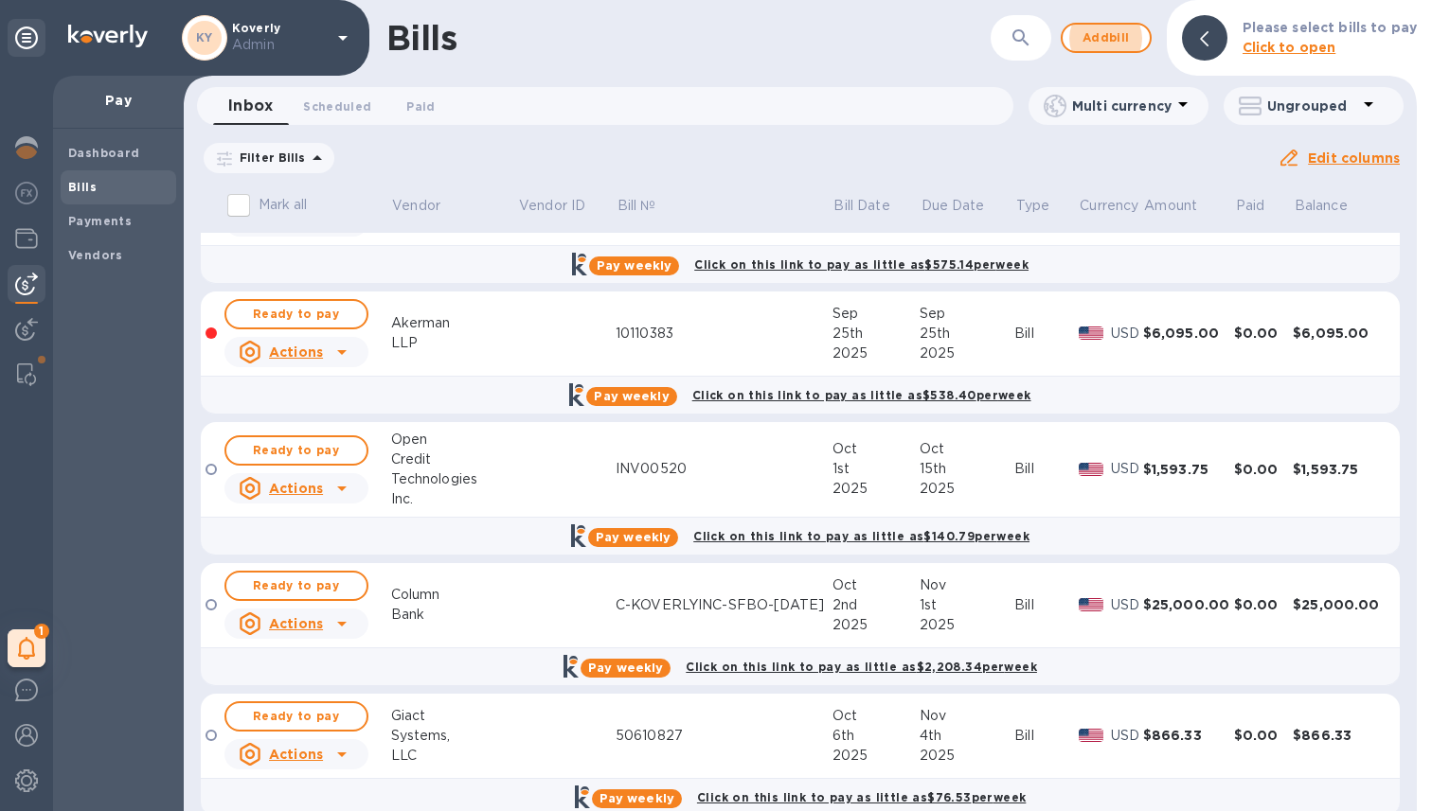
scroll to position [916, 0]
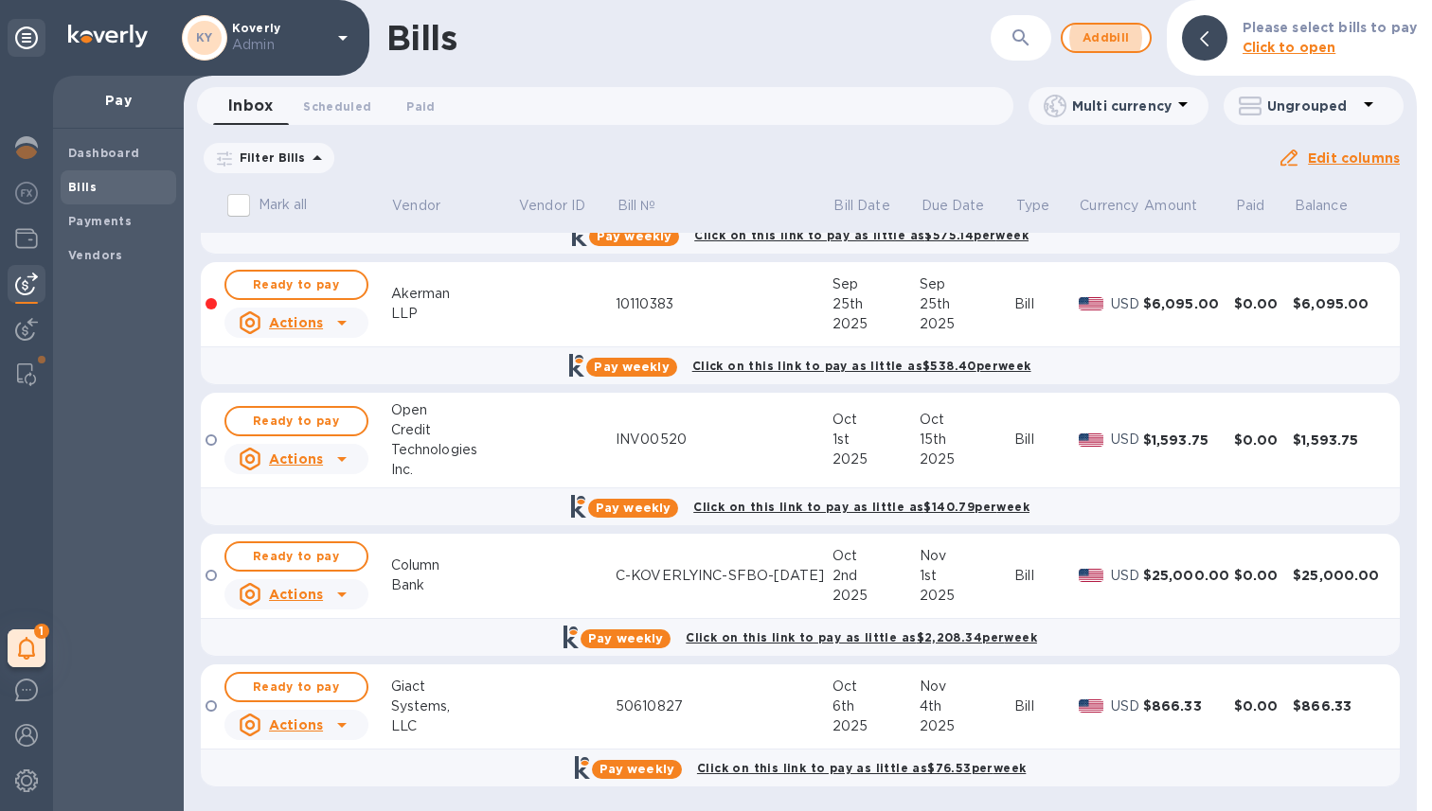
click at [710, 706] on div "50610827" at bounding box center [723, 707] width 217 height 20
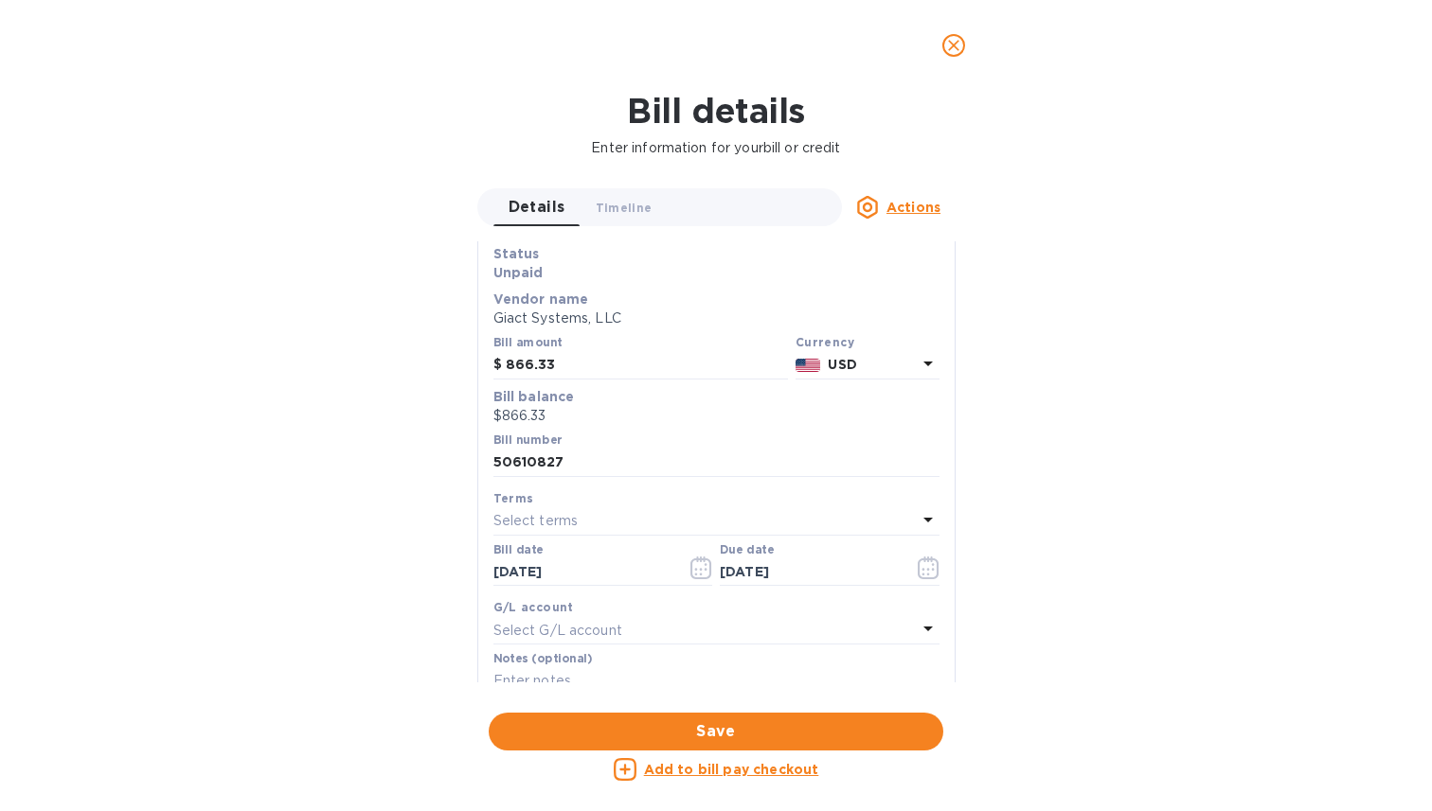
scroll to position [158, 0]
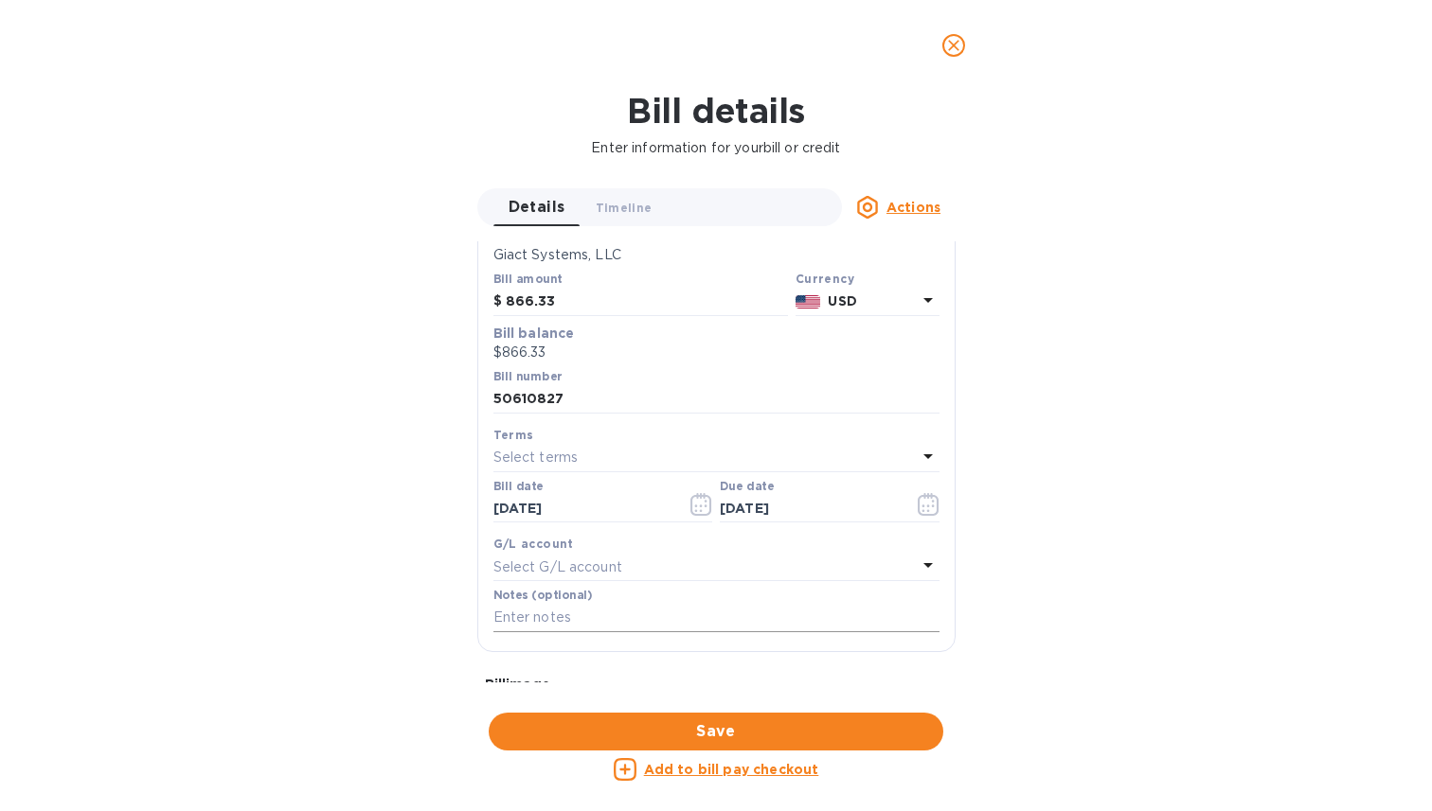
click at [543, 617] on input "text" at bounding box center [716, 618] width 446 height 28
paste input "include billing account number A-30118095"
click at [563, 627] on input "include billing account number A-30118095" at bounding box center [716, 618] width 446 height 28
click at [548, 622] on input "include billing account number A-30118095" at bounding box center [716, 618] width 446 height 28
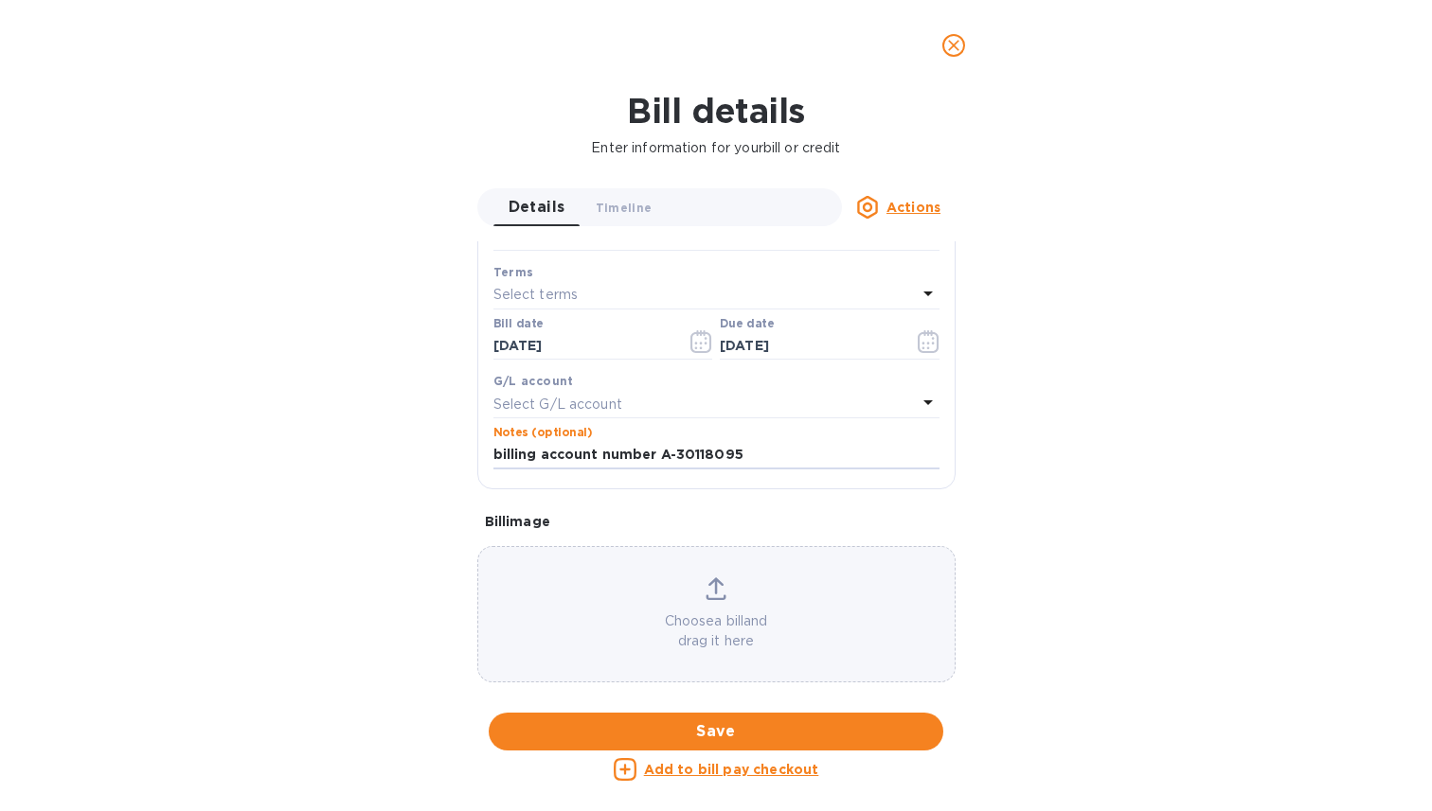
type input "billing account number A-30118095"
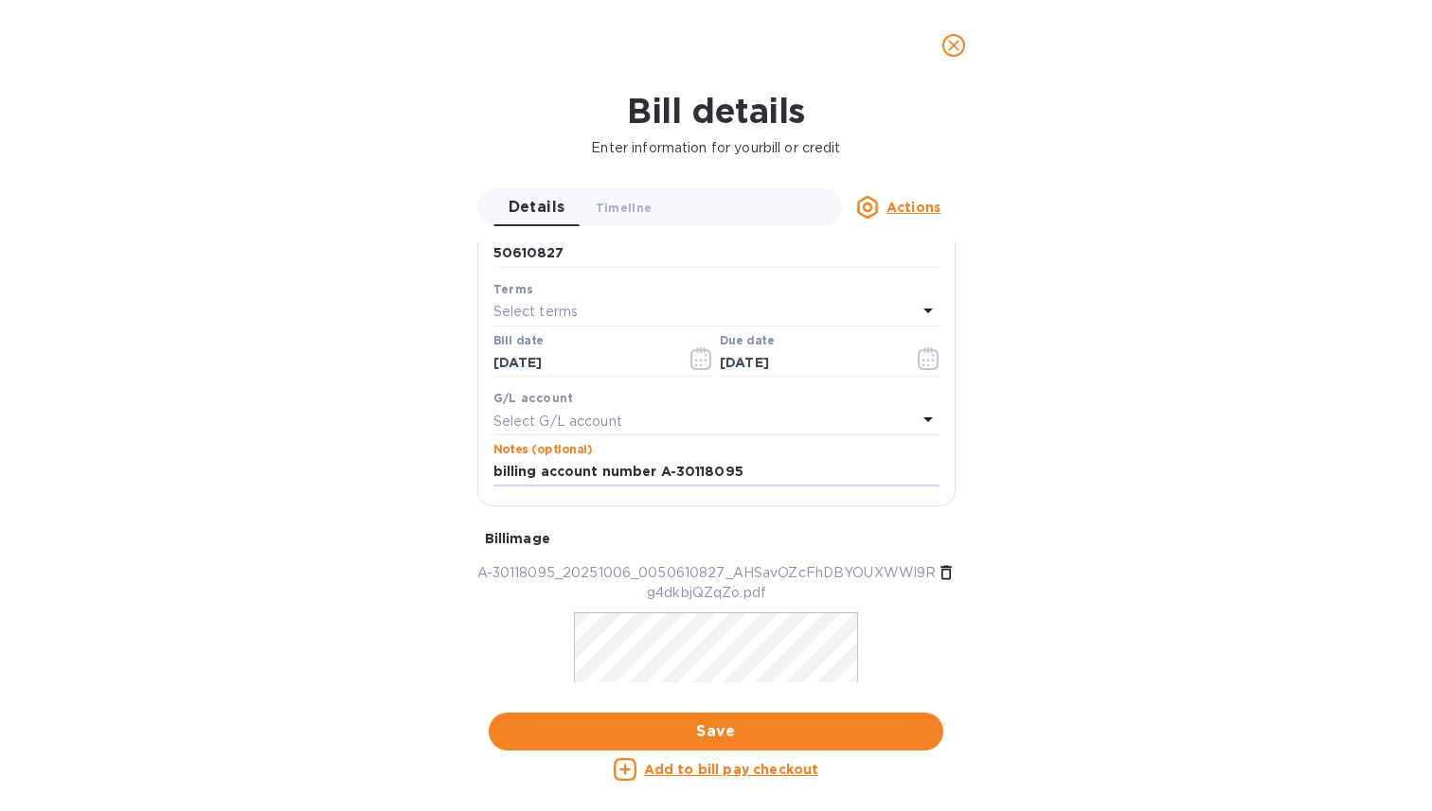
scroll to position [394, 0]
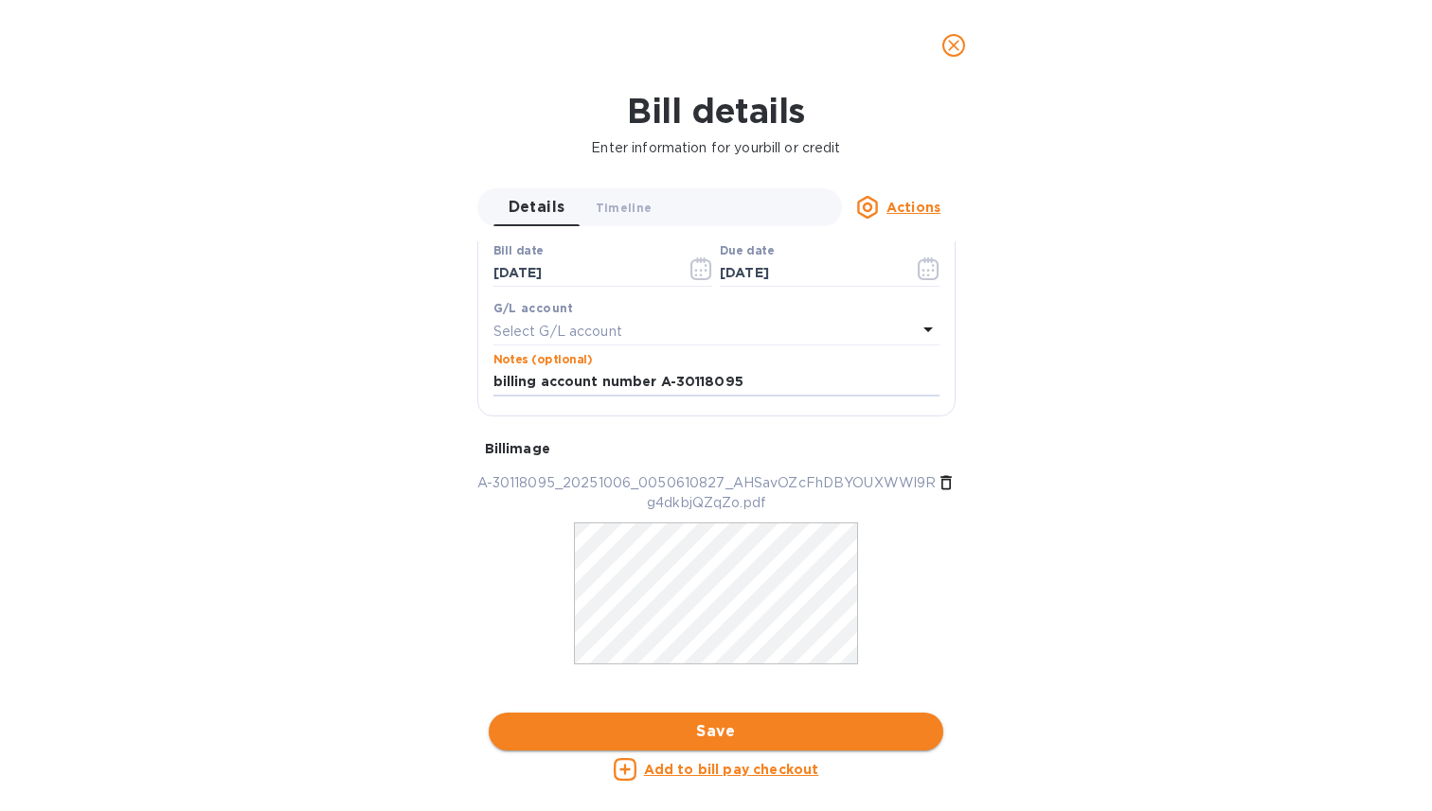
click at [751, 721] on span "Save" at bounding box center [716, 732] width 424 height 23
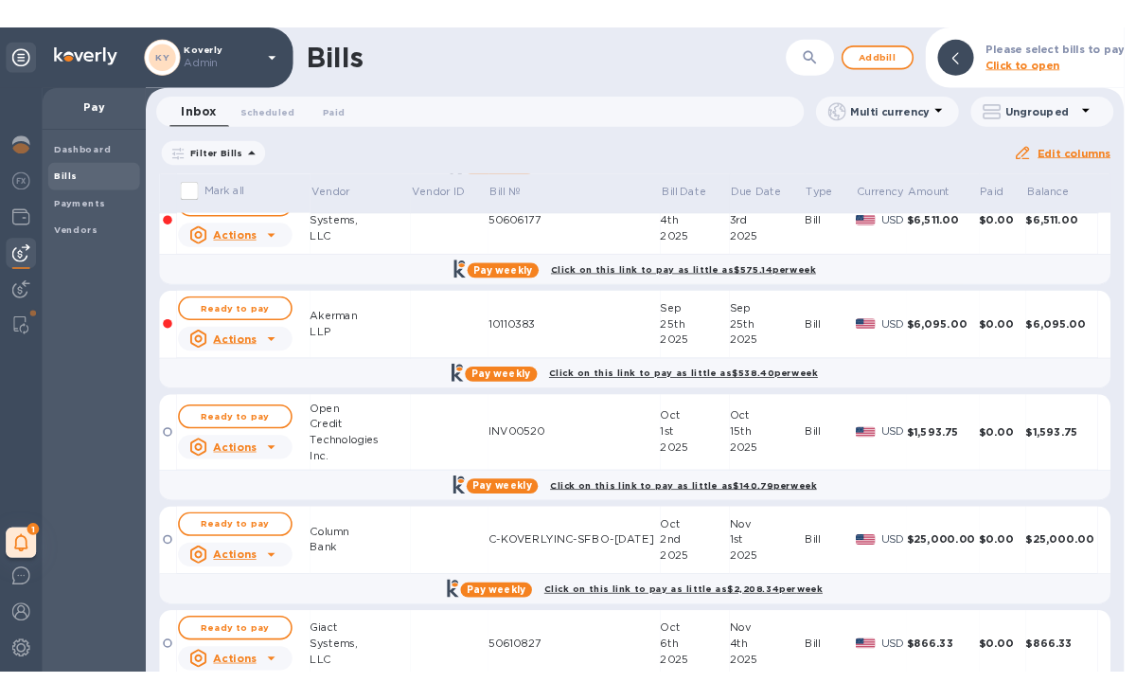
scroll to position [916, 0]
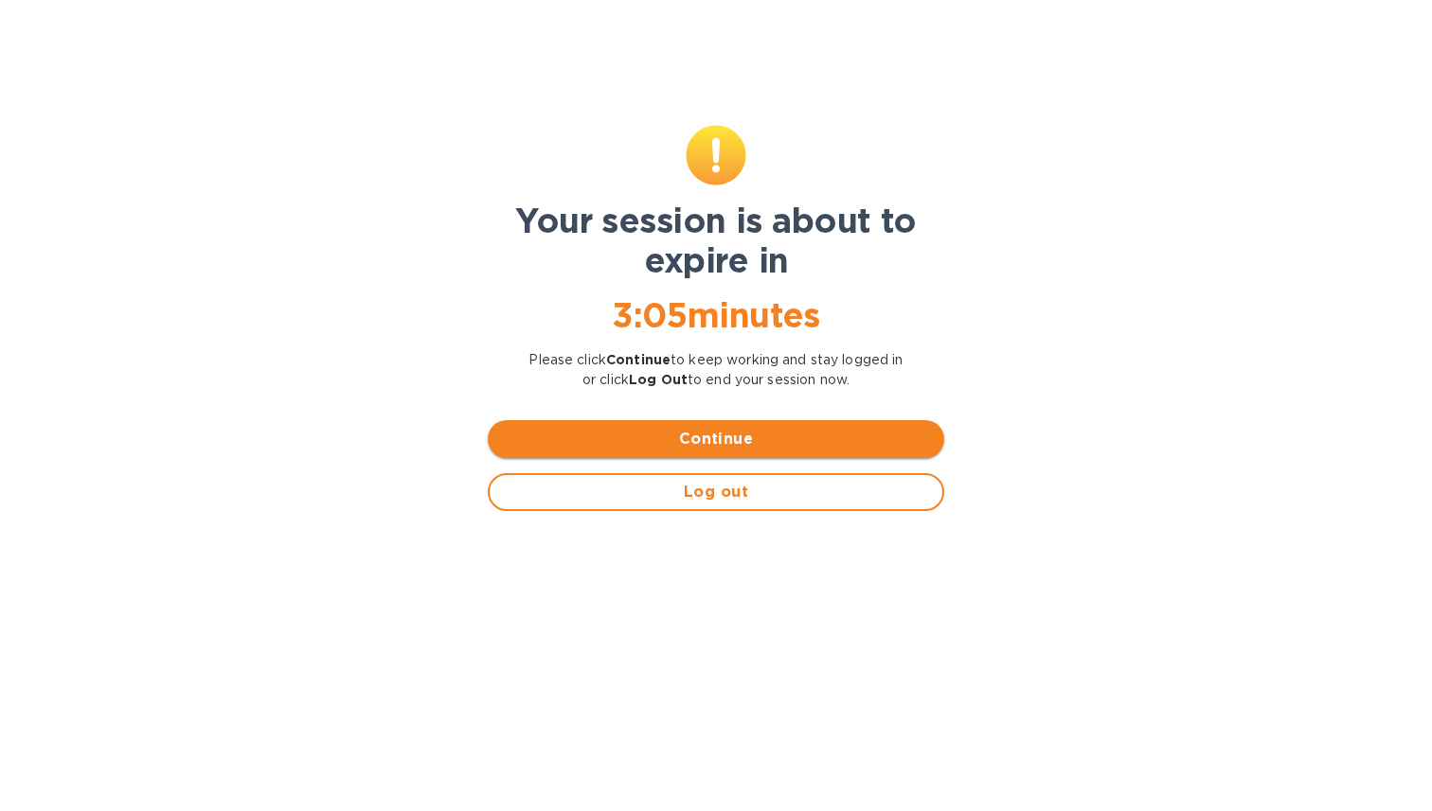
click at [662, 434] on span "Continue" at bounding box center [716, 439] width 426 height 23
click at [653, 443] on span "Continue" at bounding box center [716, 439] width 426 height 23
